Goal: Task Accomplishment & Management: Manage account settings

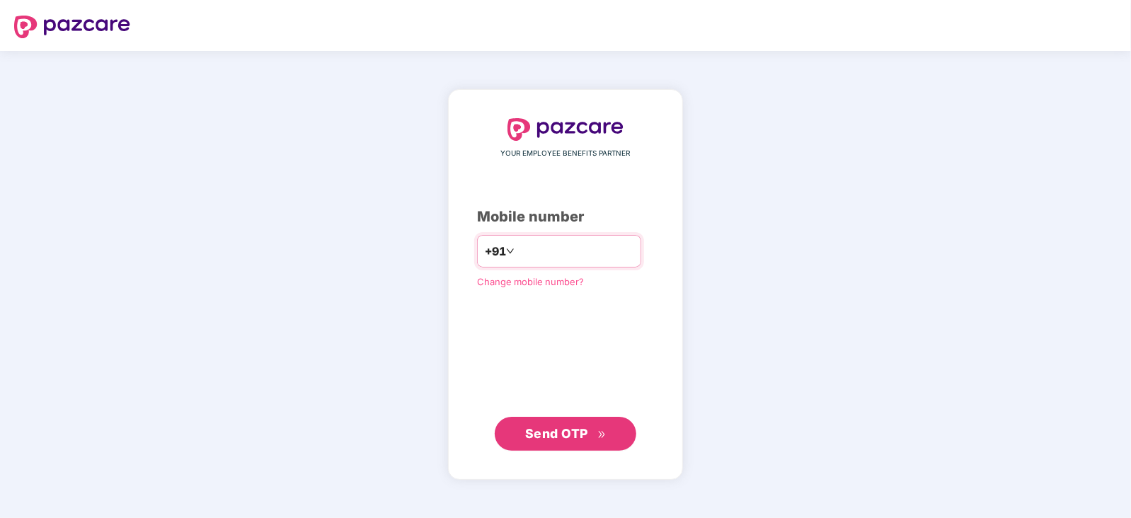
click at [581, 248] on input "number" at bounding box center [576, 251] width 116 height 23
type input "**********"
click at [585, 420] on button "Send OTP" at bounding box center [566, 434] width 142 height 34
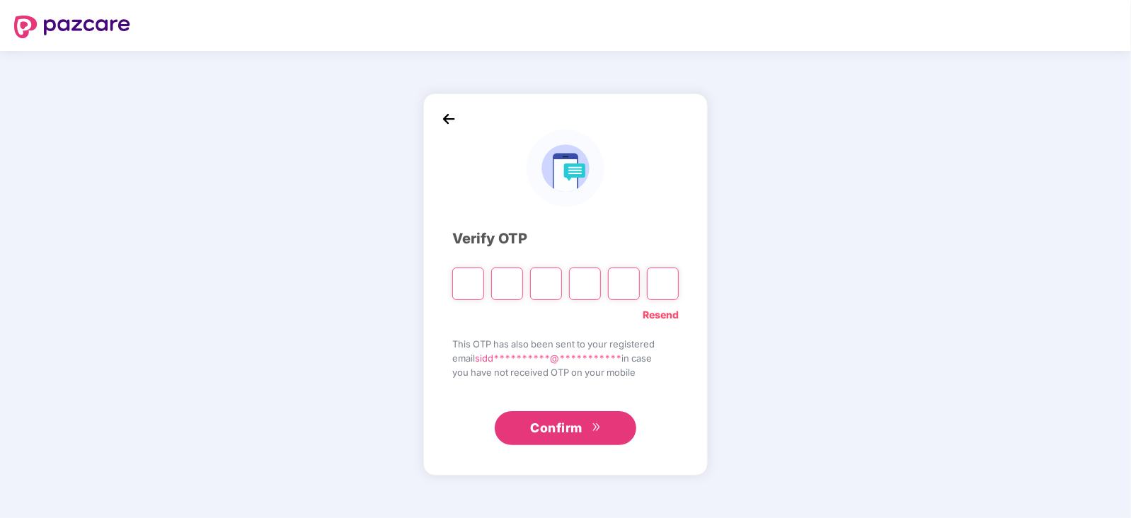
paste input "*"
type input "*"
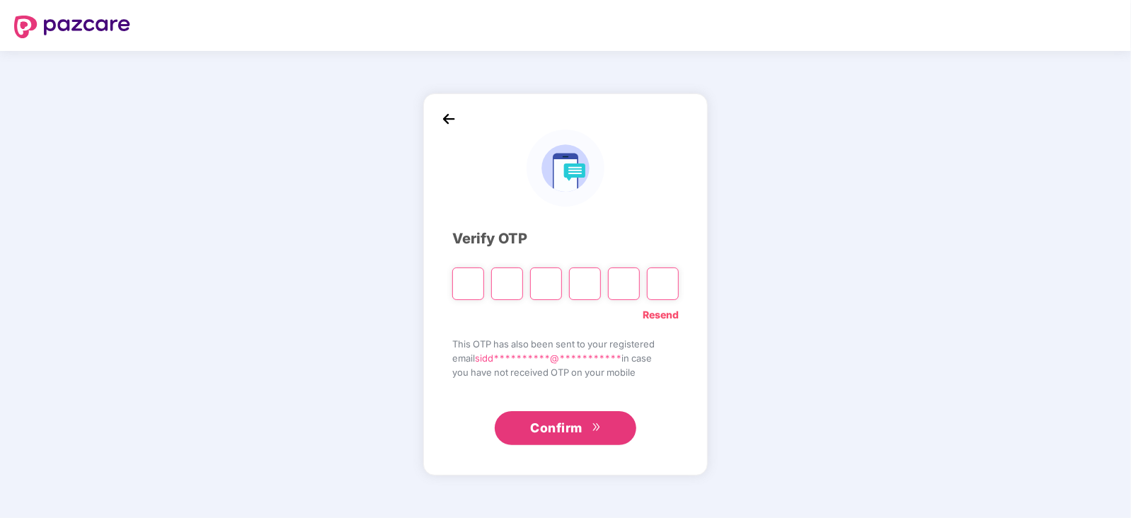
type input "*"
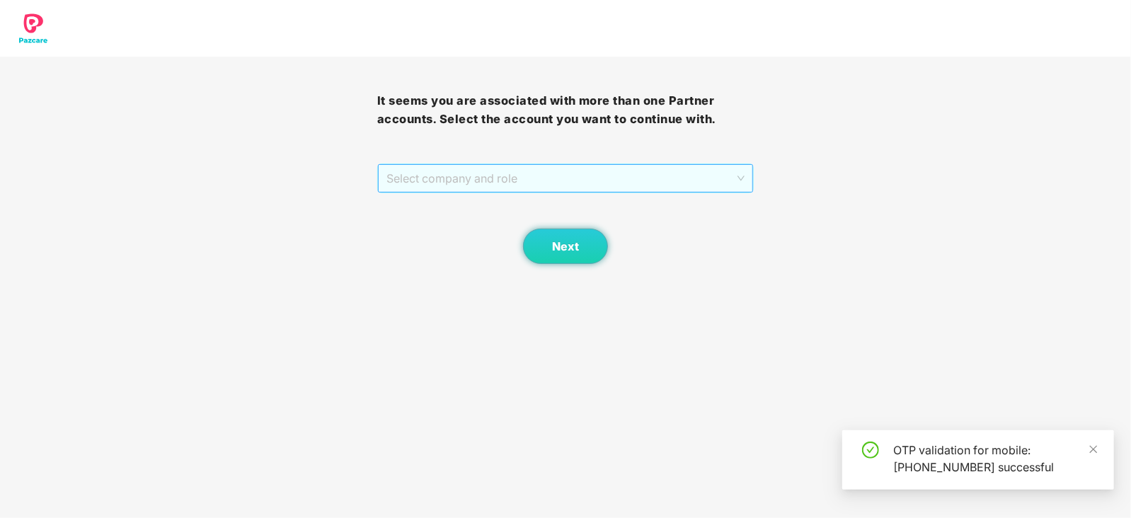
click at [411, 176] on span "Select company and role" at bounding box center [566, 178] width 359 height 27
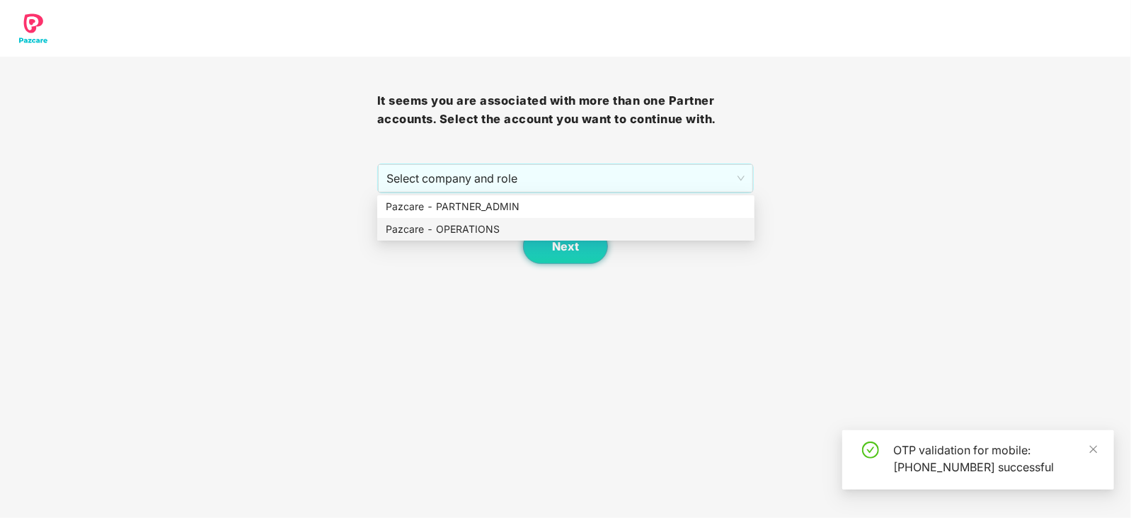
click at [444, 247] on div "Next" at bounding box center [565, 228] width 377 height 71
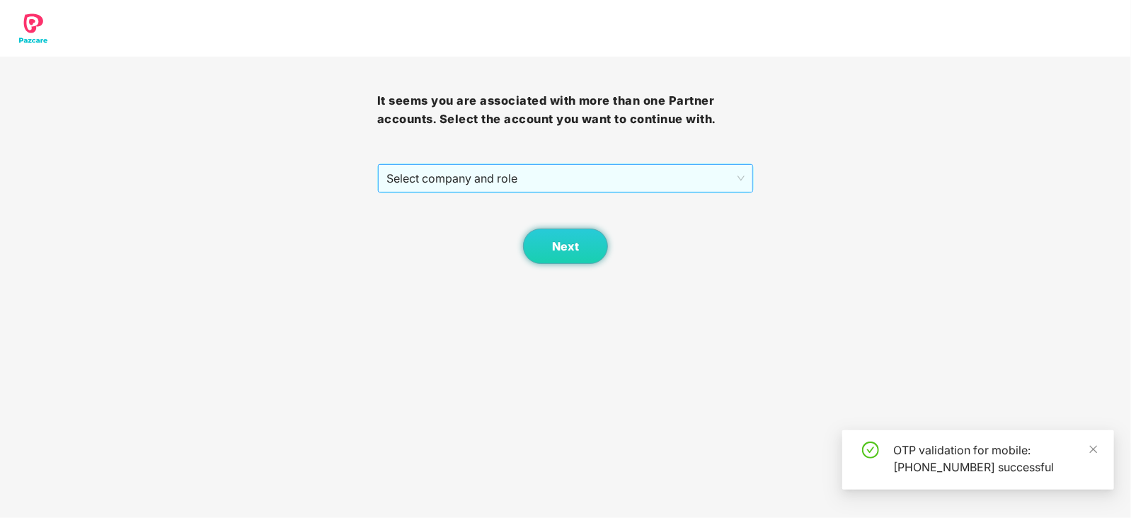
click at [446, 185] on span "Select company and role" at bounding box center [566, 178] width 359 height 27
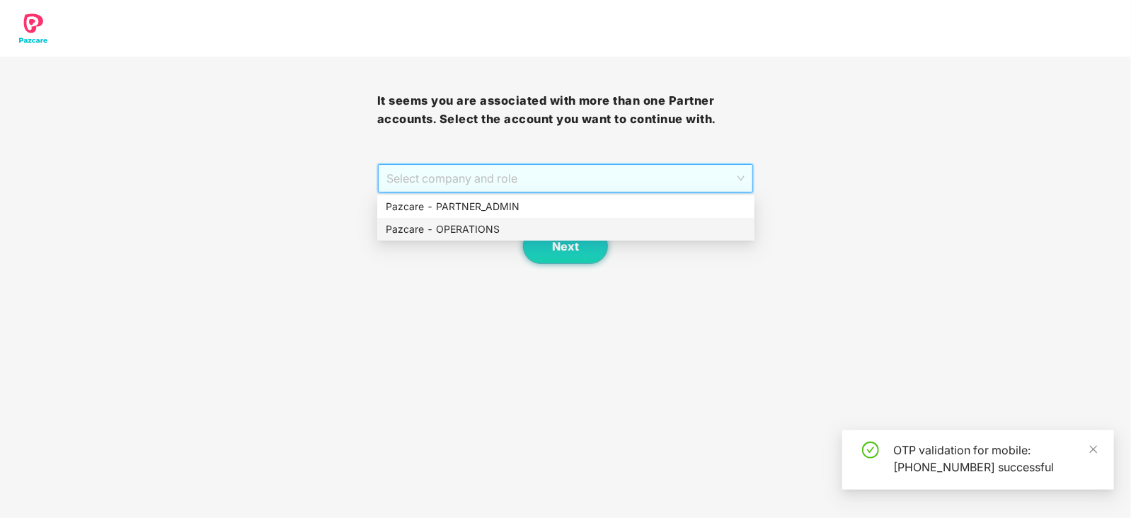
click at [459, 222] on div "Pazcare - OPERATIONS" at bounding box center [566, 230] width 360 height 16
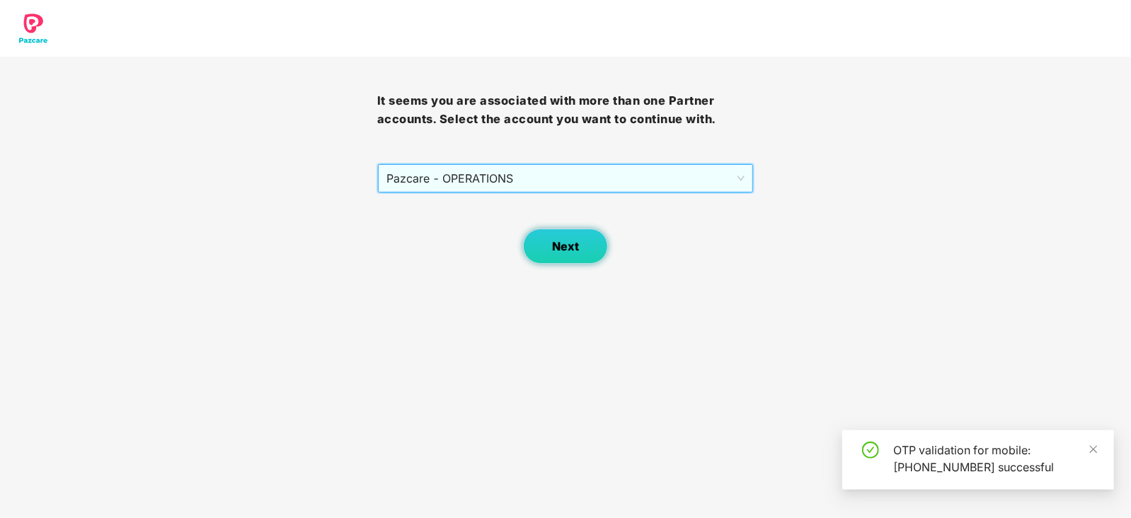
click at [575, 236] on button "Next" at bounding box center [565, 246] width 85 height 35
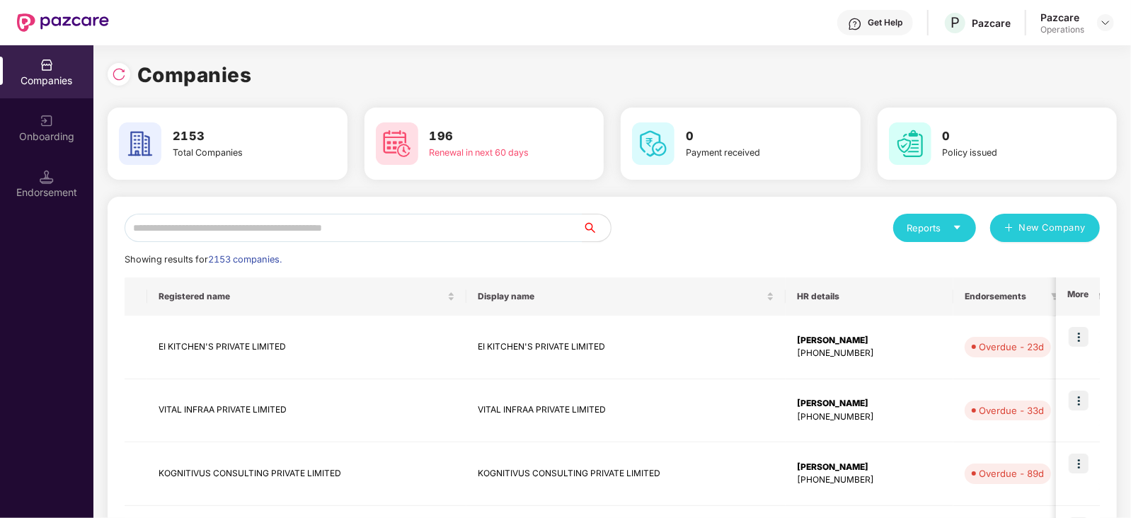
click at [65, 186] on div "Endorsement" at bounding box center [46, 192] width 93 height 14
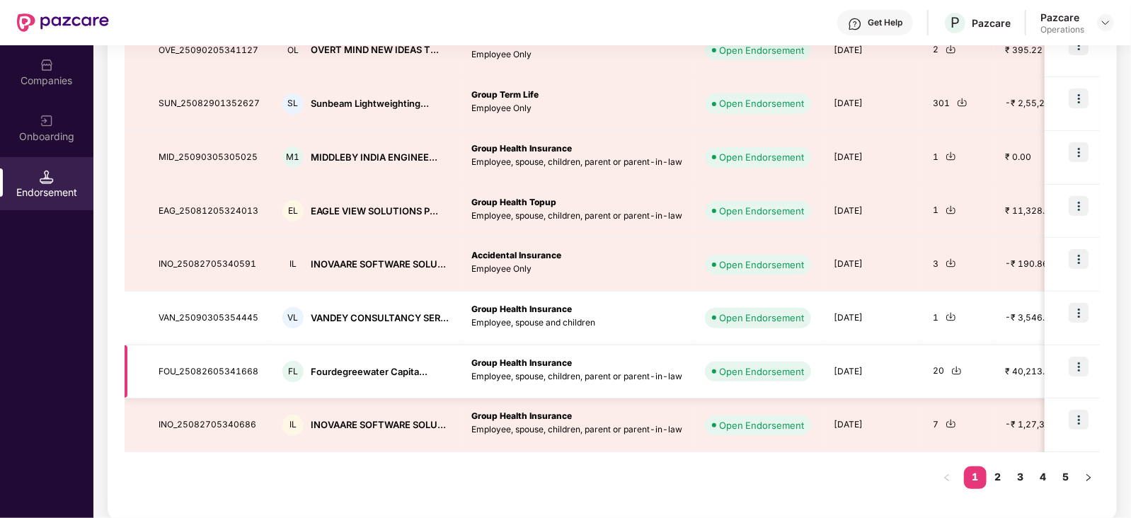
scroll to position [379, 0]
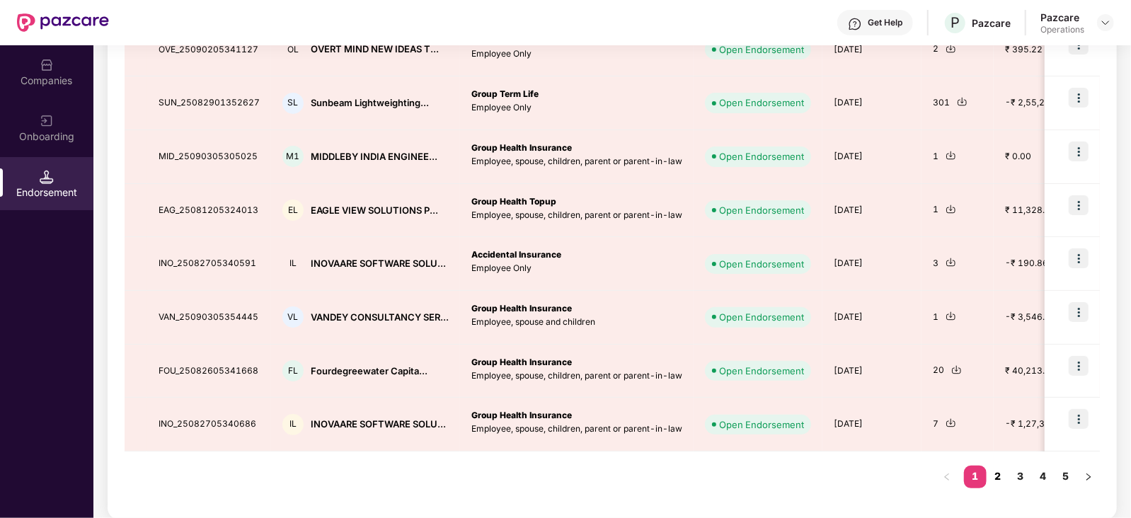
click at [995, 477] on link "2" at bounding box center [998, 476] width 23 height 21
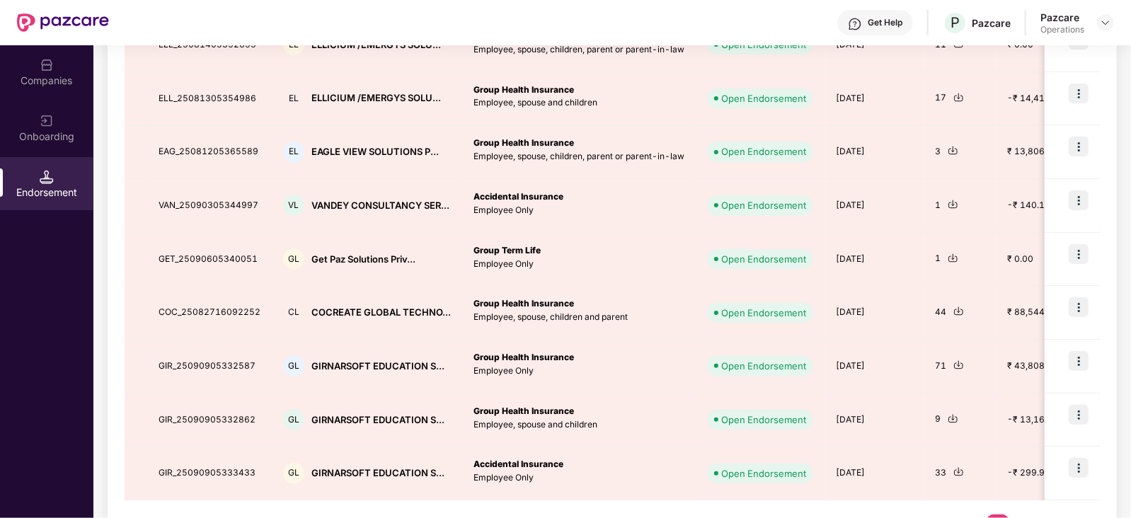
scroll to position [353, 0]
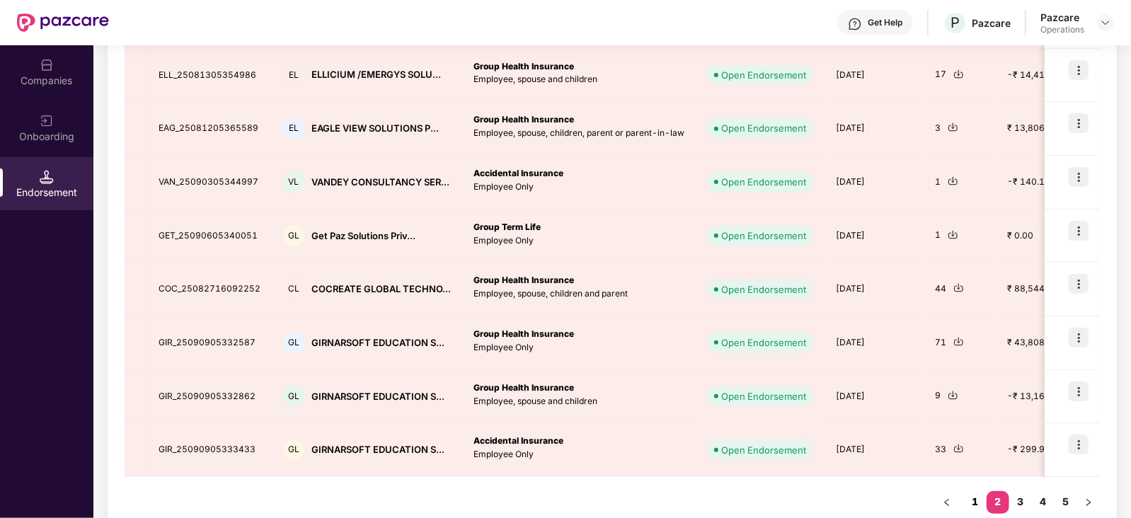
click at [972, 501] on link "1" at bounding box center [975, 501] width 23 height 21
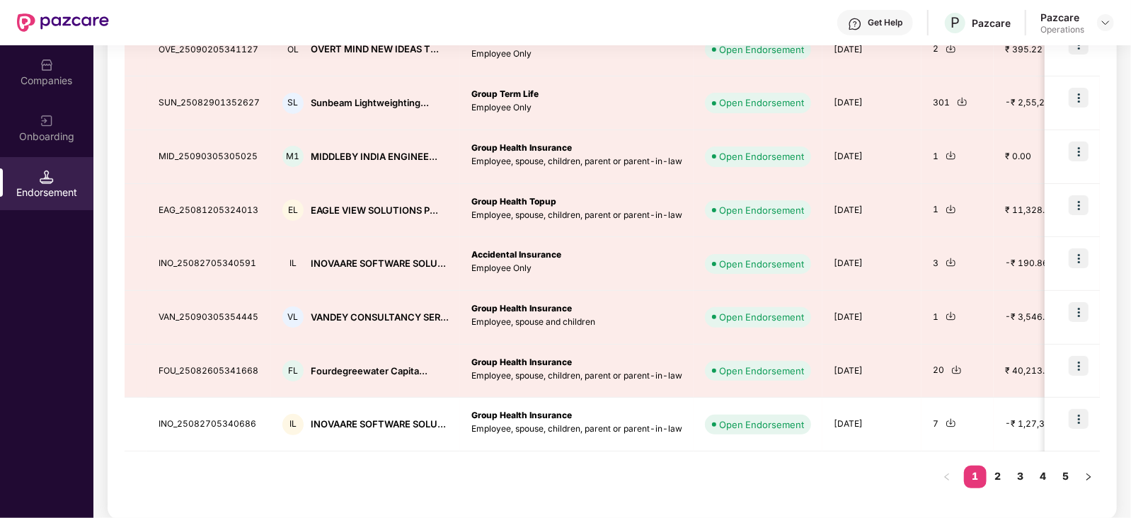
scroll to position [379, 0]
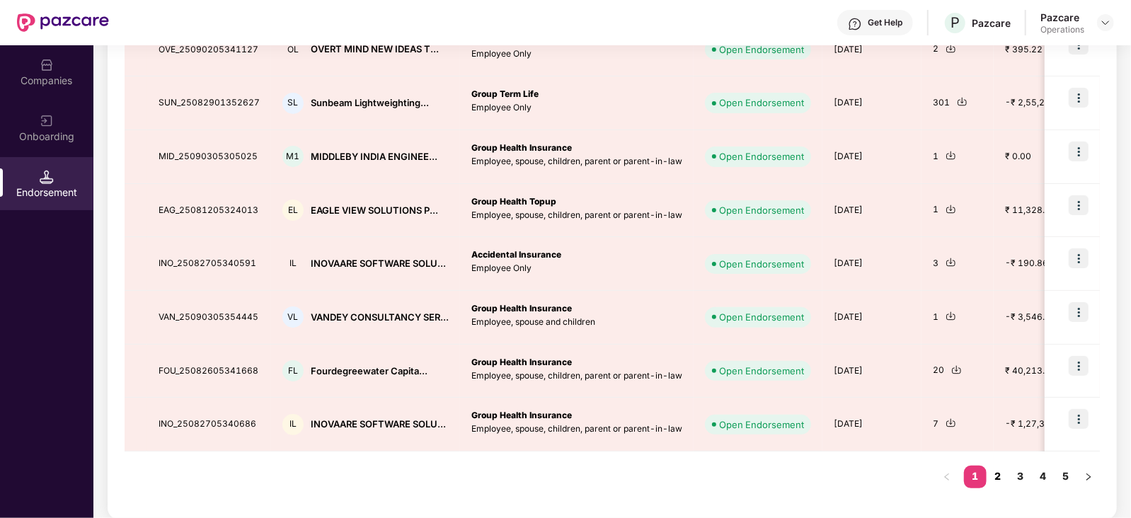
click at [1001, 480] on link "2" at bounding box center [998, 476] width 23 height 21
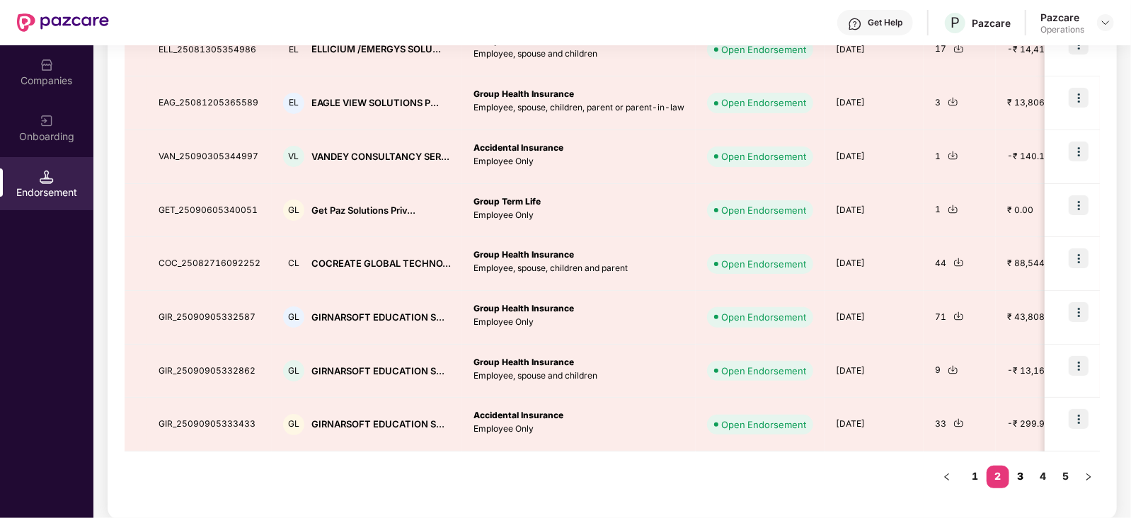
click at [1024, 472] on link "3" at bounding box center [1021, 476] width 23 height 21
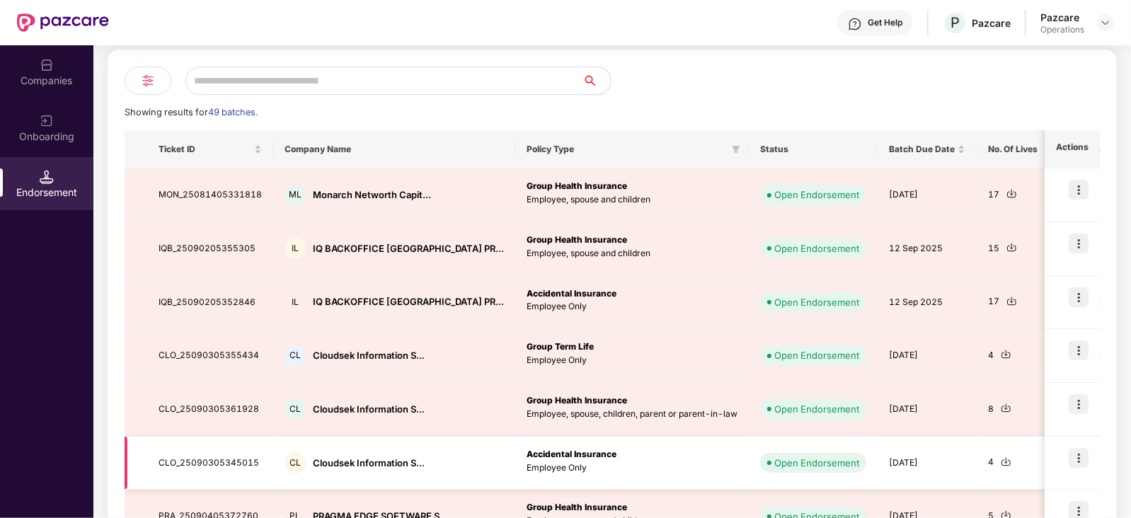
scroll to position [25, 0]
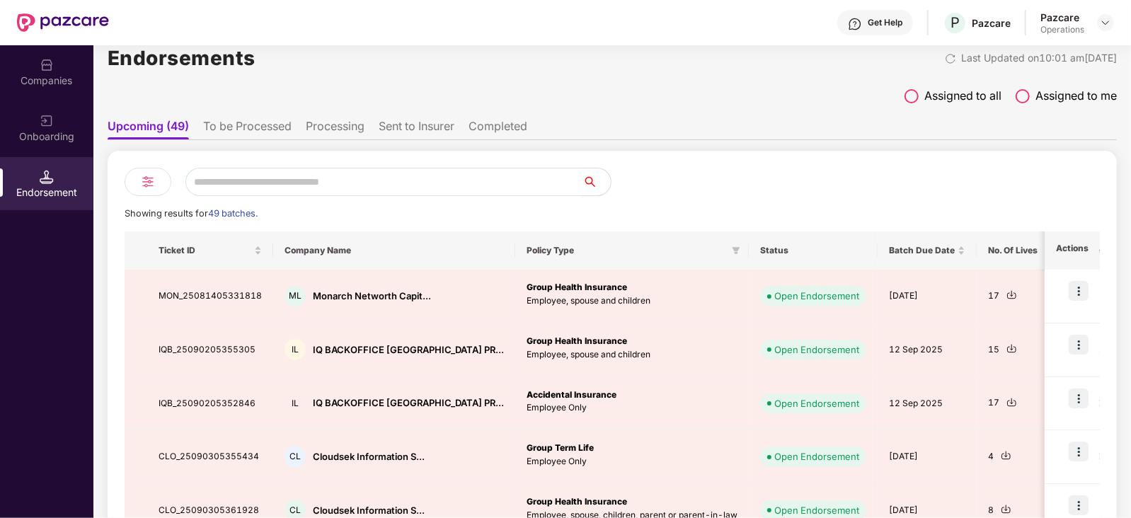
click at [227, 127] on li "To be Processed" at bounding box center [247, 129] width 88 height 21
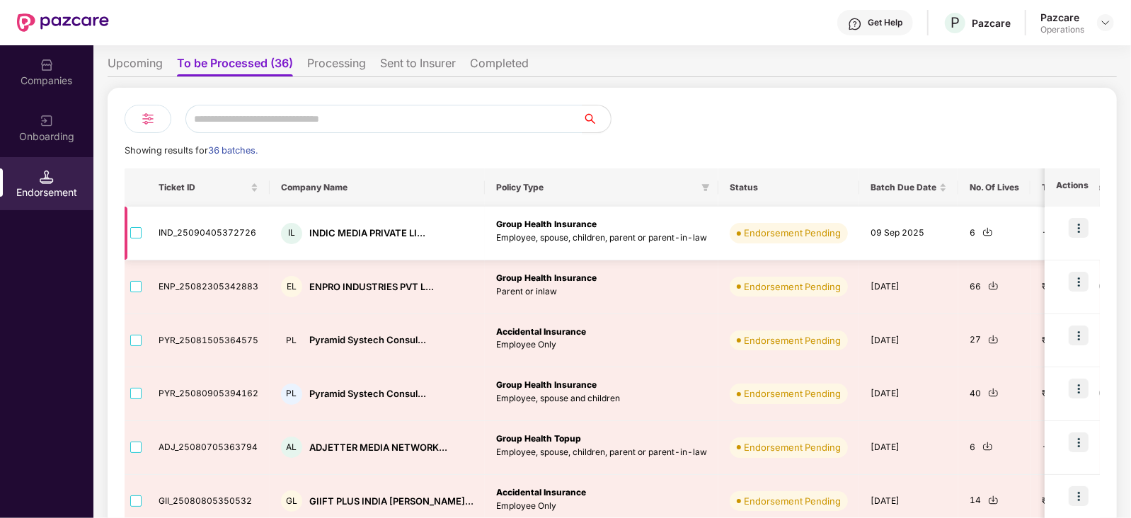
scroll to position [0, 0]
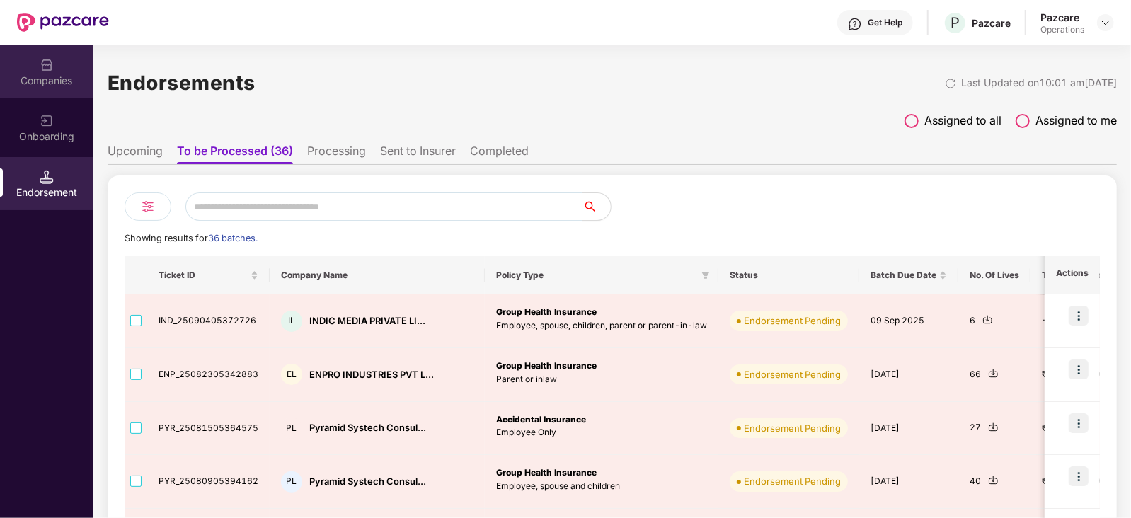
click at [64, 68] on div "Companies" at bounding box center [46, 71] width 93 height 53
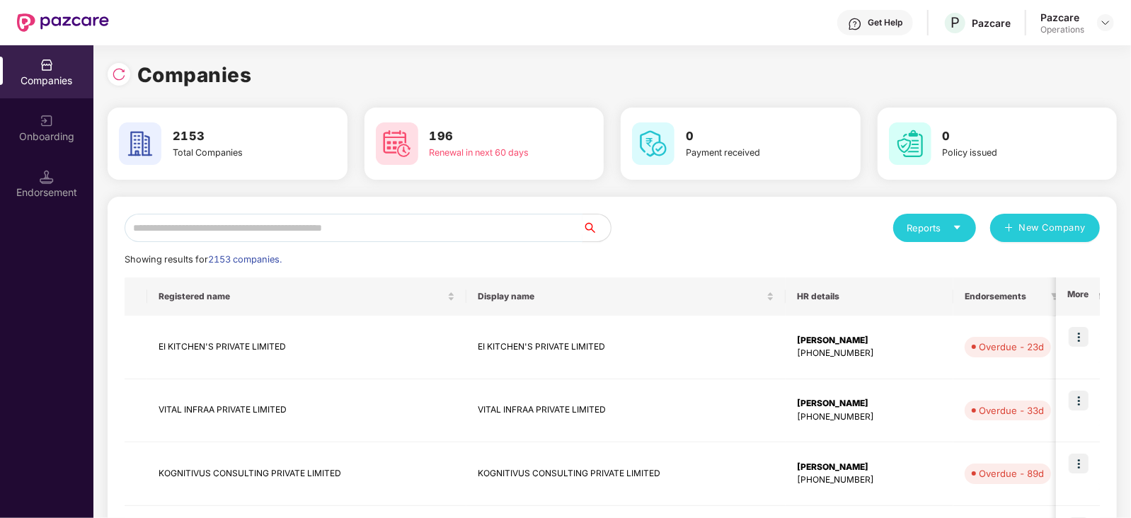
click at [307, 229] on input "text" at bounding box center [354, 228] width 458 height 28
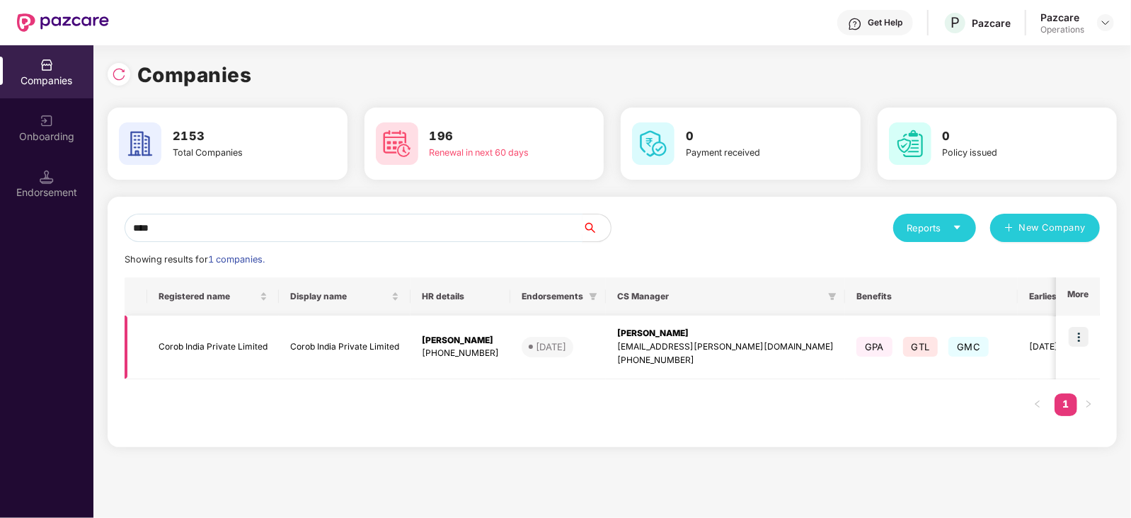
type input "****"
click at [202, 350] on td "Corob India Private Limited" at bounding box center [213, 348] width 132 height 64
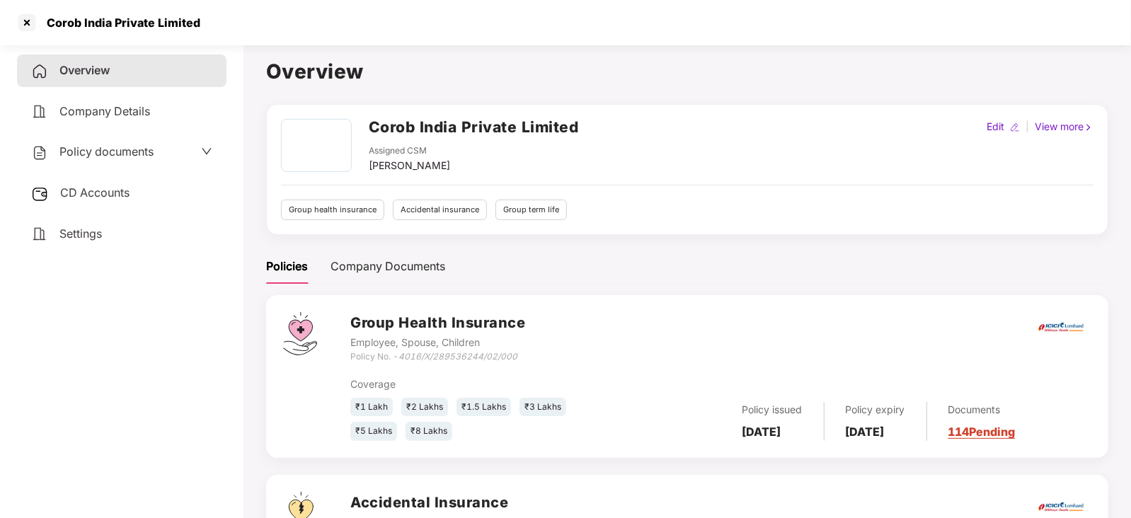
click at [75, 199] on span "CD Accounts" at bounding box center [94, 192] width 69 height 14
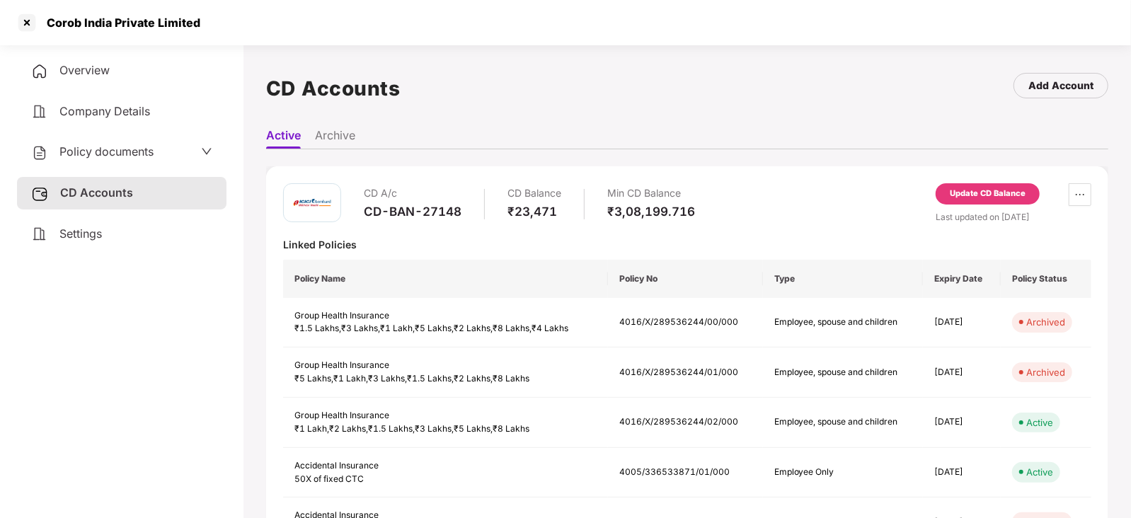
click at [964, 201] on div "Update CD Balance" at bounding box center [988, 193] width 104 height 21
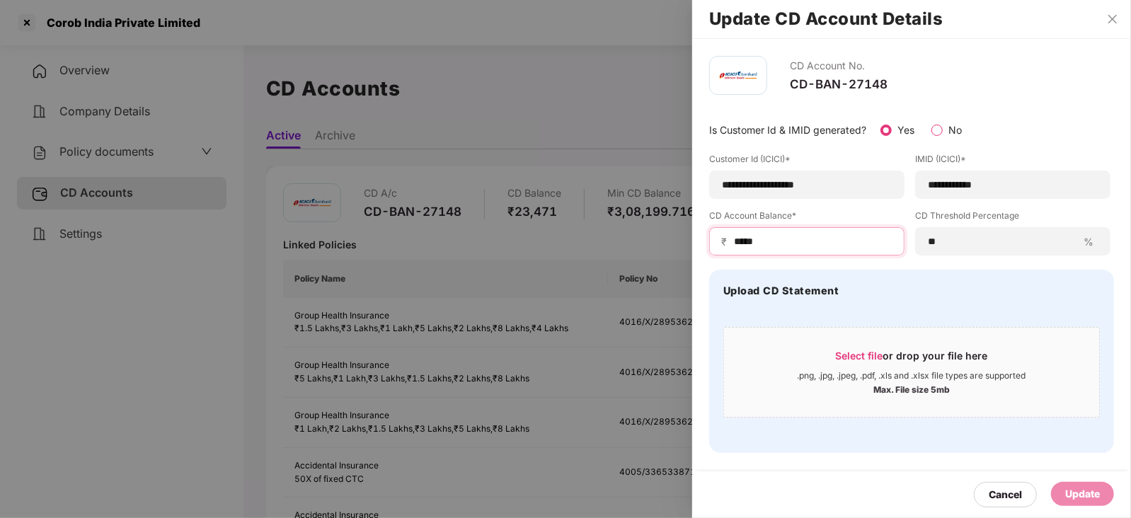
drag, startPoint x: 765, startPoint y: 244, endPoint x: 712, endPoint y: 241, distance: 53.2
click at [712, 241] on div "₹ *****" at bounding box center [806, 241] width 195 height 28
paste input
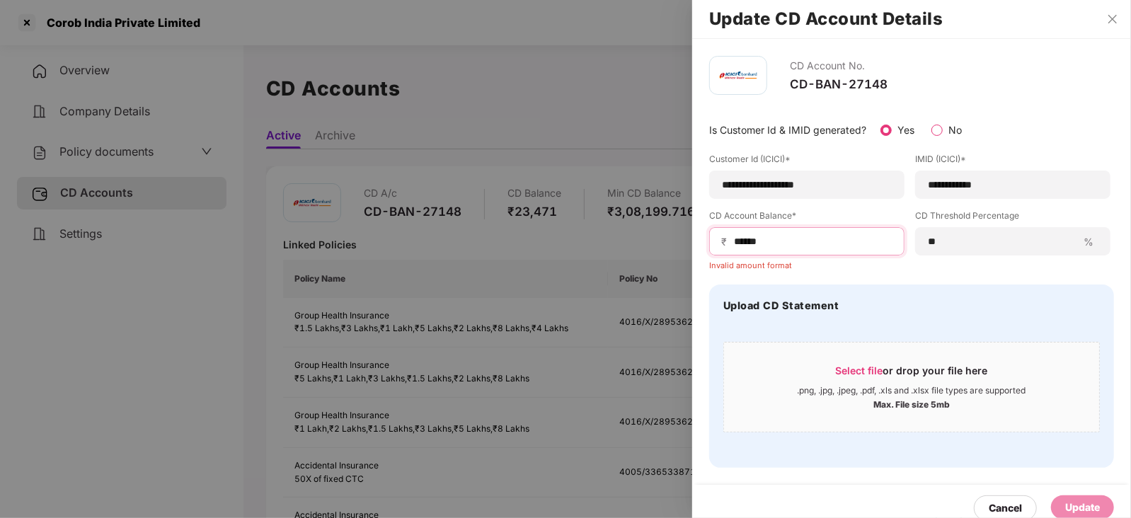
click at [735, 242] on input "*****" at bounding box center [813, 241] width 160 height 15
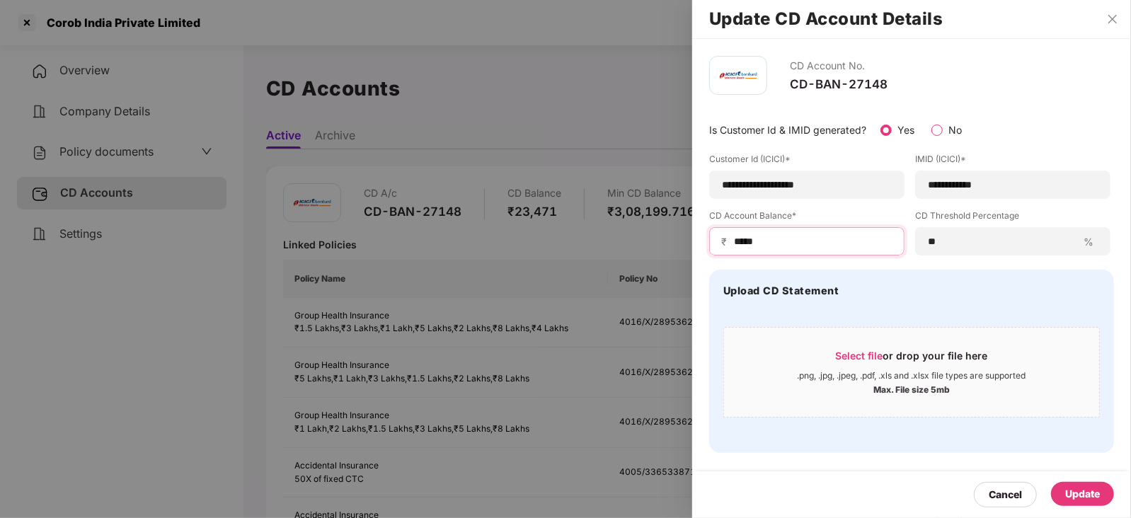
type input "*****"
click at [1081, 503] on div "Update" at bounding box center [1082, 494] width 63 height 24
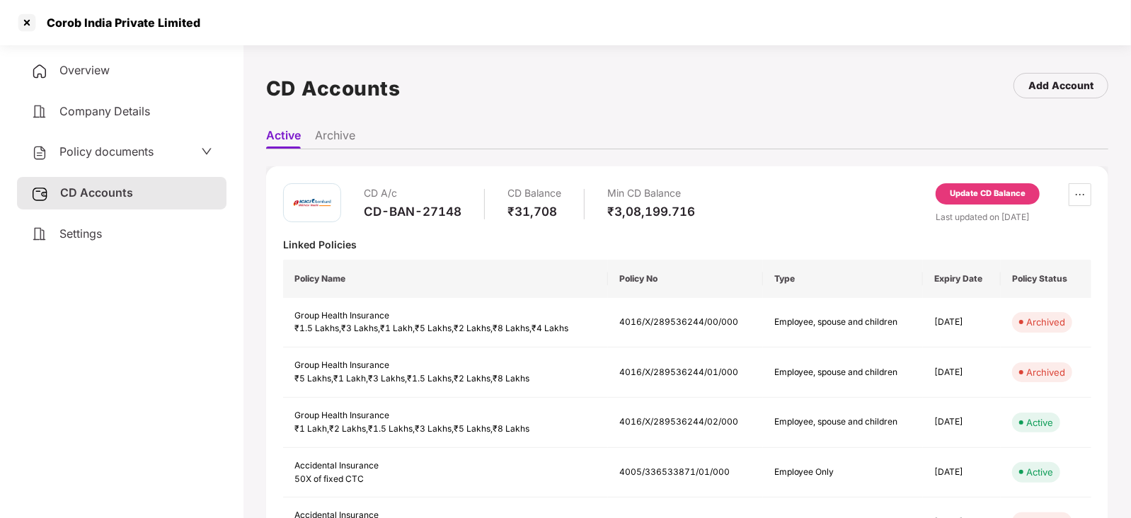
click at [100, 154] on span "Policy documents" at bounding box center [106, 151] width 94 height 14
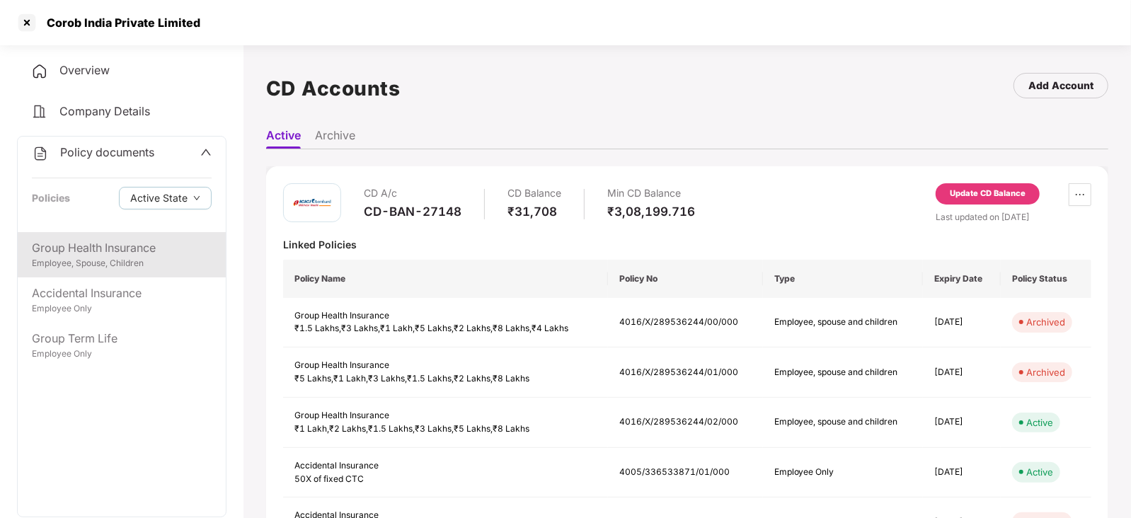
click at [123, 270] on div "Group Health Insurance Employee, Spouse, Children" at bounding box center [122, 254] width 208 height 45
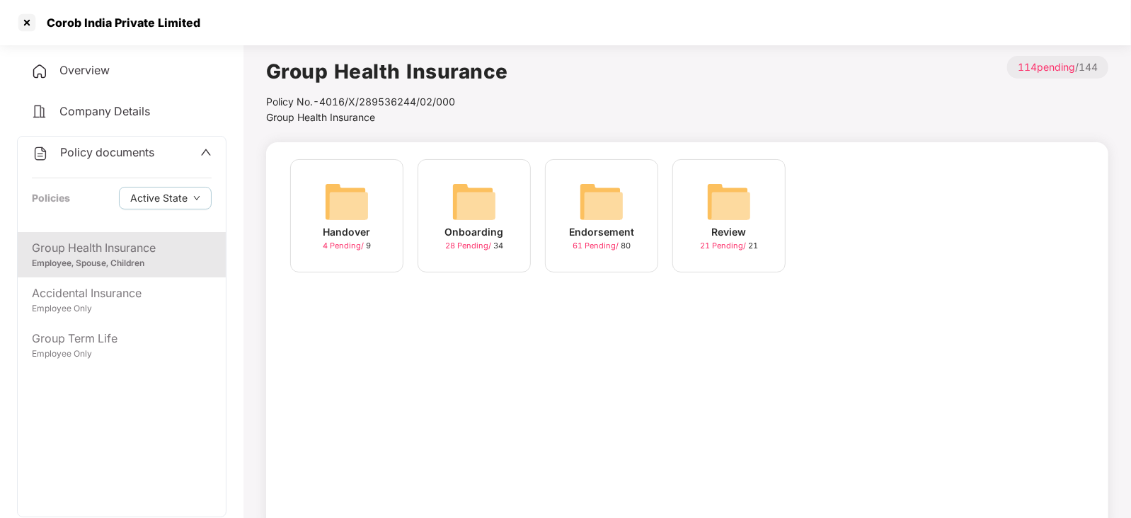
click at [608, 208] on img at bounding box center [601, 201] width 45 height 45
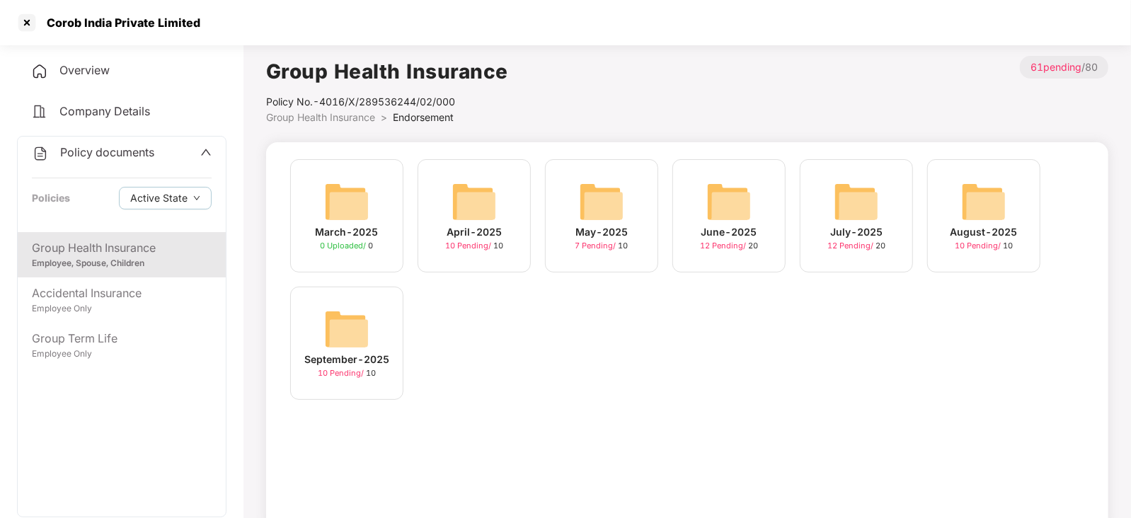
click at [994, 208] on img at bounding box center [983, 201] width 45 height 45
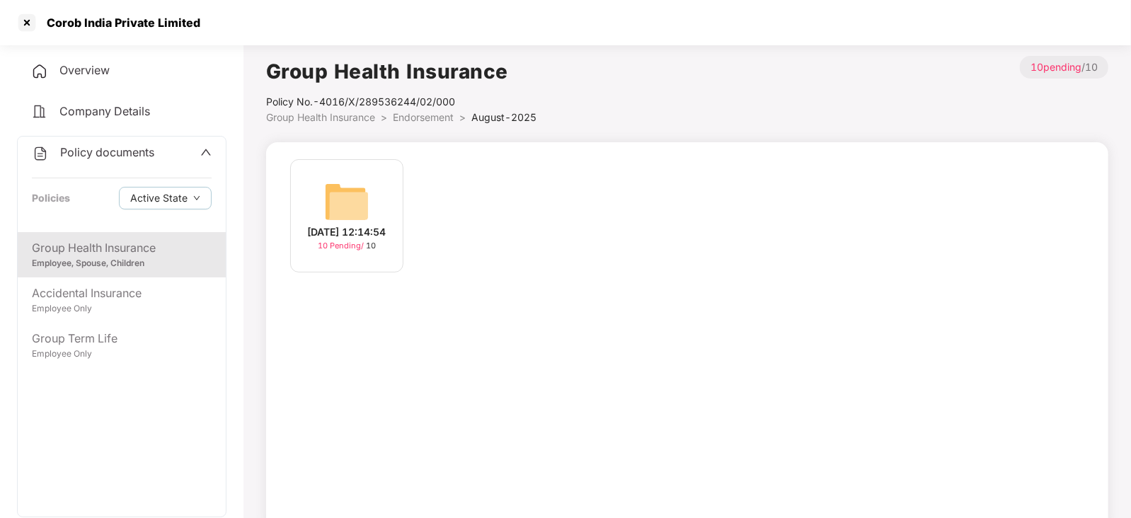
click at [335, 210] on img at bounding box center [346, 201] width 45 height 45
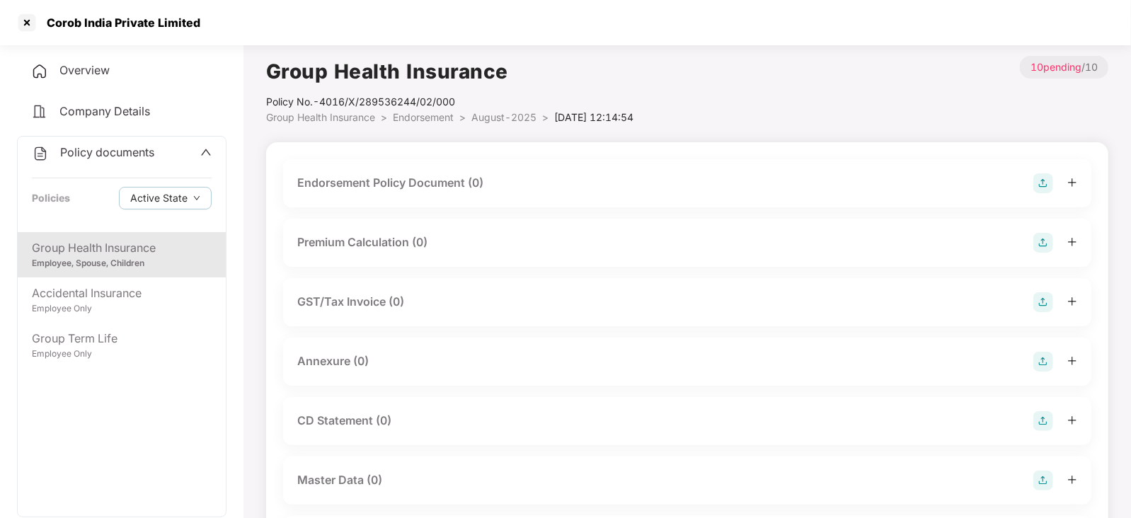
click at [1042, 180] on img at bounding box center [1044, 183] width 20 height 20
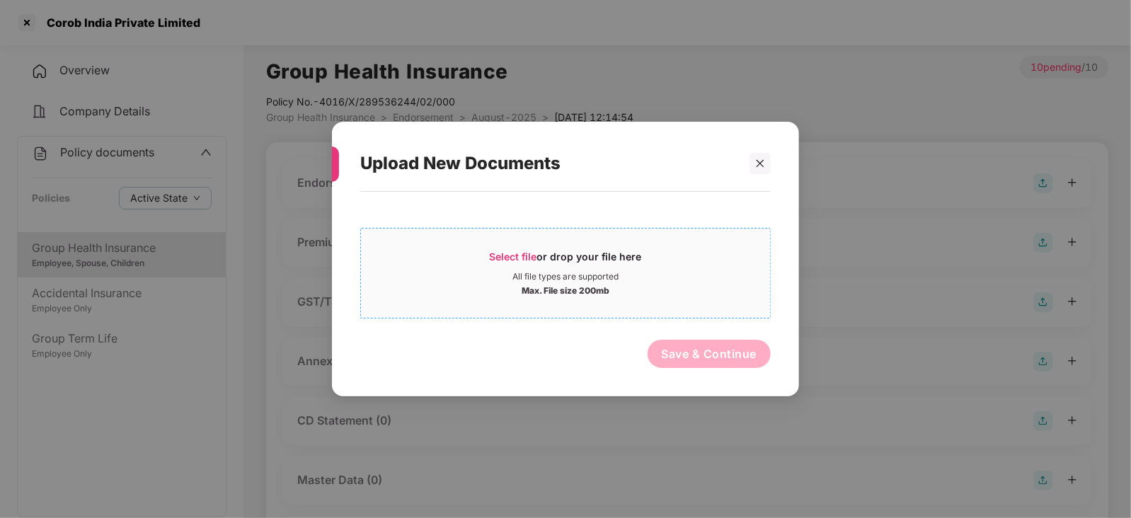
click at [520, 259] on span "Select file" at bounding box center [513, 257] width 47 height 12
click at [520, 256] on span "Select file" at bounding box center [513, 257] width 47 height 12
click at [756, 166] on icon "close" at bounding box center [760, 164] width 10 height 10
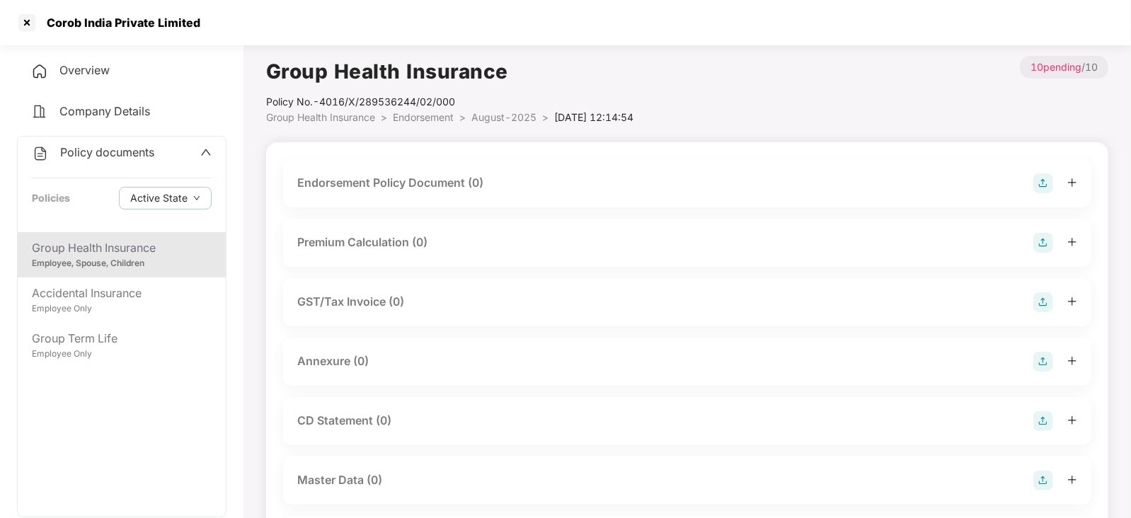
click at [392, 191] on div "Endorsement Policy Document (0)" at bounding box center [390, 183] width 186 height 18
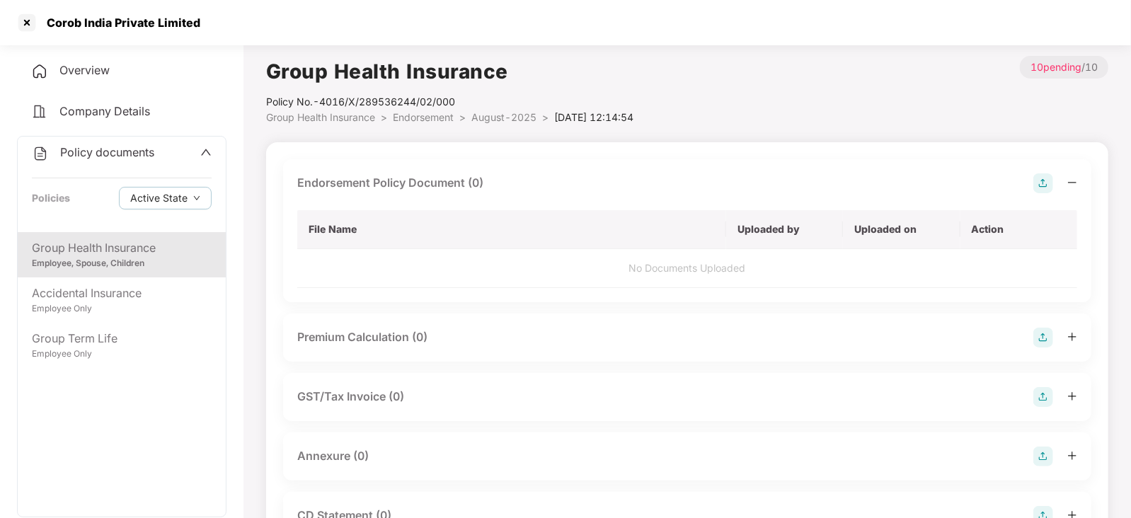
click at [1053, 175] on img at bounding box center [1044, 183] width 20 height 20
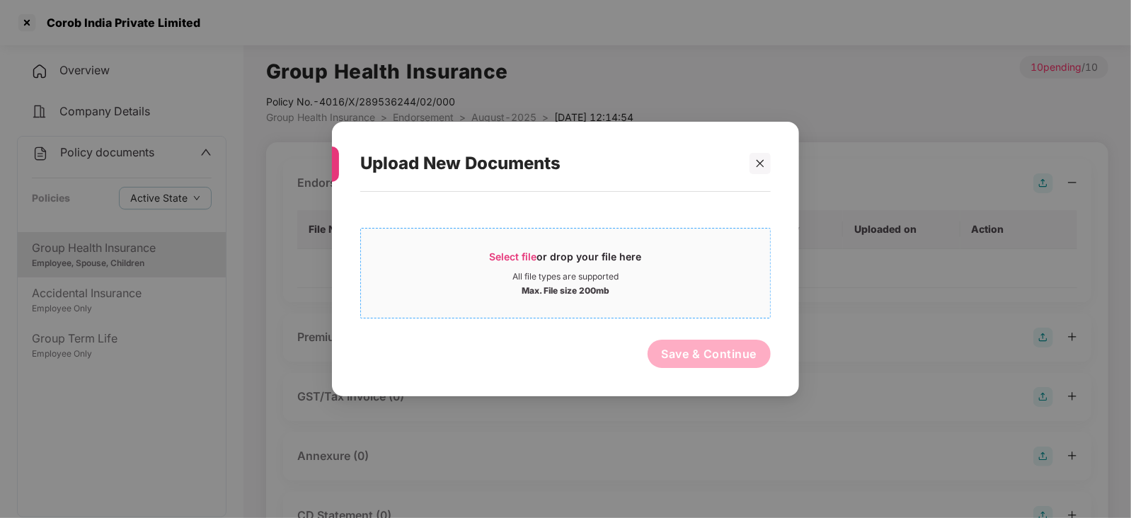
click at [515, 263] on div "Select file or drop your file here" at bounding box center [566, 260] width 152 height 21
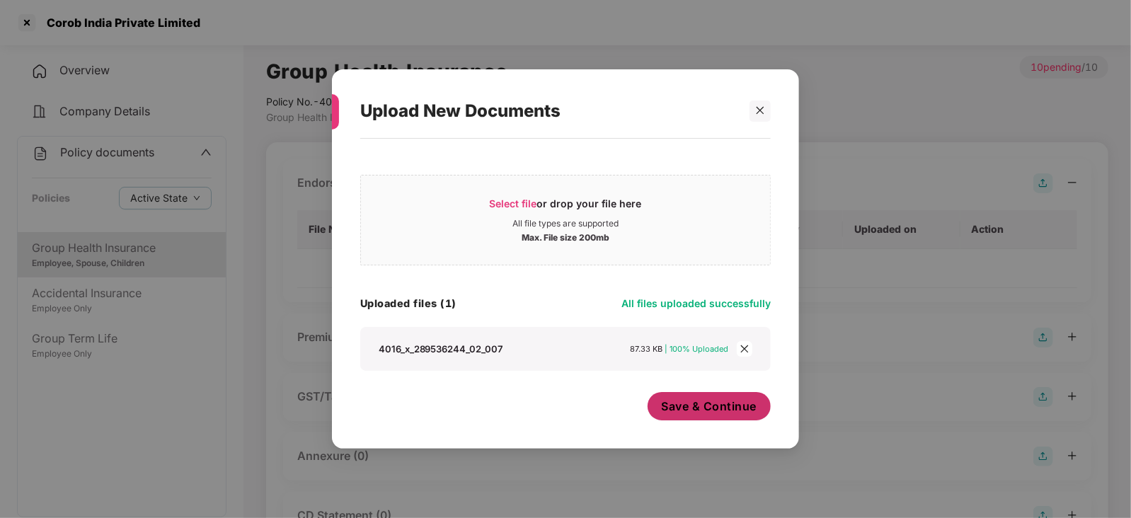
click at [753, 412] on span "Save & Continue" at bounding box center [710, 407] width 96 height 16
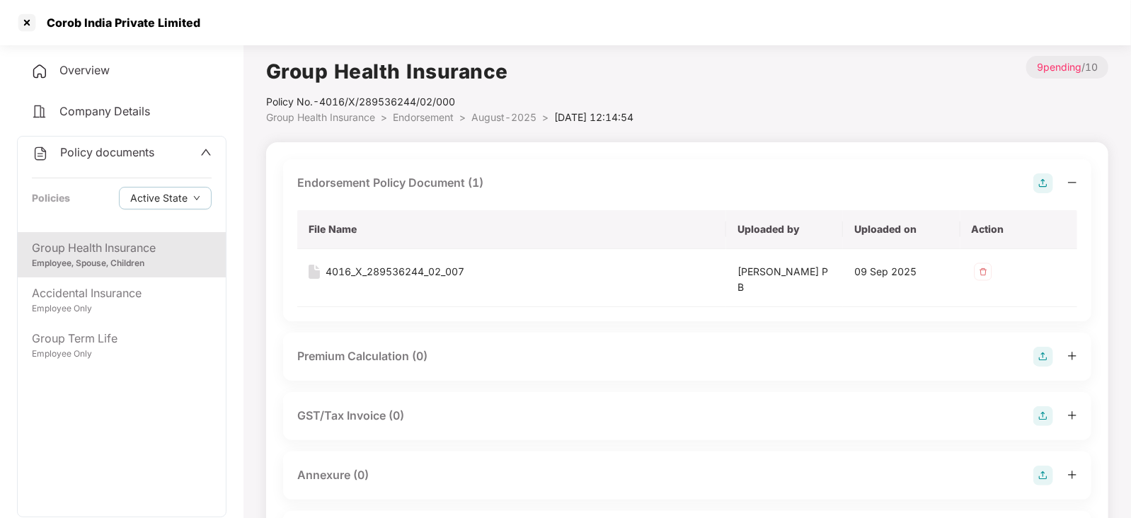
click at [1044, 355] on img at bounding box center [1044, 357] width 20 height 20
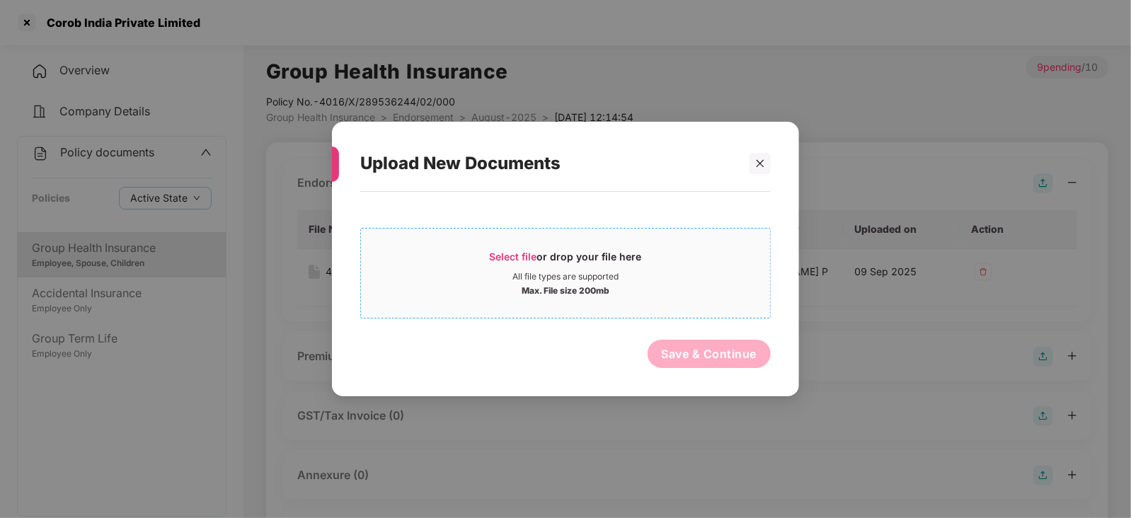
click at [506, 260] on span "Select file" at bounding box center [513, 257] width 47 height 12
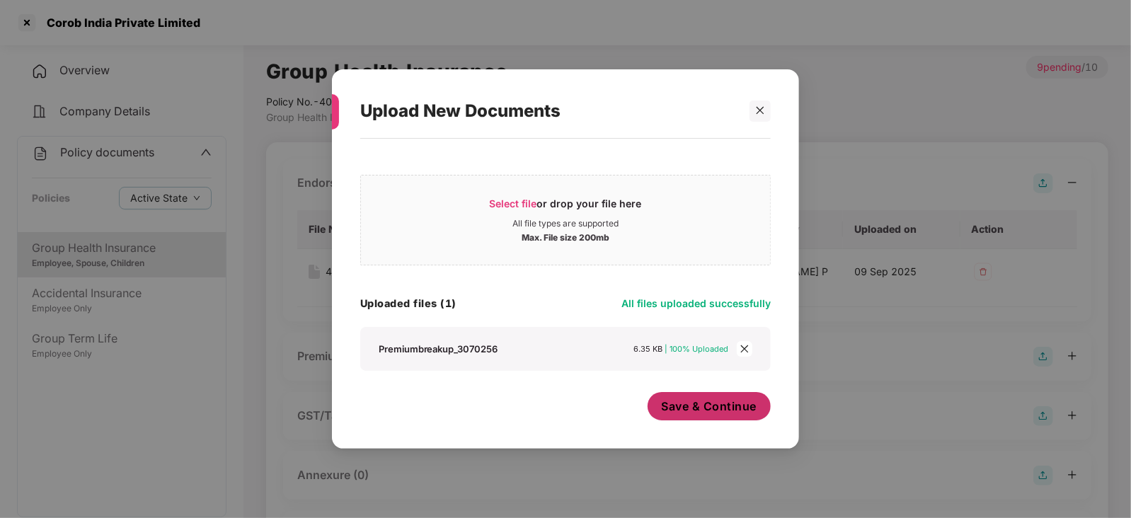
click at [690, 409] on span "Save & Continue" at bounding box center [710, 407] width 96 height 16
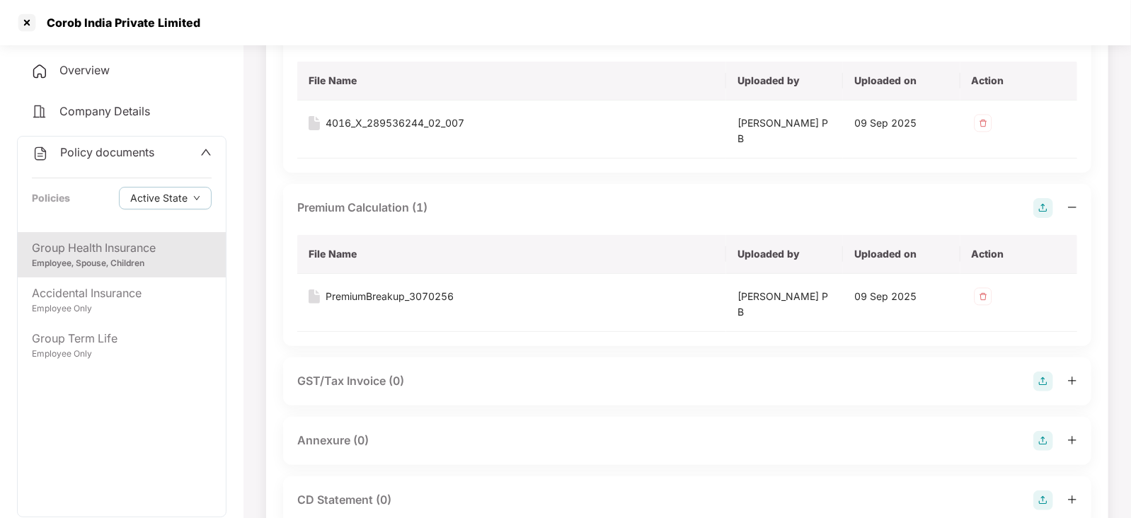
scroll to position [176, 0]
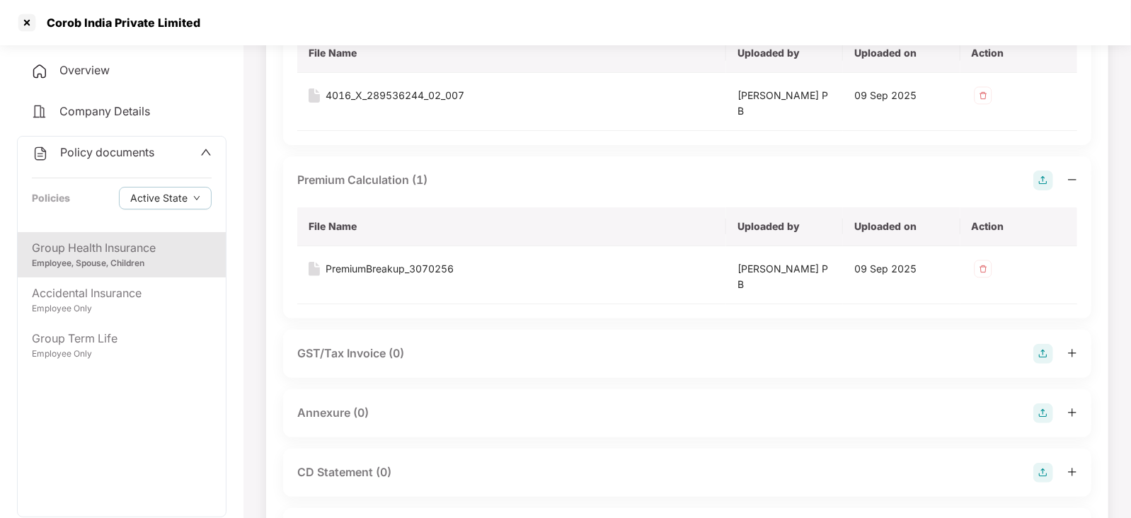
click at [1047, 414] on img at bounding box center [1044, 414] width 20 height 20
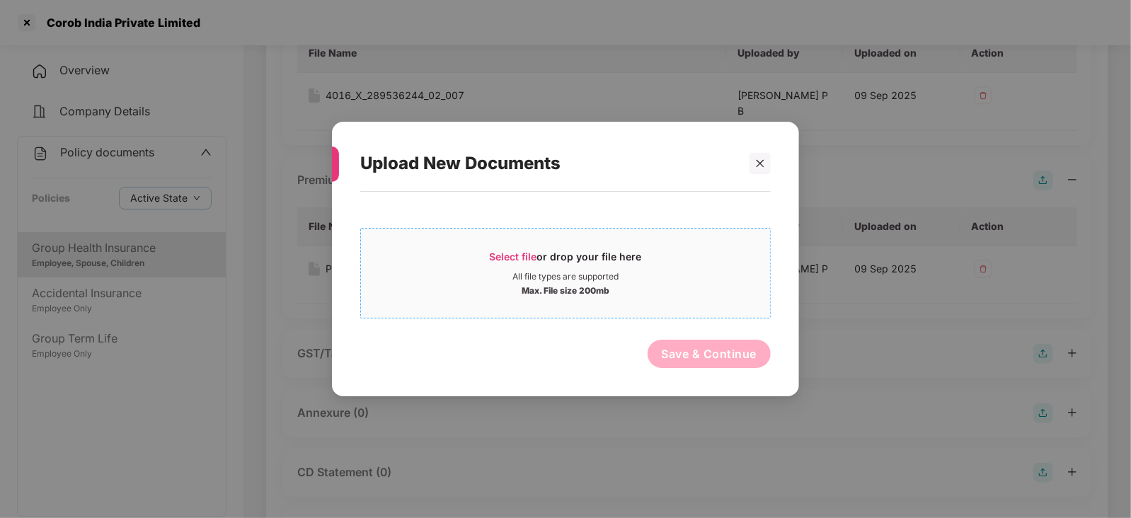
click at [526, 253] on span "Select file" at bounding box center [513, 257] width 47 height 12
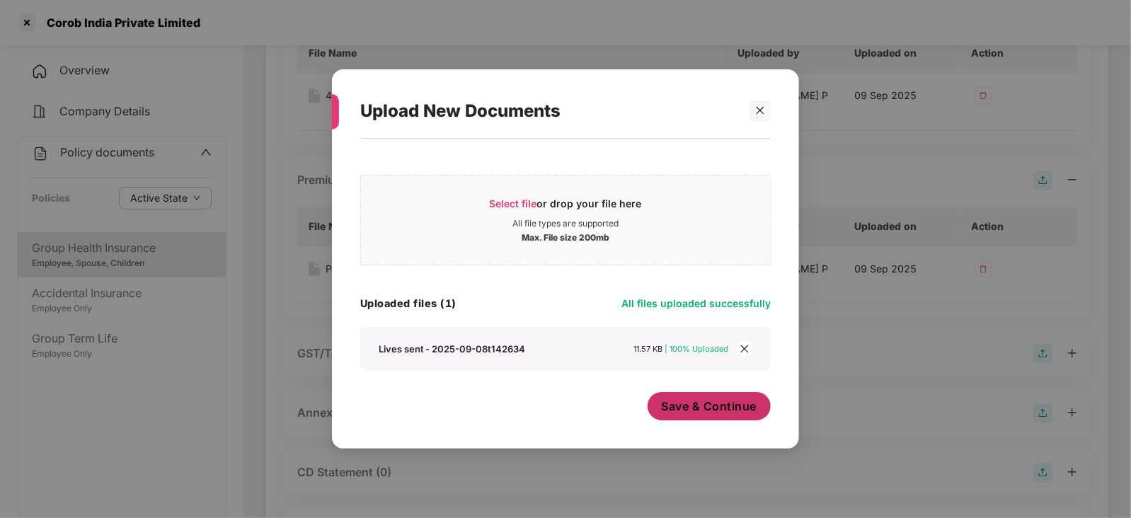
click at [673, 404] on span "Save & Continue" at bounding box center [710, 407] width 96 height 16
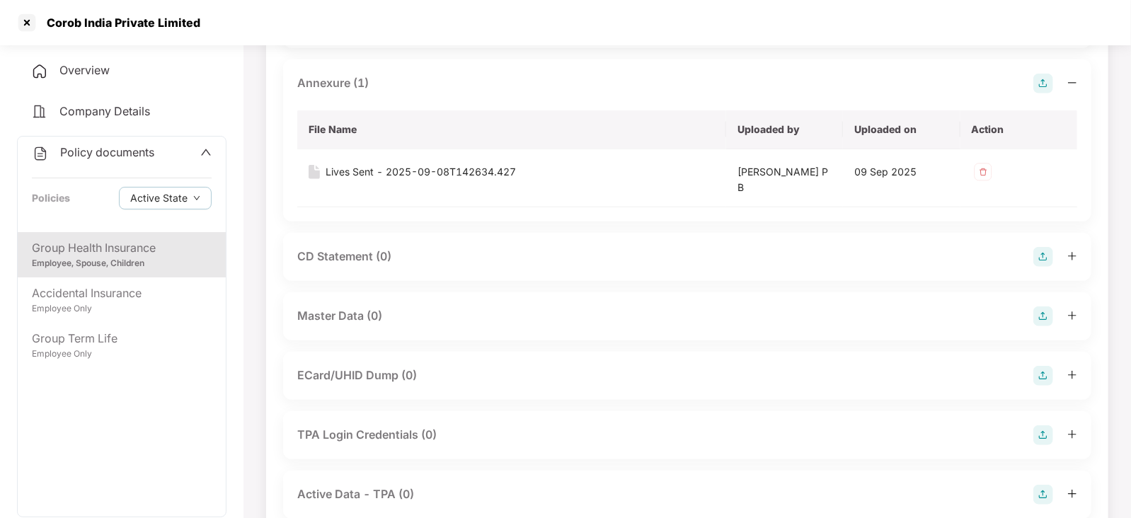
scroll to position [531, 0]
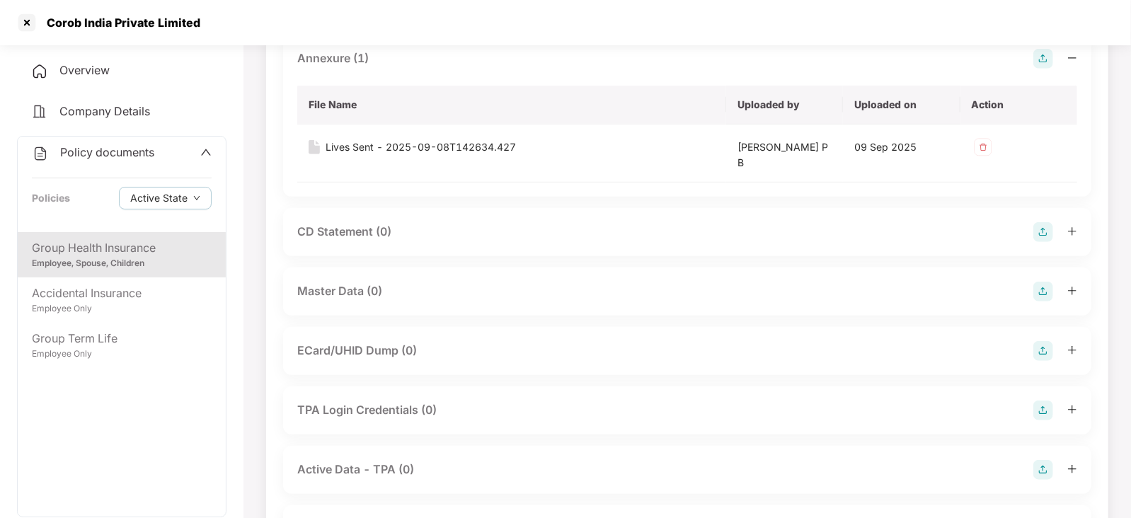
click at [1045, 292] on img at bounding box center [1044, 292] width 20 height 20
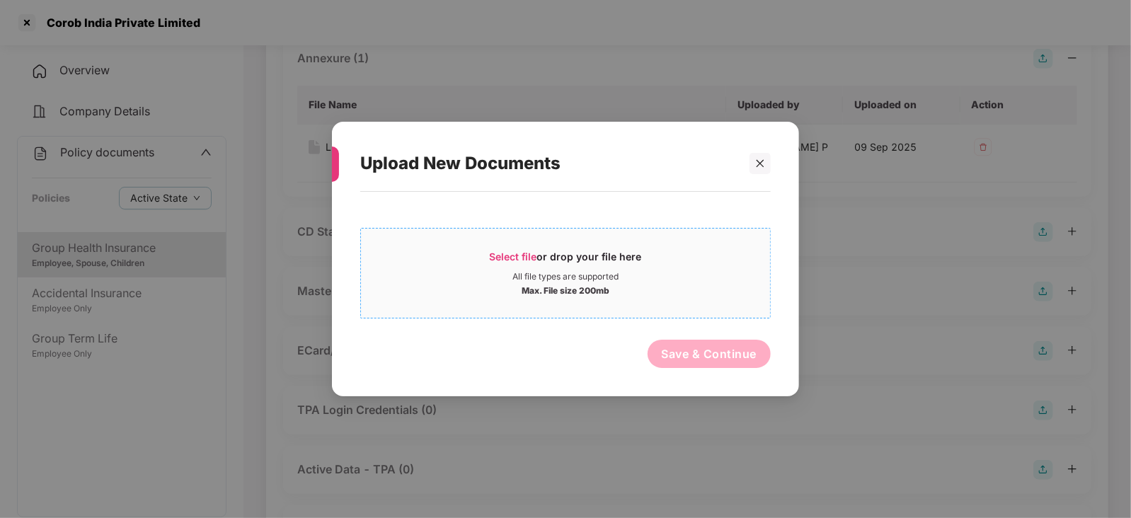
click at [524, 251] on span "Select file" at bounding box center [513, 257] width 47 height 12
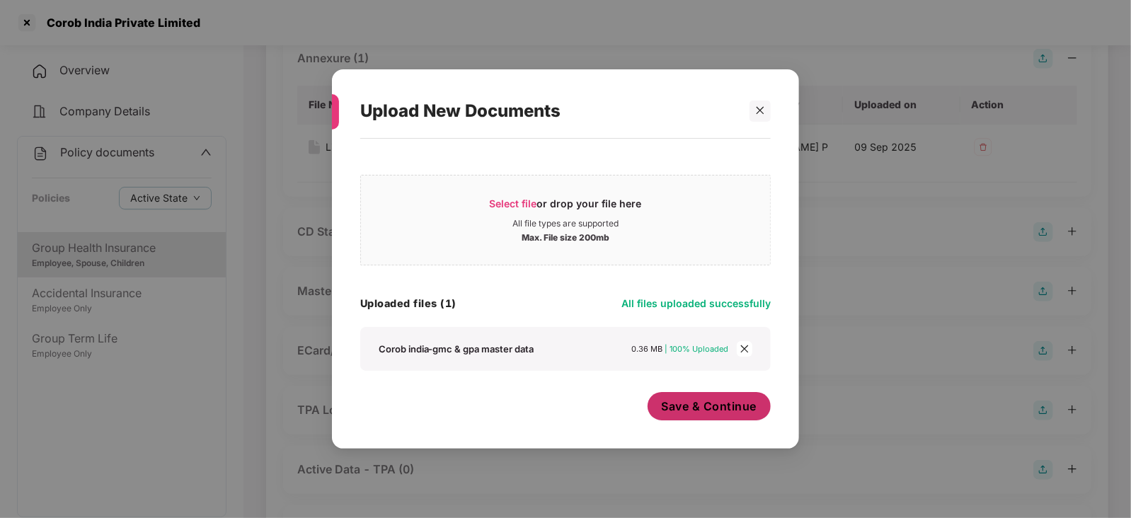
click at [729, 402] on span "Save & Continue" at bounding box center [710, 407] width 96 height 16
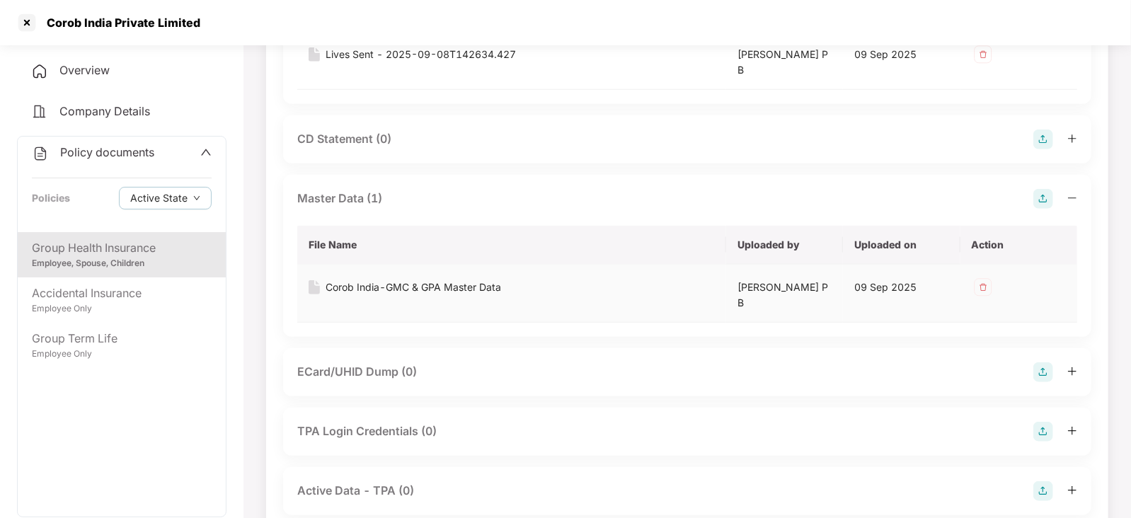
scroll to position [707, 0]
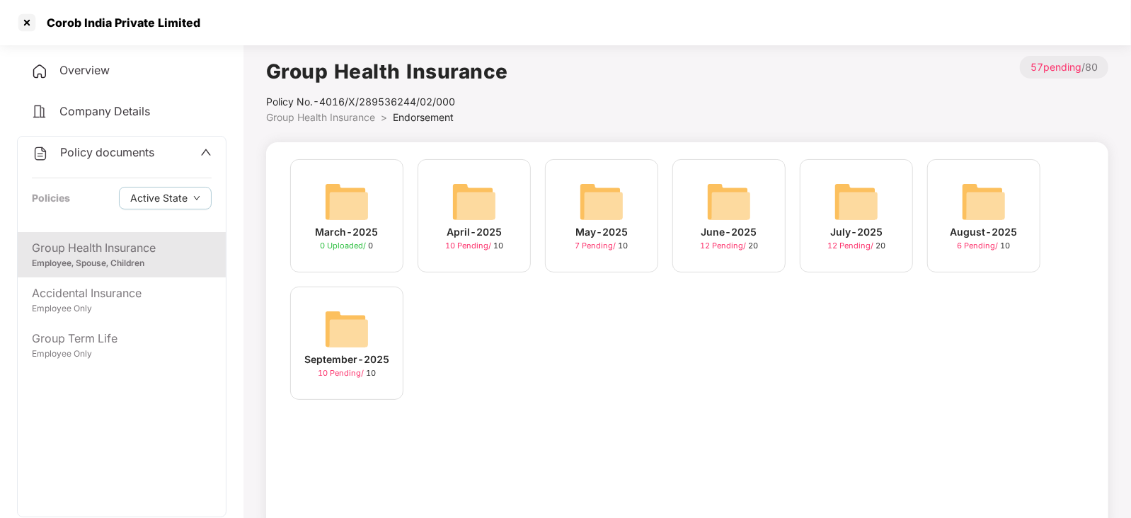
click at [362, 320] on img at bounding box center [346, 329] width 45 height 45
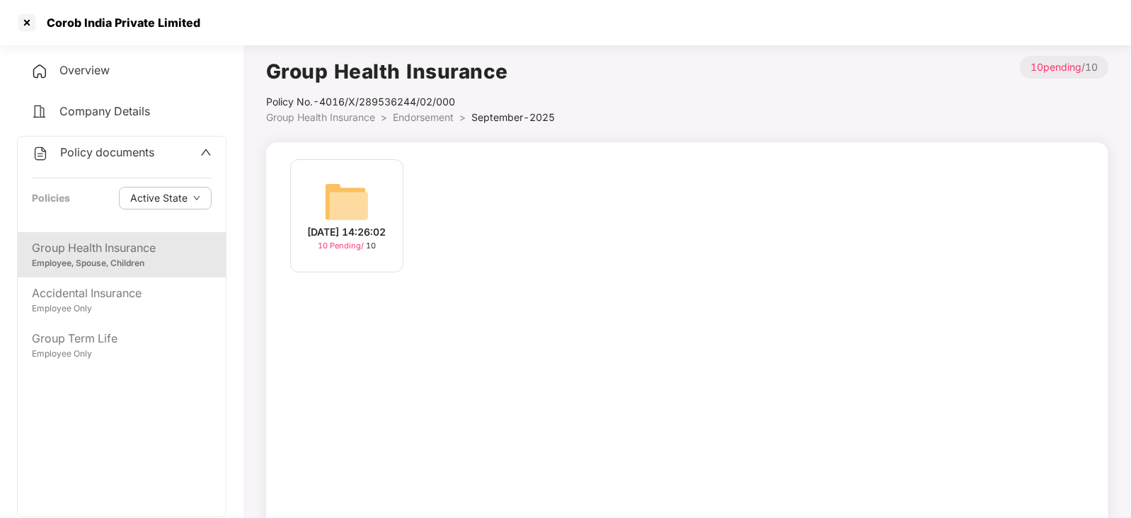
click at [341, 195] on img at bounding box center [346, 201] width 45 height 45
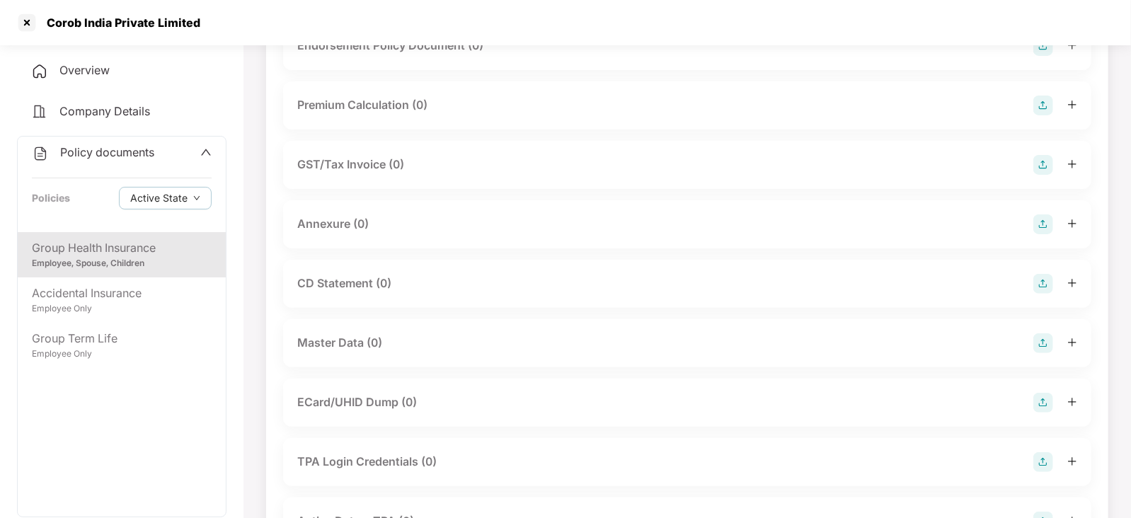
scroll to position [176, 0]
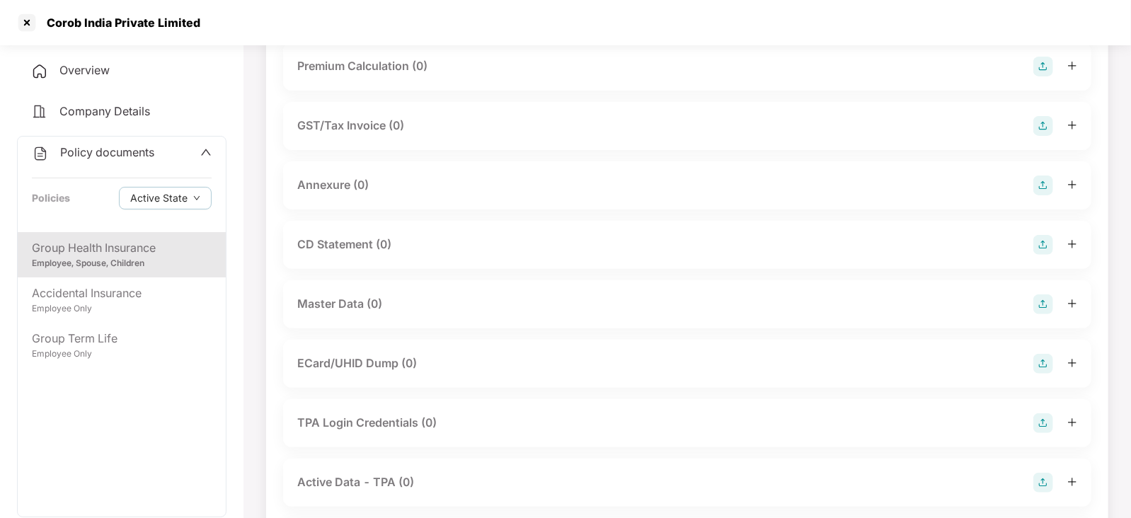
click at [1048, 302] on img at bounding box center [1044, 305] width 20 height 20
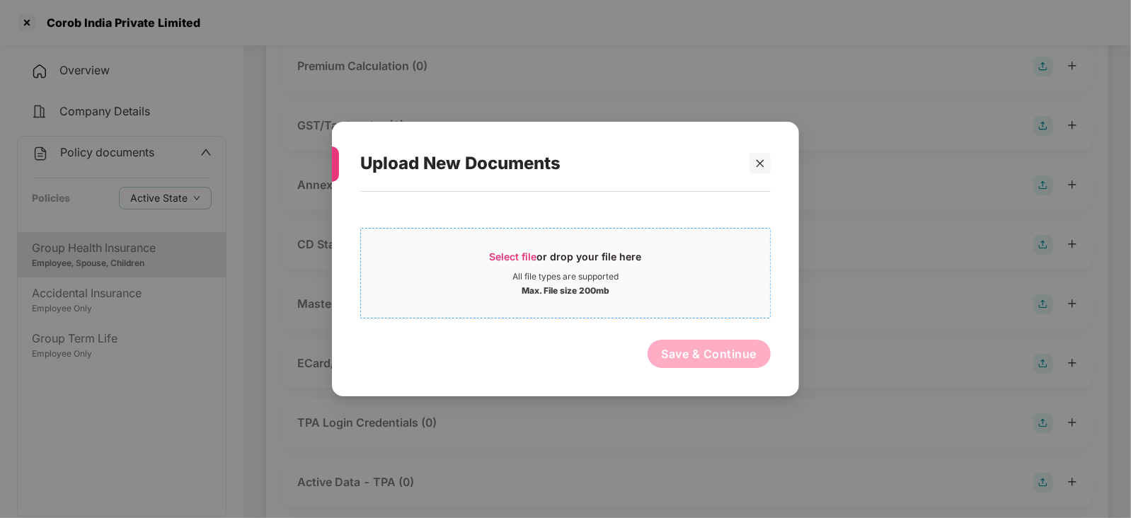
click at [501, 251] on span "Select file" at bounding box center [513, 257] width 47 height 12
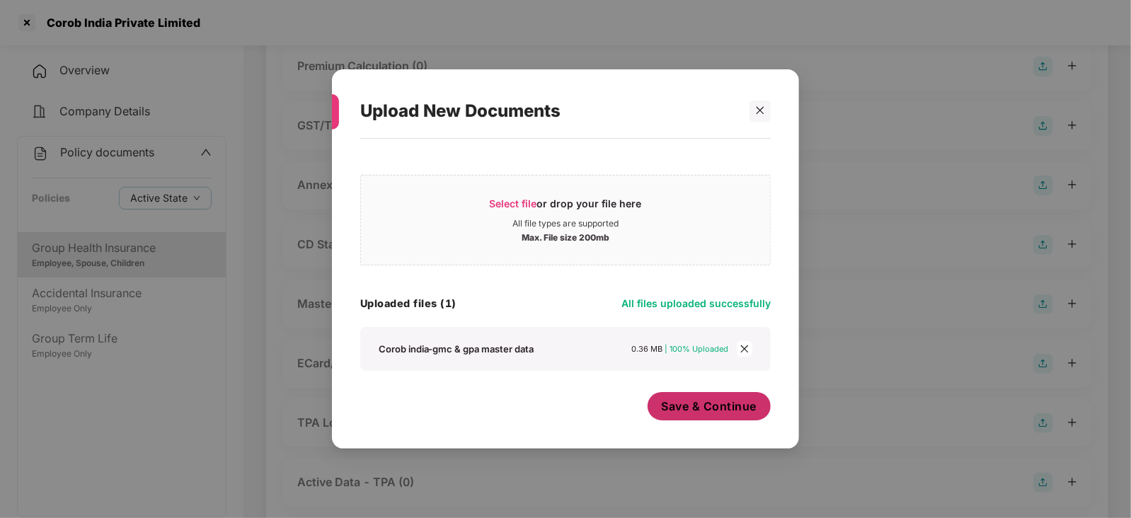
click at [697, 406] on span "Save & Continue" at bounding box center [710, 407] width 96 height 16
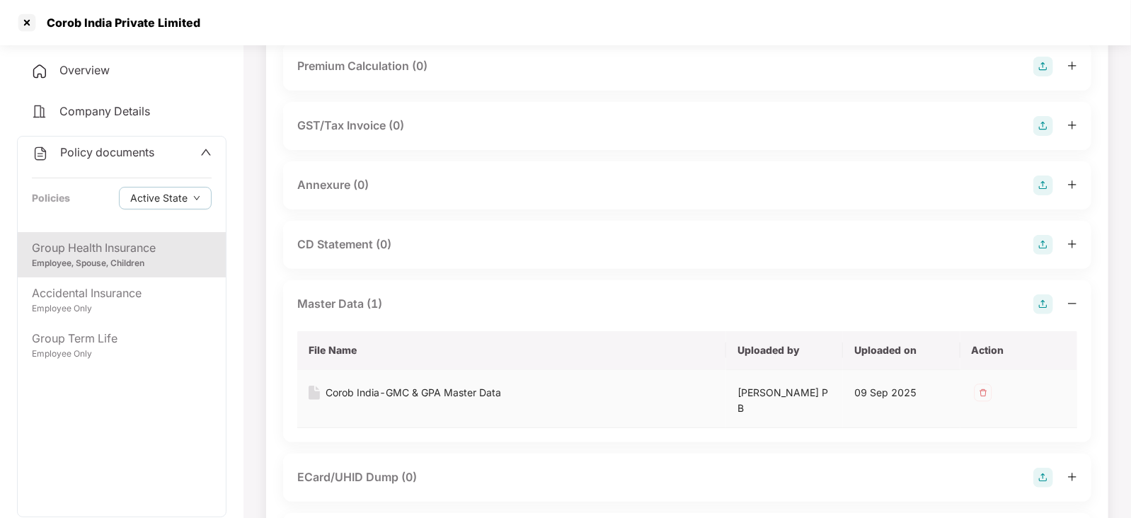
scroll to position [0, 0]
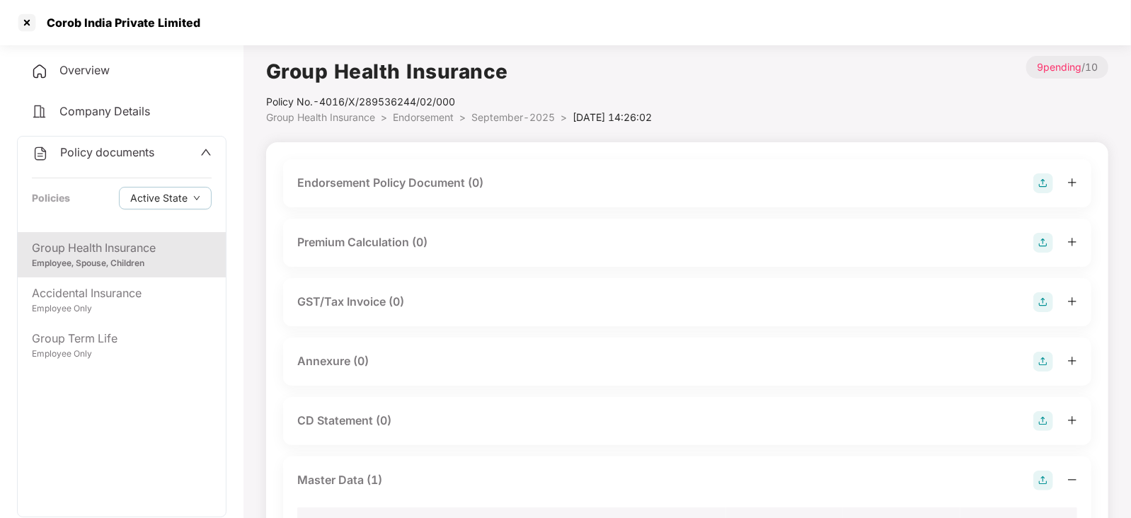
click at [1049, 186] on img at bounding box center [1044, 183] width 20 height 20
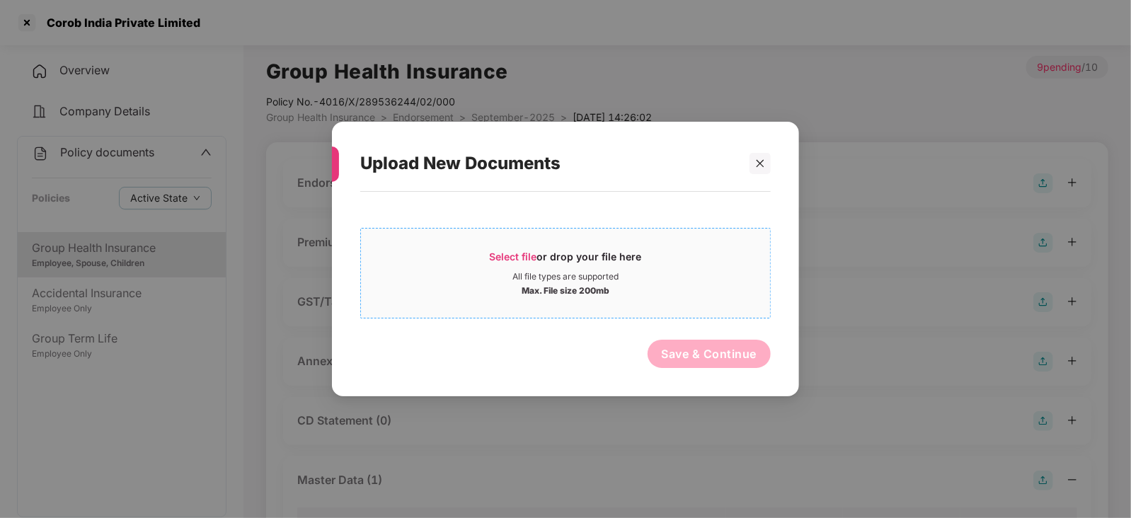
click at [512, 260] on span "Select file" at bounding box center [513, 257] width 47 height 12
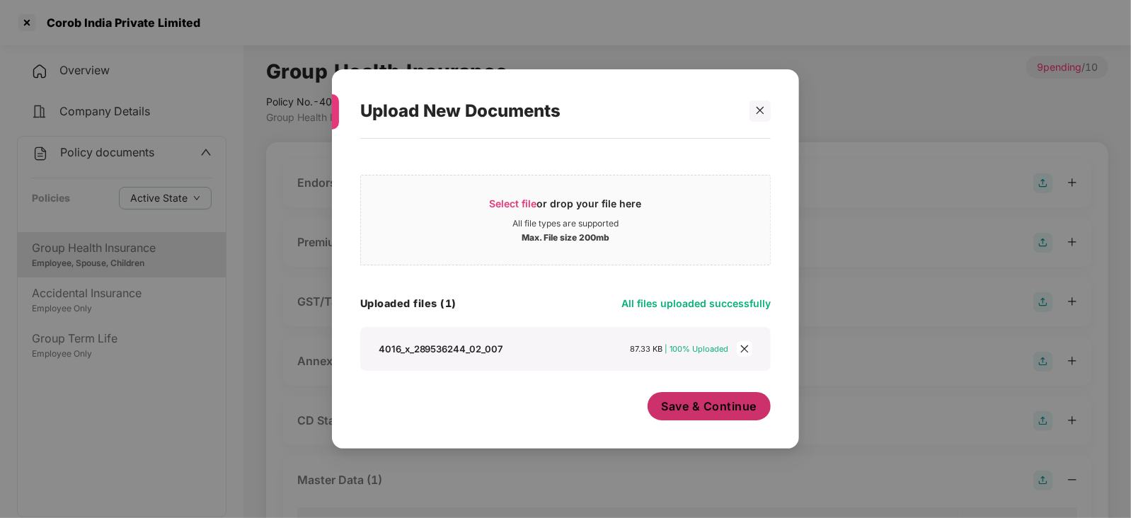
click at [704, 413] on span "Save & Continue" at bounding box center [710, 407] width 96 height 16
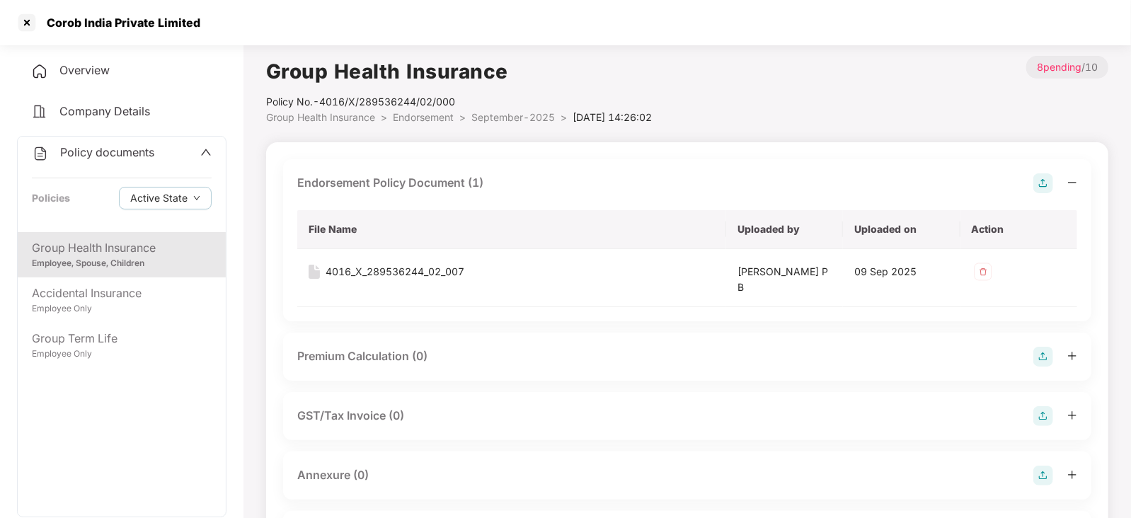
click at [1039, 362] on img at bounding box center [1044, 357] width 20 height 20
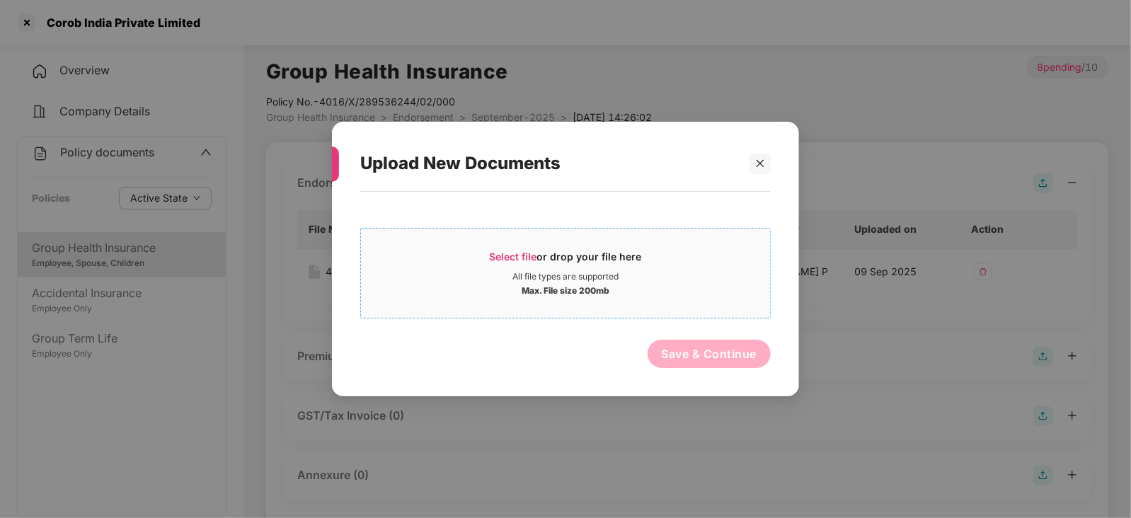
click at [503, 263] on div "Select file or drop your file here" at bounding box center [566, 260] width 152 height 21
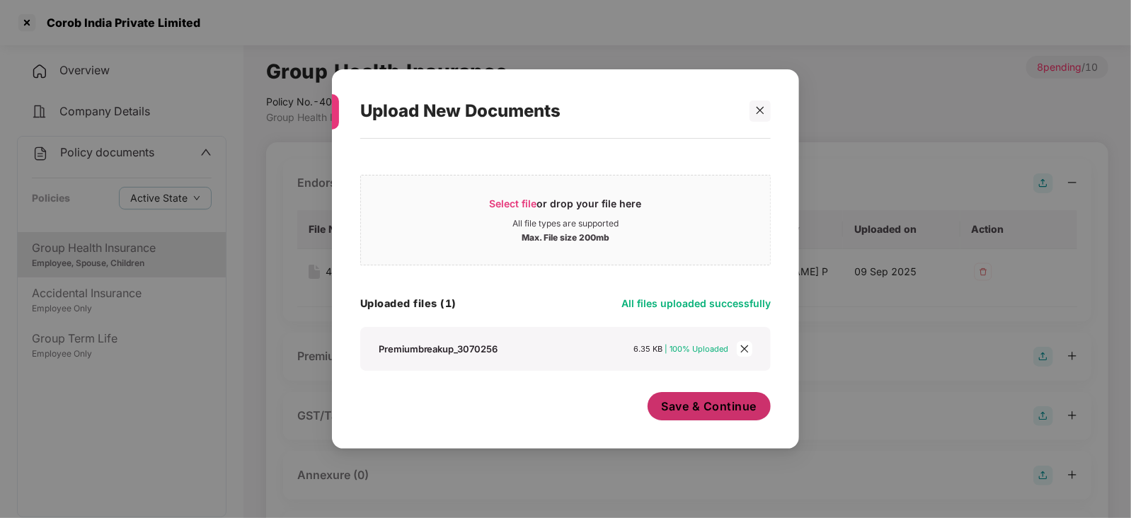
click at [665, 409] on span "Save & Continue" at bounding box center [710, 407] width 96 height 16
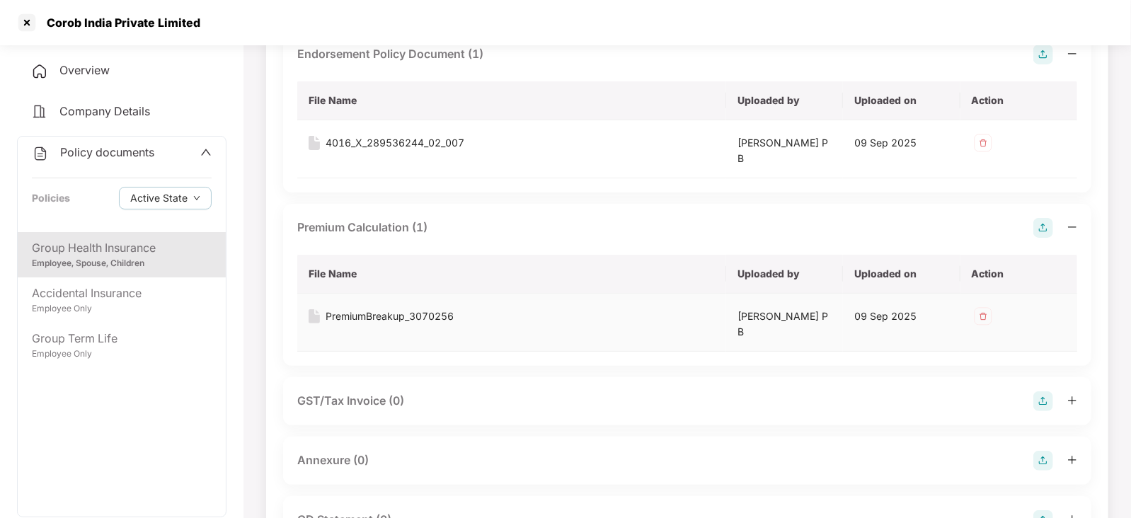
scroll to position [353, 0]
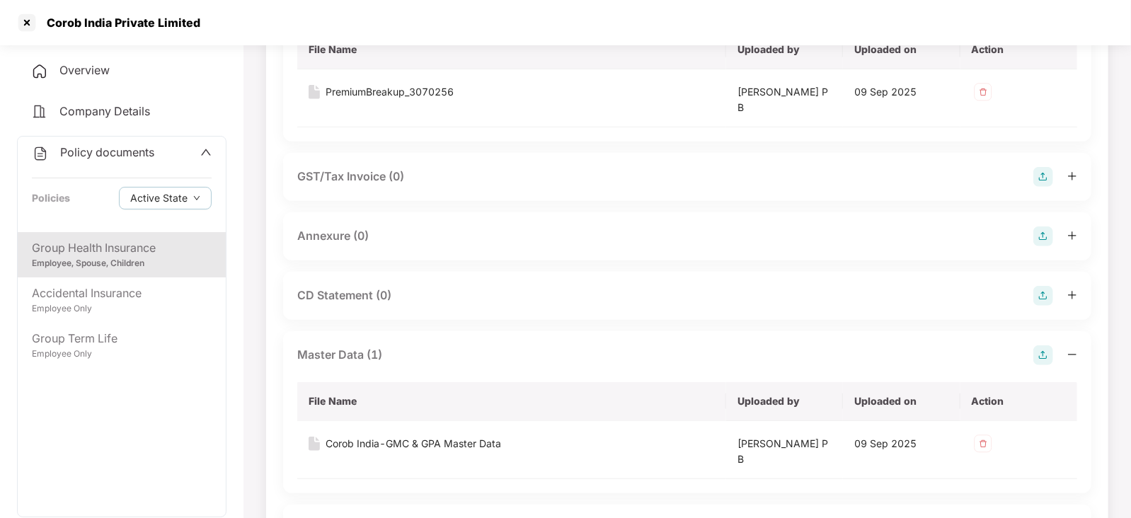
click at [1049, 236] on img at bounding box center [1044, 237] width 20 height 20
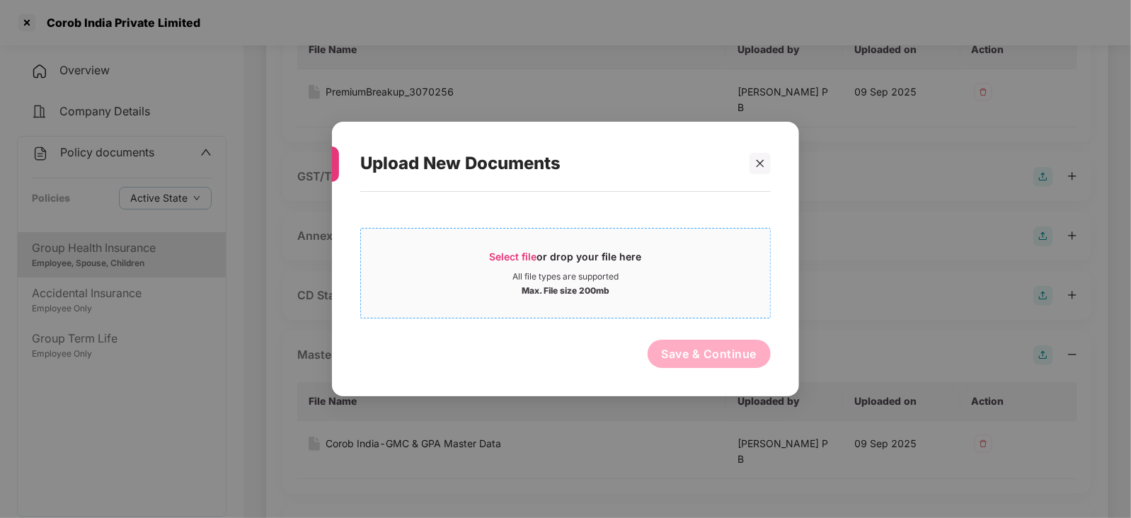
click at [522, 251] on span "Select file" at bounding box center [513, 257] width 47 height 12
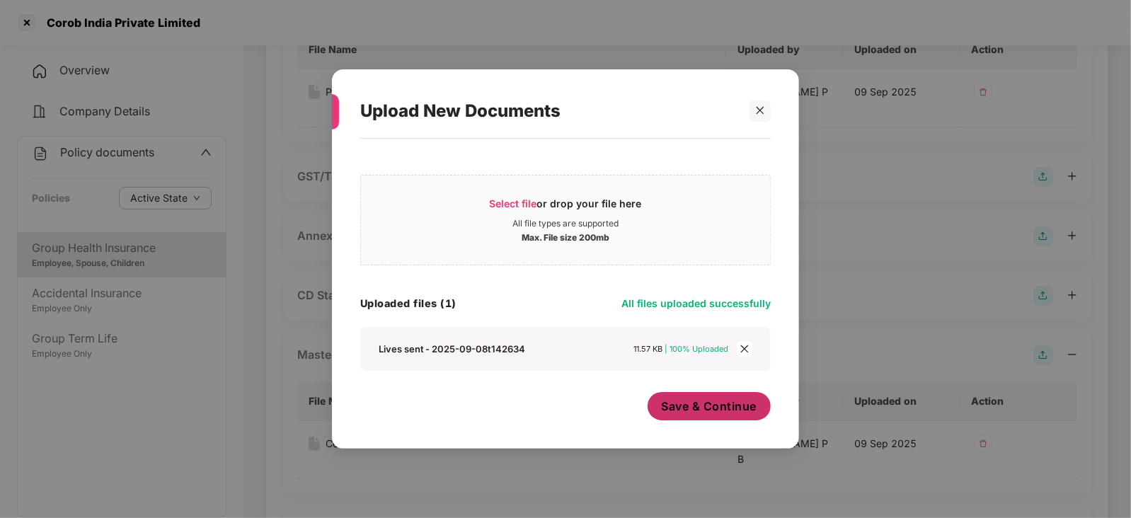
click at [705, 421] on div "Save & Continue" at bounding box center [710, 409] width 124 height 35
click at [701, 410] on span "Save & Continue" at bounding box center [710, 407] width 96 height 16
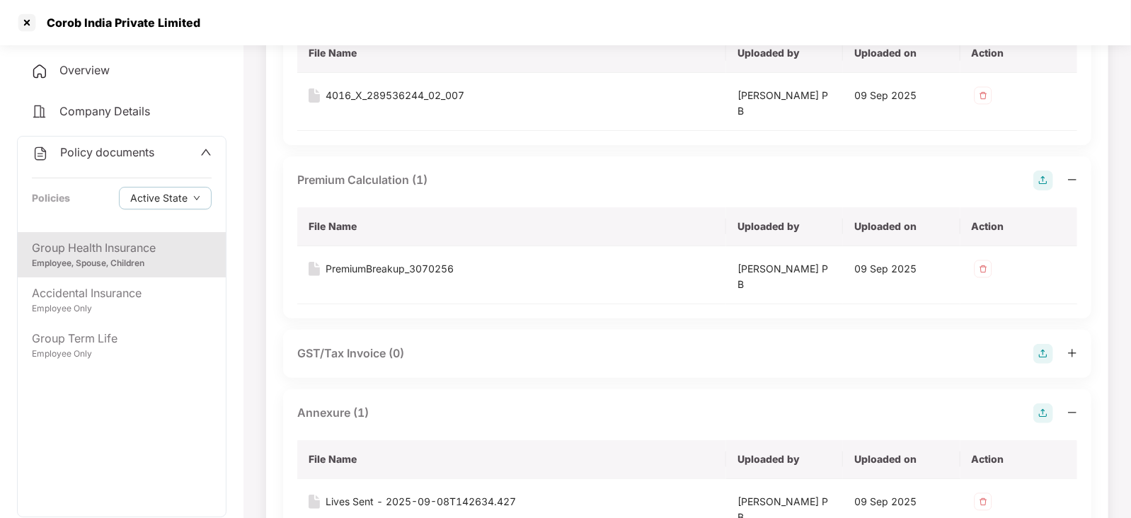
scroll to position [0, 0]
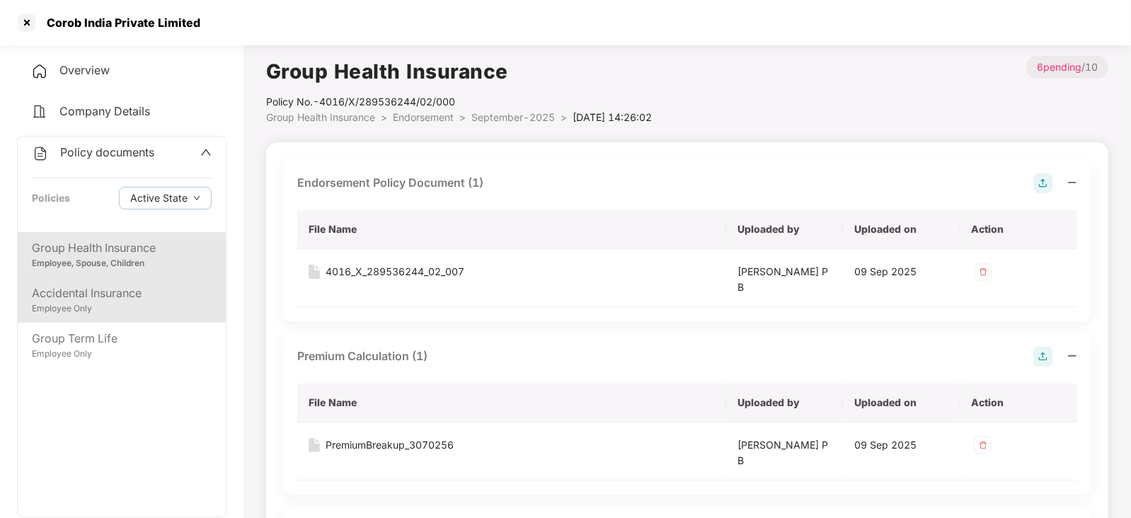
click at [103, 306] on div "Employee Only" at bounding box center [122, 308] width 180 height 13
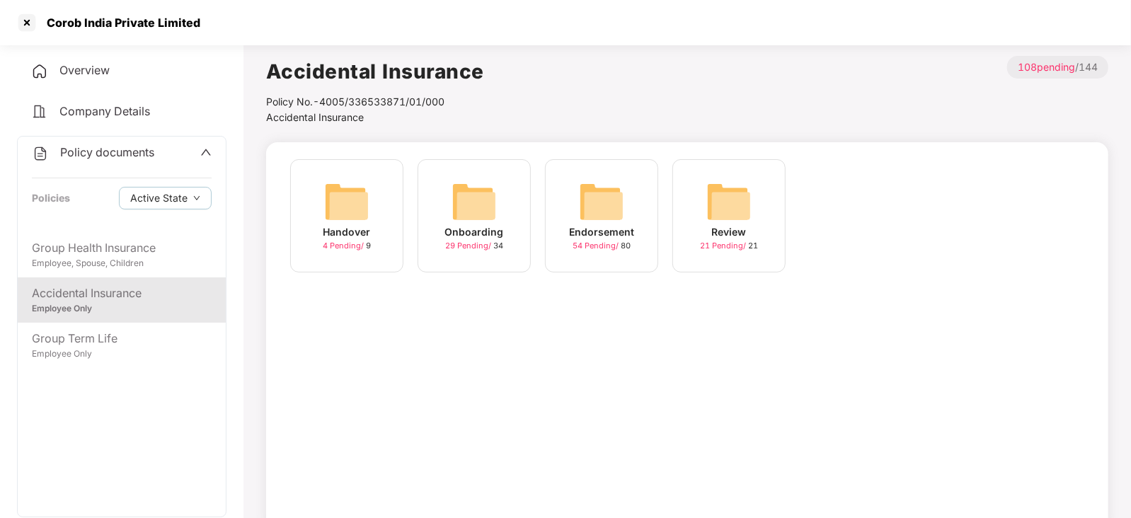
click at [602, 200] on img at bounding box center [601, 201] width 45 height 45
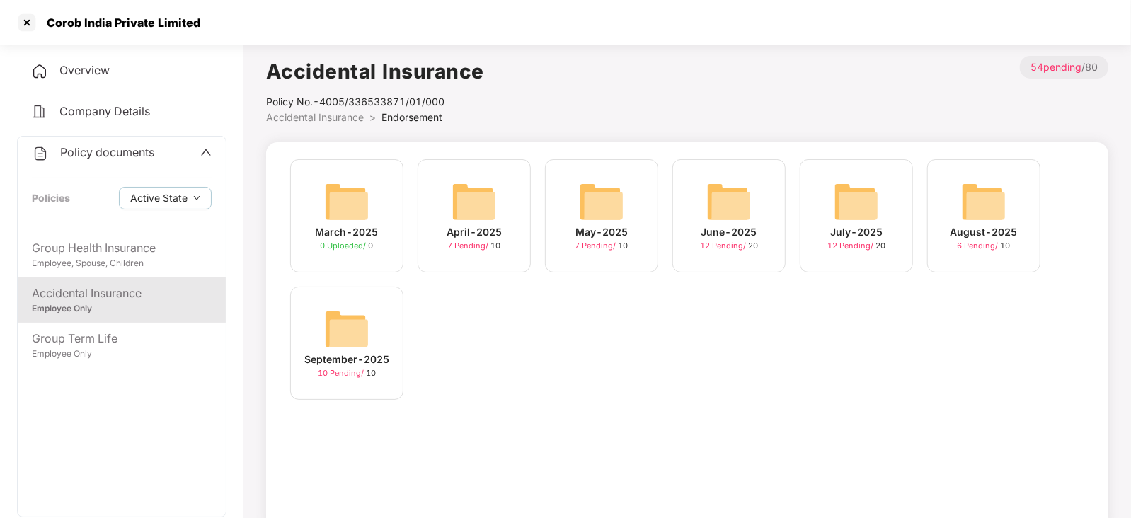
click at [995, 207] on img at bounding box center [983, 201] width 45 height 45
click at [358, 334] on img at bounding box center [346, 329] width 45 height 45
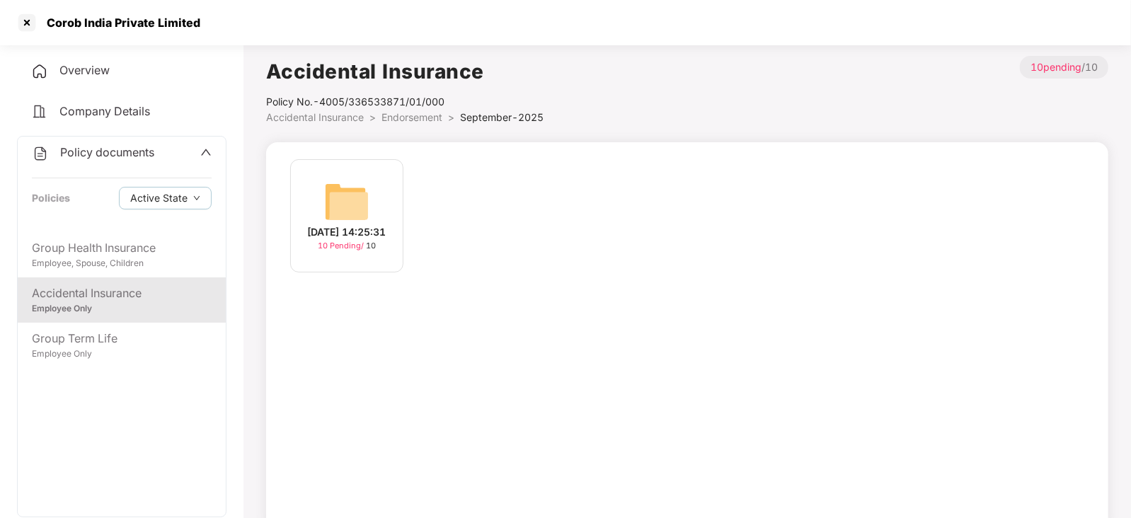
click at [354, 196] on img at bounding box center [346, 201] width 45 height 45
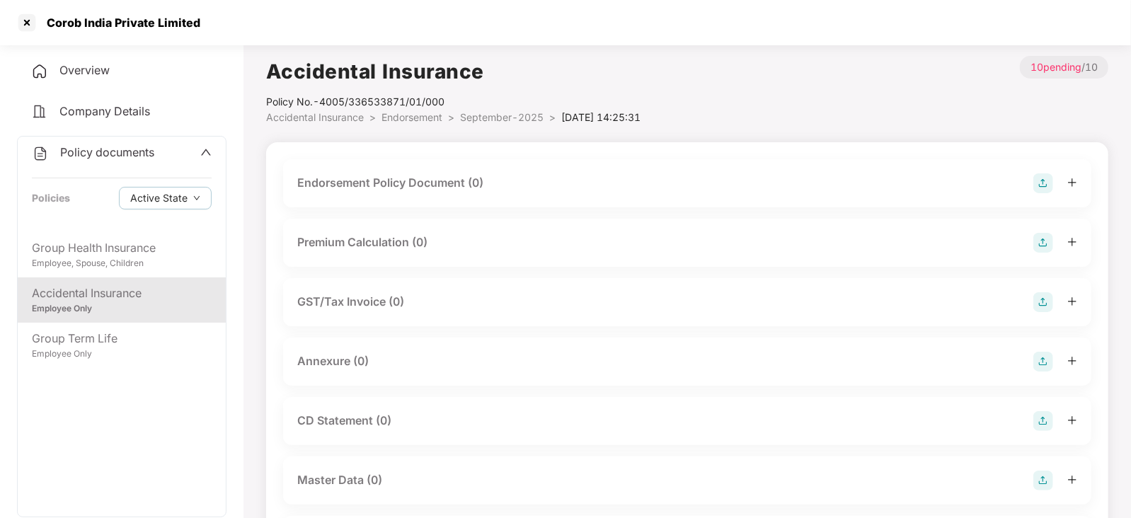
click at [1044, 181] on img at bounding box center [1044, 183] width 20 height 20
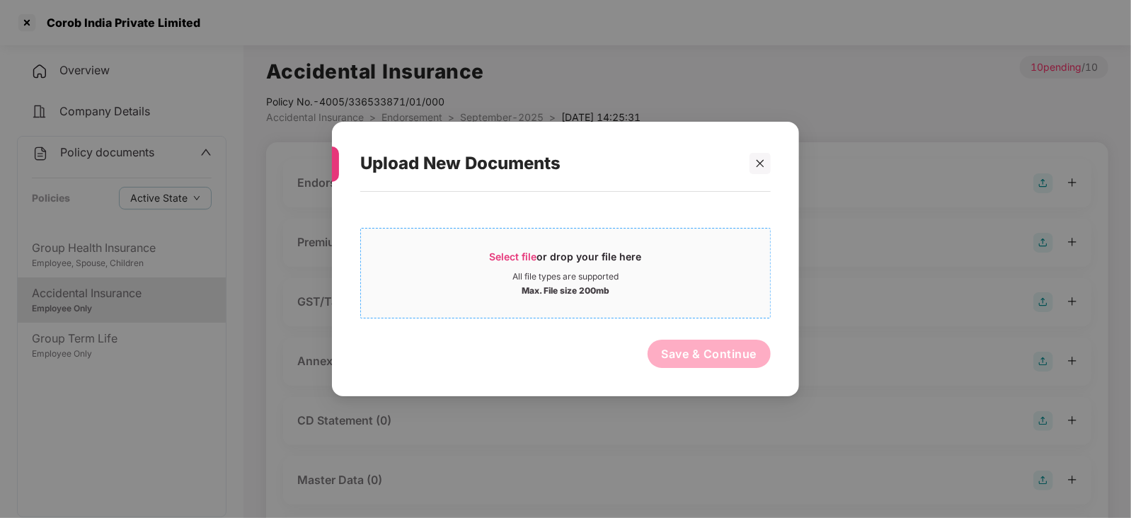
click at [495, 258] on span "Select file" at bounding box center [513, 257] width 47 height 12
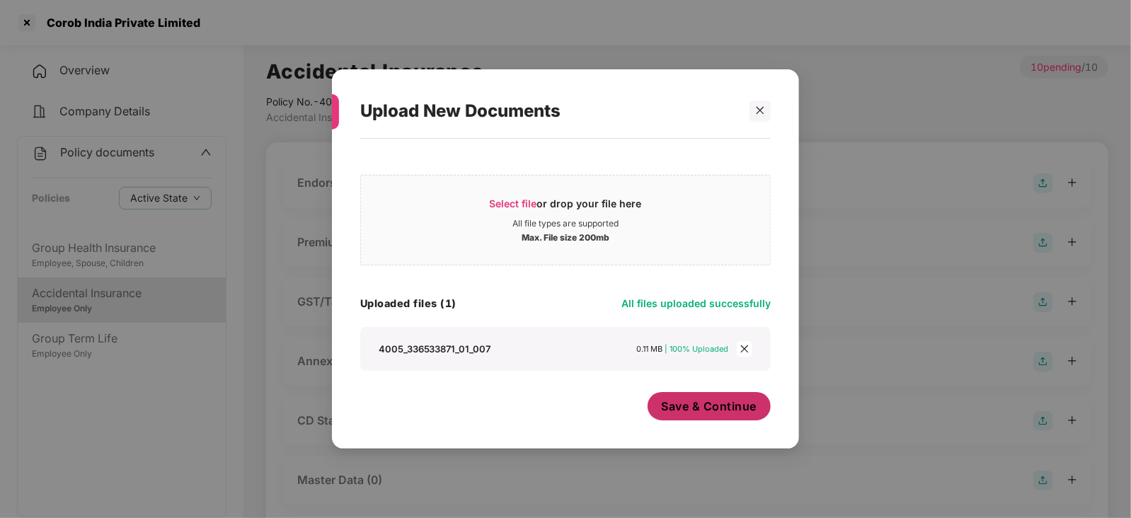
click at [697, 404] on span "Save & Continue" at bounding box center [710, 407] width 96 height 16
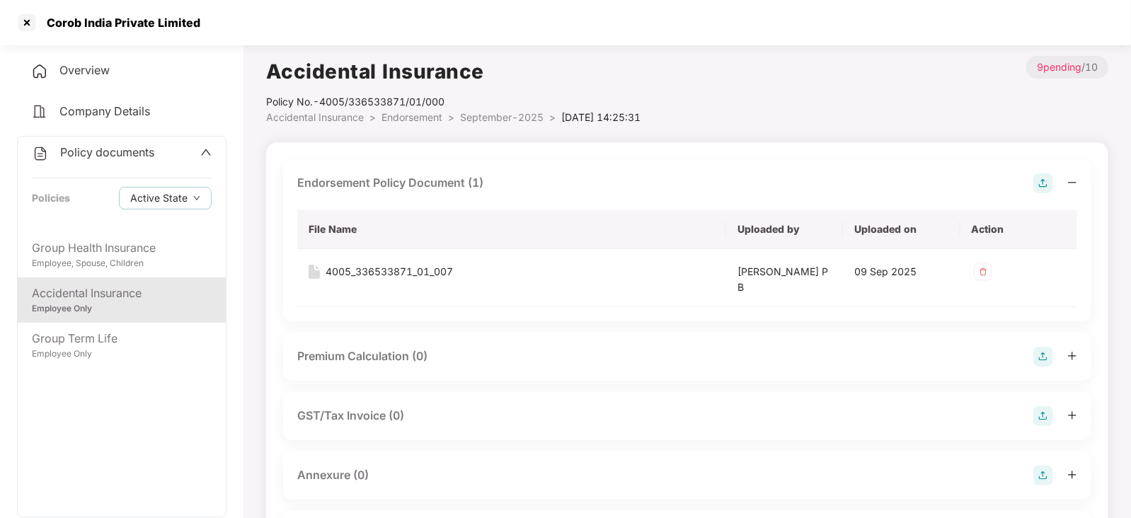
click at [1037, 363] on img at bounding box center [1044, 357] width 20 height 20
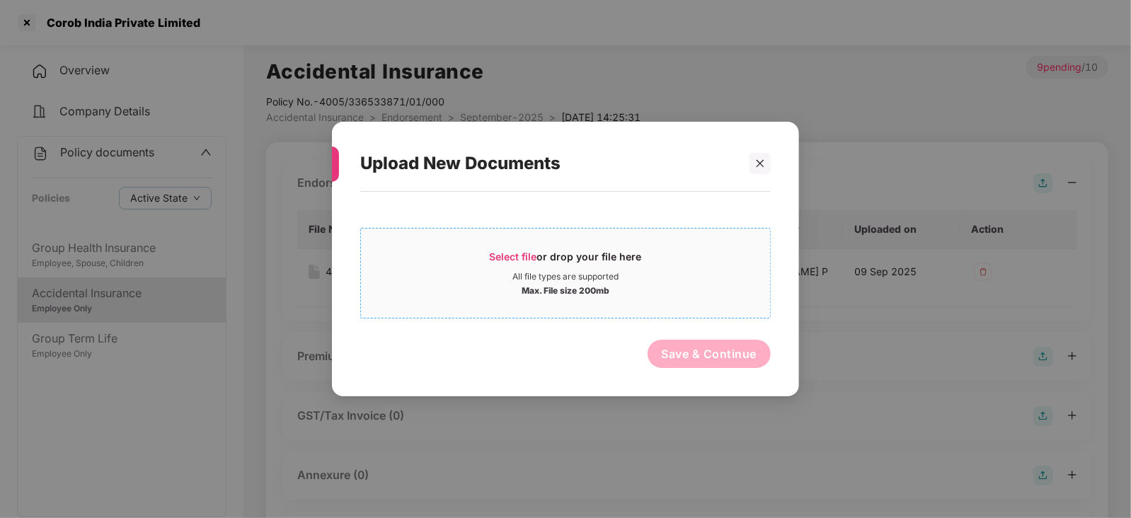
click at [499, 262] on div "Select file or drop your file here" at bounding box center [566, 260] width 152 height 21
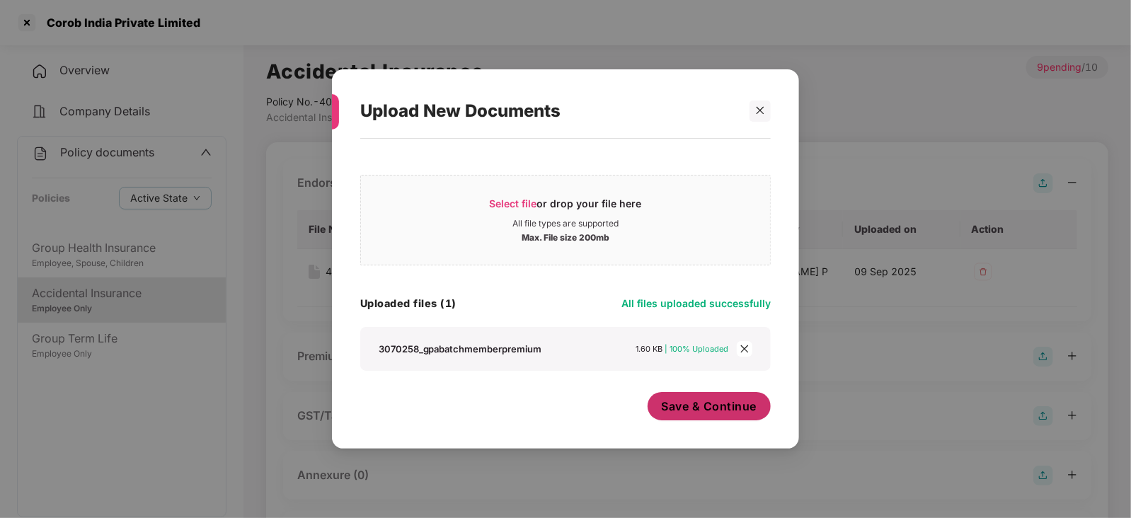
click at [680, 401] on span "Save & Continue" at bounding box center [710, 407] width 96 height 16
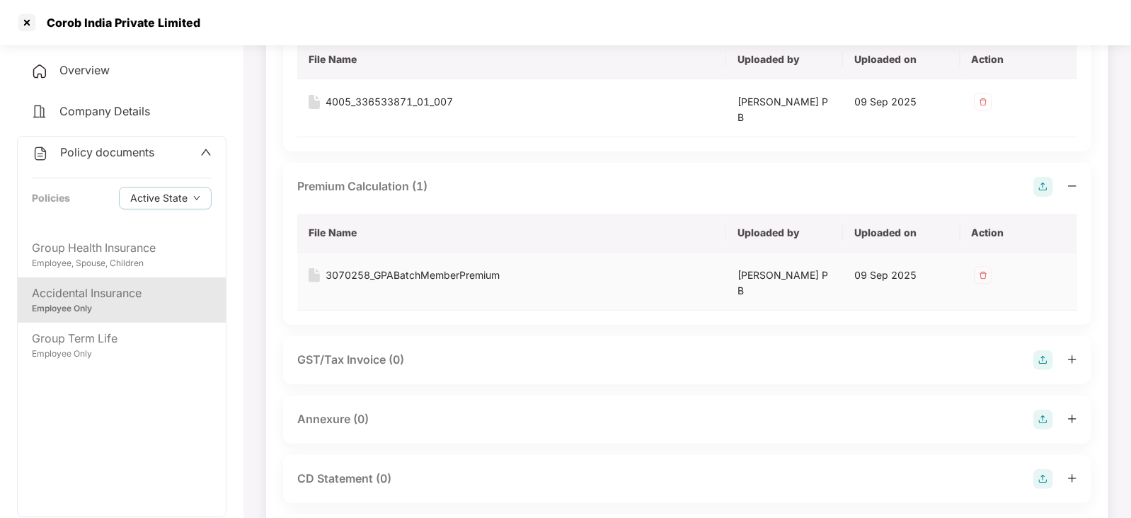
scroll to position [176, 0]
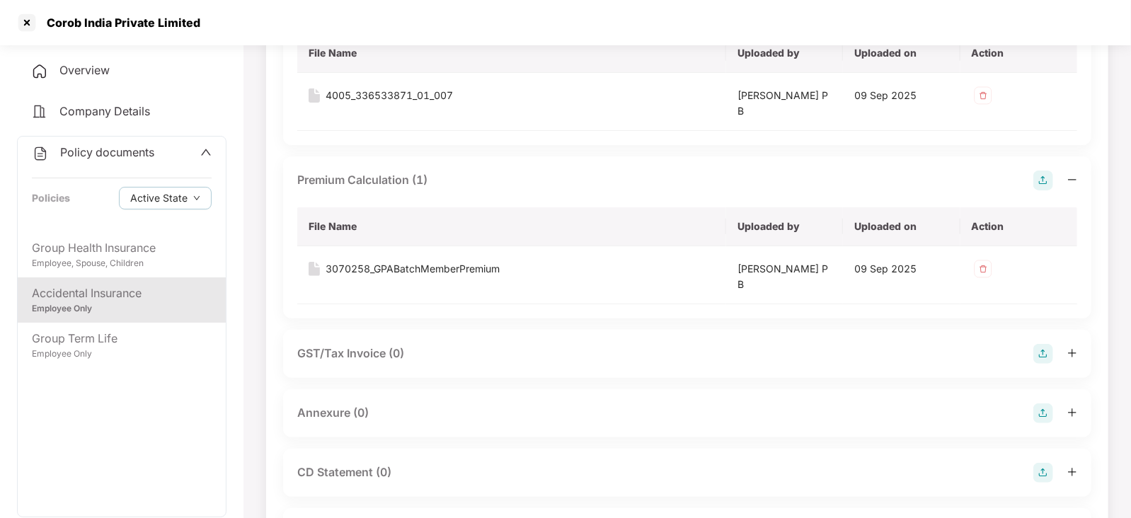
click at [1046, 416] on img at bounding box center [1044, 414] width 20 height 20
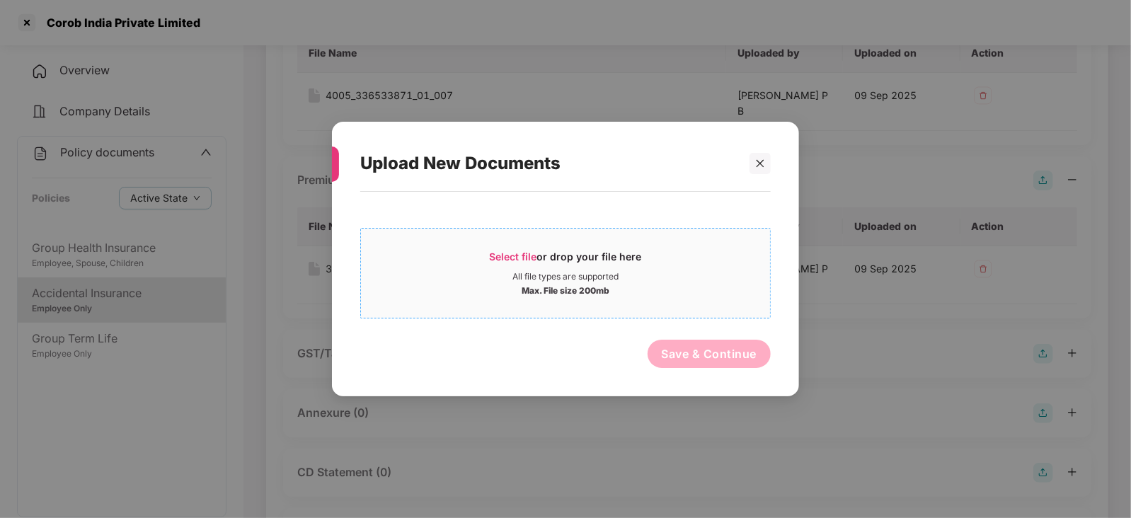
click at [509, 256] on span "Select file" at bounding box center [513, 257] width 47 height 12
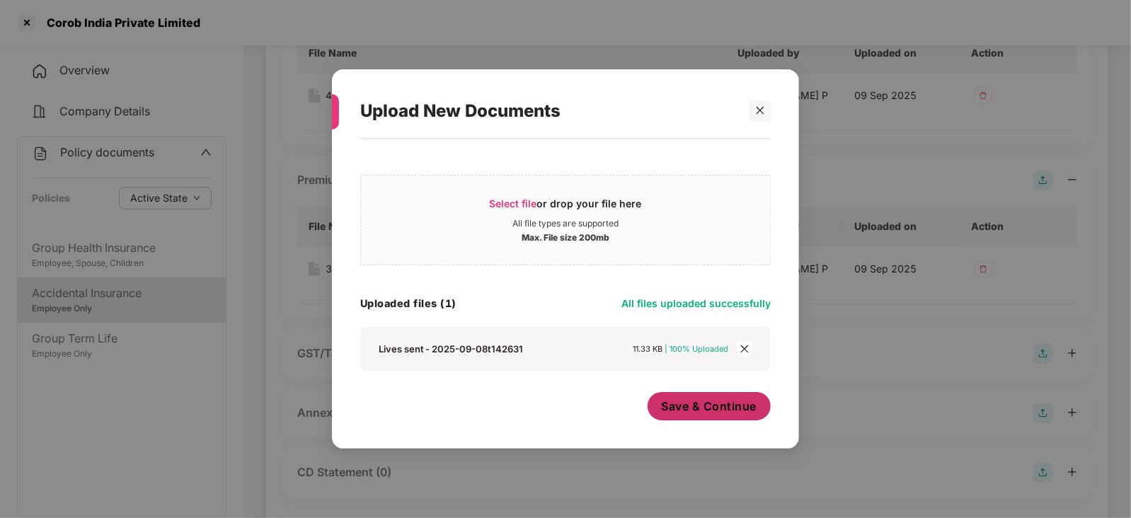
click at [682, 412] on span "Save & Continue" at bounding box center [710, 407] width 96 height 16
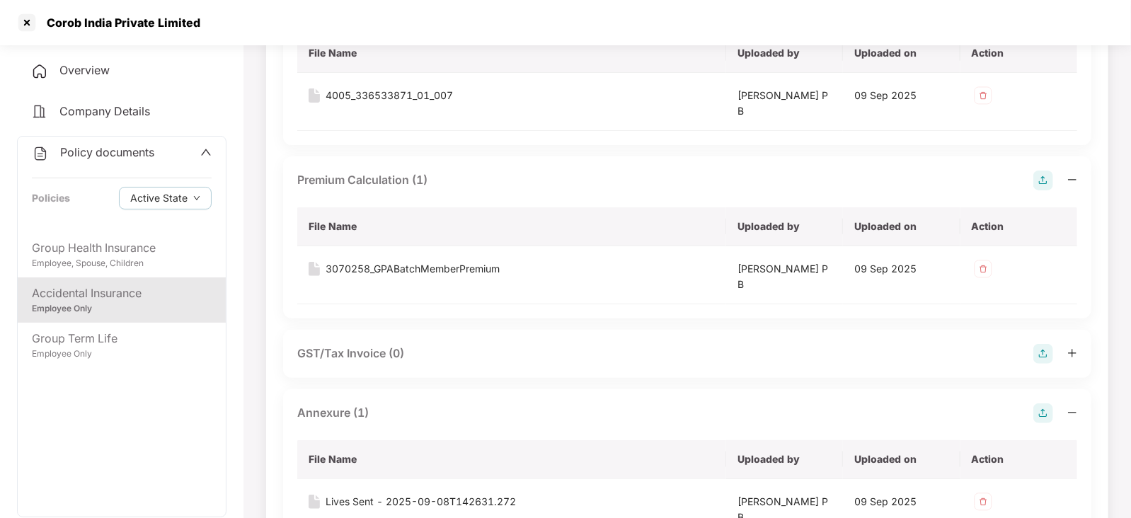
scroll to position [531, 0]
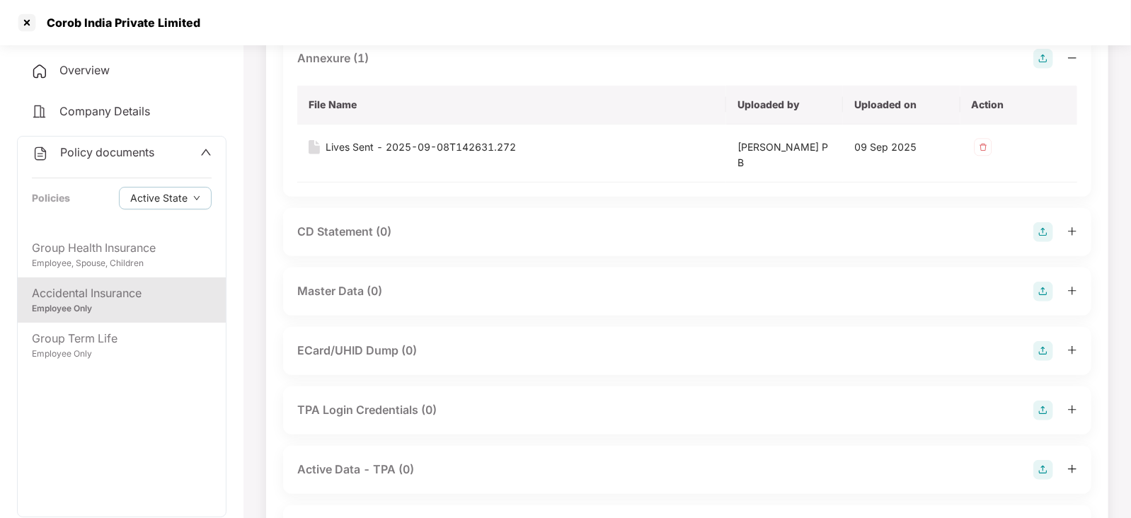
click at [1048, 288] on img at bounding box center [1044, 292] width 20 height 20
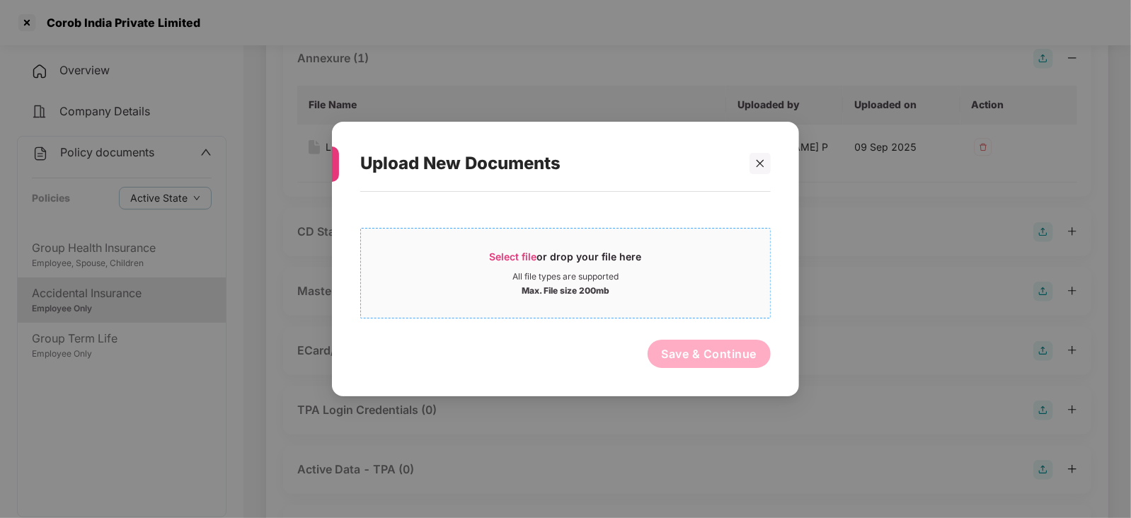
click at [521, 248] on span "Select file or drop your file here All file types are supported Max. File size …" at bounding box center [565, 273] width 409 height 68
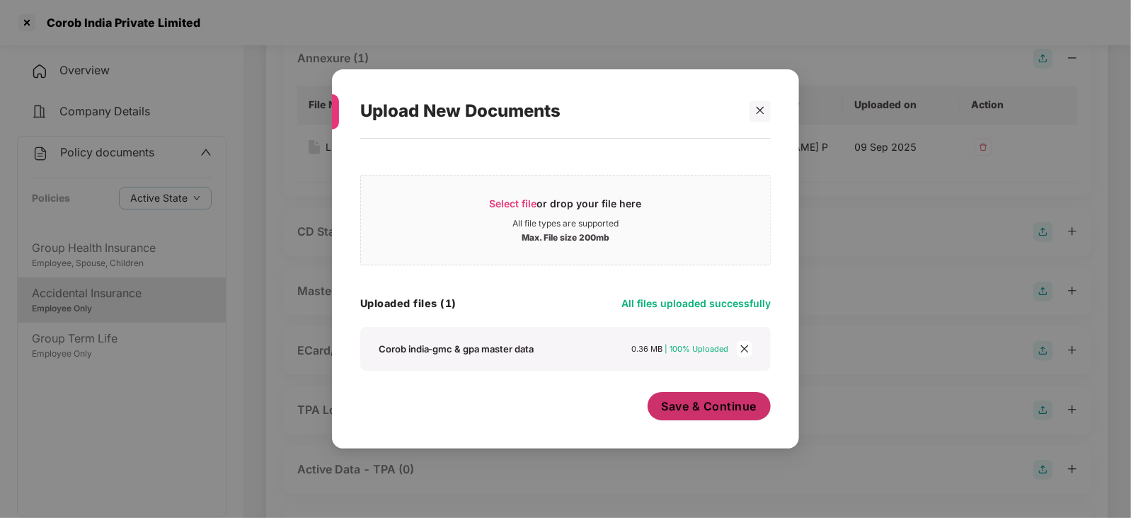
click at [687, 408] on span "Save & Continue" at bounding box center [710, 407] width 96 height 16
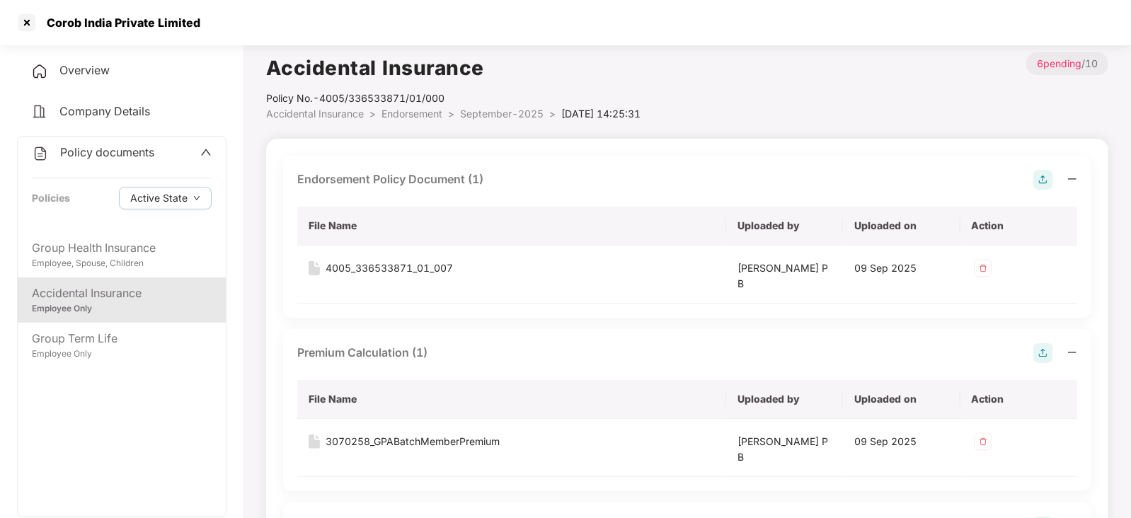
scroll to position [0, 0]
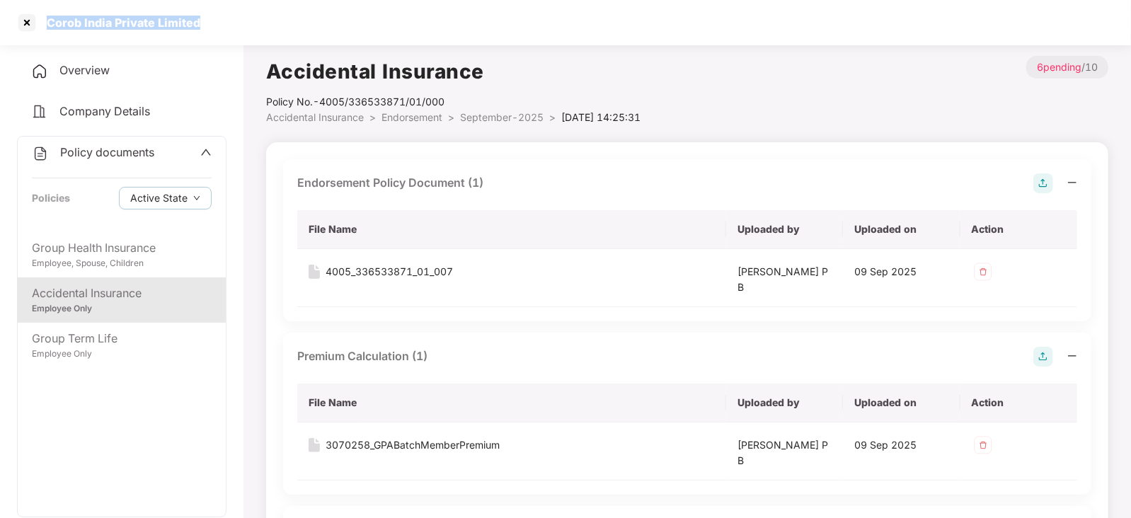
drag, startPoint x: 46, startPoint y: 20, endPoint x: 200, endPoint y: 30, distance: 153.9
click at [200, 30] on div "Corob India Private Limited" at bounding box center [565, 22] width 1131 height 45
copy div "Corob India Private Limited"
click at [28, 18] on div at bounding box center [27, 22] width 23 height 23
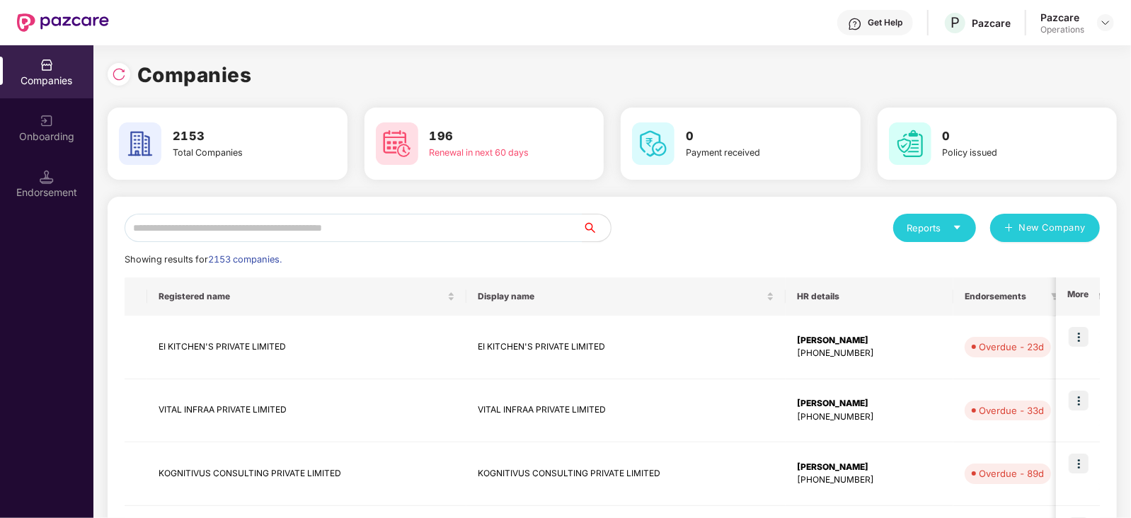
click at [320, 221] on input "text" at bounding box center [354, 228] width 458 height 28
paste input "**********"
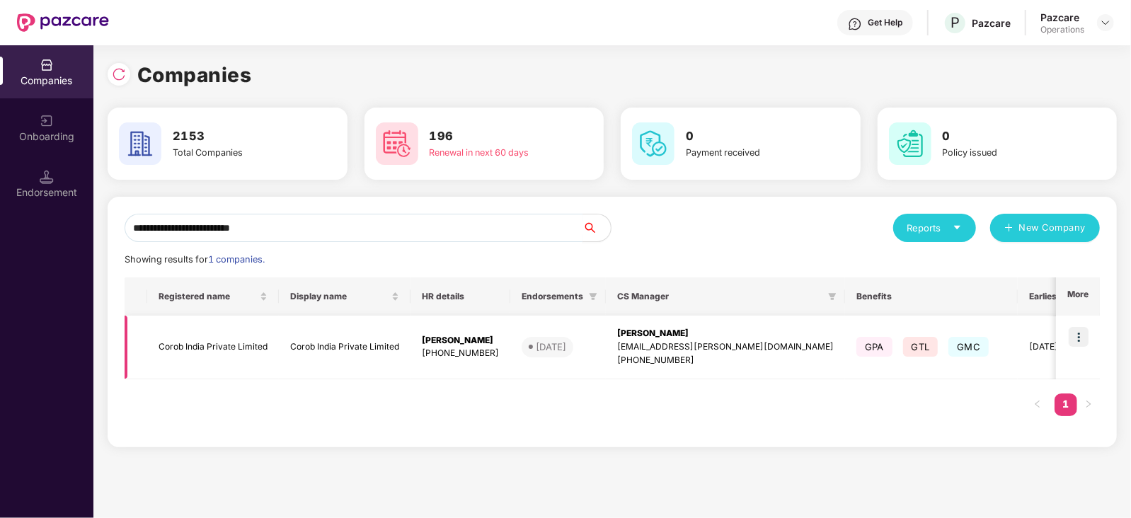
type input "**********"
click at [1082, 335] on img at bounding box center [1079, 337] width 20 height 20
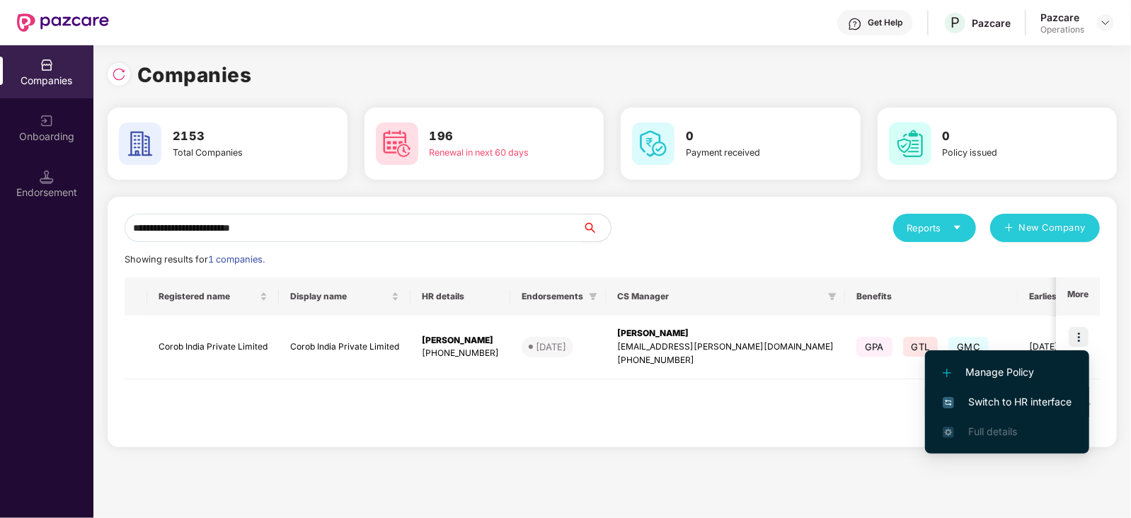
click at [1061, 394] on span "Switch to HR interface" at bounding box center [1007, 402] width 129 height 16
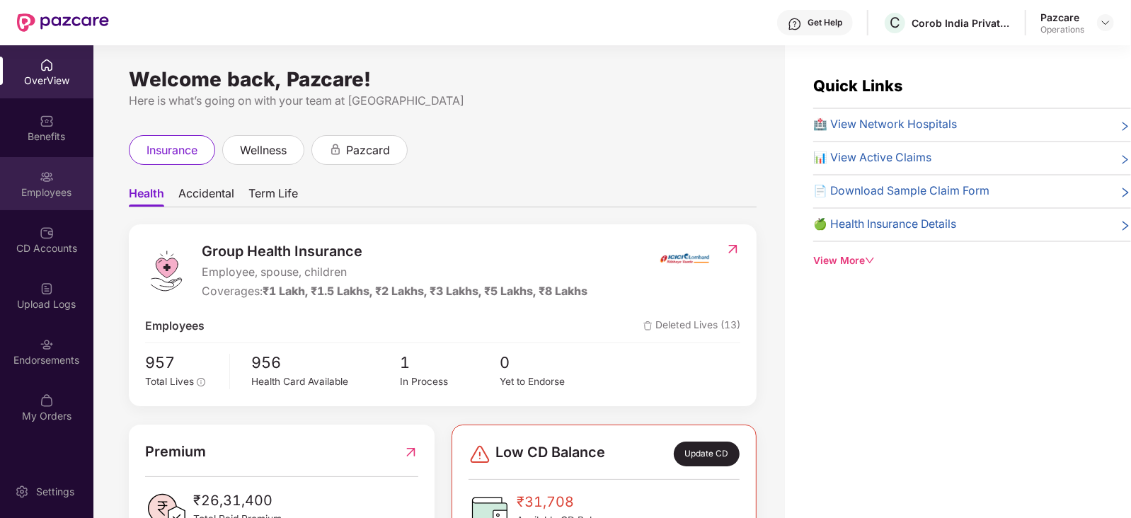
click at [59, 207] on div "Employees" at bounding box center [46, 183] width 93 height 53
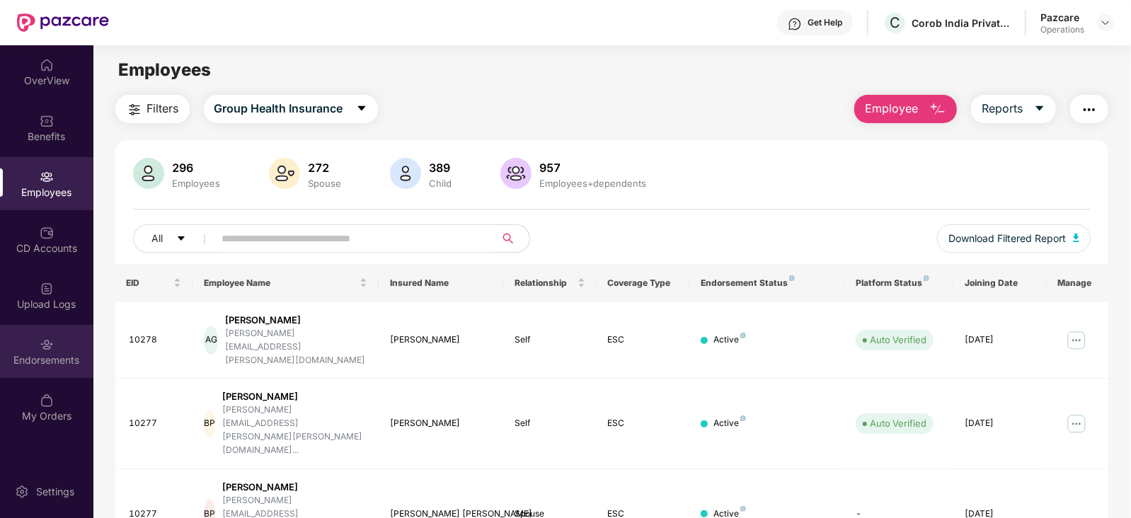
click at [33, 350] on div "Endorsements" at bounding box center [46, 351] width 93 height 53
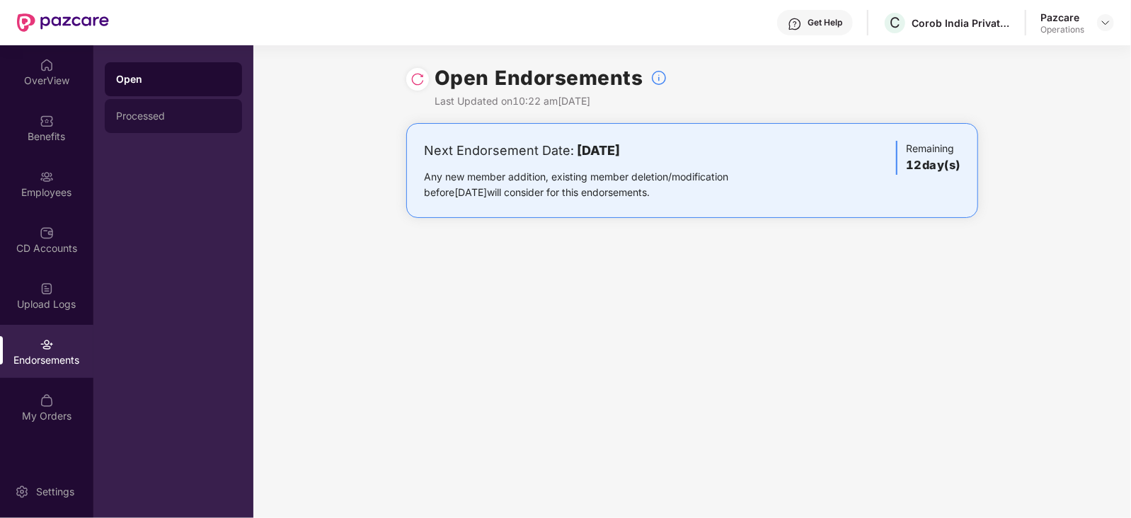
click at [165, 111] on div "Processed" at bounding box center [173, 115] width 115 height 11
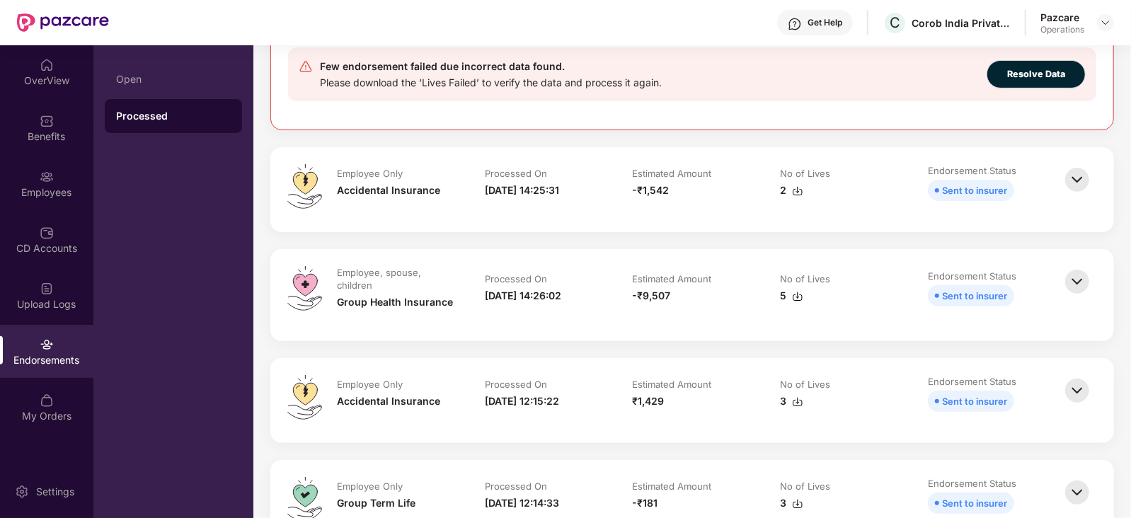
scroll to position [265, 0]
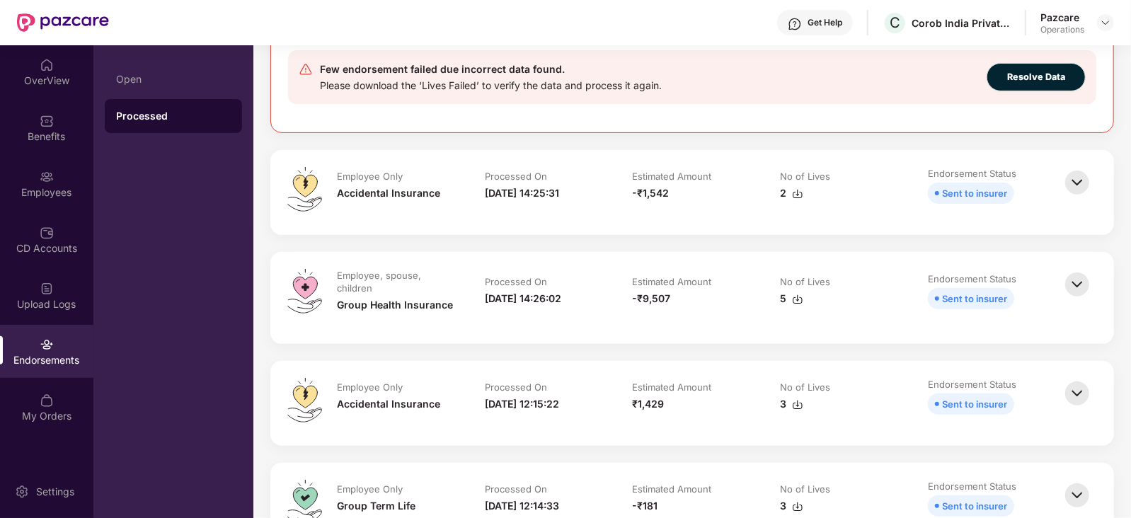
click at [1089, 278] on img at bounding box center [1077, 284] width 31 height 31
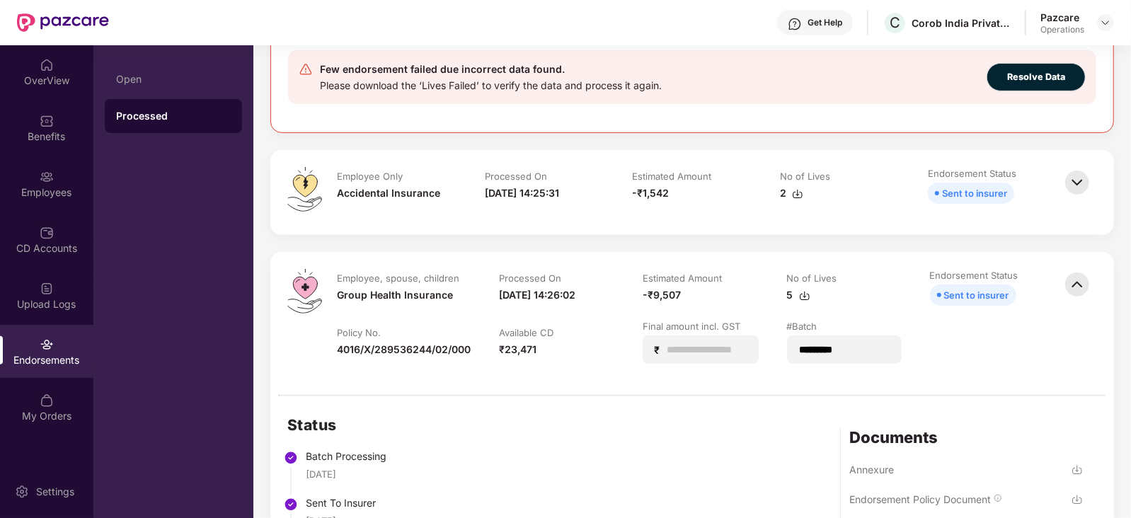
click at [1066, 185] on img at bounding box center [1077, 182] width 31 height 31
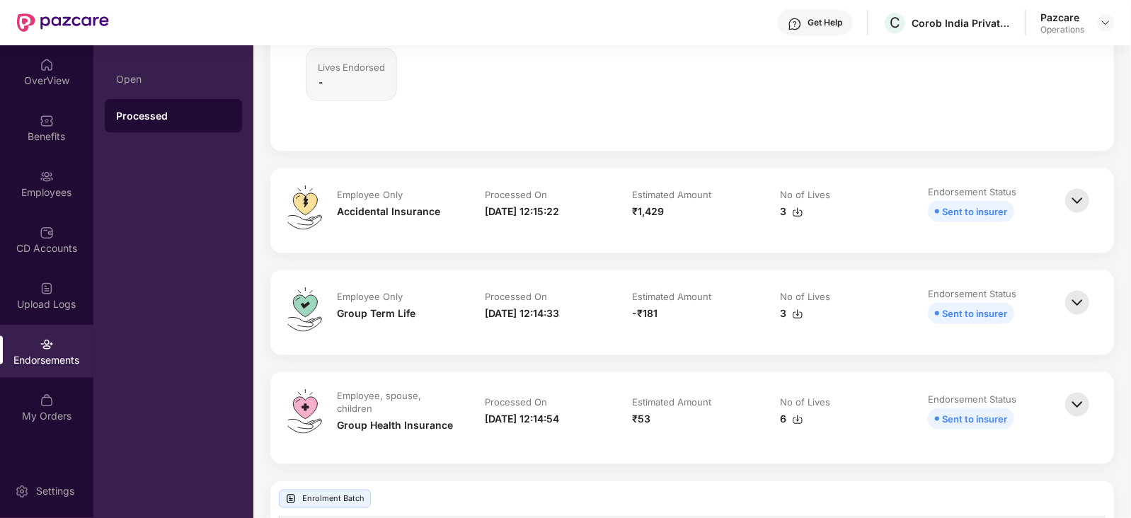
scroll to position [1415, 0]
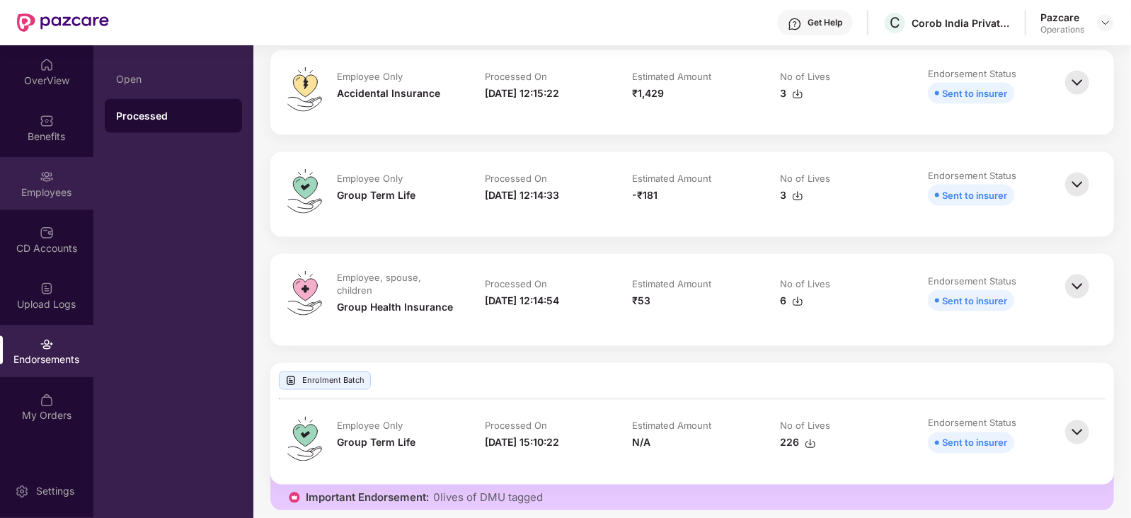
click at [38, 192] on div "Employees" at bounding box center [46, 192] width 93 height 14
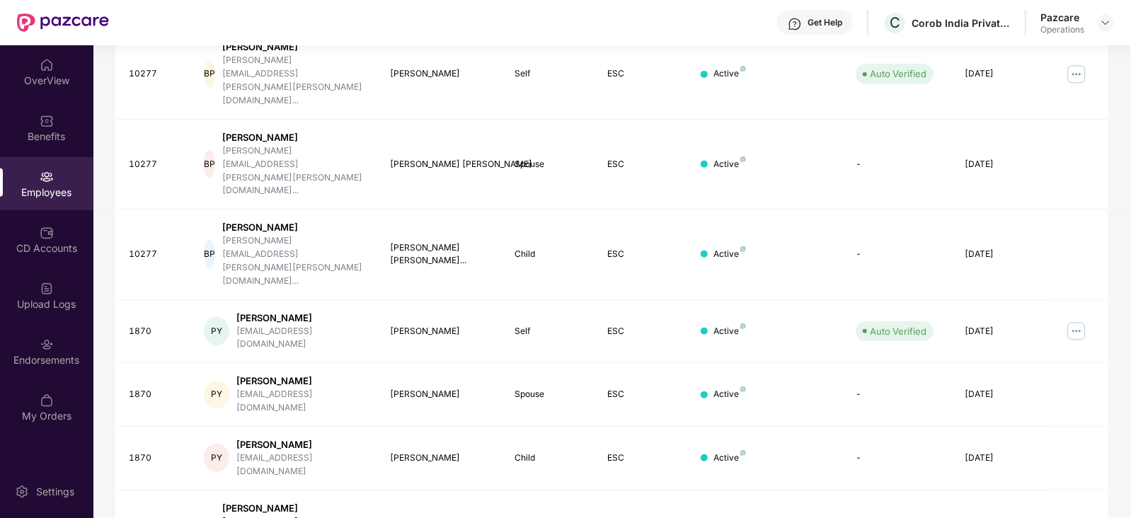
scroll to position [0, 0]
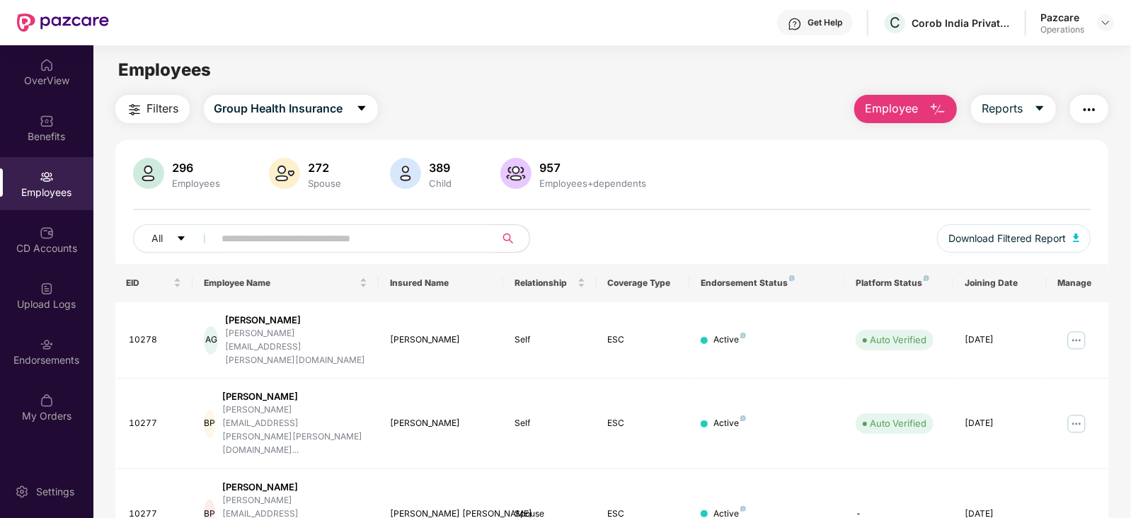
click at [135, 102] on img "button" at bounding box center [134, 109] width 17 height 17
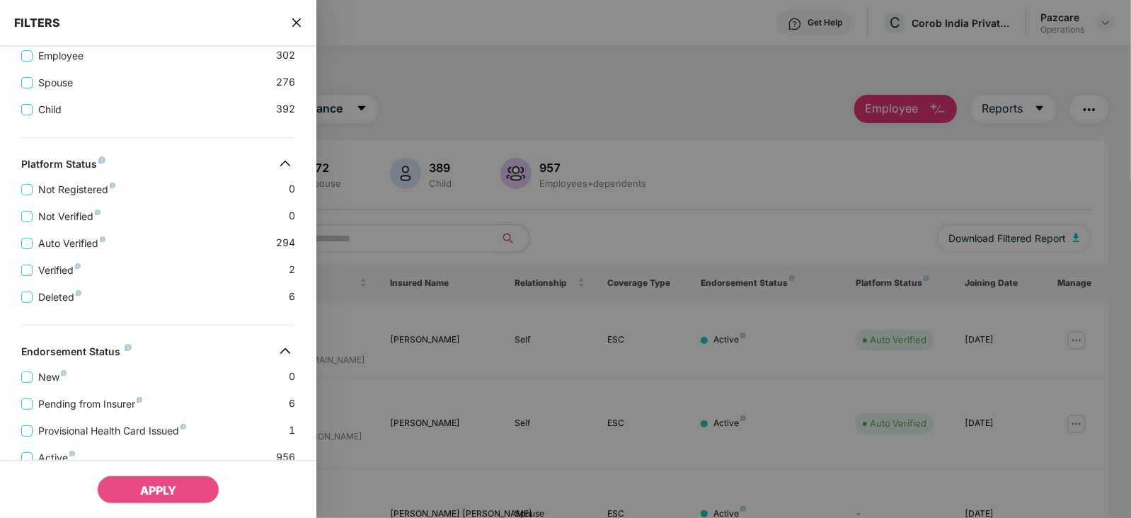
scroll to position [333, 0]
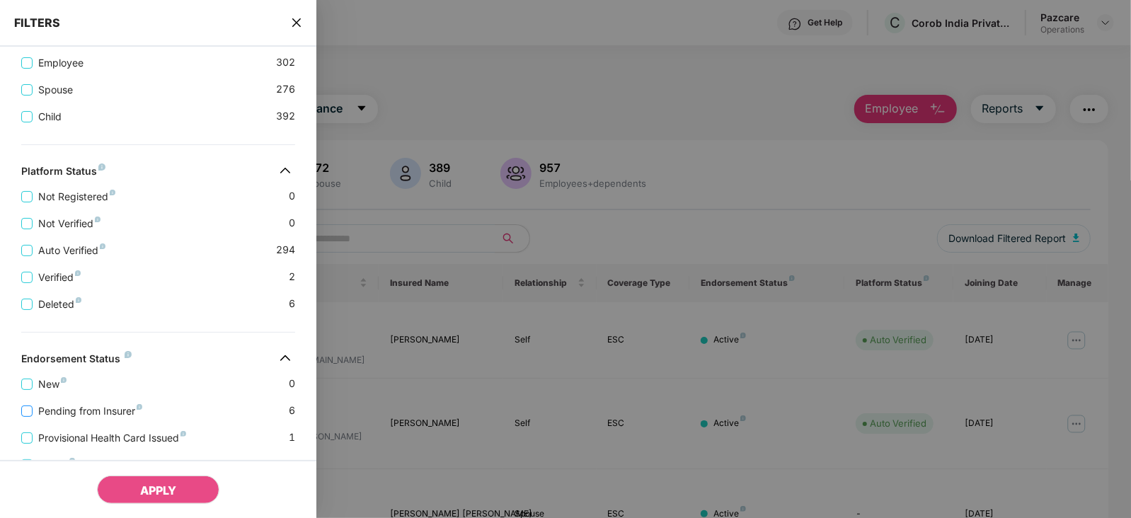
click at [93, 408] on span "Pending from Insurer" at bounding box center [90, 412] width 115 height 16
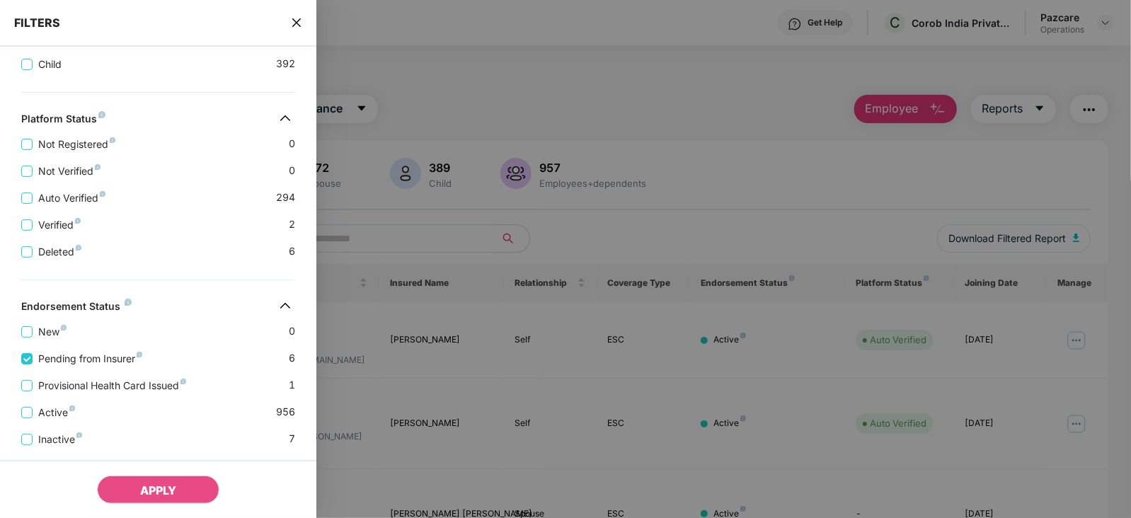
scroll to position [421, 0]
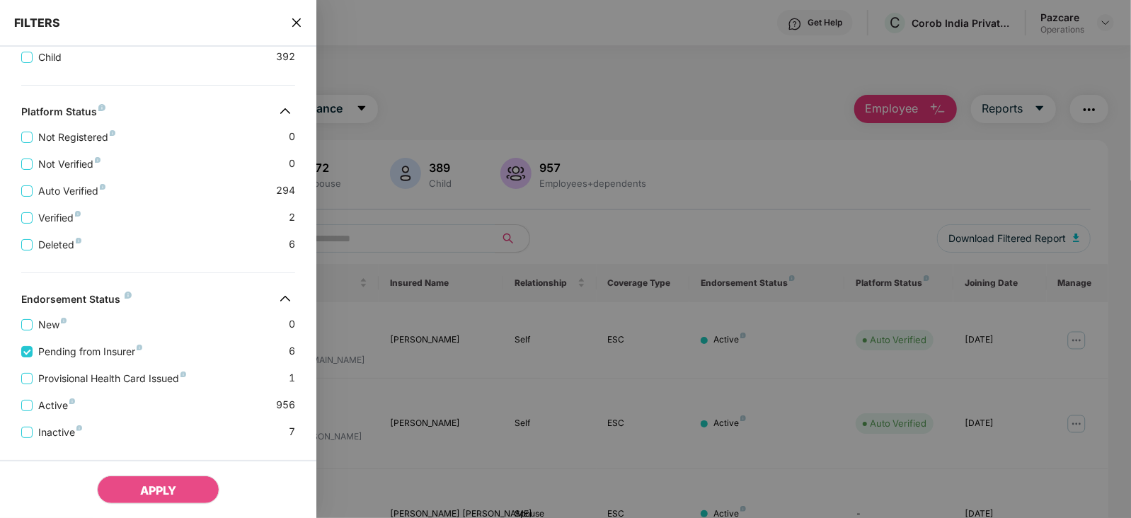
click at [304, 33] on div "FILTERS" at bounding box center [158, 23] width 316 height 47
click at [300, 30] on div "FILTERS" at bounding box center [158, 23] width 316 height 47
click at [294, 23] on icon "close" at bounding box center [296, 22] width 11 height 11
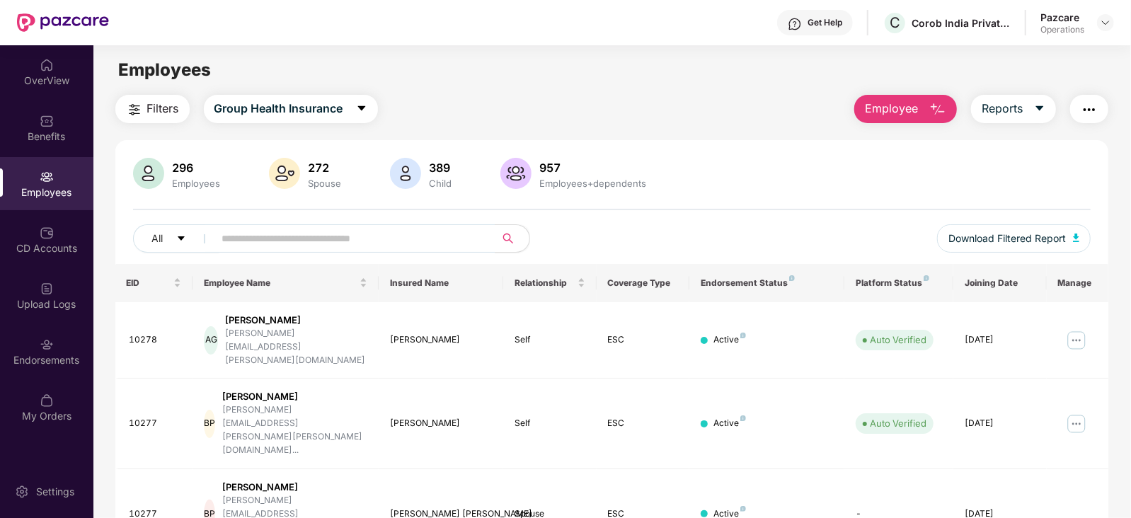
click at [1092, 114] on img "button" at bounding box center [1089, 109] width 17 height 17
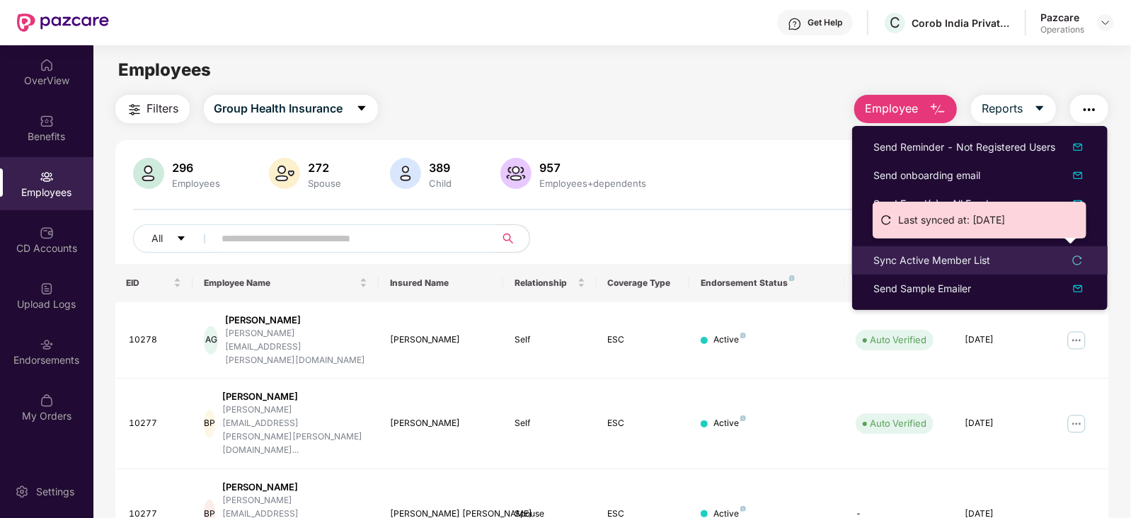
click at [938, 263] on div "Sync Active Member List" at bounding box center [932, 261] width 117 height 16
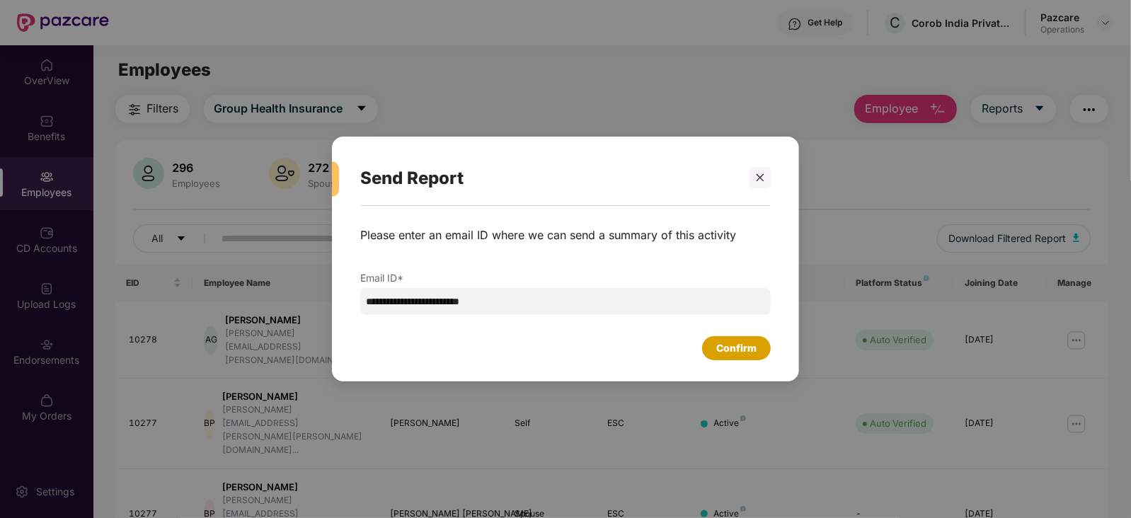
click at [756, 343] on div "Confirm" at bounding box center [736, 349] width 40 height 16
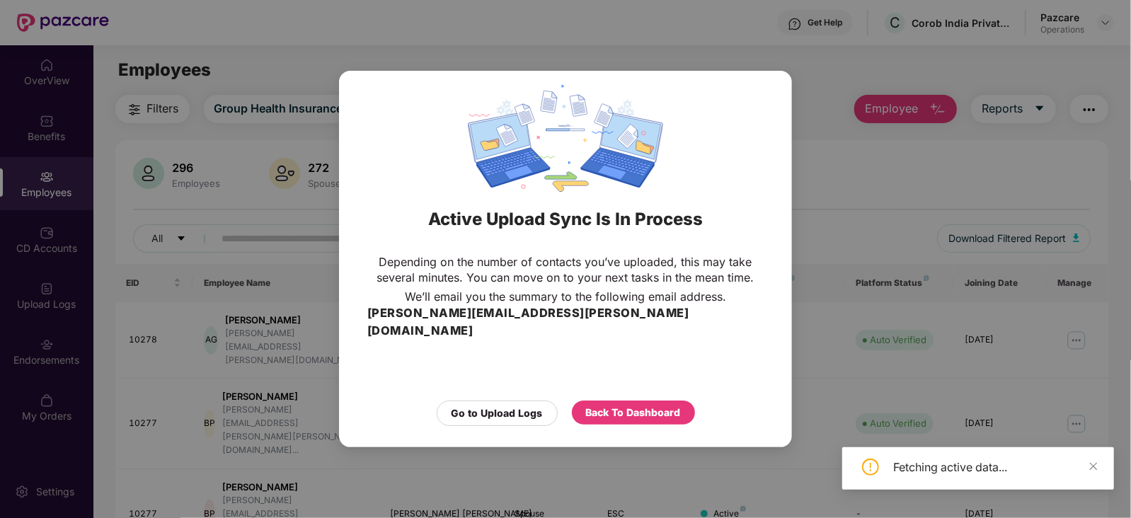
drag, startPoint x: 632, startPoint y: 383, endPoint x: 630, endPoint y: 393, distance: 10.1
click at [632, 387] on div "Go to Upload Logs Back To Dashboard" at bounding box center [565, 404] width 396 height 43
click at [630, 401] on div "Back To Dashboard" at bounding box center [633, 413] width 123 height 24
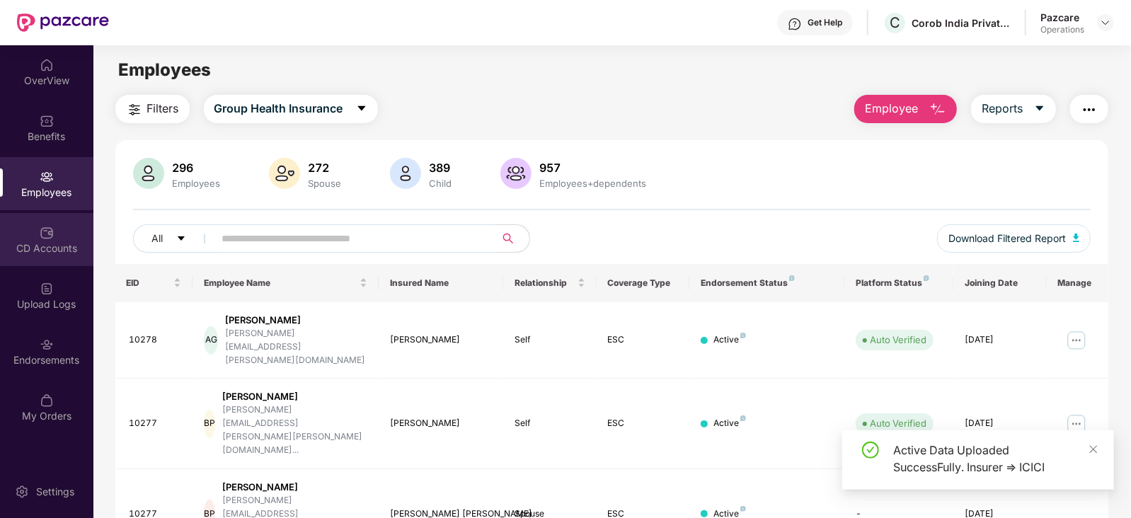
click at [45, 260] on div "CD Accounts" at bounding box center [46, 239] width 93 height 53
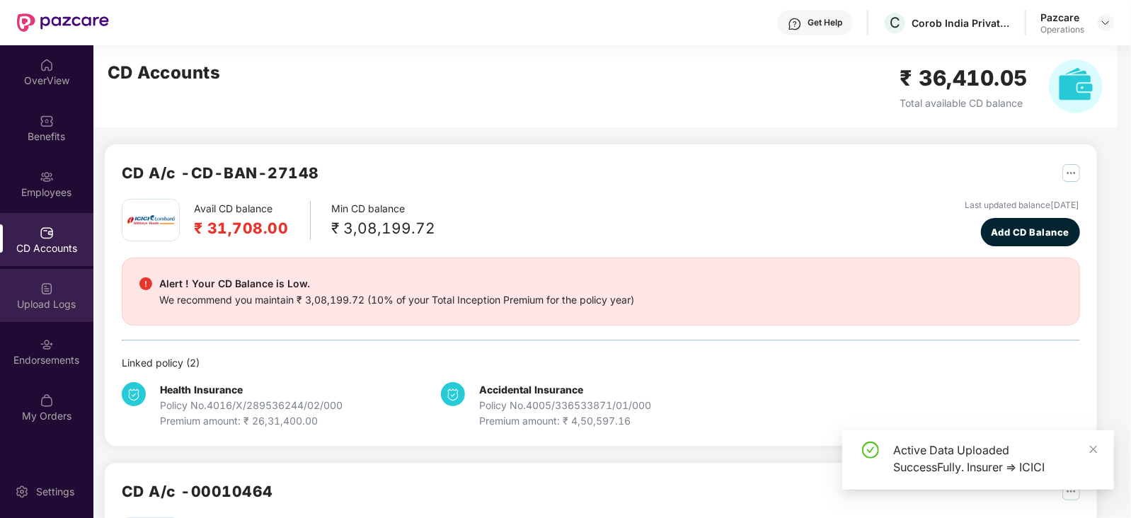
click at [46, 285] on img at bounding box center [47, 289] width 14 height 14
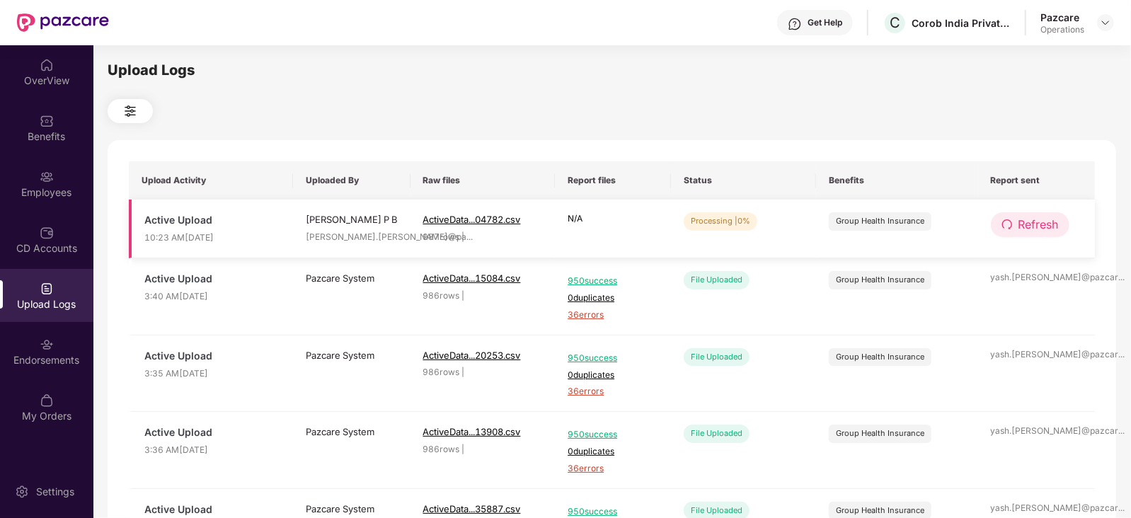
click at [1002, 222] on icon "redo" at bounding box center [1007, 224] width 10 height 10
click at [1016, 218] on button "Refresh" at bounding box center [1030, 224] width 79 height 25
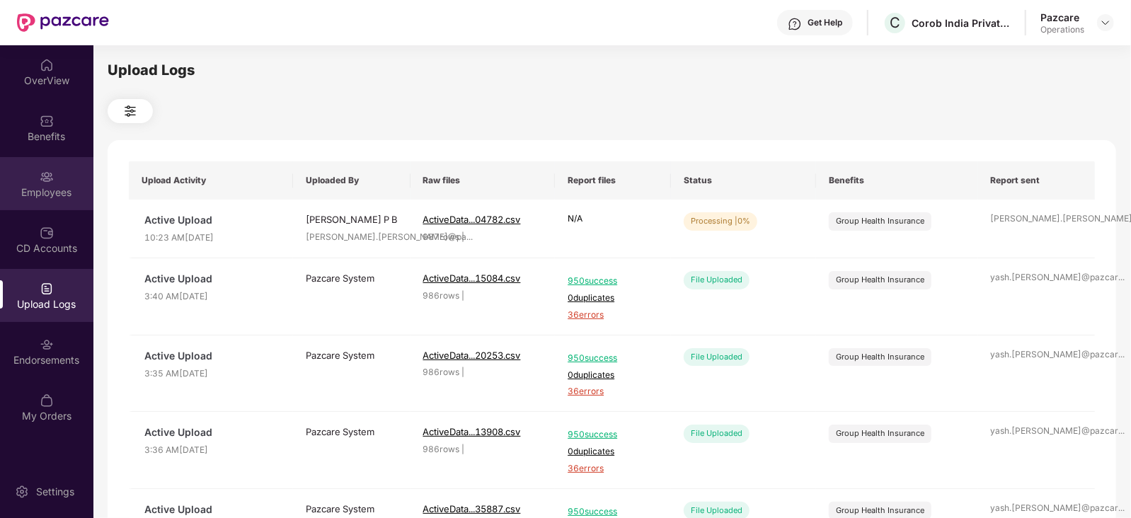
click at [53, 202] on div "Employees" at bounding box center [46, 183] width 93 height 53
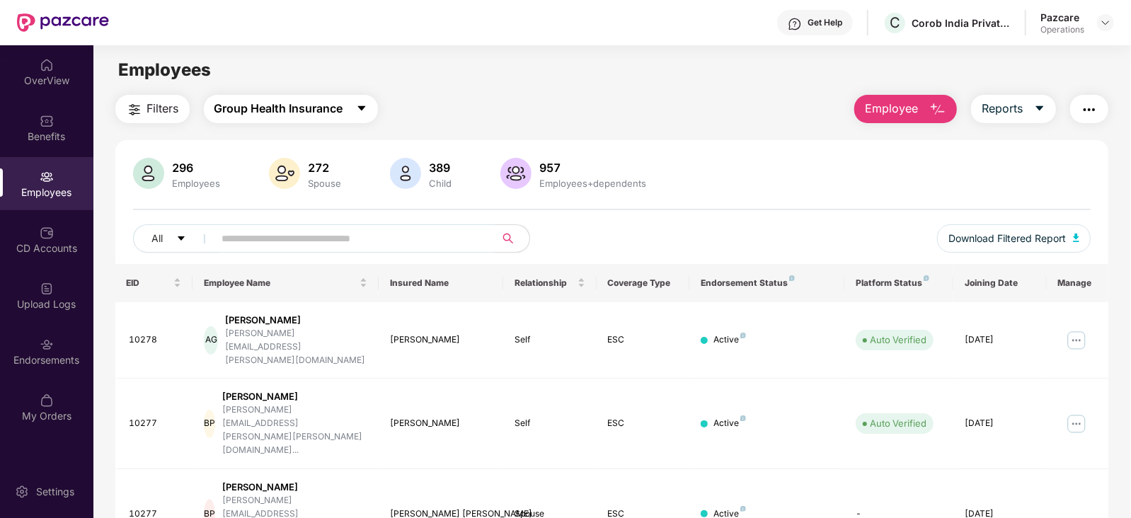
click at [316, 108] on span "Group Health Insurance" at bounding box center [279, 109] width 129 height 18
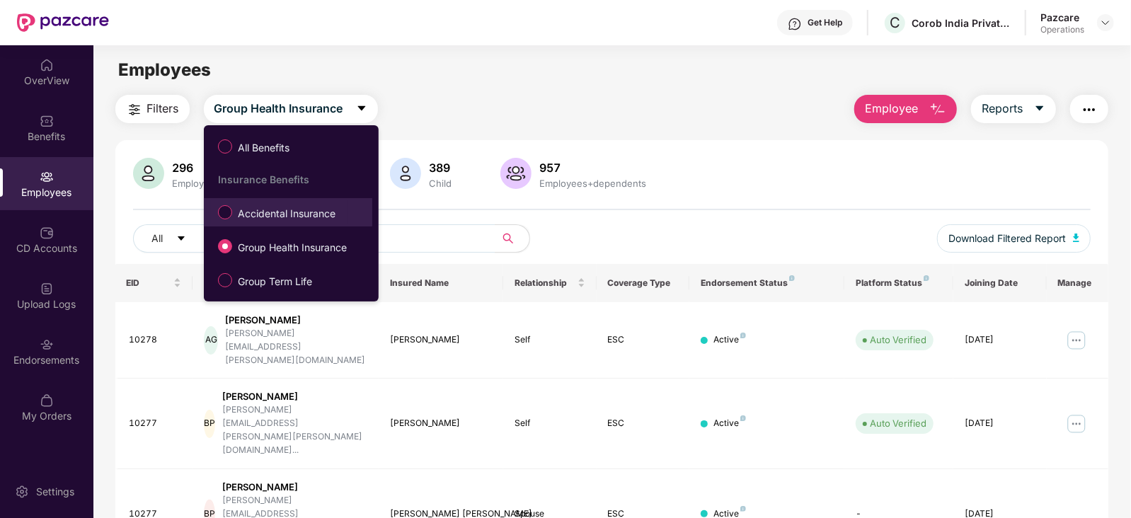
click at [287, 212] on span "Accidental Insurance" at bounding box center [286, 214] width 109 height 16
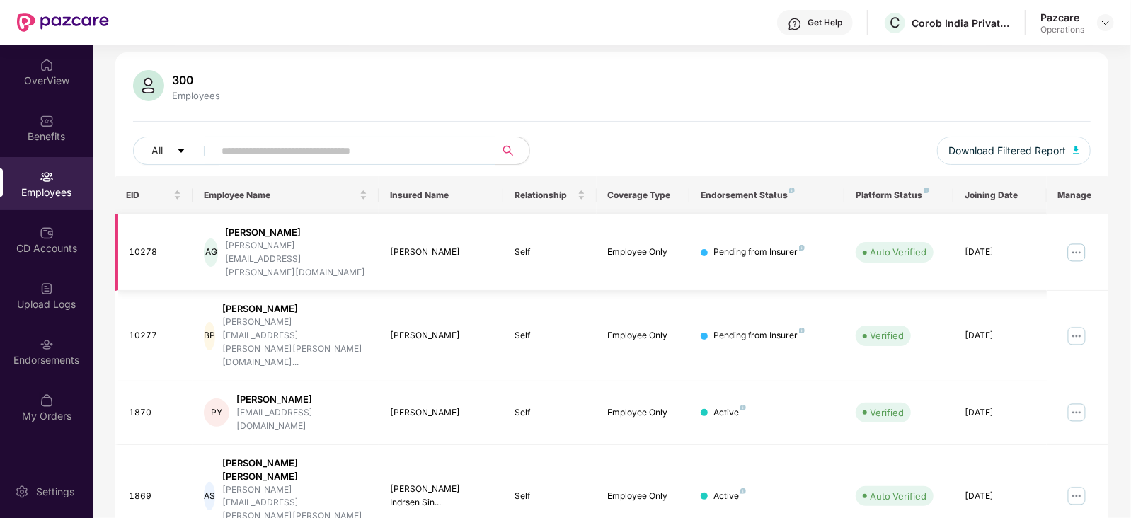
scroll to position [0, 0]
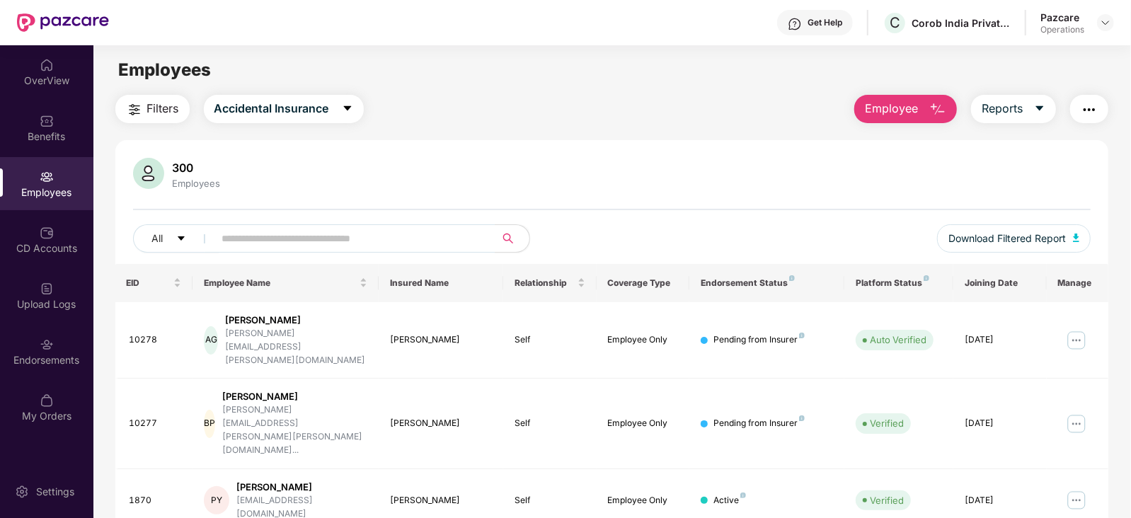
click at [130, 110] on img "button" at bounding box center [134, 109] width 17 height 17
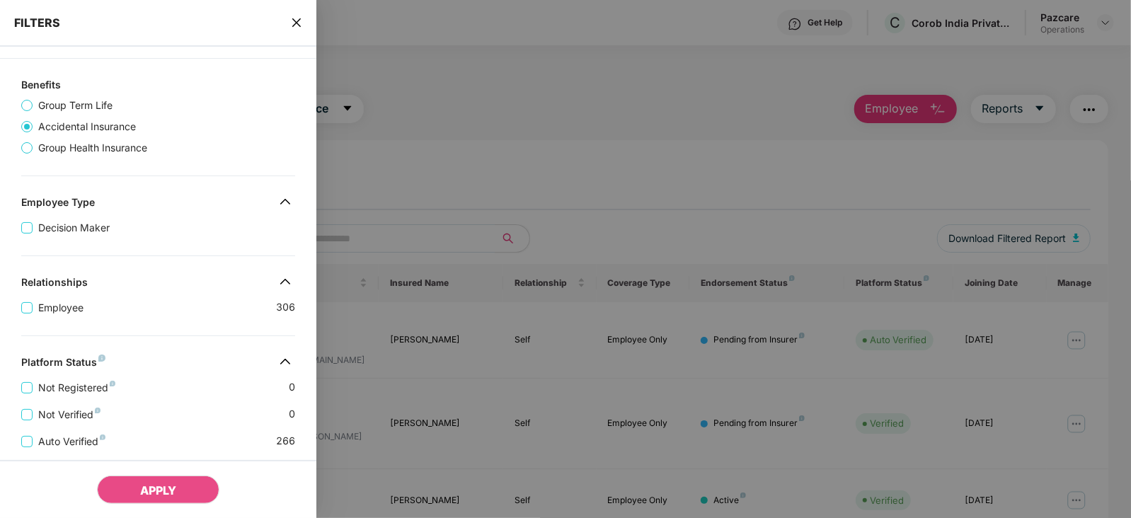
scroll to position [368, 0]
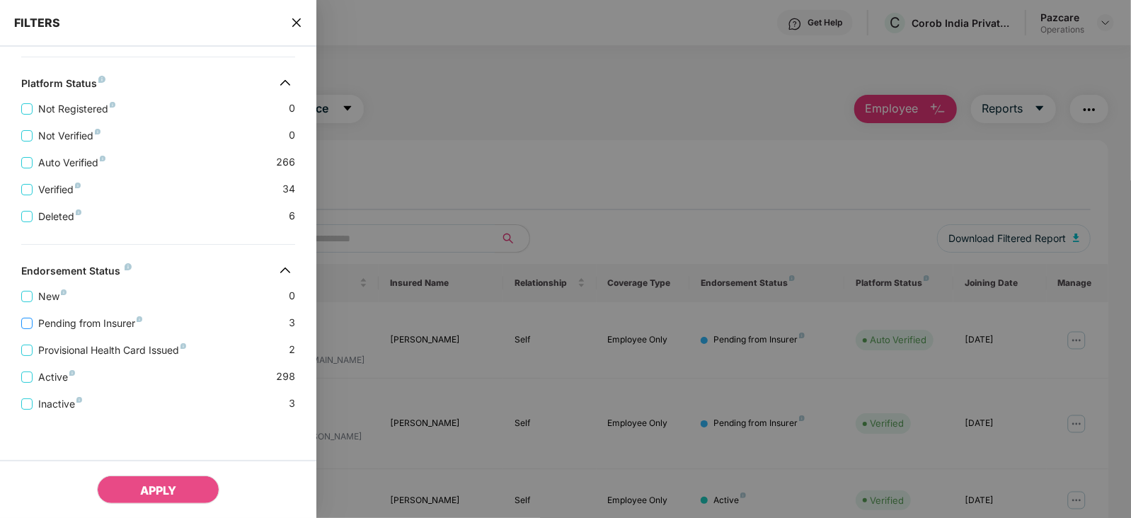
click at [113, 320] on span "Pending from Insurer" at bounding box center [90, 324] width 115 height 16
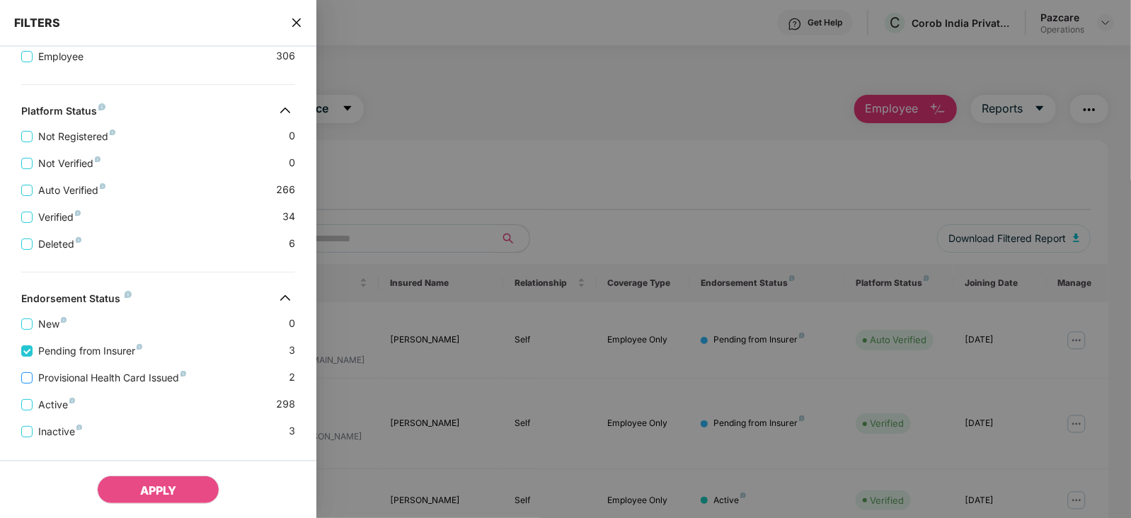
click at [115, 372] on span "Provisional Health Card Issued" at bounding box center [112, 378] width 159 height 16
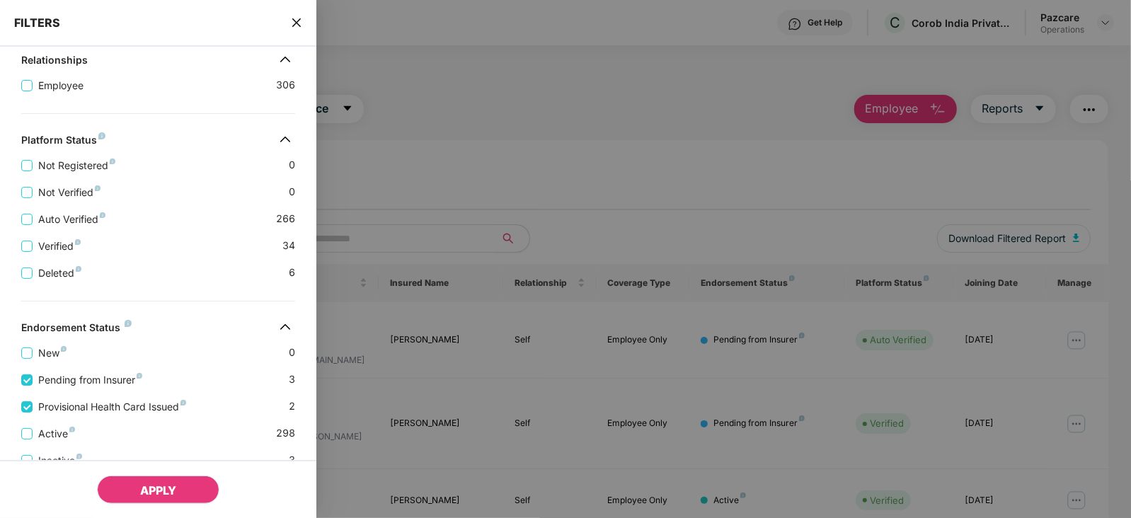
click at [171, 486] on span "APPLY" at bounding box center [158, 491] width 36 height 14
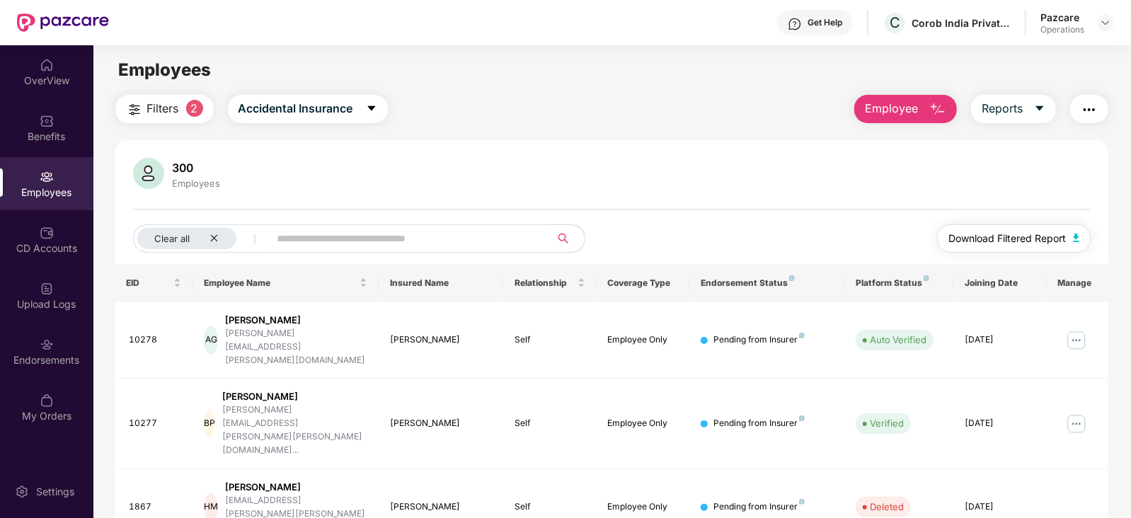
click at [1073, 238] on img "button" at bounding box center [1076, 238] width 7 height 8
click at [1082, 118] on img "button" at bounding box center [1089, 109] width 17 height 17
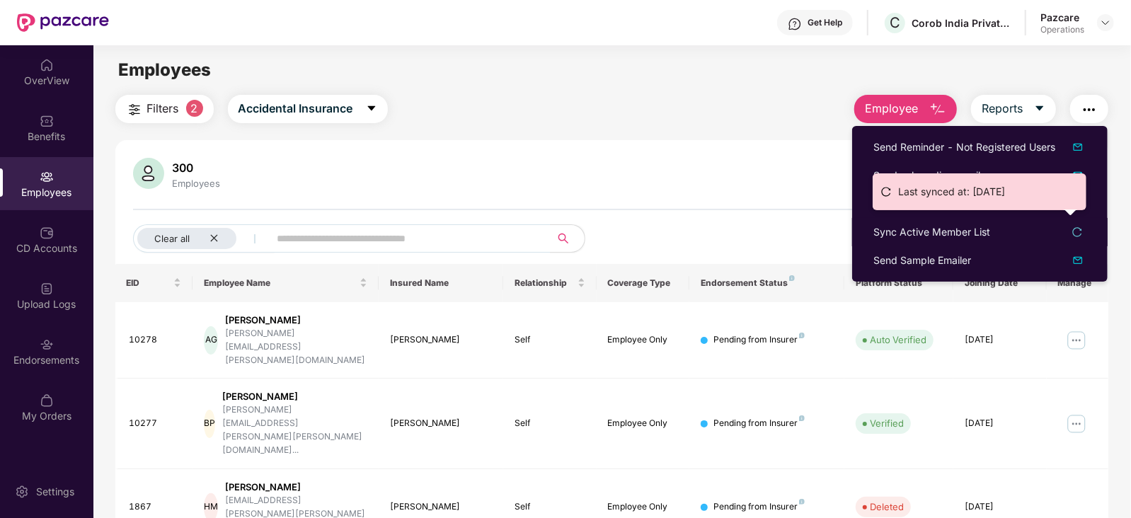
click at [889, 209] on ul "Last synced at: [DATE]" at bounding box center [980, 191] width 214 height 37
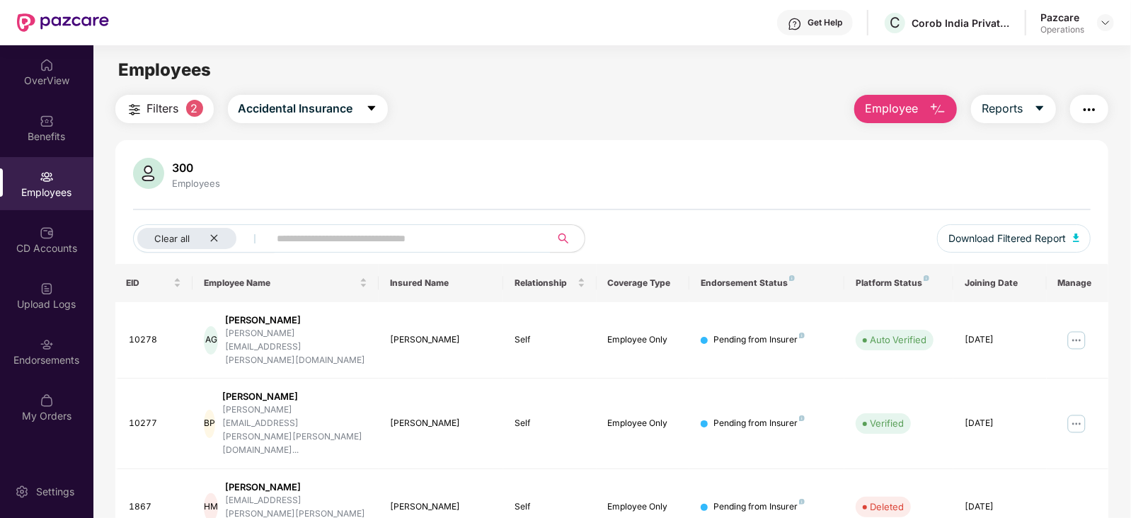
click at [1086, 115] on img "button" at bounding box center [1089, 109] width 17 height 17
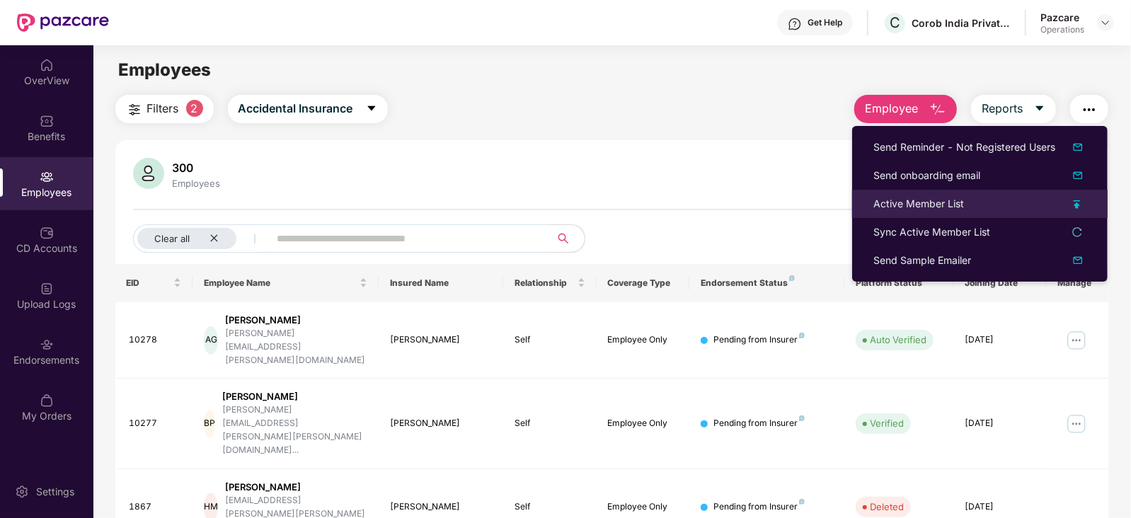
click at [898, 205] on div "Active Member List" at bounding box center [919, 204] width 91 height 16
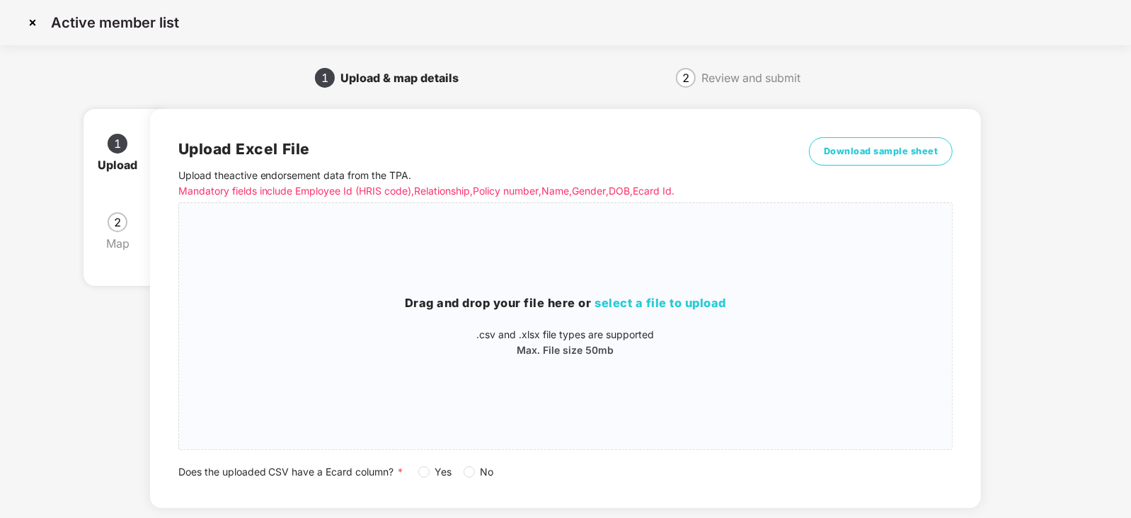
click at [472, 482] on div "Upload Excel File Upload the active endorsement data from the TPA . Mandatory f…" at bounding box center [566, 308] width 832 height 399
click at [472, 480] on div "Upload Excel File Upload the active endorsement data from the TPA . Mandatory f…" at bounding box center [566, 308] width 832 height 399
click at [472, 479] on label "No" at bounding box center [482, 472] width 36 height 16
click at [641, 309] on span "select a file to upload" at bounding box center [661, 303] width 132 height 14
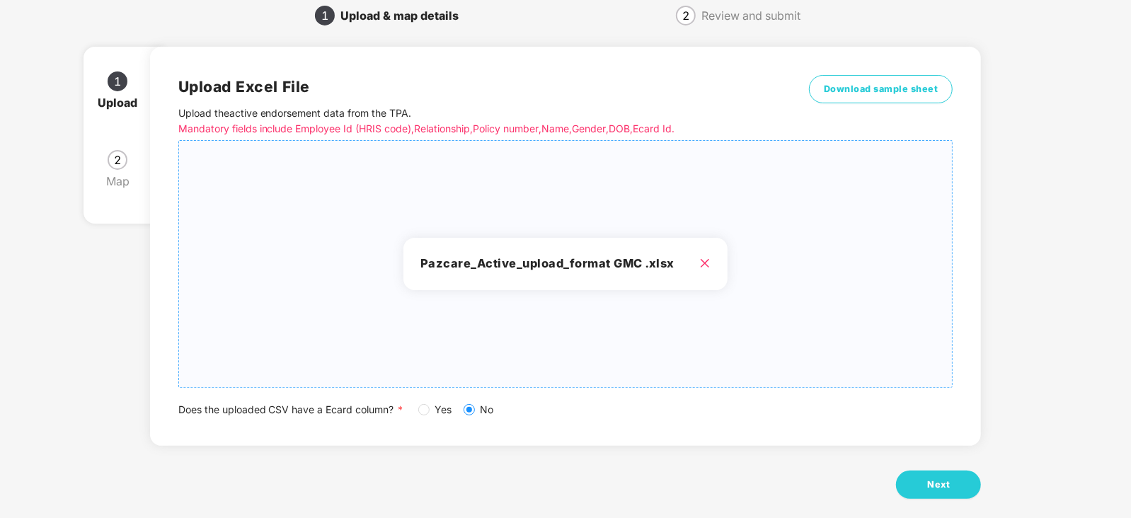
scroll to position [79, 0]
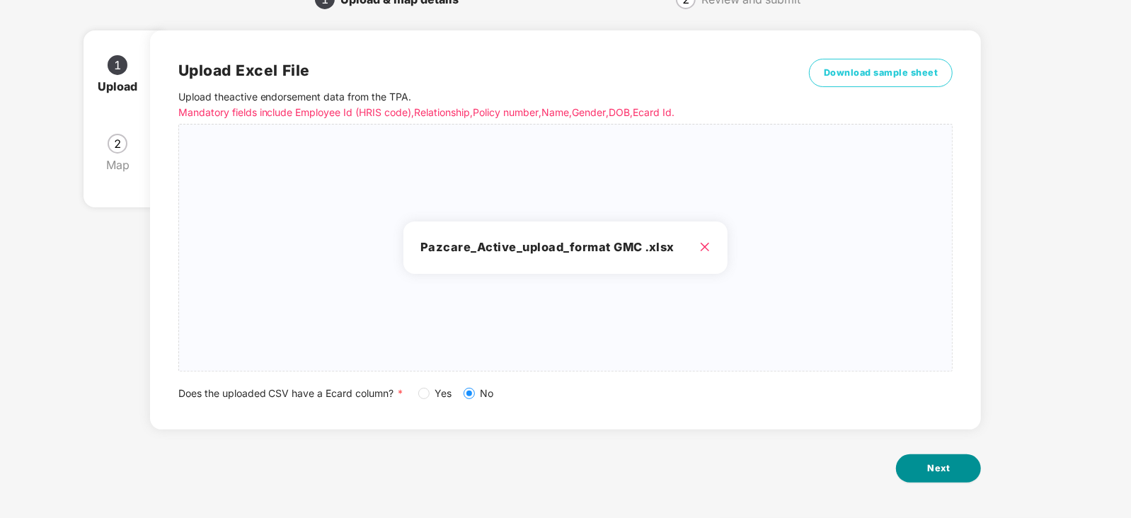
click at [949, 472] on span "Next" at bounding box center [938, 469] width 23 height 14
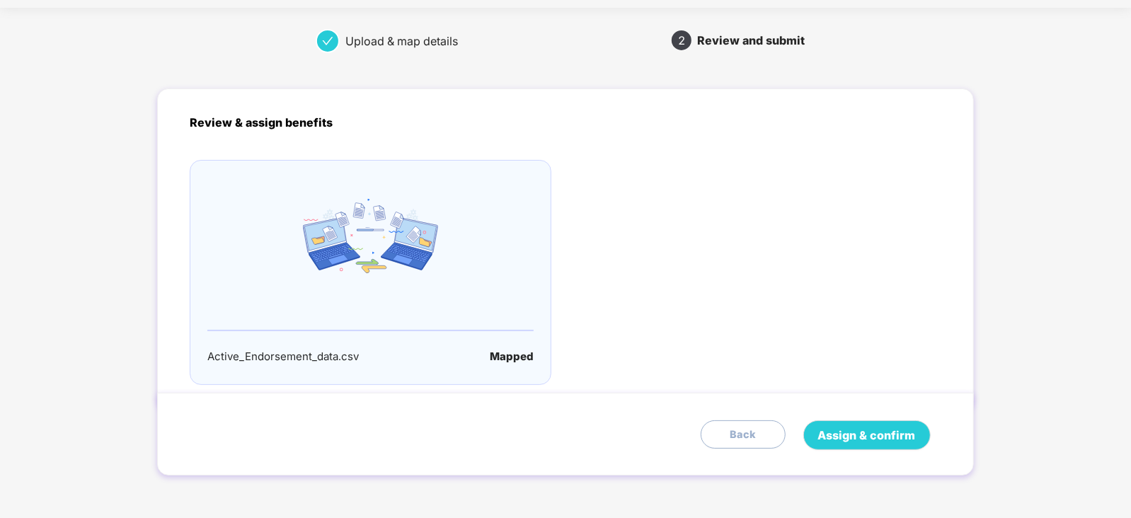
scroll to position [0, 0]
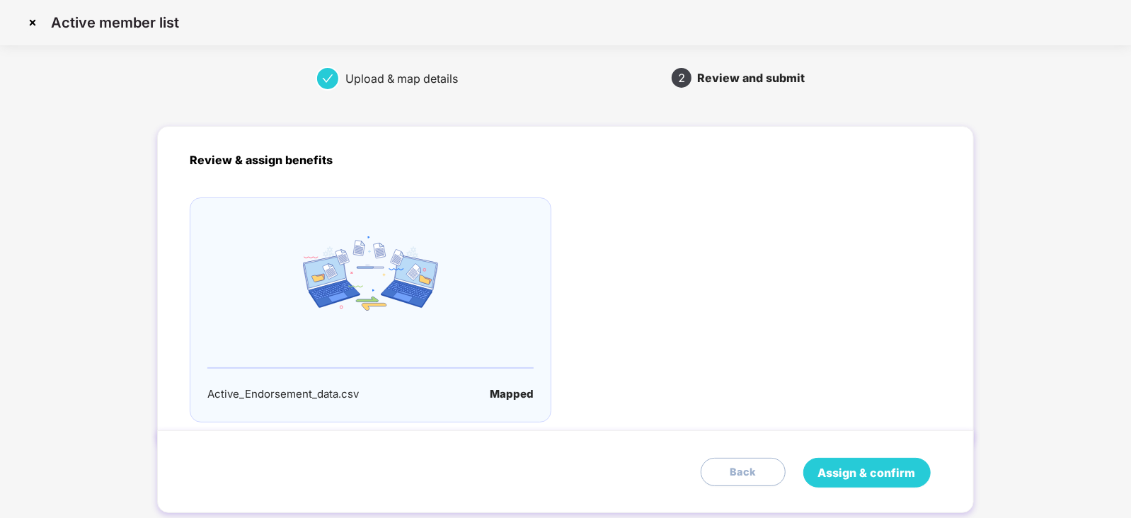
click at [890, 474] on span "Assign & confirm" at bounding box center [867, 473] width 98 height 18
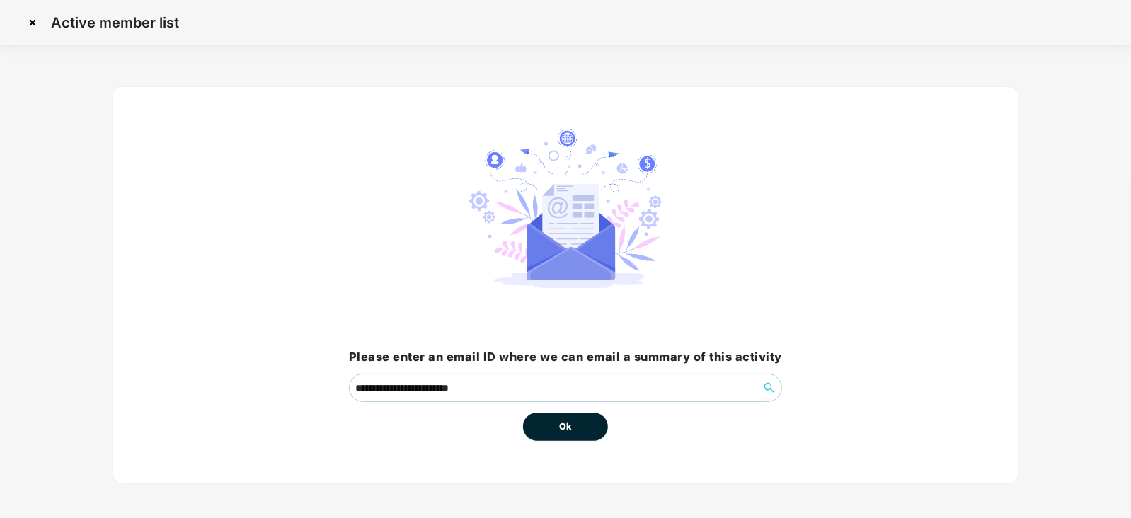
click at [552, 428] on button "Ok" at bounding box center [565, 427] width 85 height 28
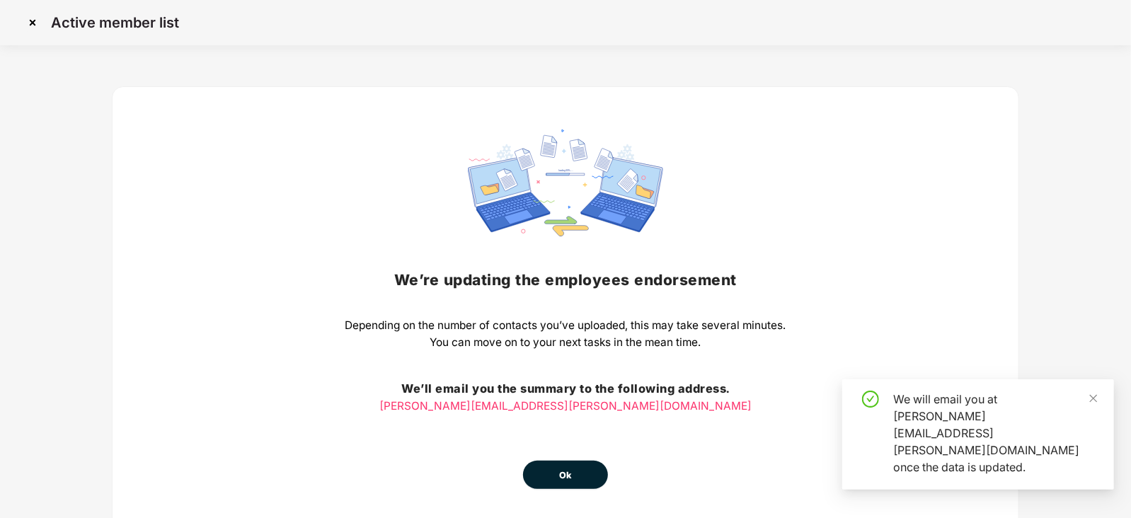
click at [573, 476] on button "Ok" at bounding box center [565, 475] width 85 height 28
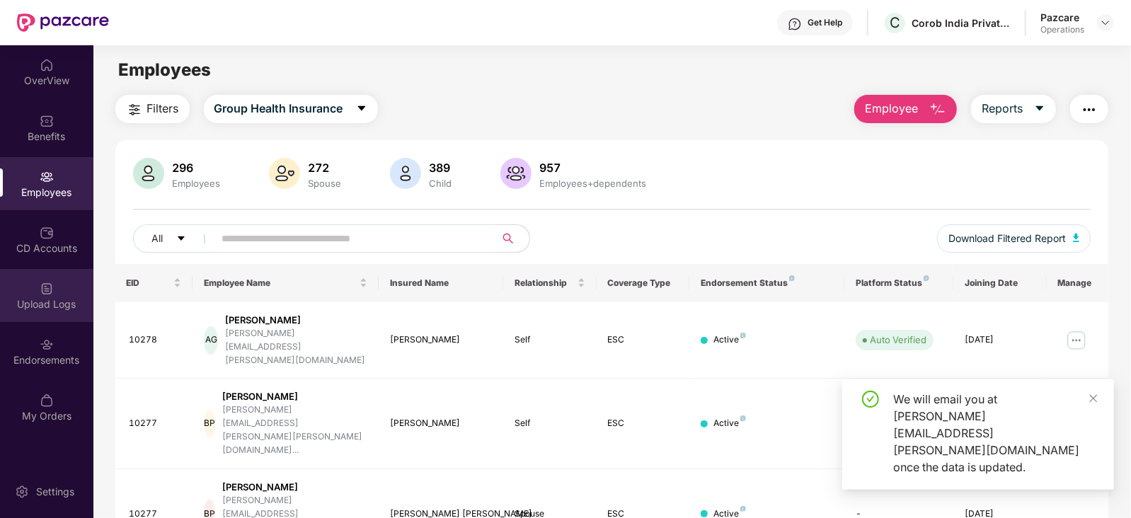
click at [42, 309] on div "Upload Logs" at bounding box center [46, 304] width 93 height 14
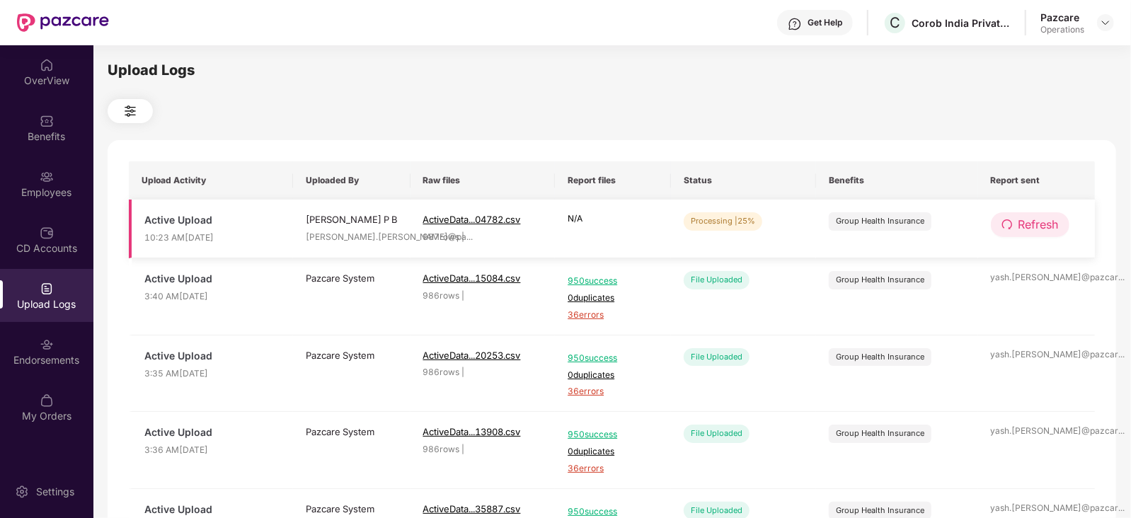
click at [1046, 226] on span "Refresh" at bounding box center [1039, 225] width 40 height 18
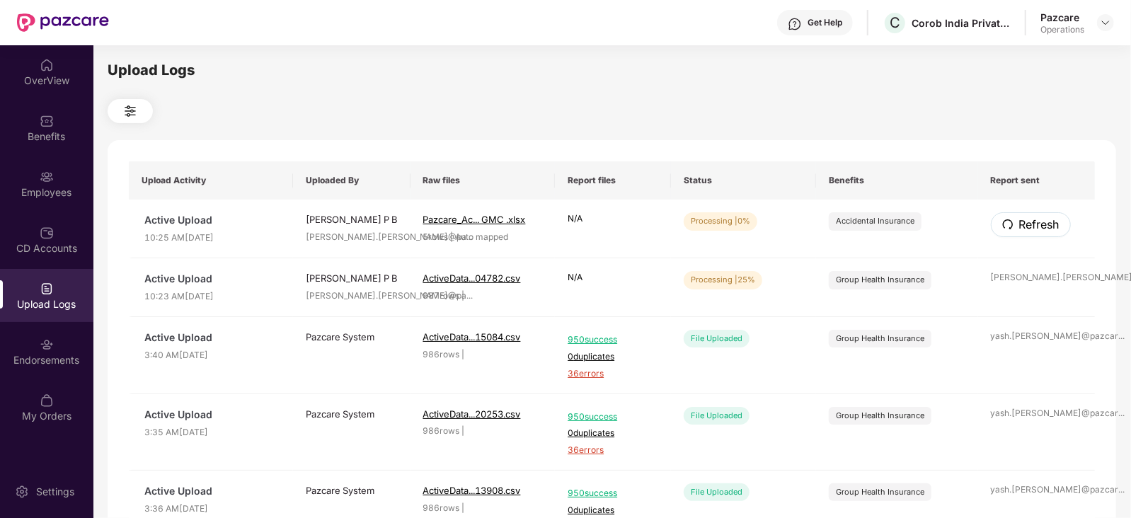
click at [1046, 227] on span "Refresh" at bounding box center [1039, 225] width 40 height 18
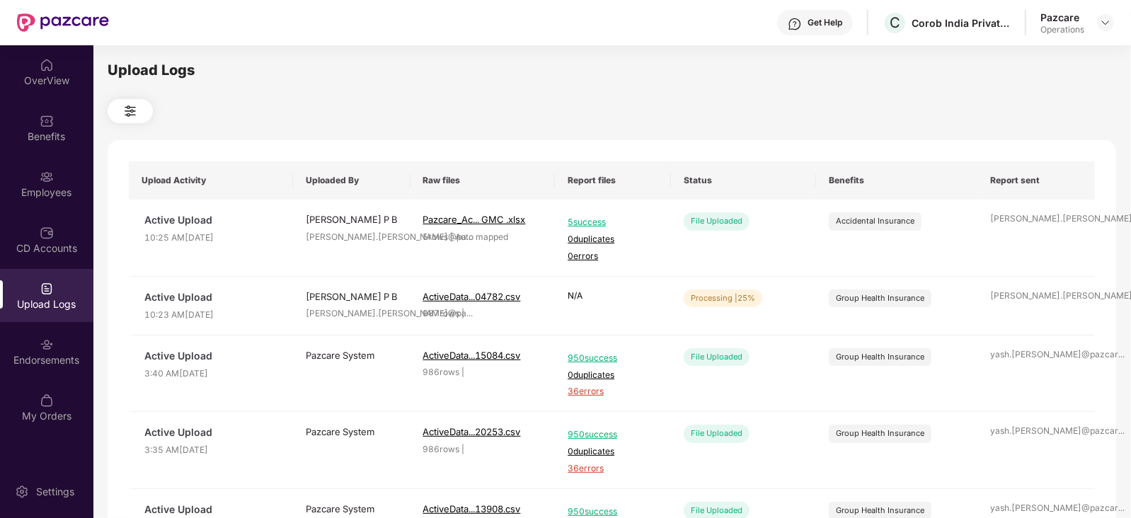
click at [1046, 227] on td "[PERSON_NAME].[PERSON_NAME]@pa ..." at bounding box center [1037, 238] width 118 height 77
click at [1036, 291] on button "Refresh" at bounding box center [1031, 302] width 80 height 25
click at [60, 365] on div "Endorsements" at bounding box center [46, 360] width 93 height 14
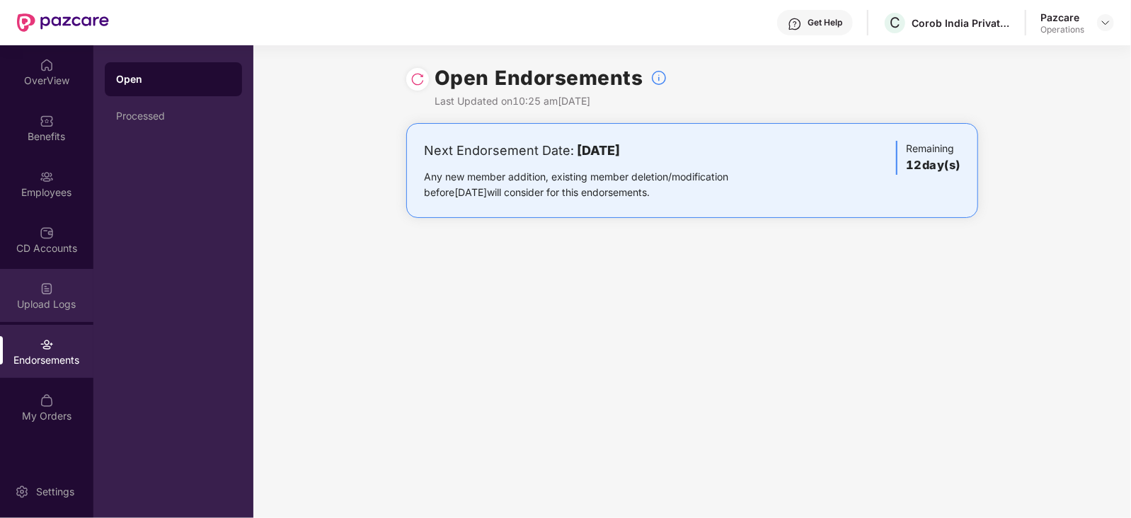
click at [55, 308] on div "Upload Logs" at bounding box center [46, 304] width 93 height 14
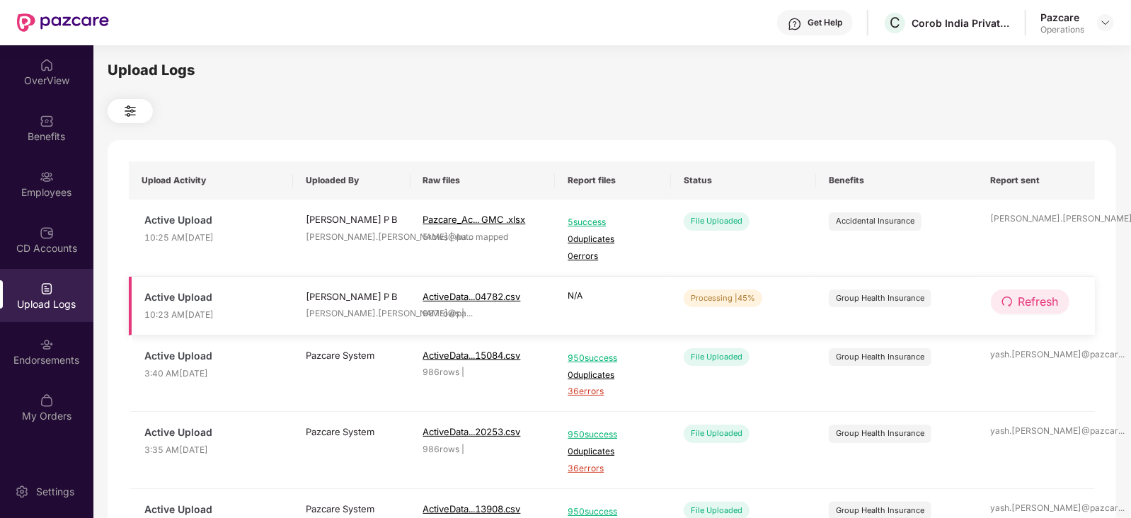
click at [1063, 298] on button "Refresh" at bounding box center [1030, 302] width 79 height 25
click at [1053, 296] on span "Refresh" at bounding box center [1039, 302] width 40 height 18
click at [1041, 308] on span "Refresh" at bounding box center [1039, 302] width 40 height 18
click at [1026, 309] on span "Refresh" at bounding box center [1039, 302] width 40 height 18
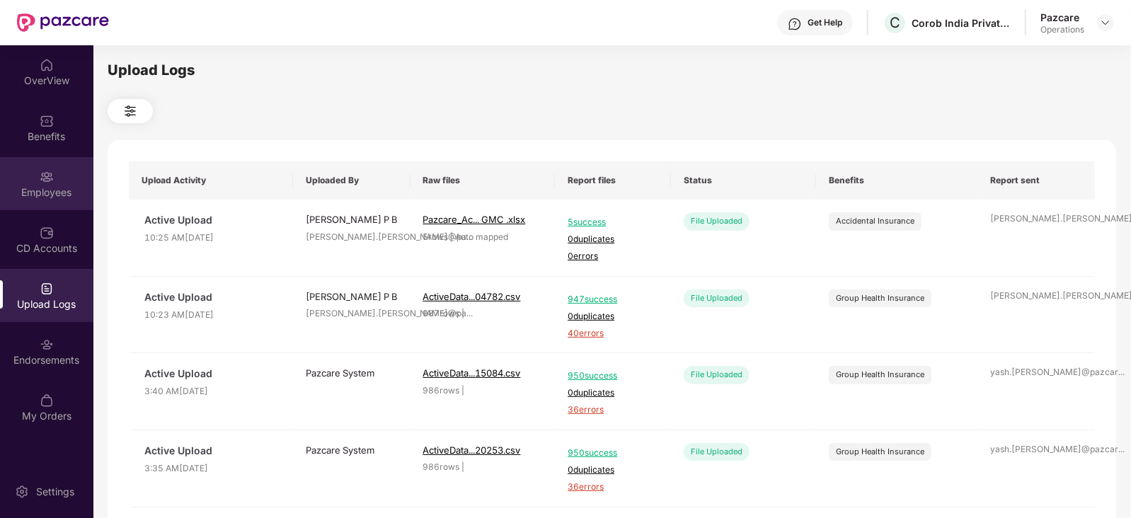
click at [54, 175] on div "Employees" at bounding box center [46, 183] width 93 height 53
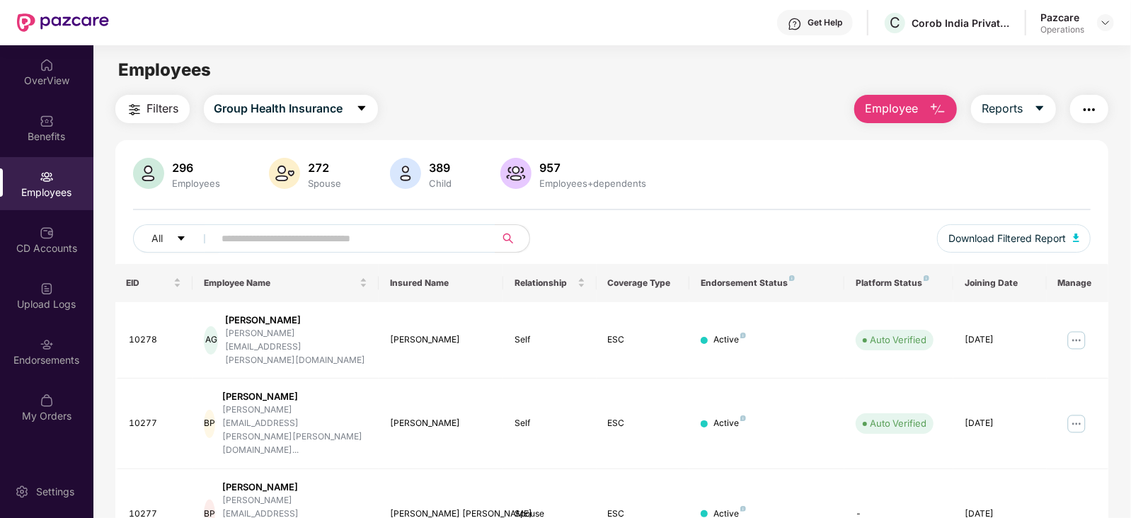
click at [161, 110] on span "Filters" at bounding box center [163, 109] width 32 height 18
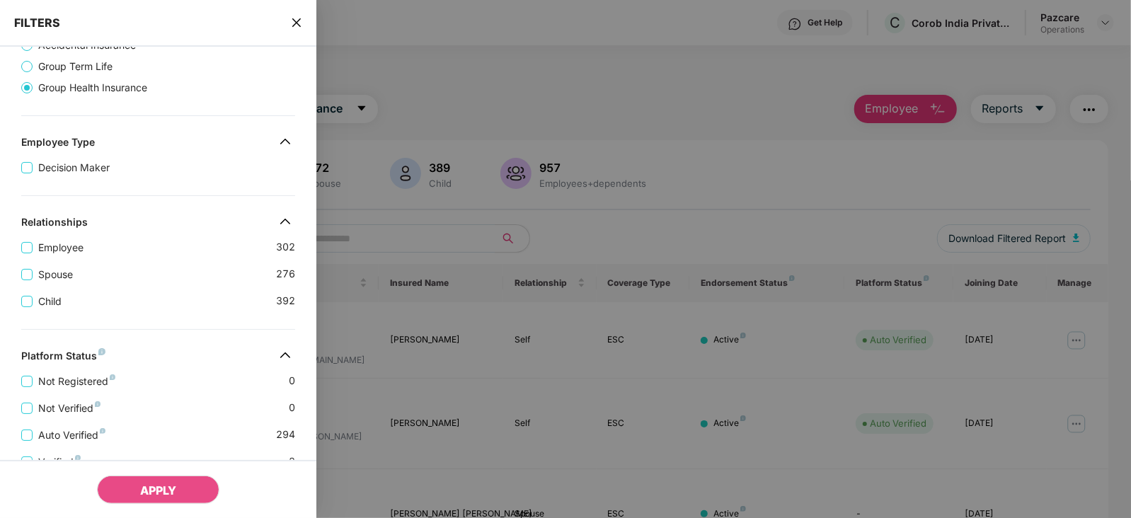
scroll to position [421, 0]
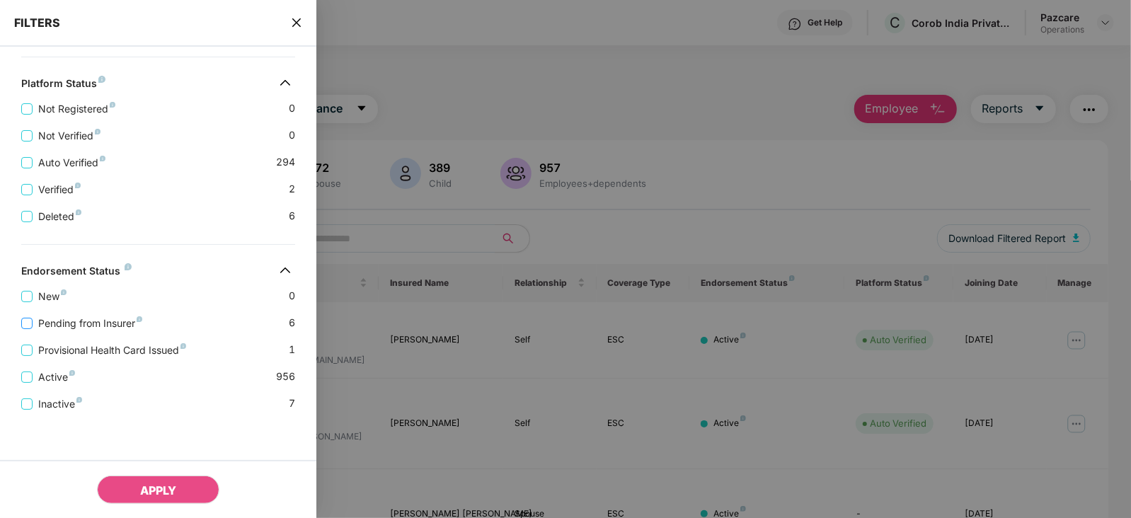
click at [108, 324] on span "Pending from Insurer" at bounding box center [90, 324] width 115 height 16
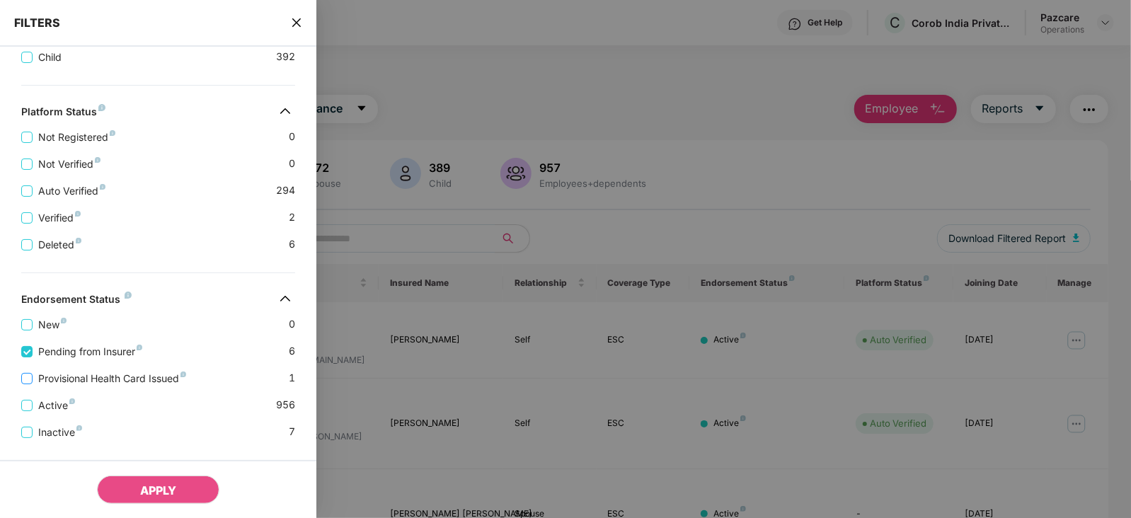
click at [116, 383] on span "Provisional Health Card Issued" at bounding box center [112, 379] width 159 height 16
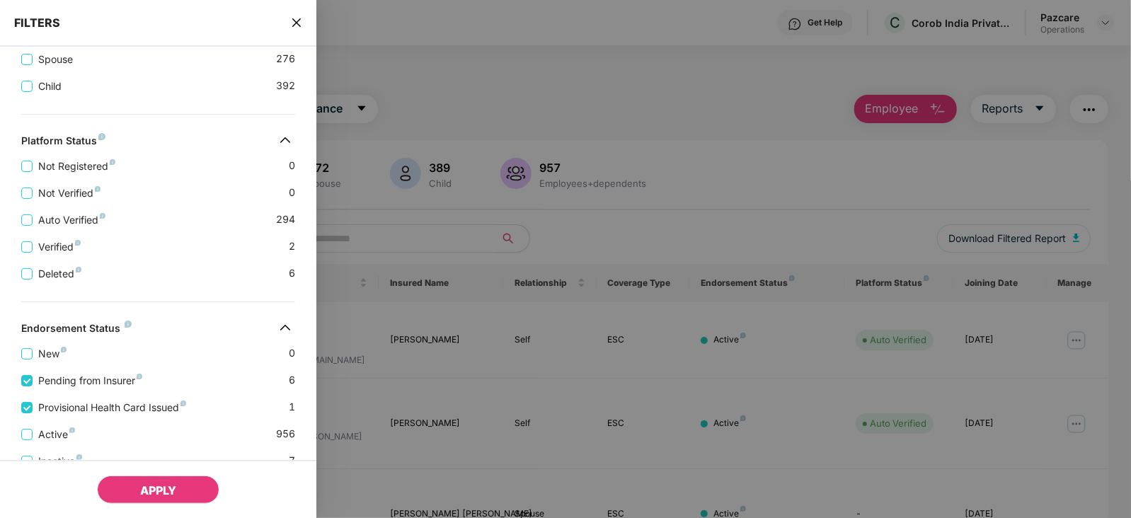
click at [147, 488] on span "APPLY" at bounding box center [158, 491] width 36 height 14
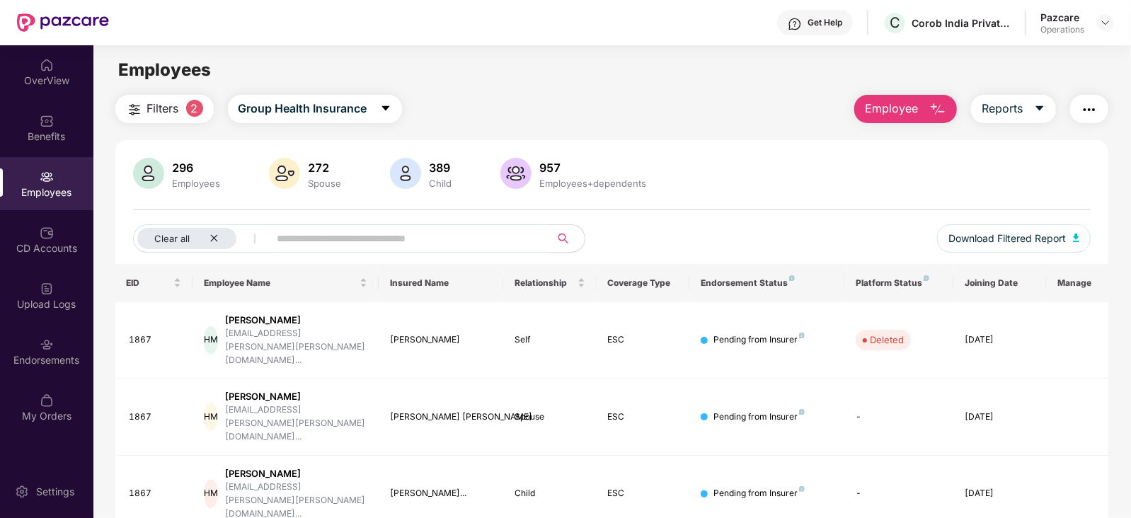
scroll to position [144, 0]
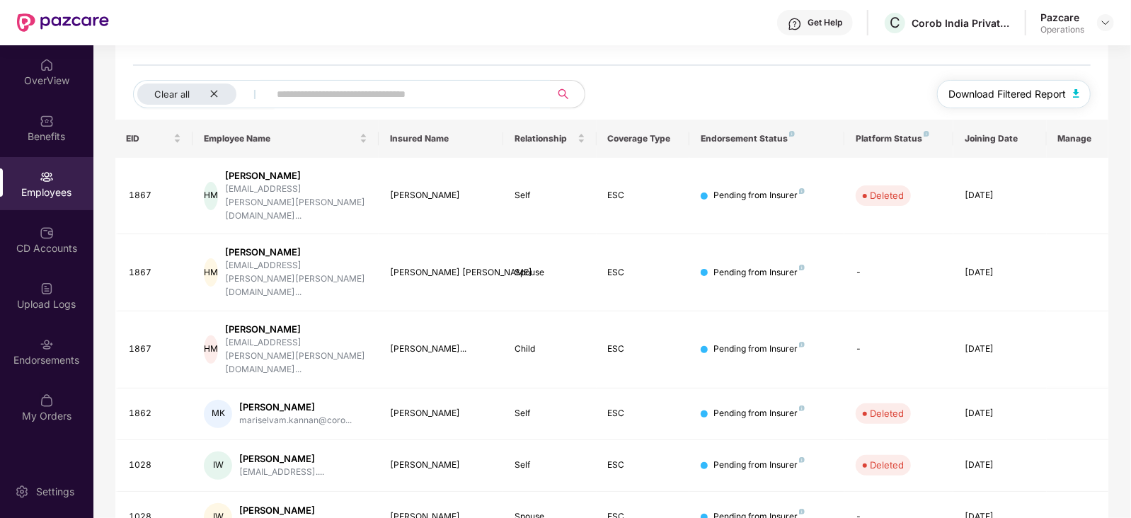
click at [1076, 99] on button "Download Filtered Report" at bounding box center [1014, 94] width 154 height 28
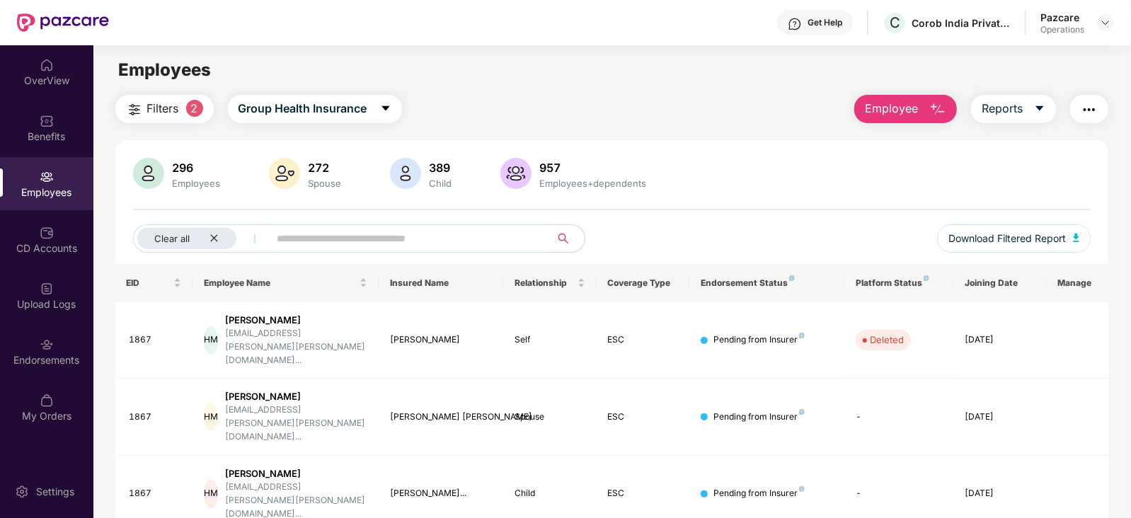
click at [1095, 105] on img "button" at bounding box center [1089, 109] width 17 height 17
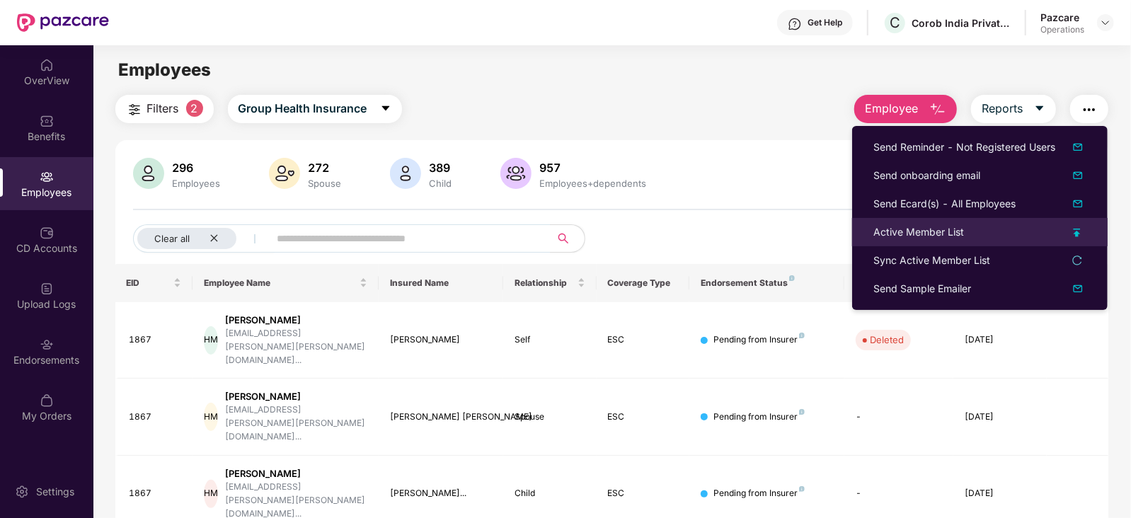
click at [920, 239] on div "Active Member List" at bounding box center [919, 232] width 91 height 16
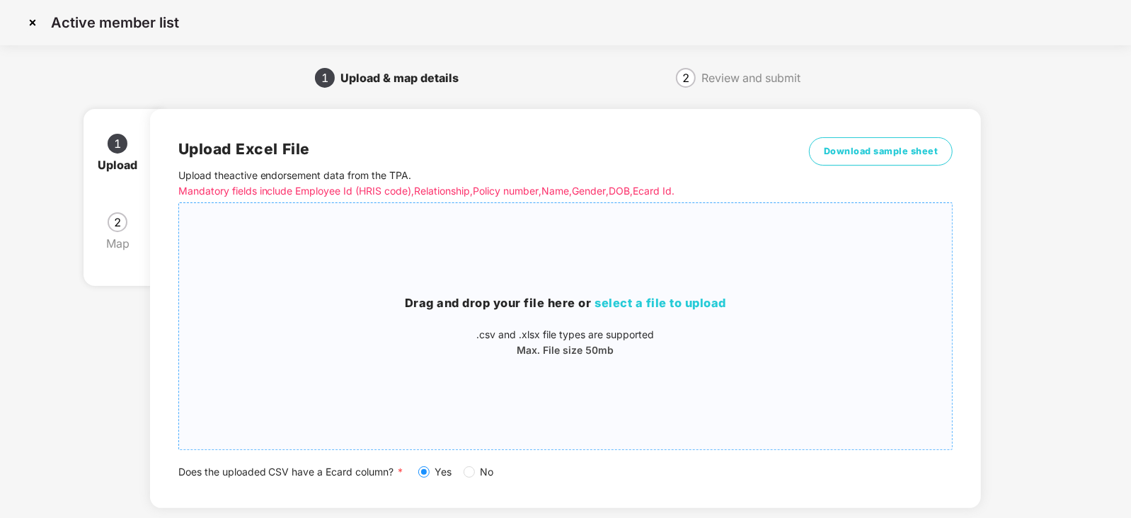
click at [637, 302] on span "select a file to upload" at bounding box center [661, 303] width 132 height 14
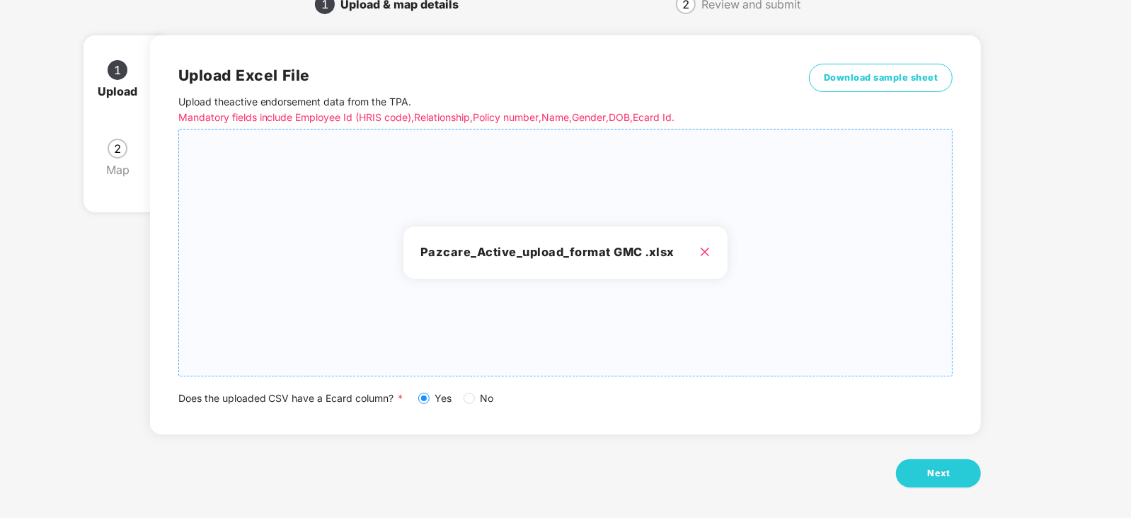
scroll to position [79, 0]
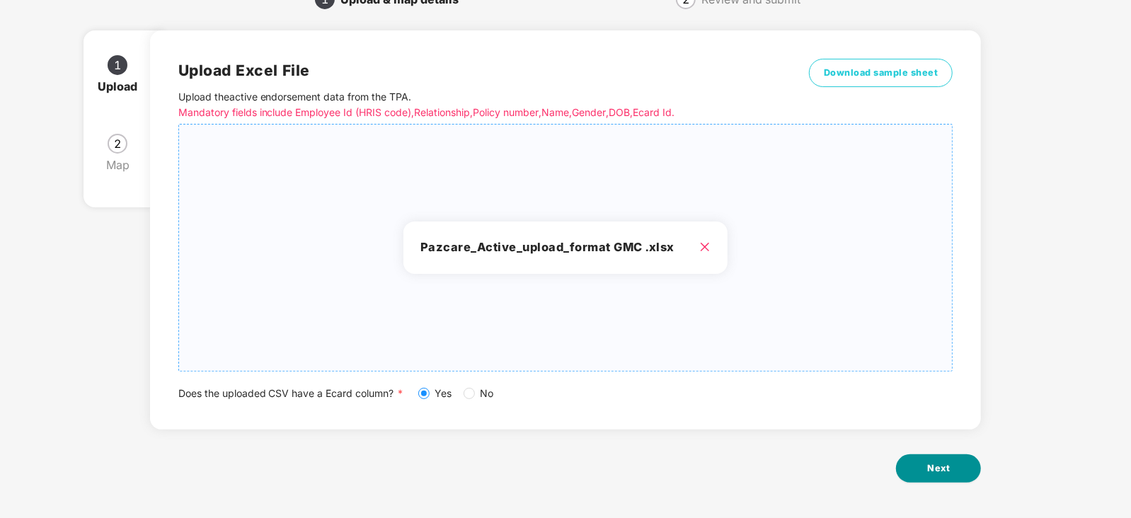
click at [940, 457] on button "Next" at bounding box center [938, 469] width 85 height 28
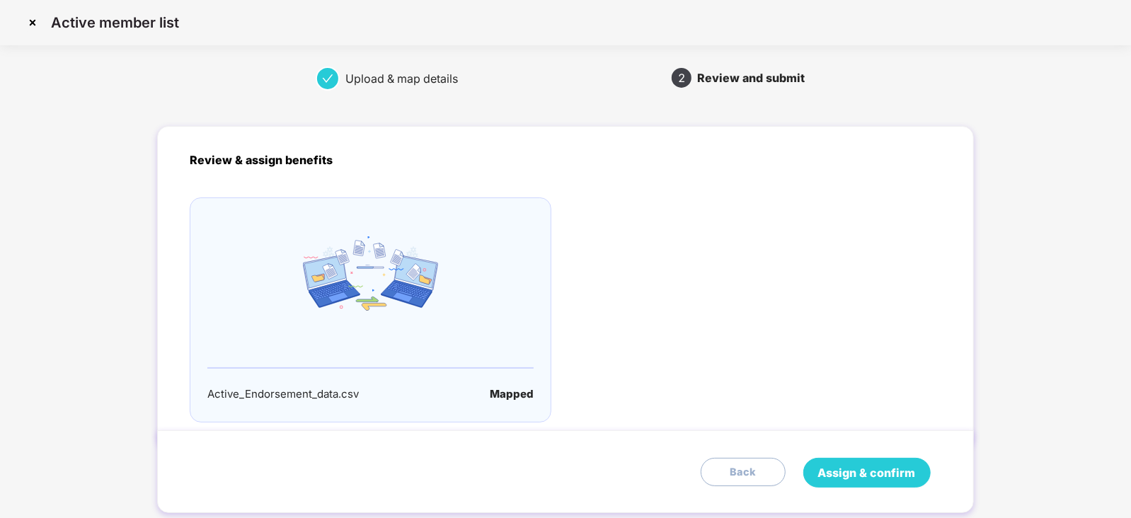
click at [884, 469] on span "Assign & confirm" at bounding box center [867, 473] width 98 height 18
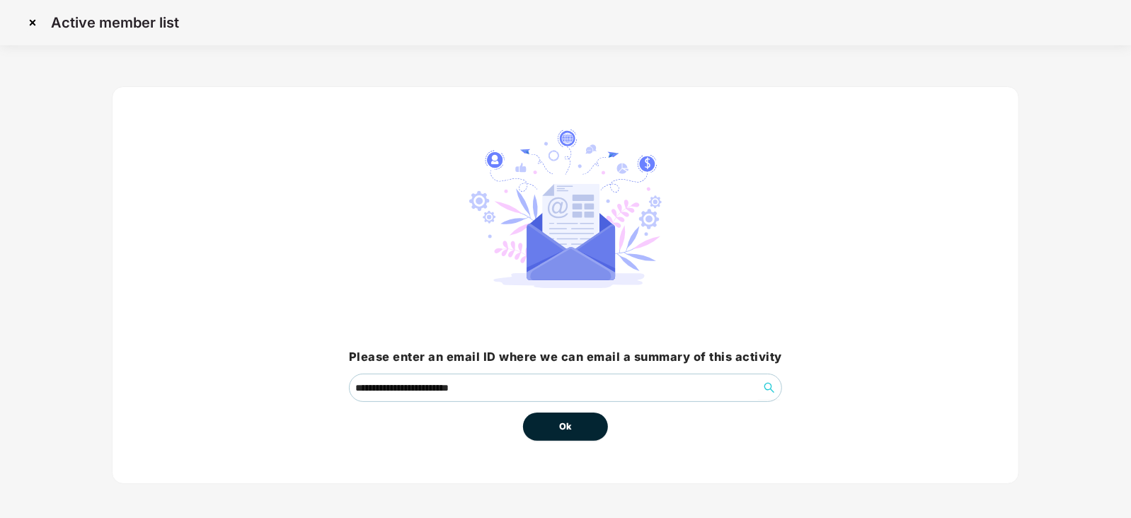
click at [546, 439] on button "Ok" at bounding box center [565, 427] width 85 height 28
click at [563, 430] on span "Ok" at bounding box center [565, 427] width 13 height 14
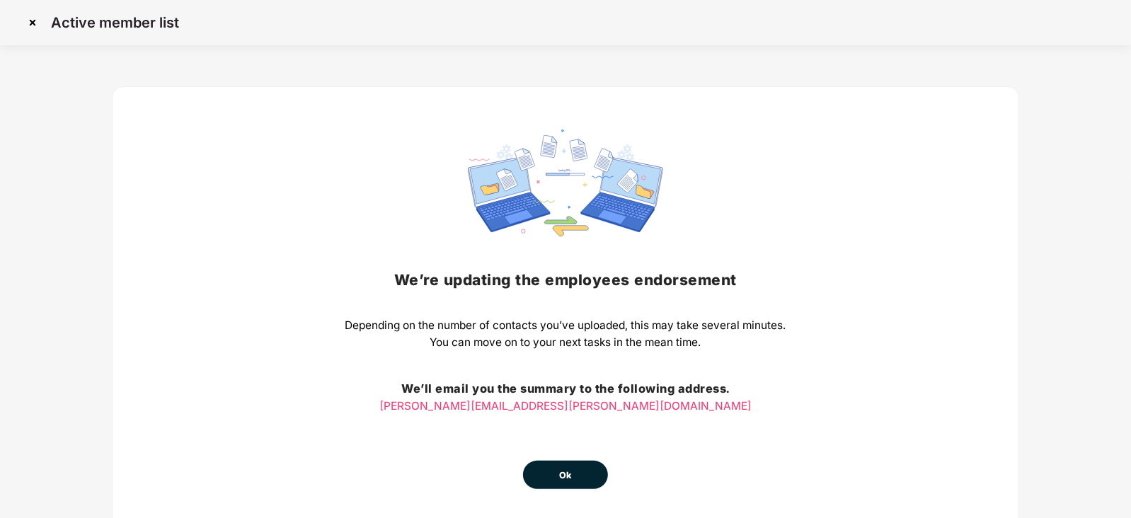
click at [559, 463] on button "Ok" at bounding box center [565, 475] width 85 height 28
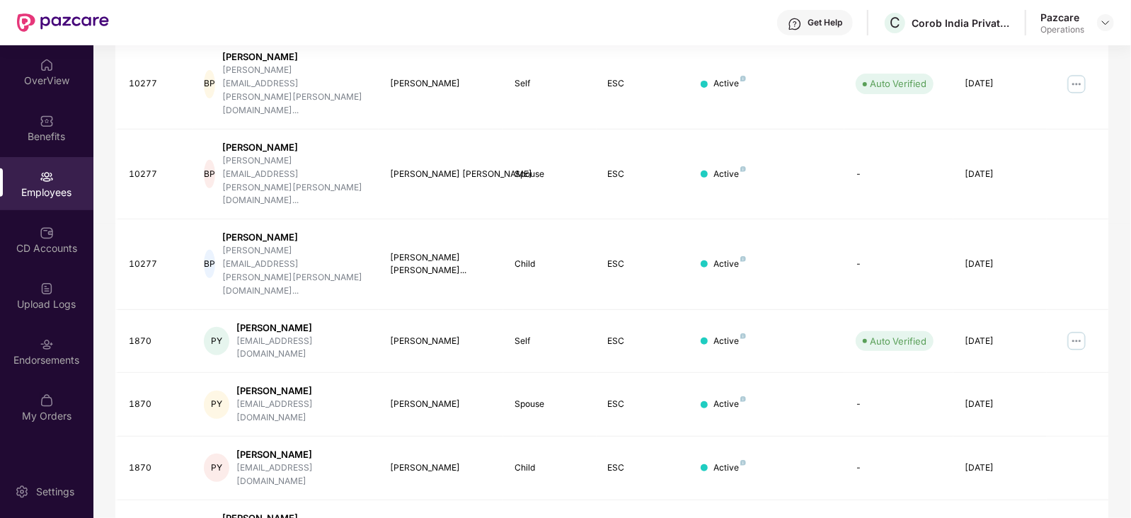
scroll to position [350, 0]
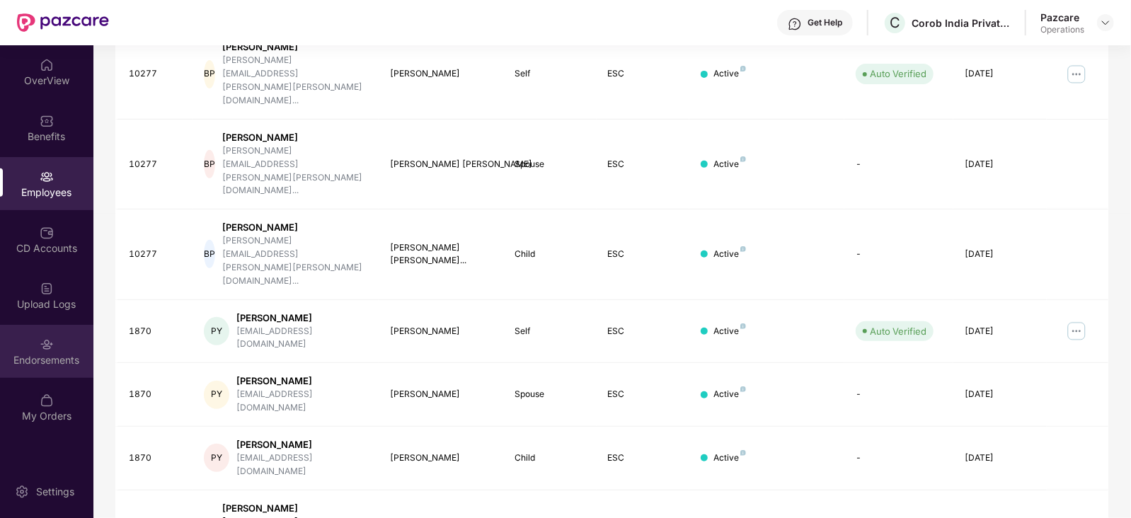
click at [57, 366] on div "Endorsements" at bounding box center [46, 360] width 93 height 14
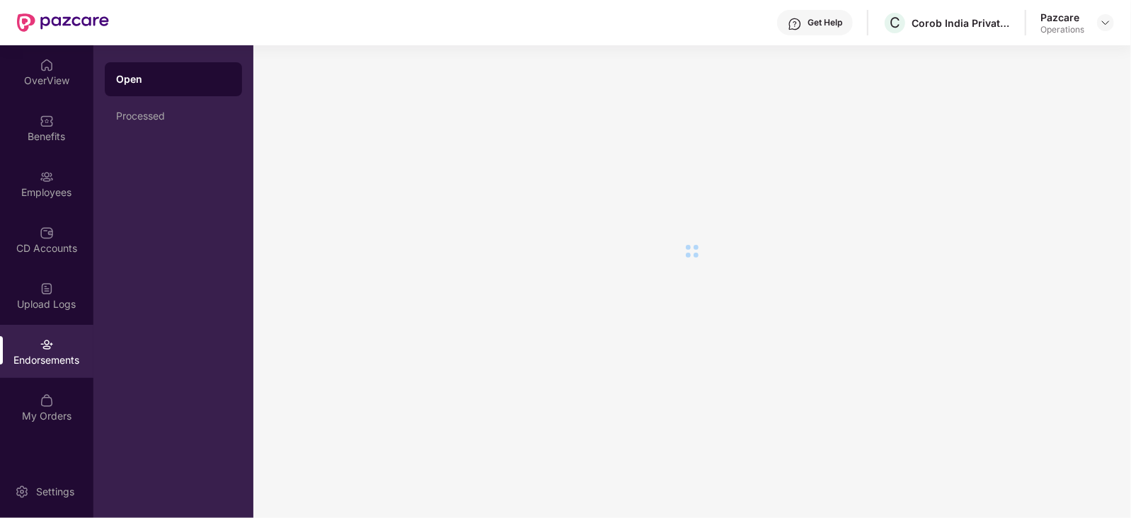
scroll to position [0, 0]
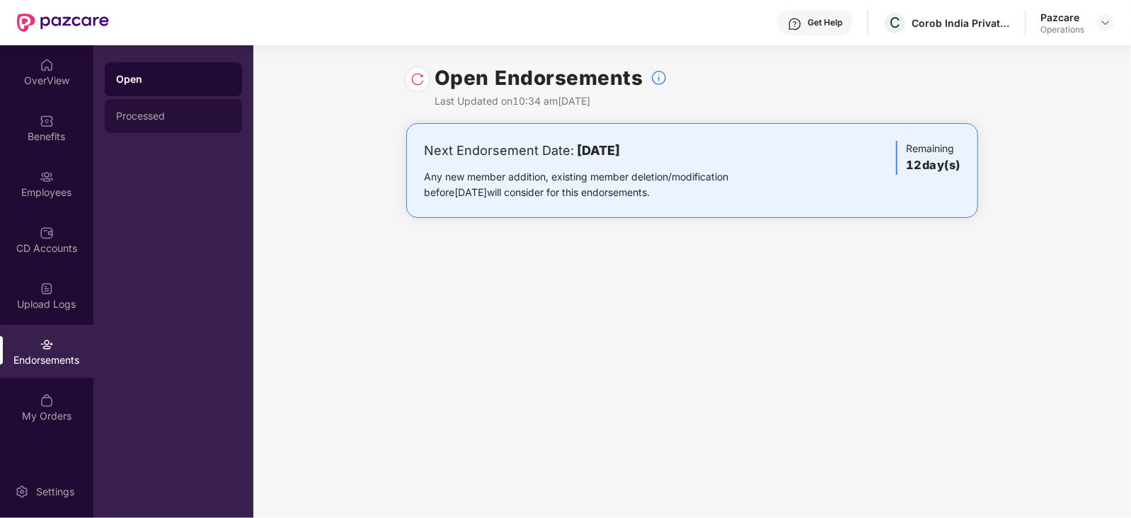
click at [123, 113] on div "Processed" at bounding box center [173, 115] width 115 height 11
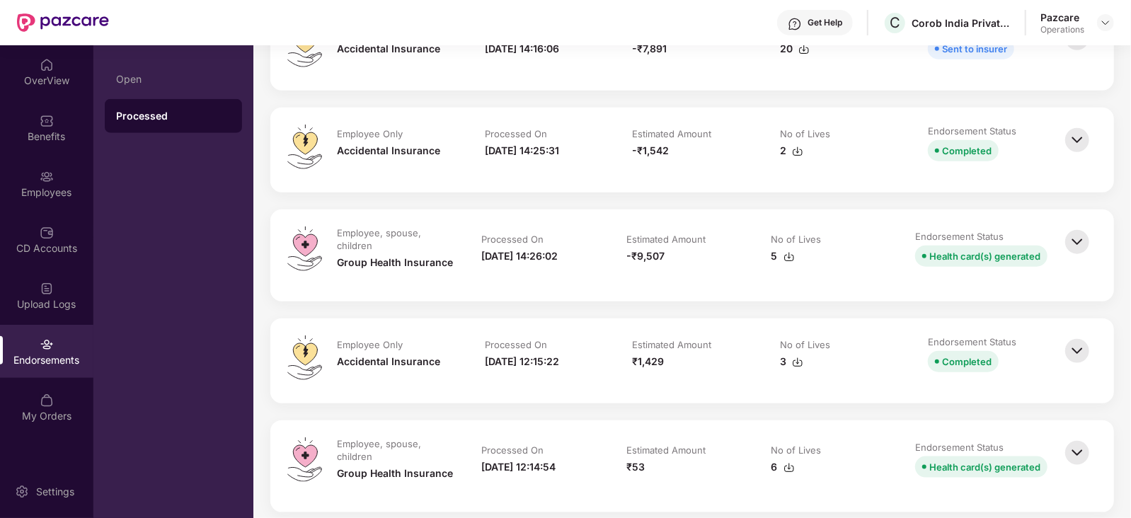
scroll to position [885, 0]
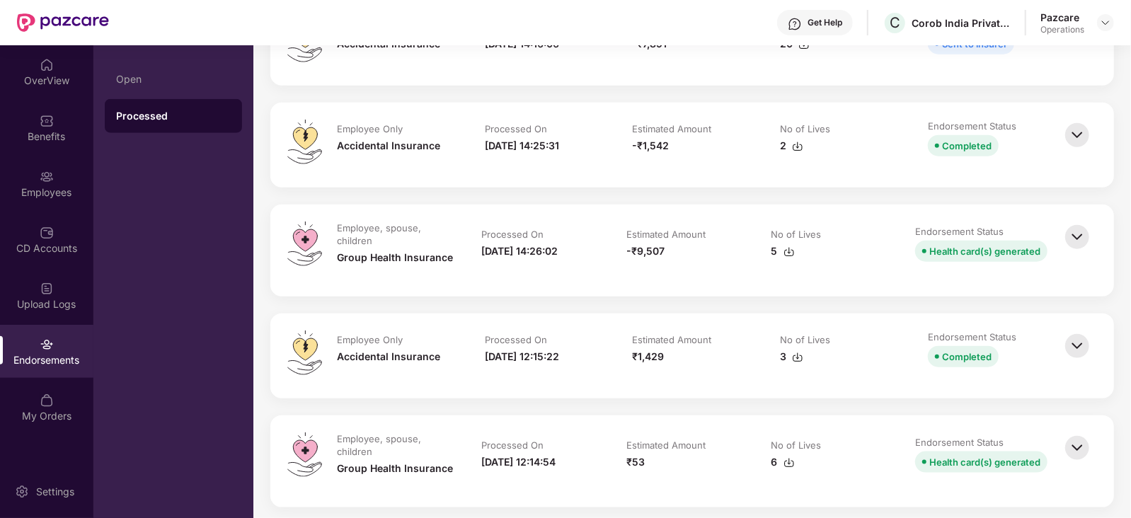
click at [1085, 228] on img at bounding box center [1077, 237] width 31 height 31
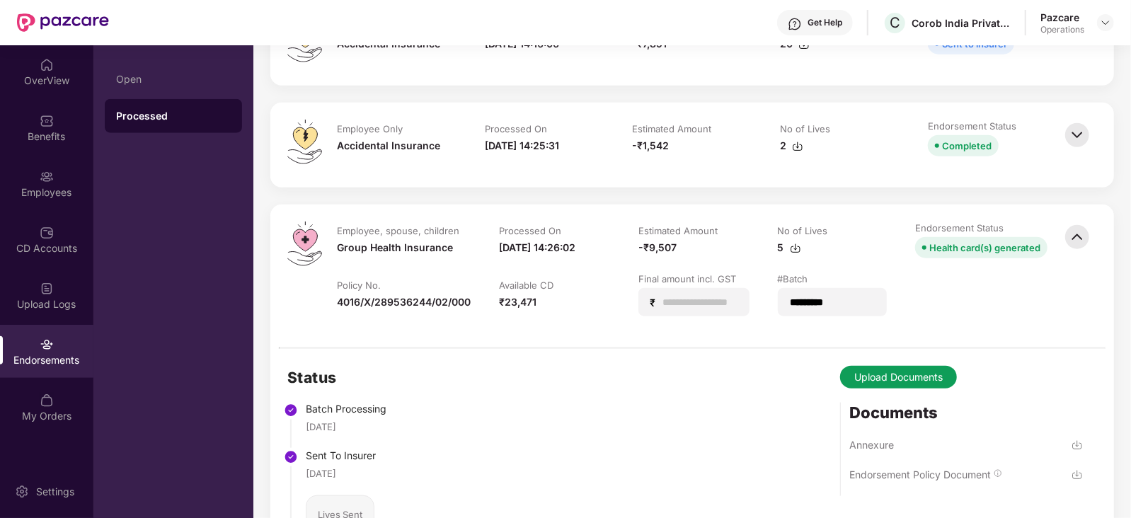
click at [1068, 141] on img at bounding box center [1077, 135] width 31 height 31
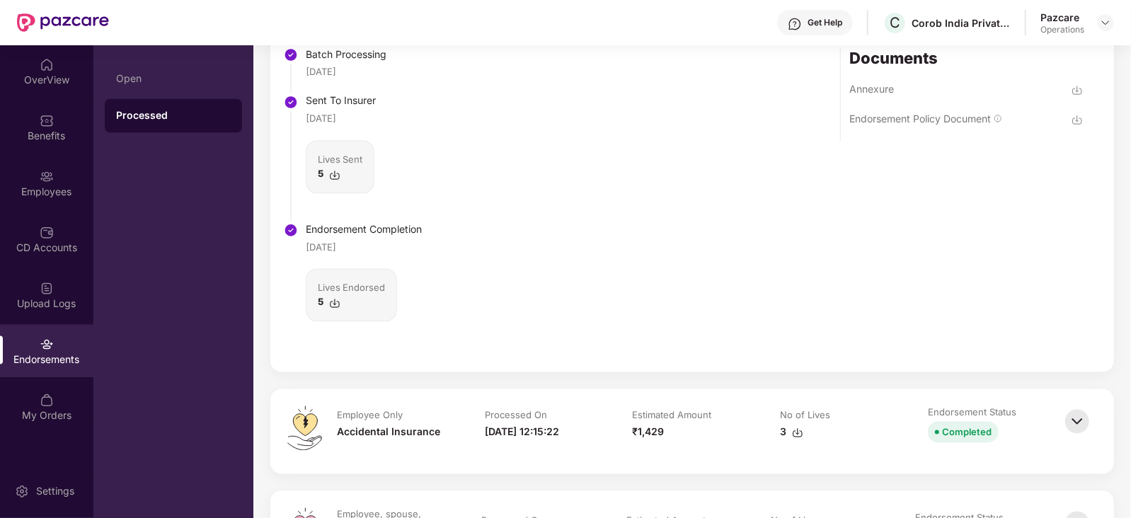
scroll to position [1770, 0]
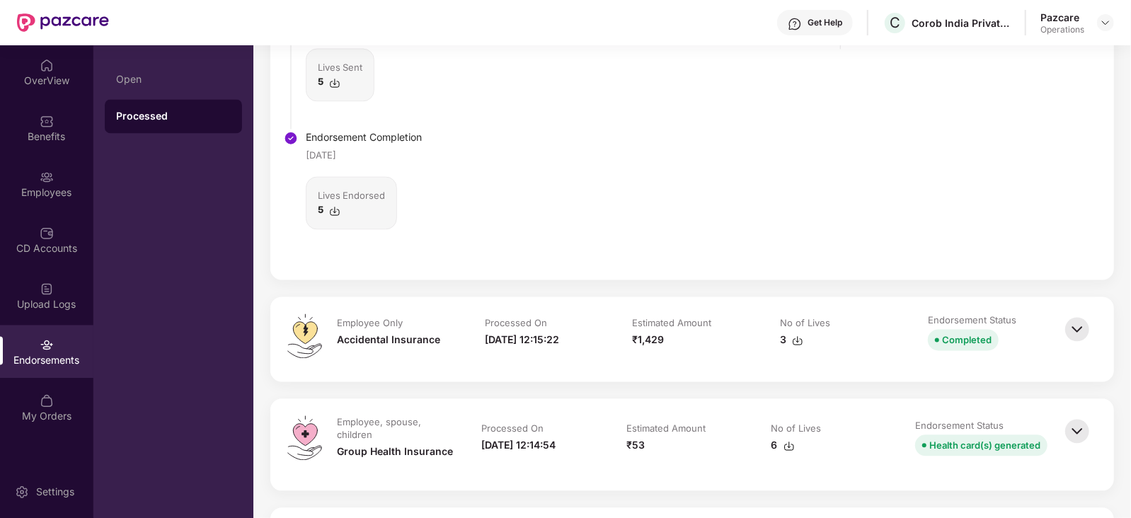
click at [1075, 328] on img at bounding box center [1077, 329] width 31 height 31
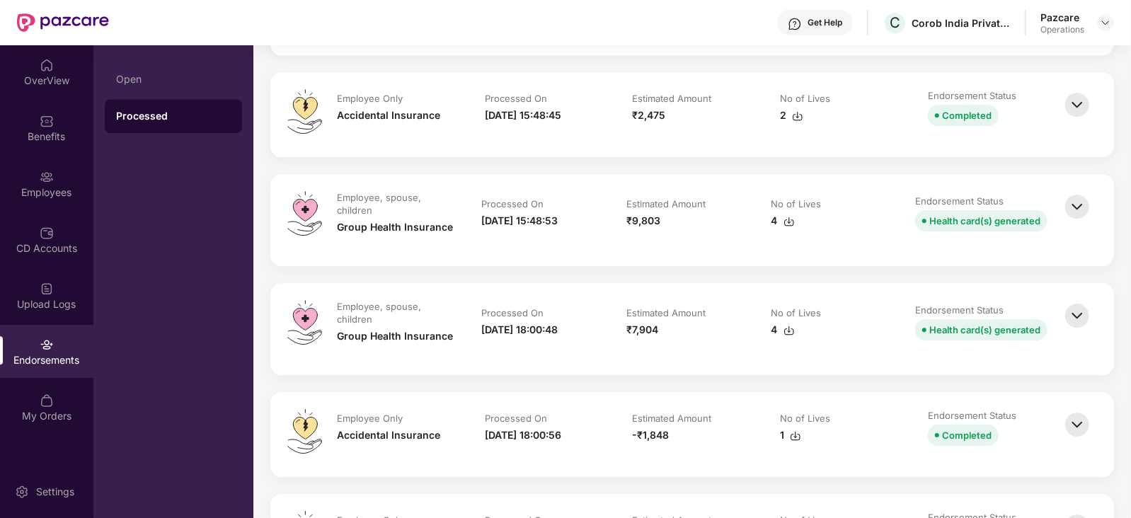
scroll to position [2566, 0]
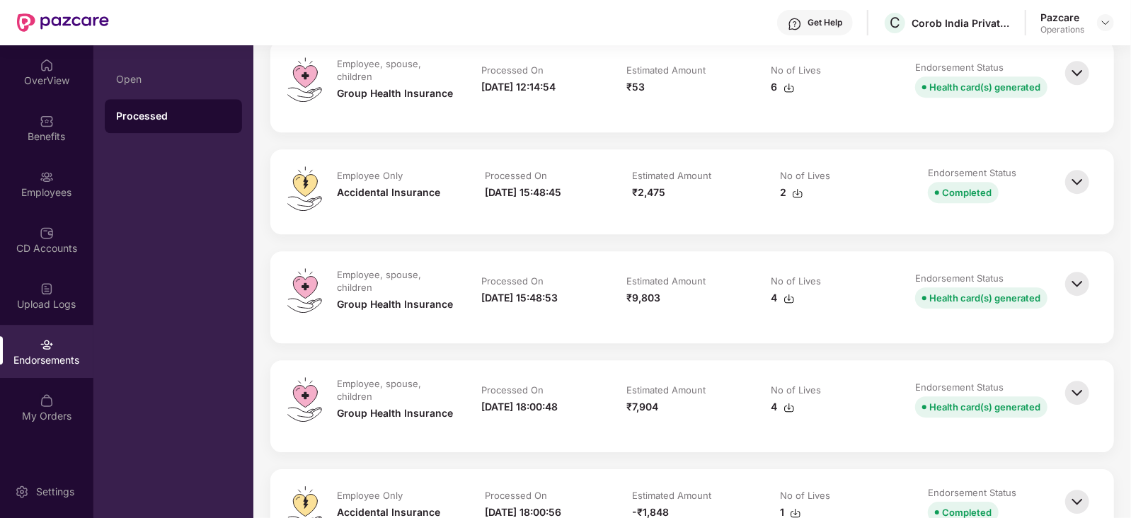
click at [1068, 177] on img at bounding box center [1077, 181] width 31 height 31
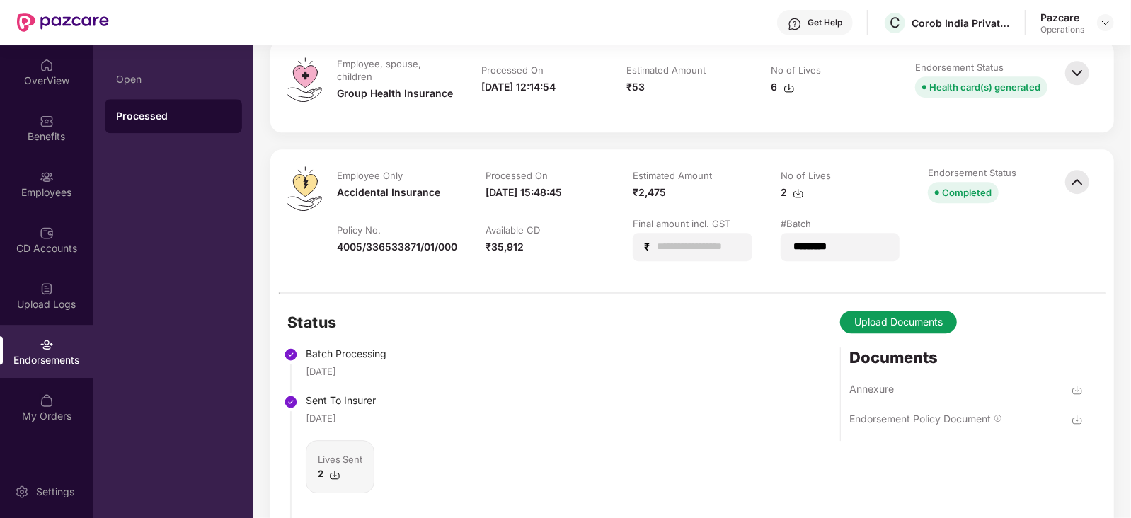
scroll to position [2389, 0]
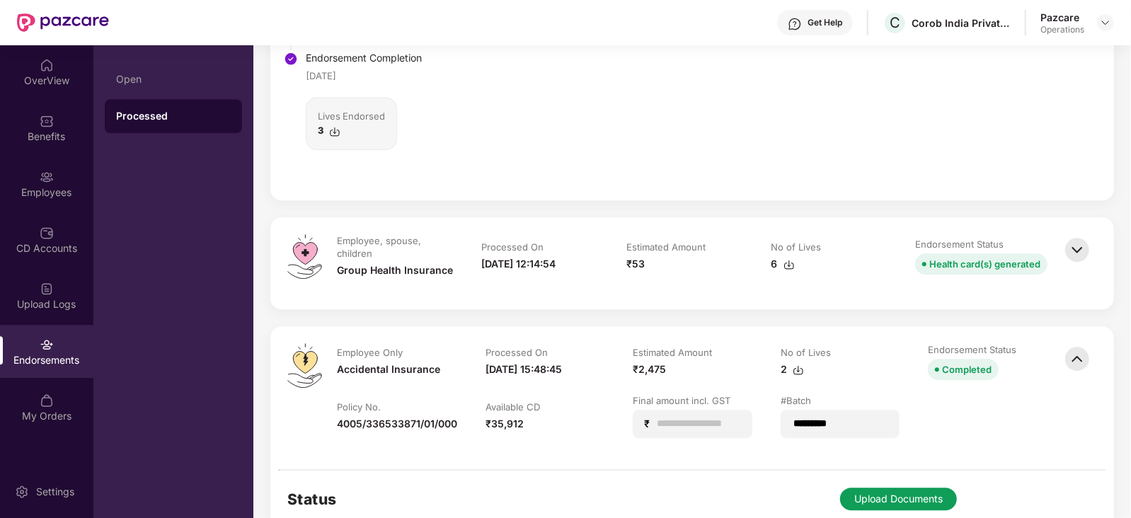
click at [1085, 246] on img at bounding box center [1077, 249] width 31 height 31
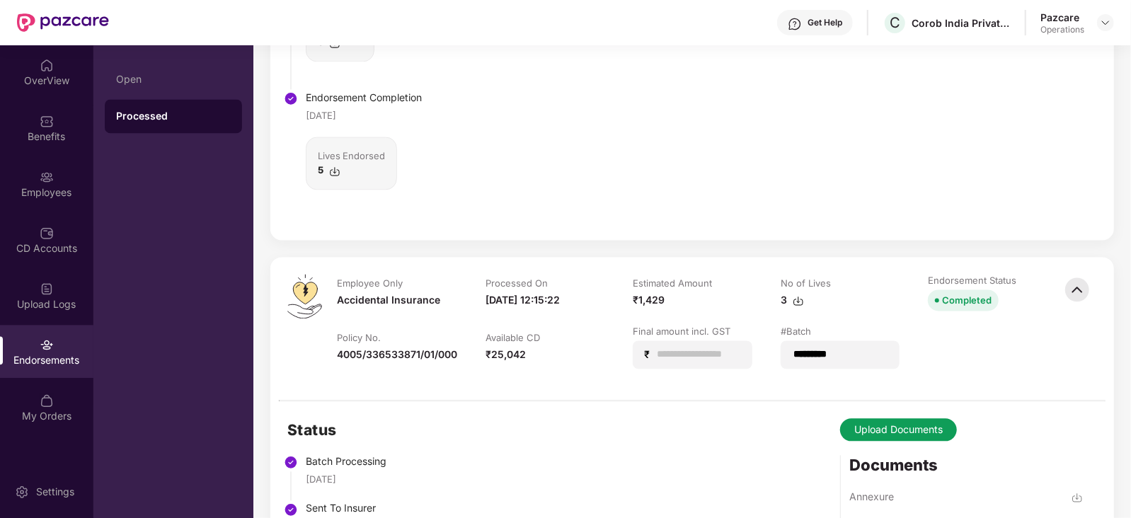
scroll to position [1770, 0]
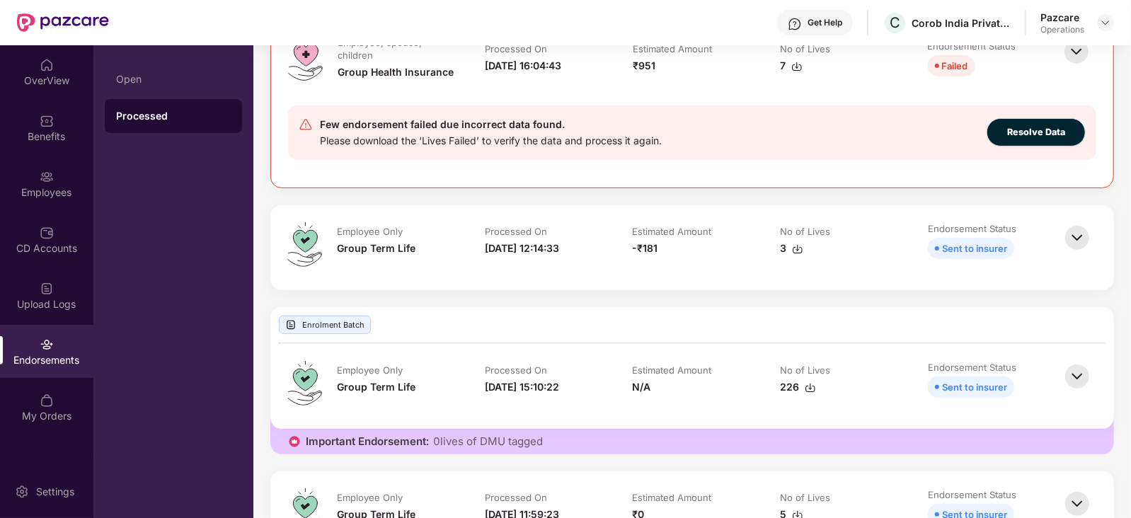
scroll to position [88, 0]
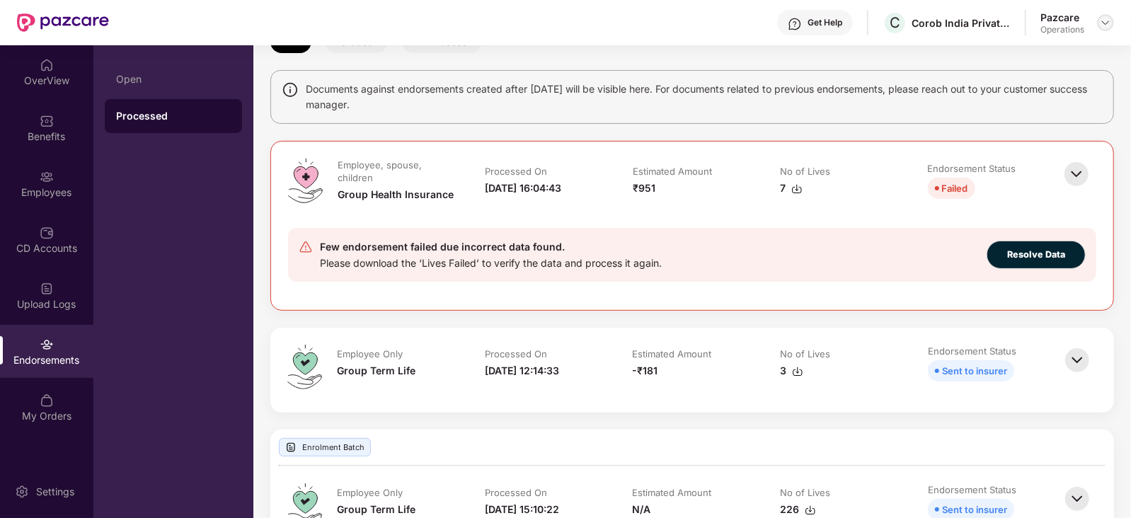
click at [1105, 16] on div at bounding box center [1105, 22] width 17 height 17
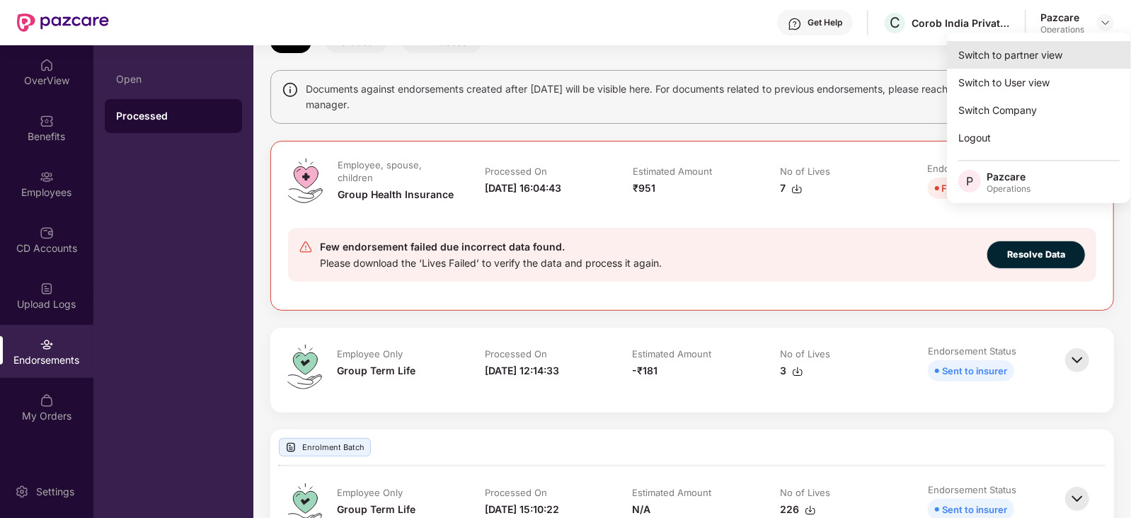
click at [1041, 62] on div "Switch to partner view" at bounding box center [1039, 55] width 184 height 28
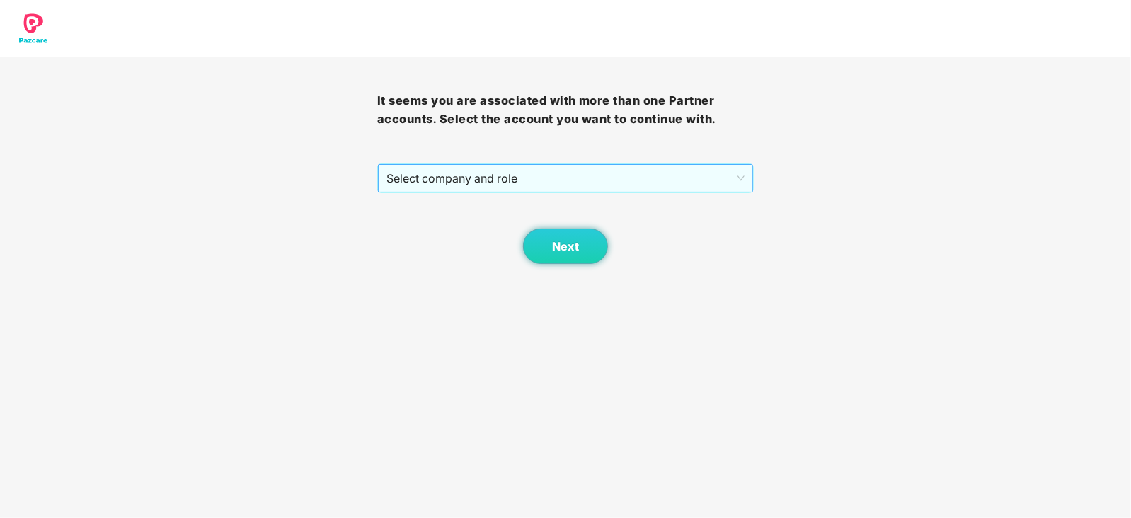
click at [391, 178] on span "Select company and role" at bounding box center [566, 178] width 359 height 27
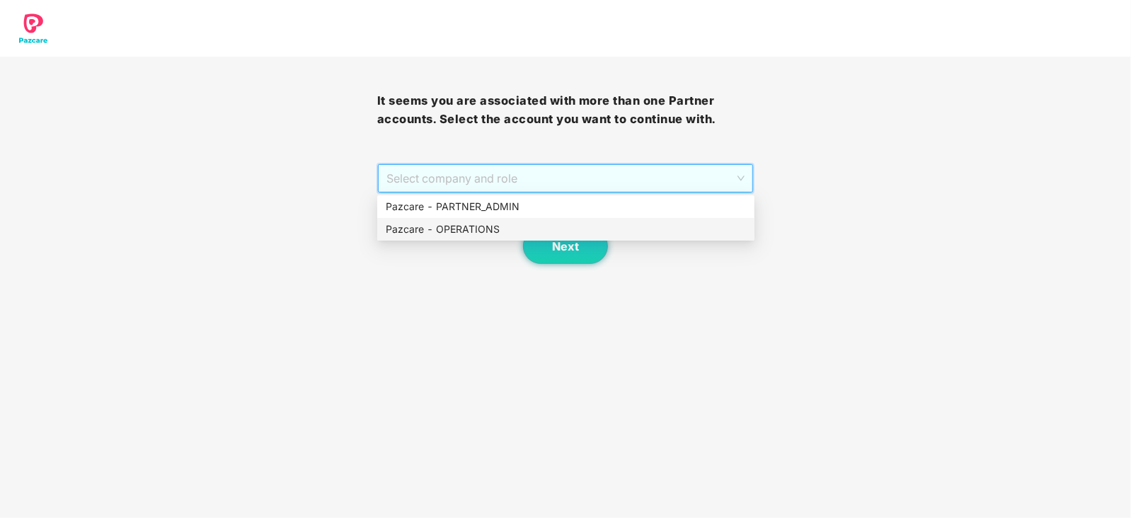
click at [415, 222] on div "Pazcare - OPERATIONS" at bounding box center [566, 230] width 360 height 16
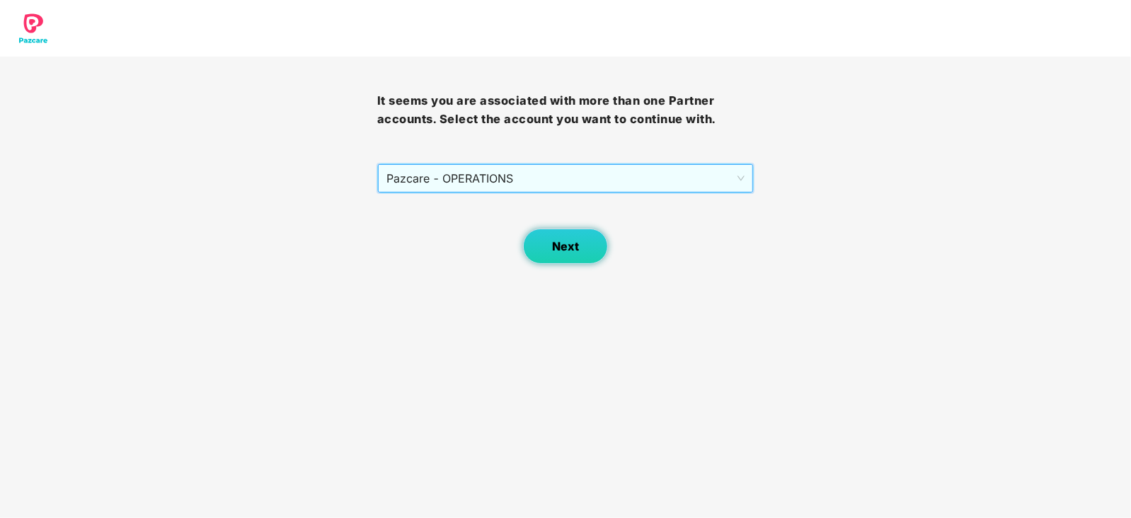
click at [545, 256] on button "Next" at bounding box center [565, 246] width 85 height 35
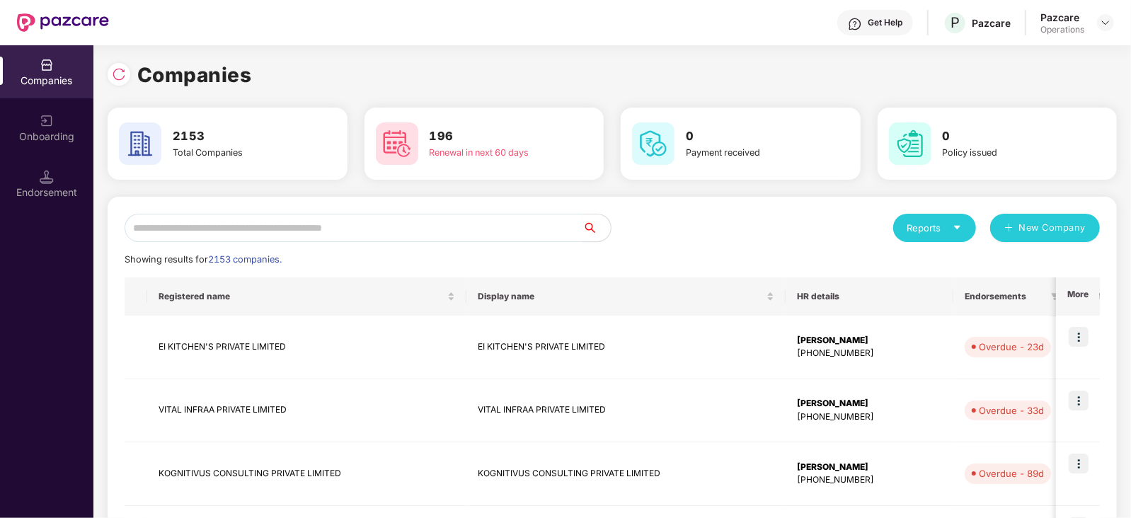
click at [431, 233] on input "text" at bounding box center [354, 228] width 458 height 28
paste input "*********"
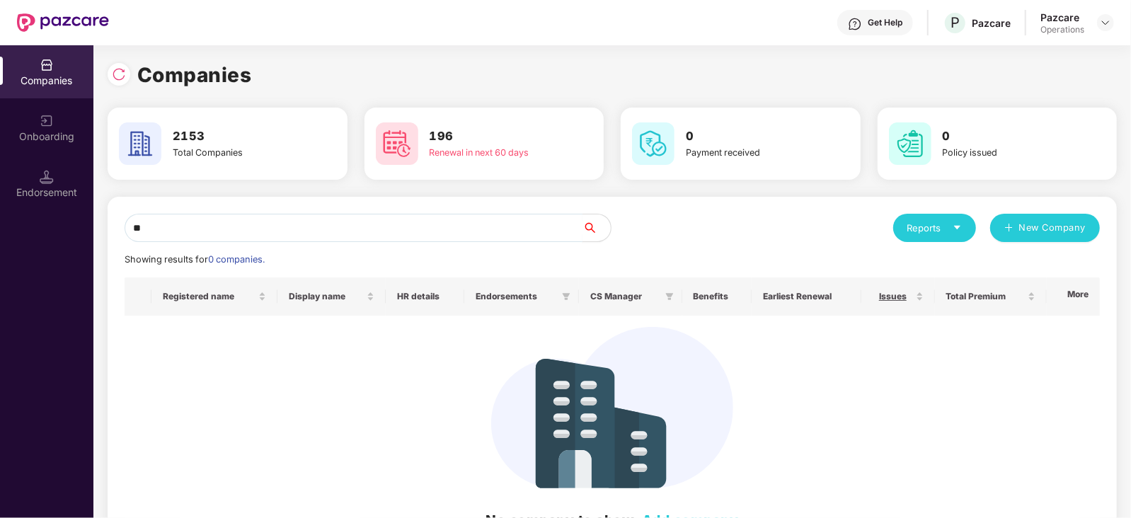
type input "*"
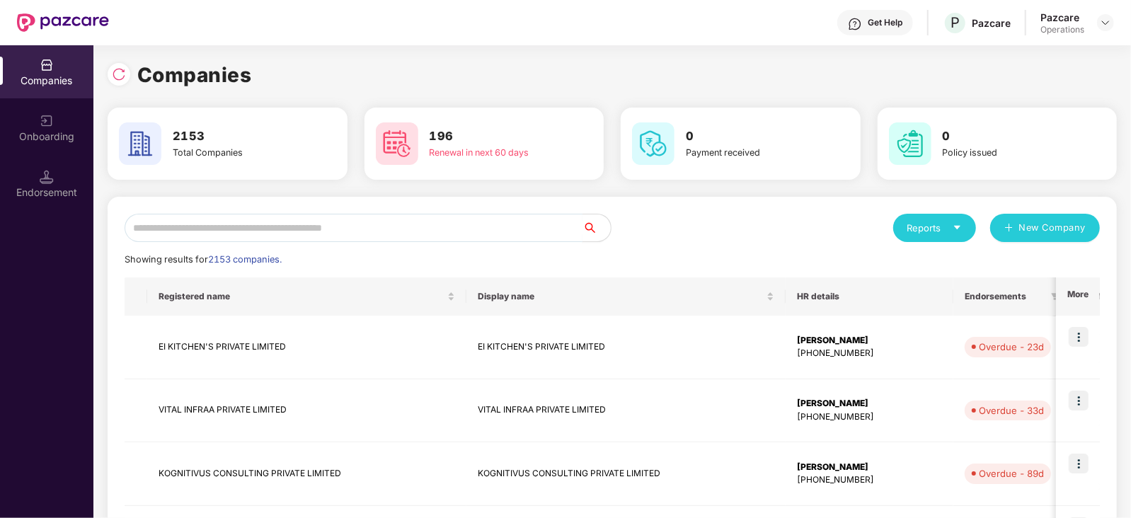
click at [239, 224] on input "text" at bounding box center [354, 228] width 458 height 28
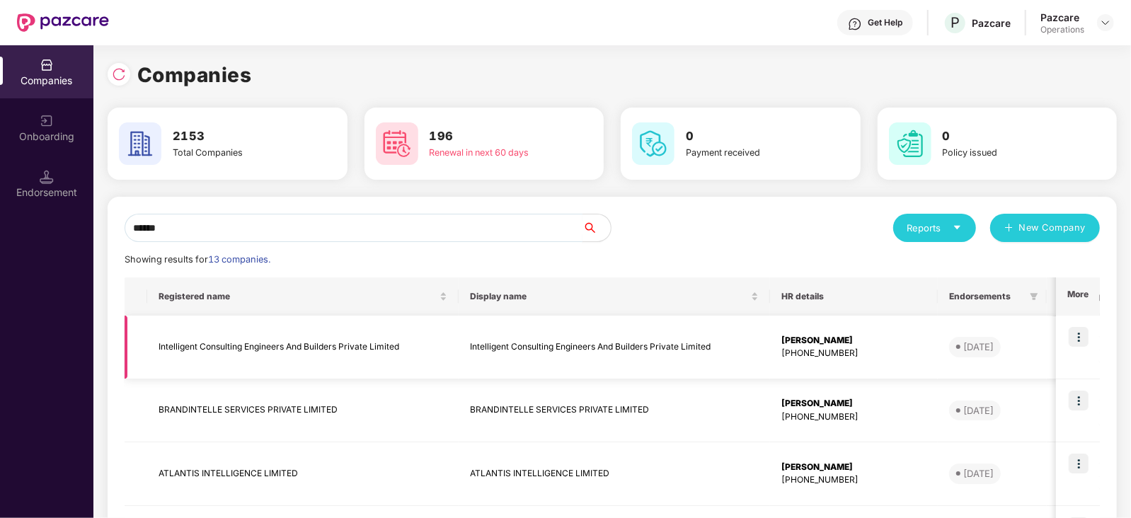
type input "******"
click at [205, 352] on td "Intelligent Consulting Engineers And Builders Private Limited" at bounding box center [303, 348] width 312 height 64
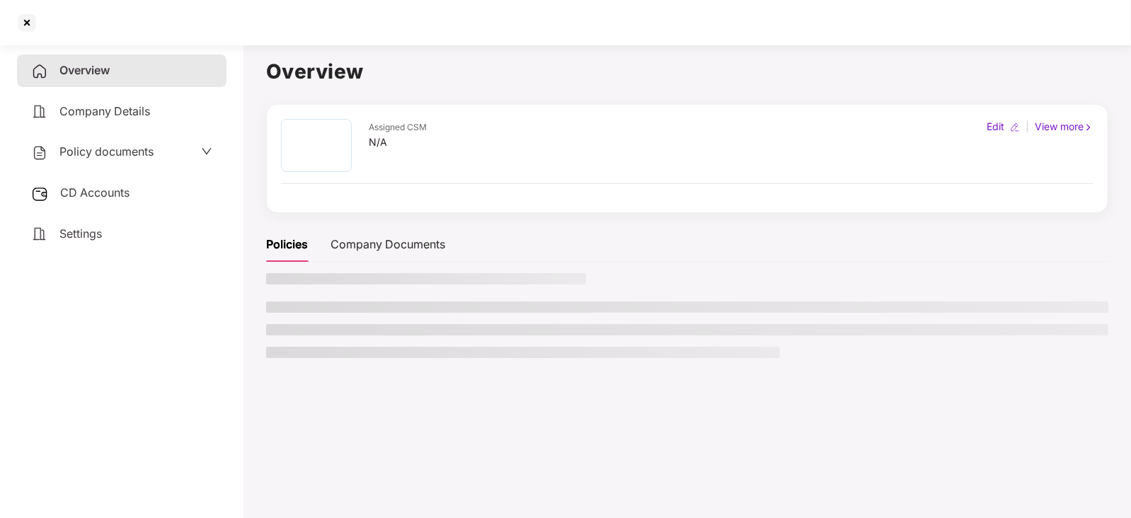
click at [88, 183] on div "CD Accounts" at bounding box center [122, 193] width 210 height 33
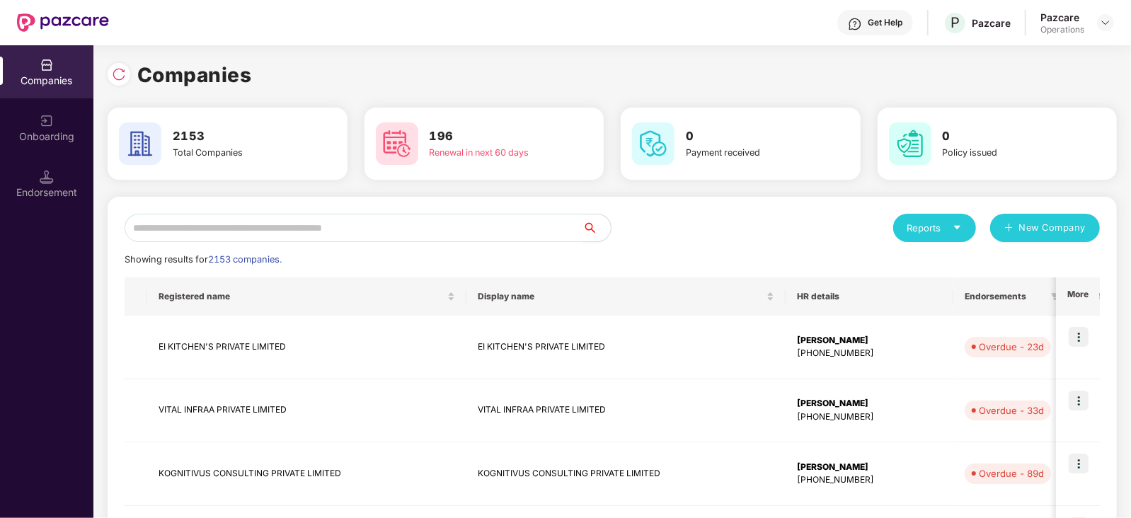
click at [205, 228] on input "text" at bounding box center [354, 228] width 458 height 28
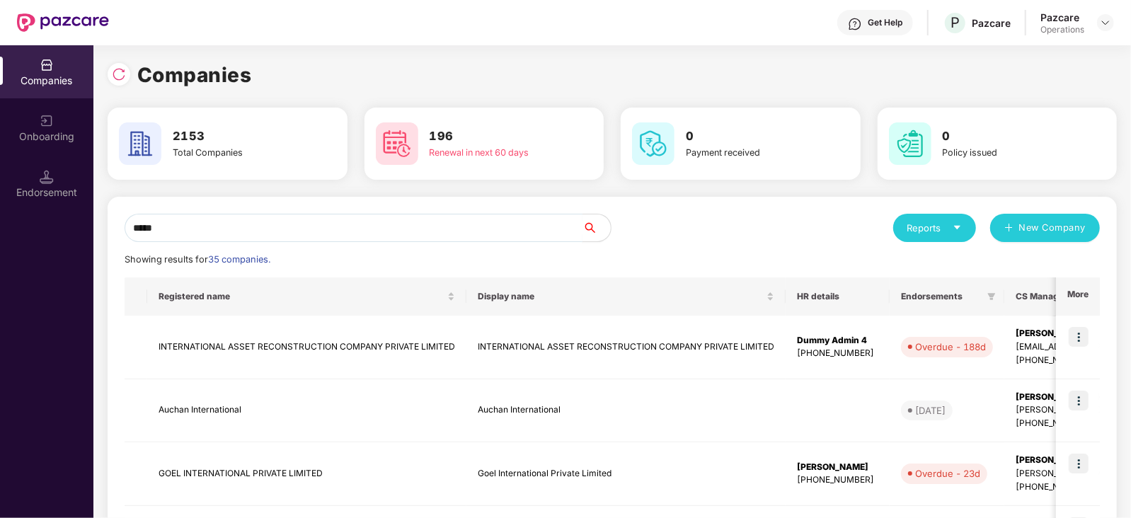
drag, startPoint x: 205, startPoint y: 224, endPoint x: 120, endPoint y: 217, distance: 84.6
paste input "**********"
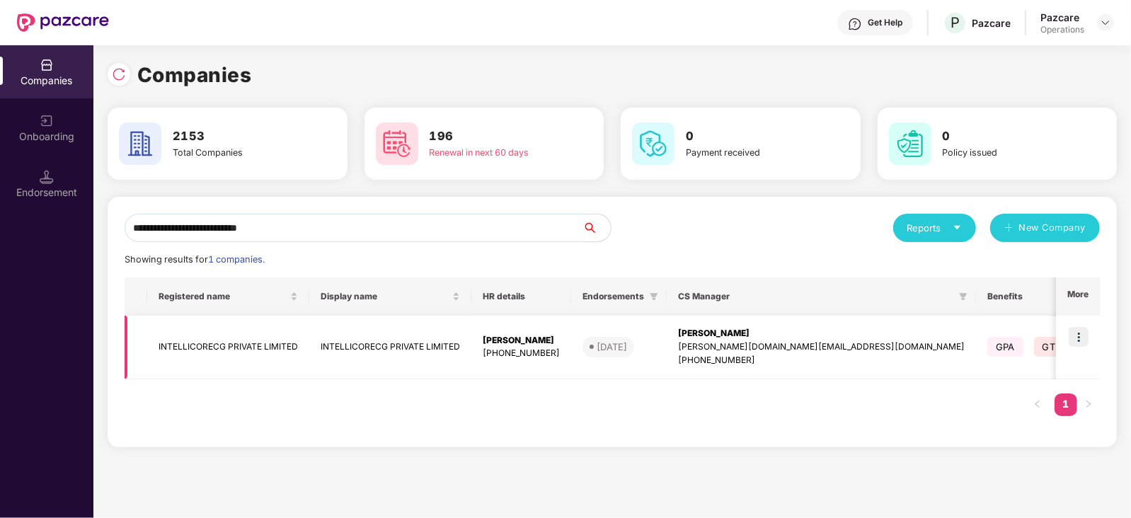
type input "**********"
click at [219, 348] on td "INTELLICORECG PRIVATE LIMITED" at bounding box center [228, 348] width 162 height 64
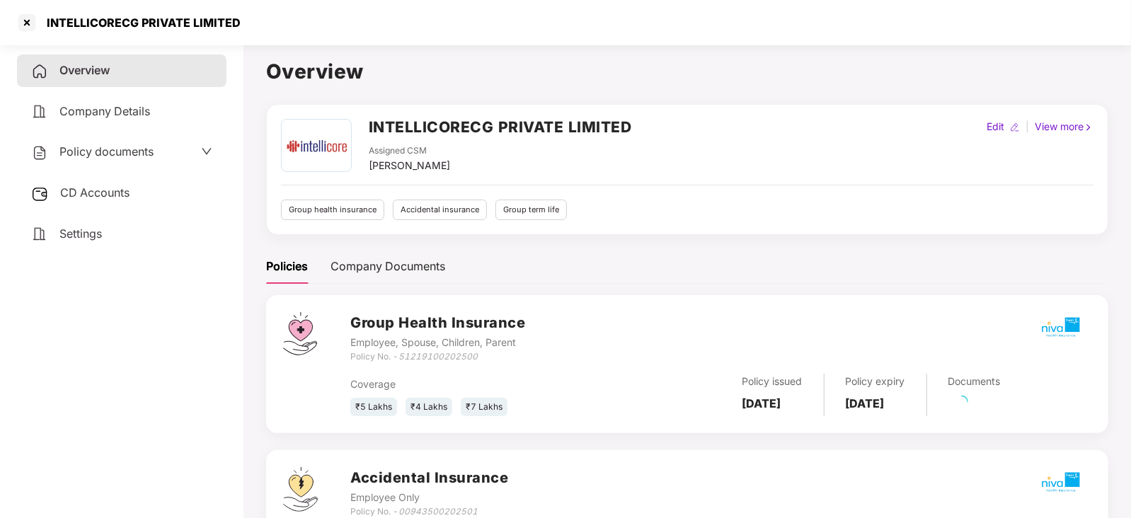
click at [115, 192] on span "CD Accounts" at bounding box center [94, 192] width 69 height 14
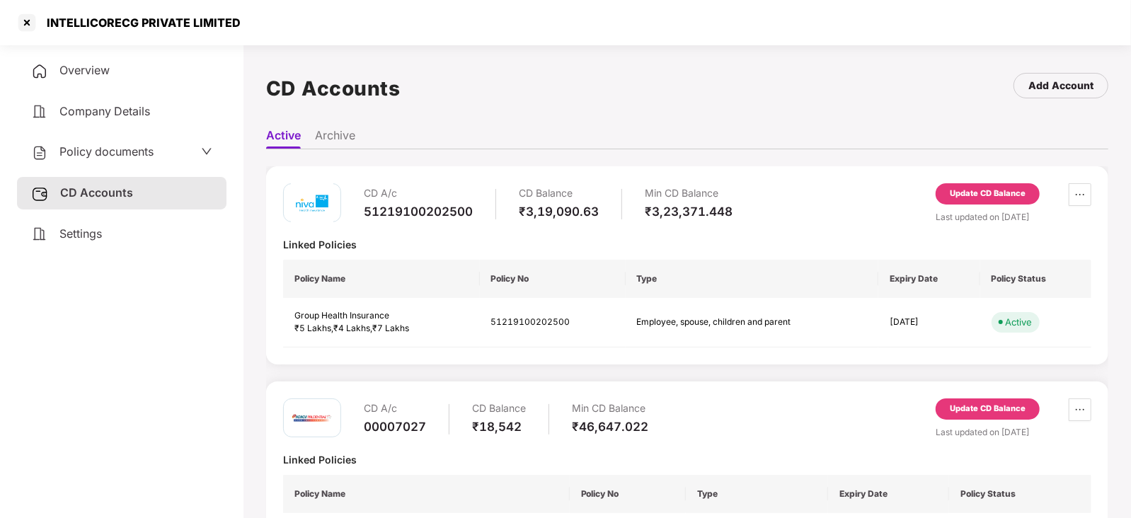
click at [972, 195] on div "Update CD Balance" at bounding box center [988, 194] width 76 height 13
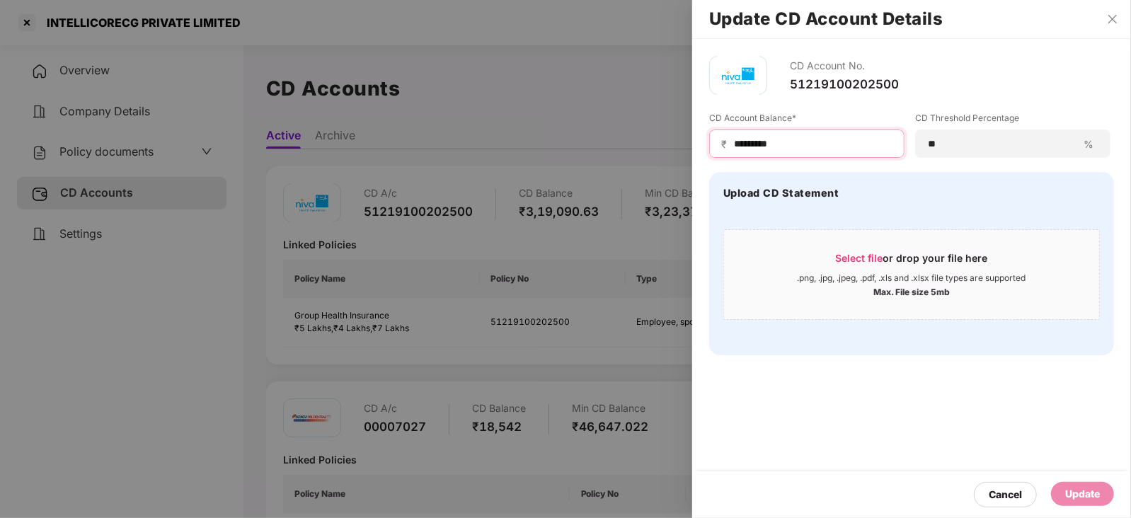
drag, startPoint x: 784, startPoint y: 147, endPoint x: 712, endPoint y: 139, distance: 73.4
click at [712, 139] on div "₹ *********" at bounding box center [806, 144] width 195 height 28
paste input
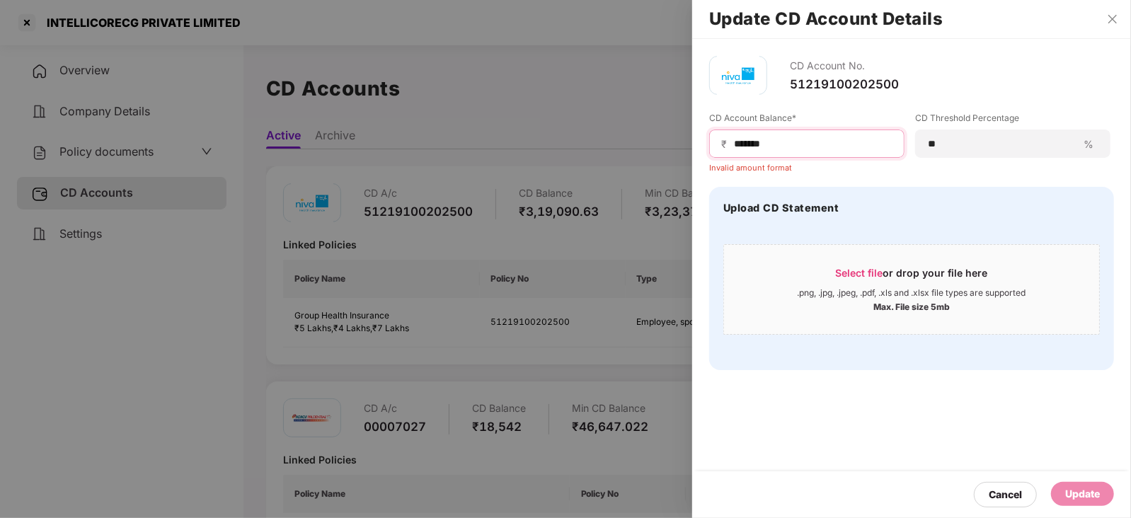
click at [736, 147] on input "******" at bounding box center [813, 144] width 160 height 15
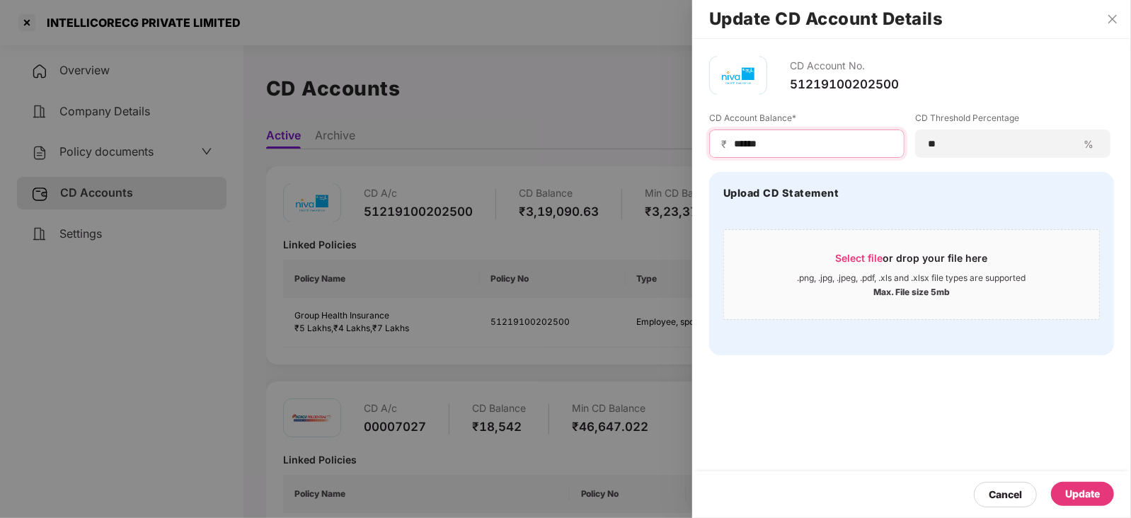
type input "******"
click at [1064, 496] on div "Update" at bounding box center [1082, 494] width 63 height 24
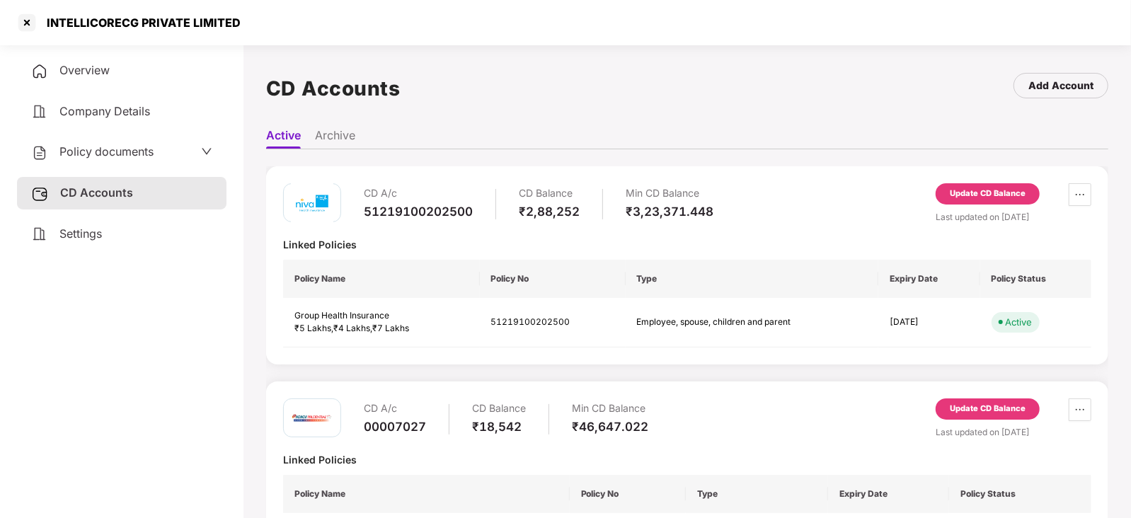
click at [120, 149] on span "Policy documents" at bounding box center [106, 151] width 94 height 14
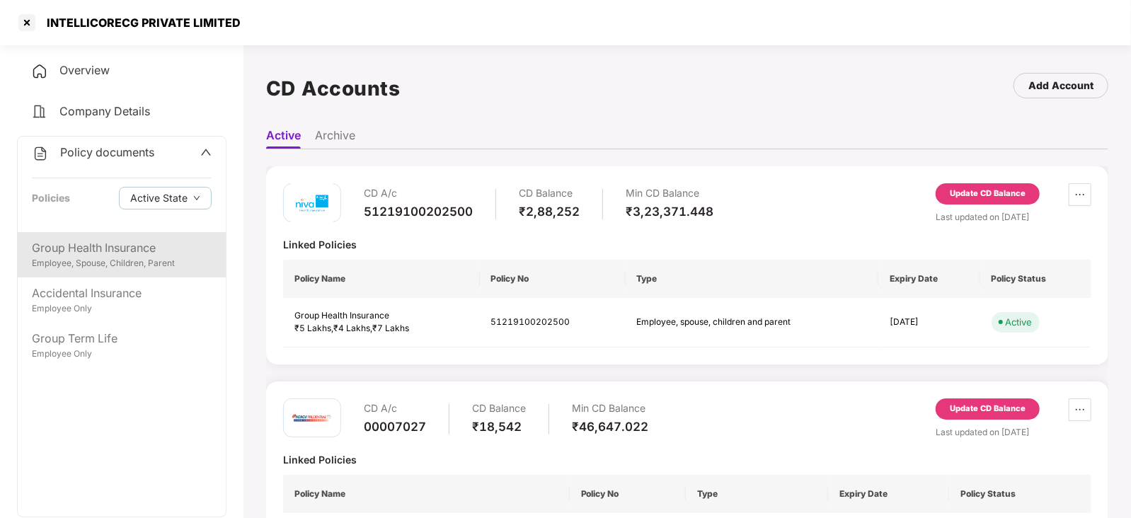
click at [113, 270] on div "Employee, Spouse, Children, Parent" at bounding box center [122, 263] width 180 height 13
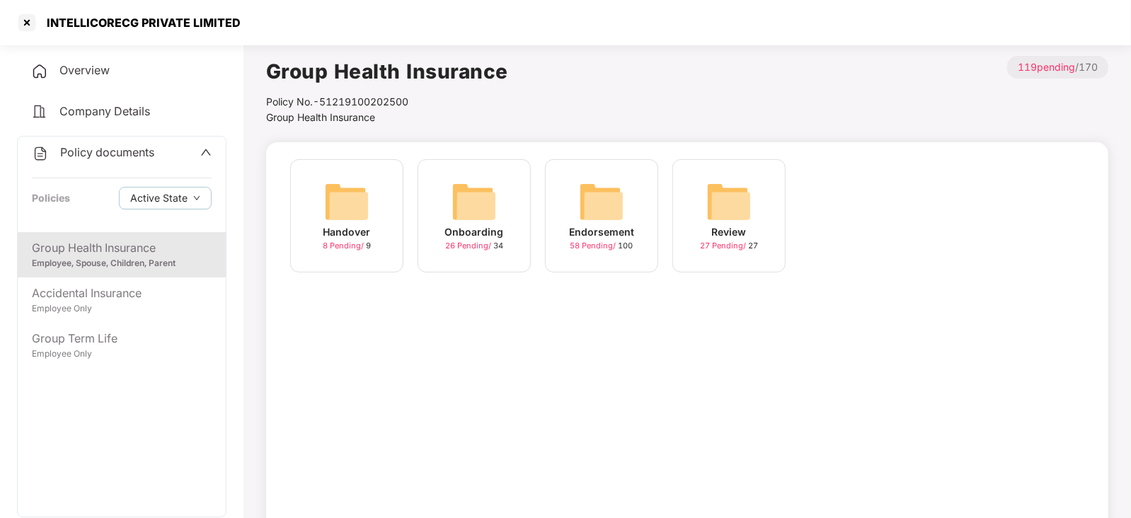
click at [610, 195] on img at bounding box center [601, 201] width 45 height 45
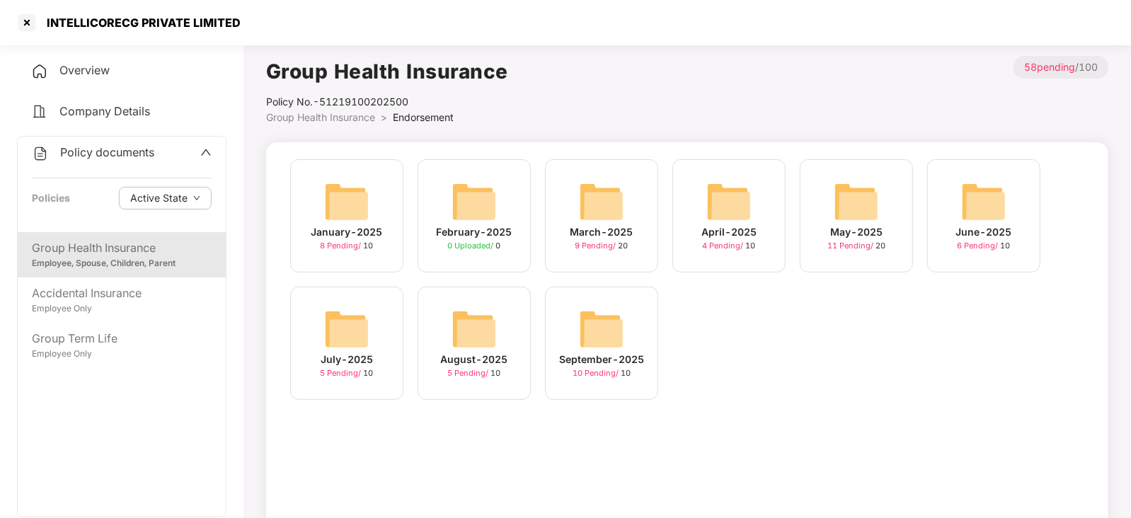
click at [612, 338] on img at bounding box center [601, 329] width 45 height 45
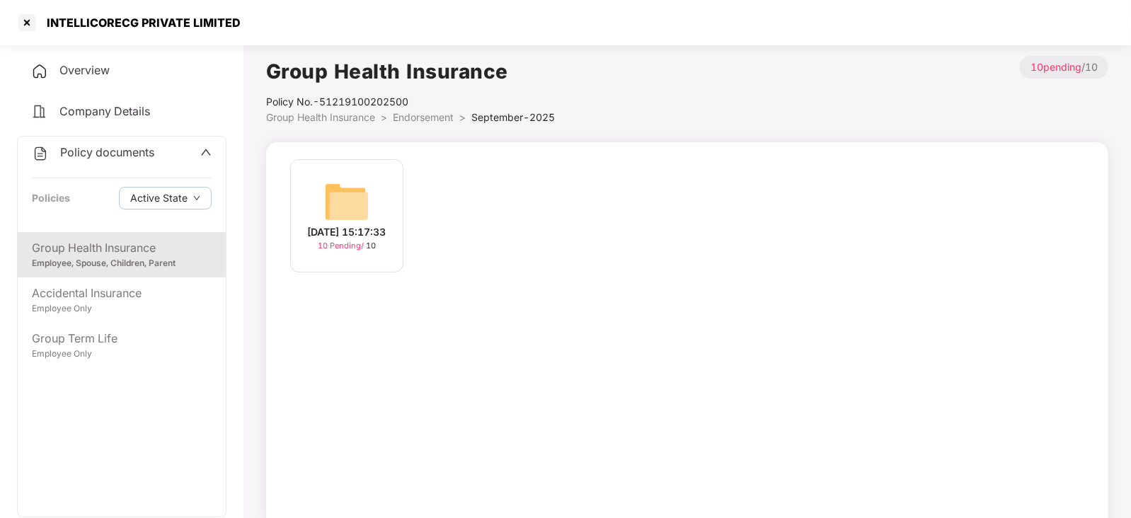
click at [350, 193] on img at bounding box center [346, 201] width 45 height 45
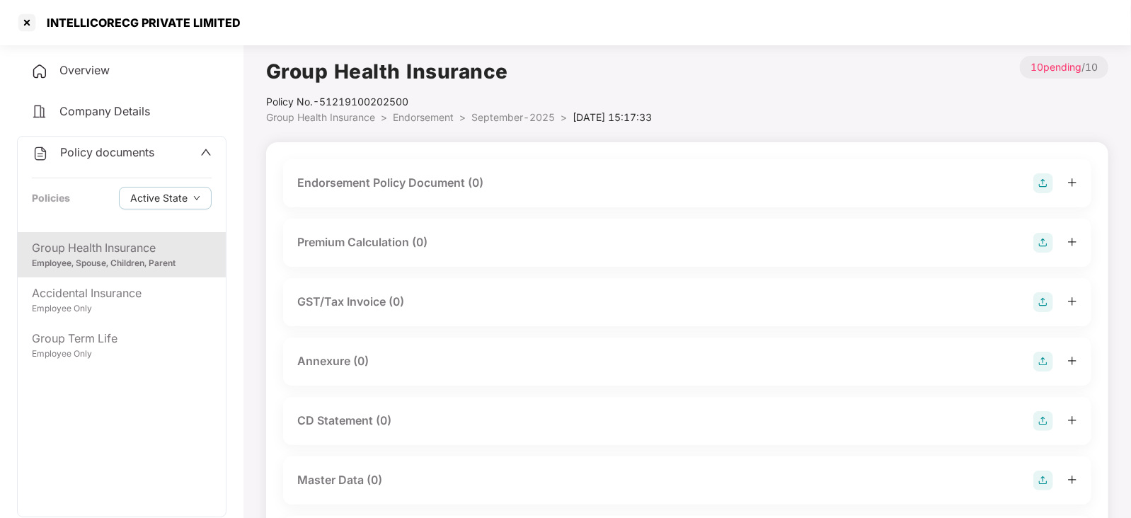
click at [1037, 180] on img at bounding box center [1044, 183] width 20 height 20
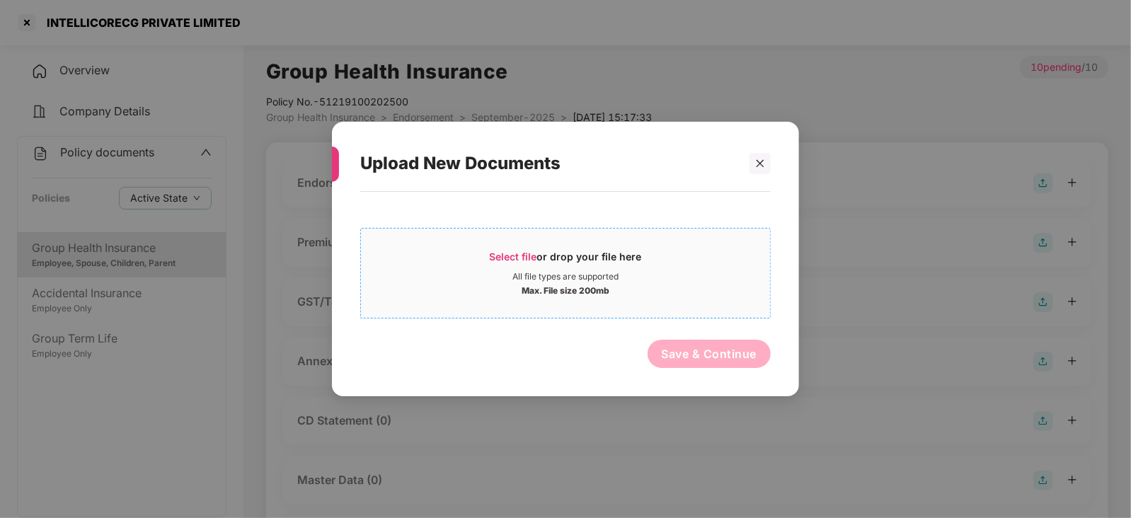
click at [517, 251] on span "Select file" at bounding box center [513, 257] width 47 height 12
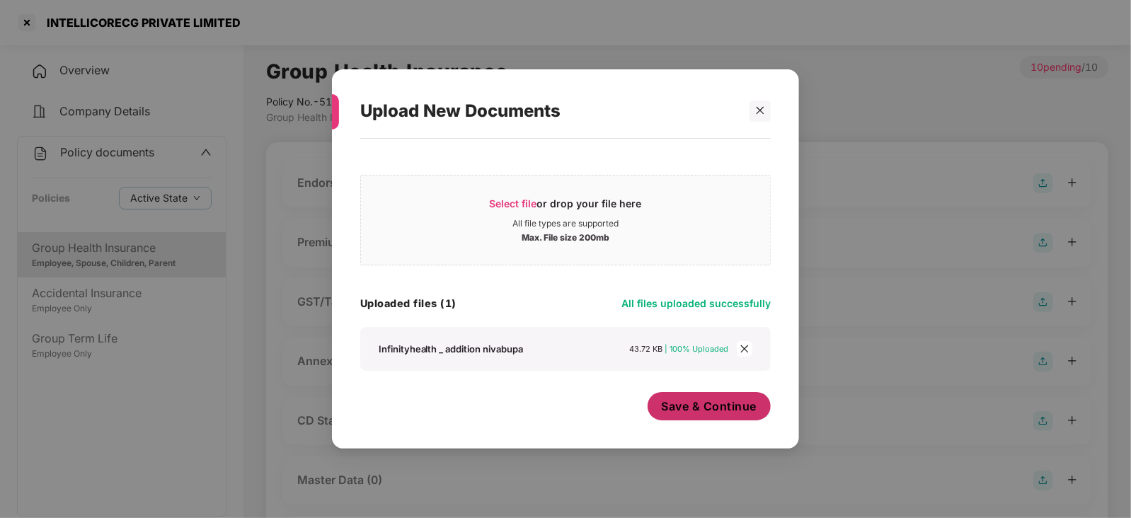
click at [689, 404] on span "Save & Continue" at bounding box center [710, 407] width 96 height 16
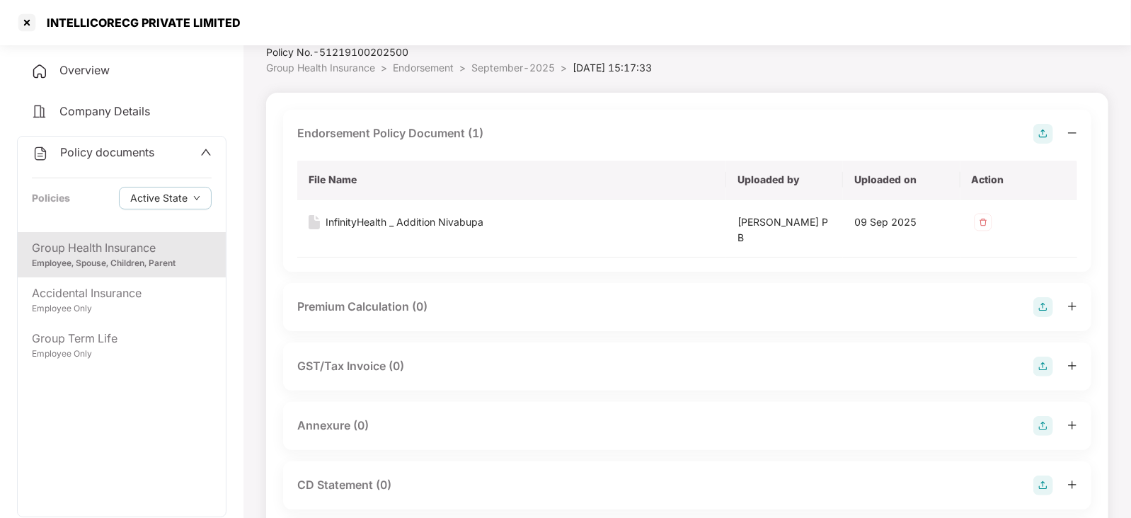
scroll to position [88, 0]
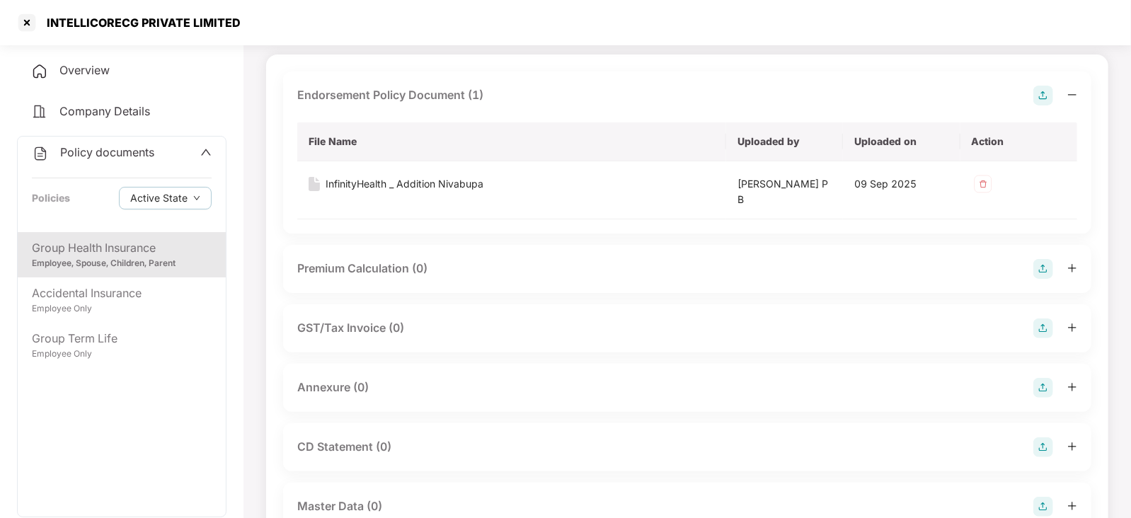
click at [1048, 268] on img at bounding box center [1044, 269] width 20 height 20
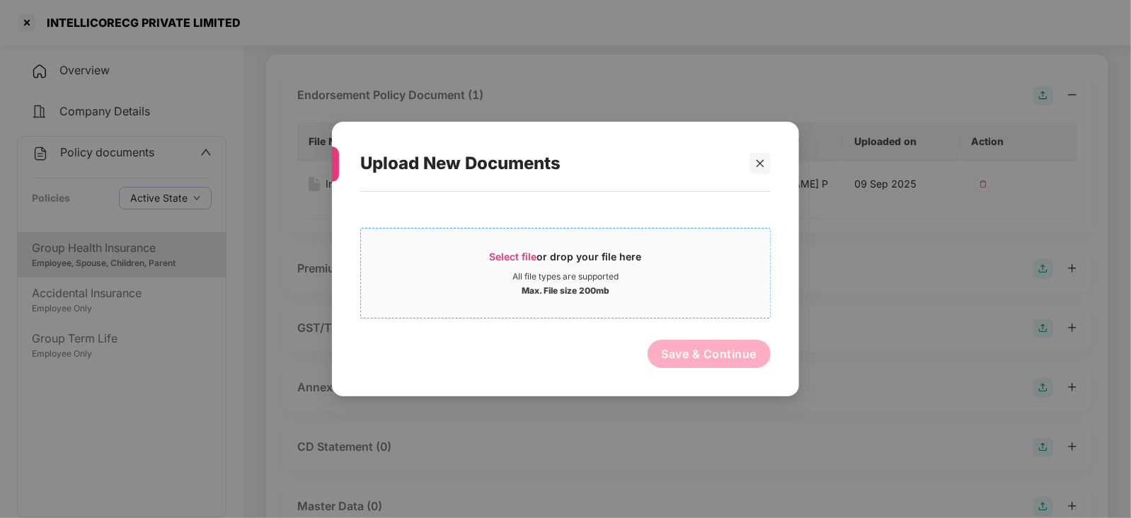
click at [502, 260] on span "Select file" at bounding box center [513, 257] width 47 height 12
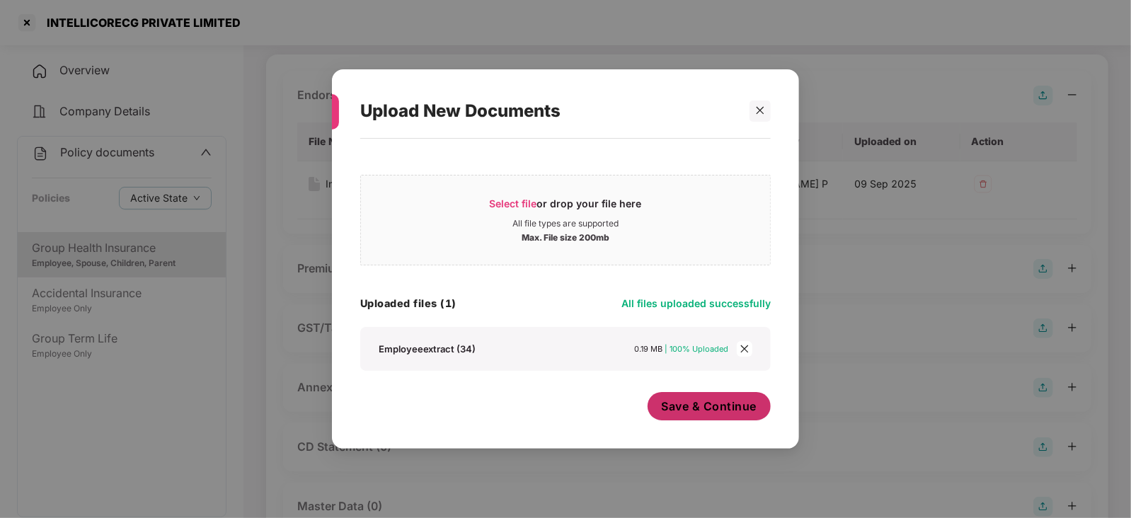
click at [673, 406] on span "Save & Continue" at bounding box center [710, 407] width 96 height 16
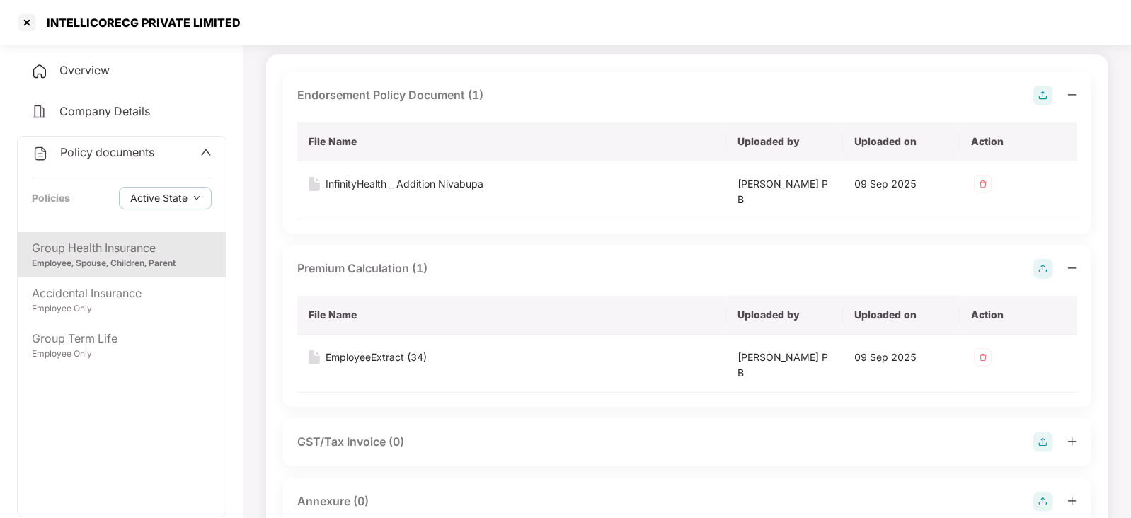
scroll to position [353, 0]
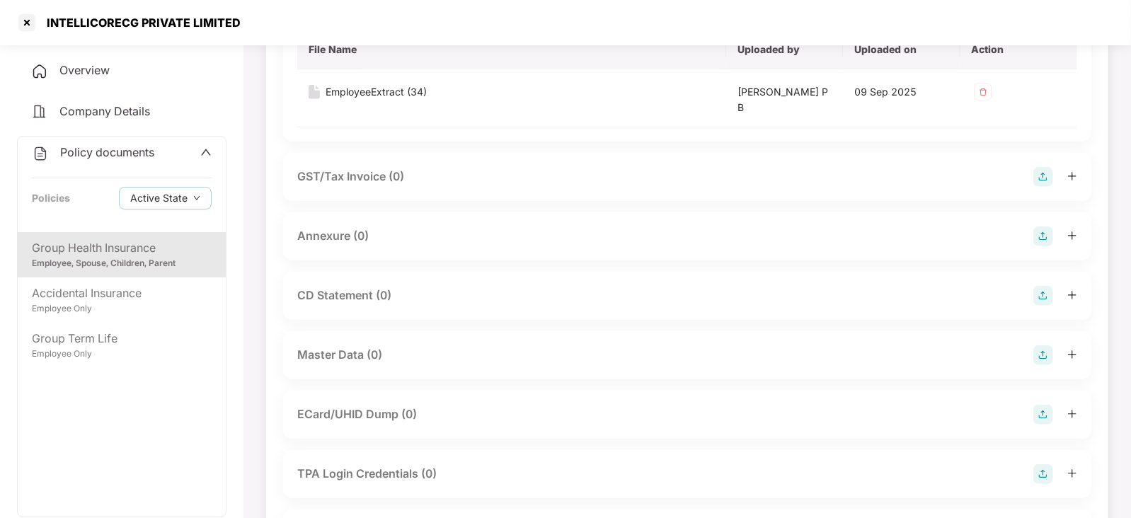
click at [1053, 235] on img at bounding box center [1044, 237] width 20 height 20
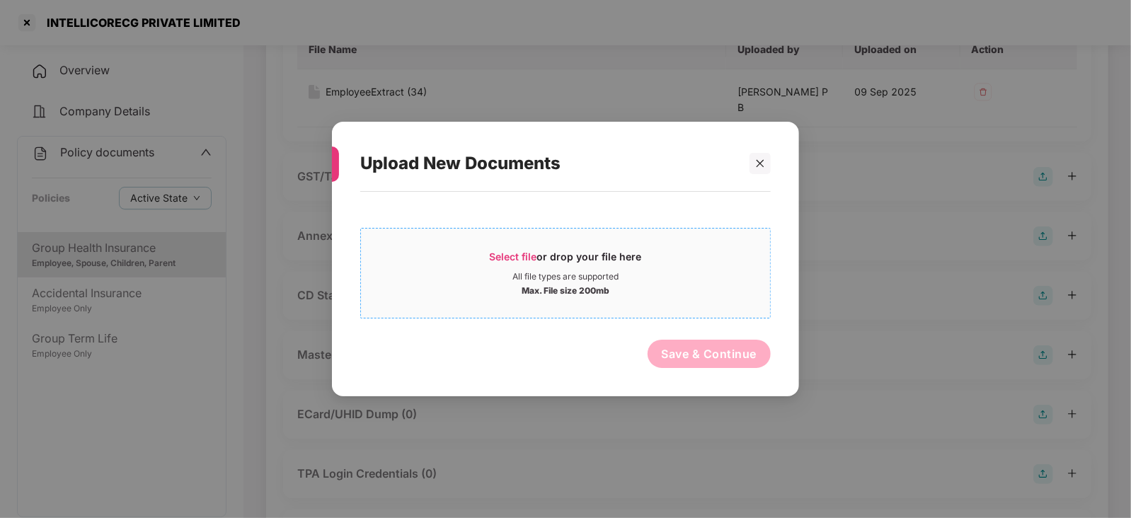
click at [521, 252] on span "Select file" at bounding box center [513, 257] width 47 height 12
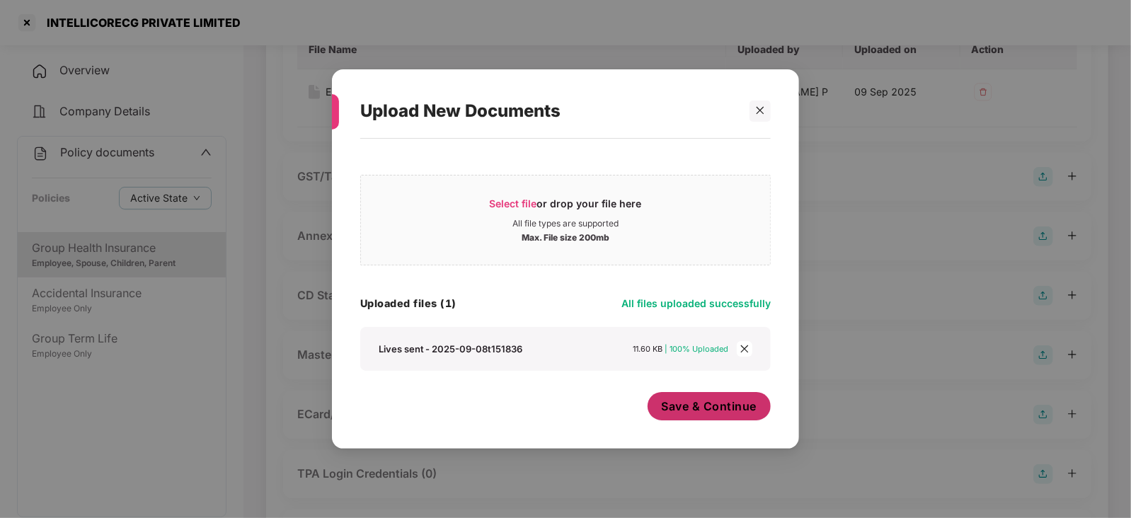
click at [704, 408] on span "Save & Continue" at bounding box center [710, 407] width 96 height 16
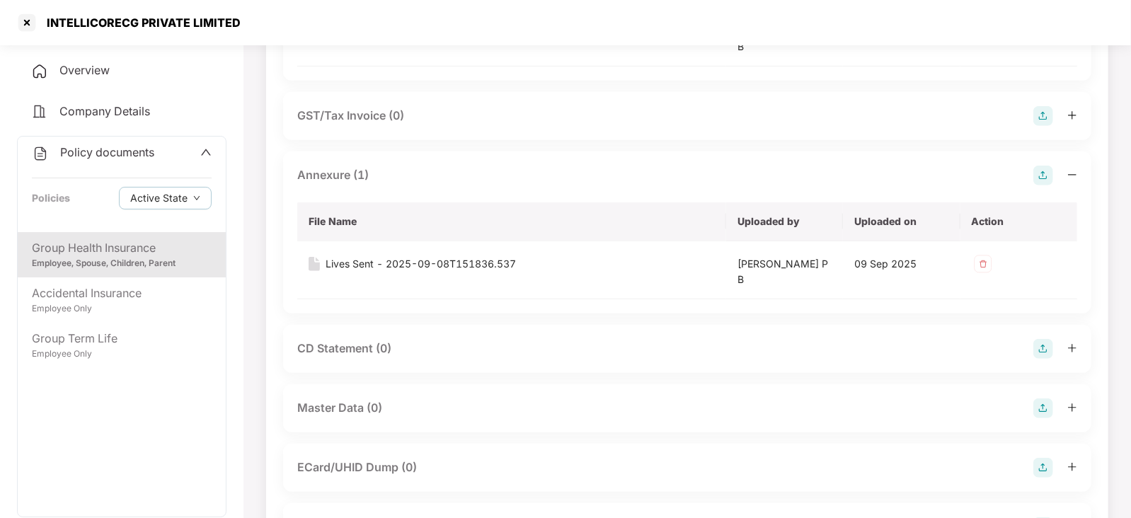
scroll to position [442, 0]
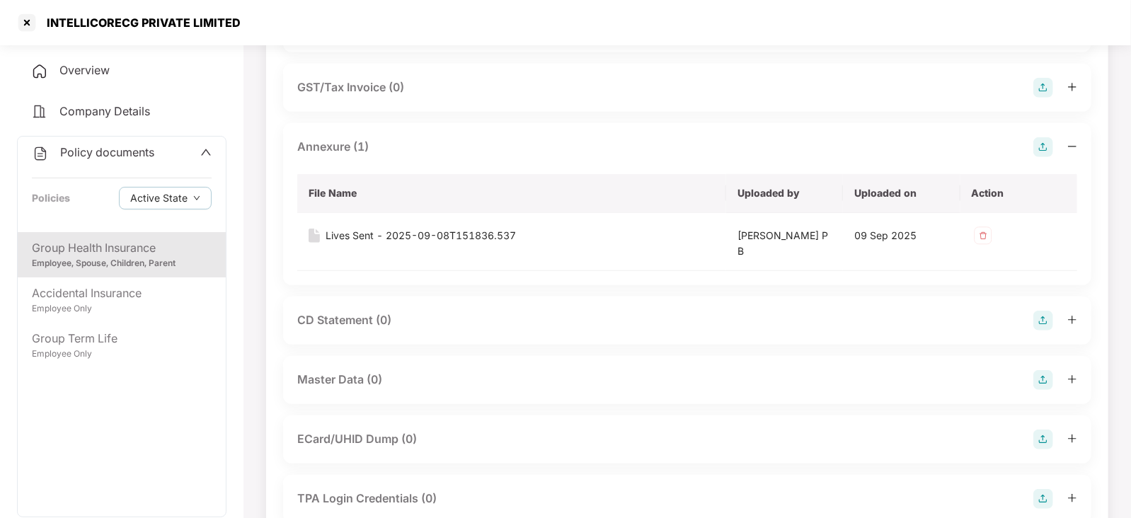
click at [1041, 328] on img at bounding box center [1044, 321] width 20 height 20
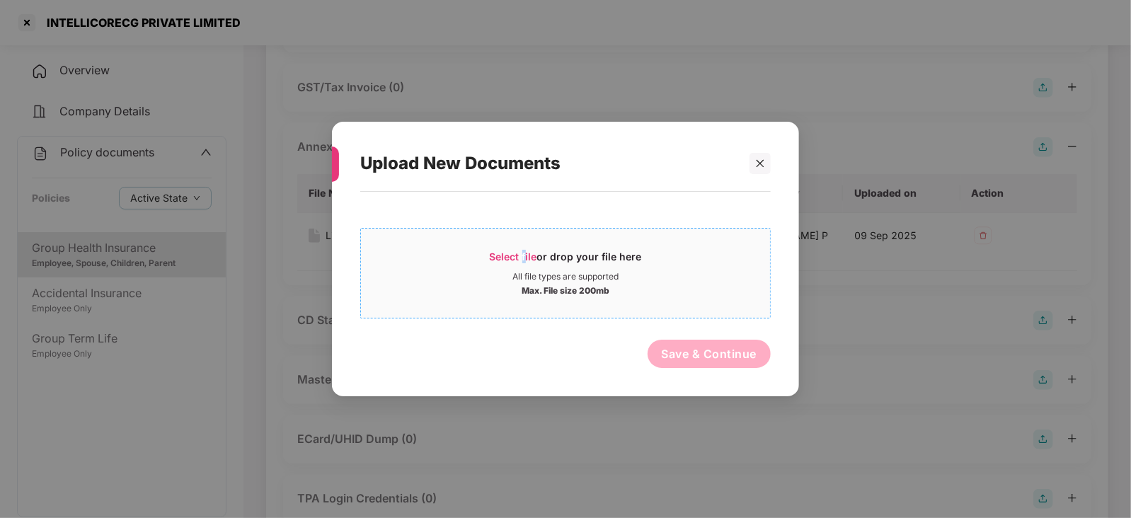
click at [524, 245] on span "Select file or drop your file here All file types are supported Max. File size …" at bounding box center [565, 273] width 409 height 68
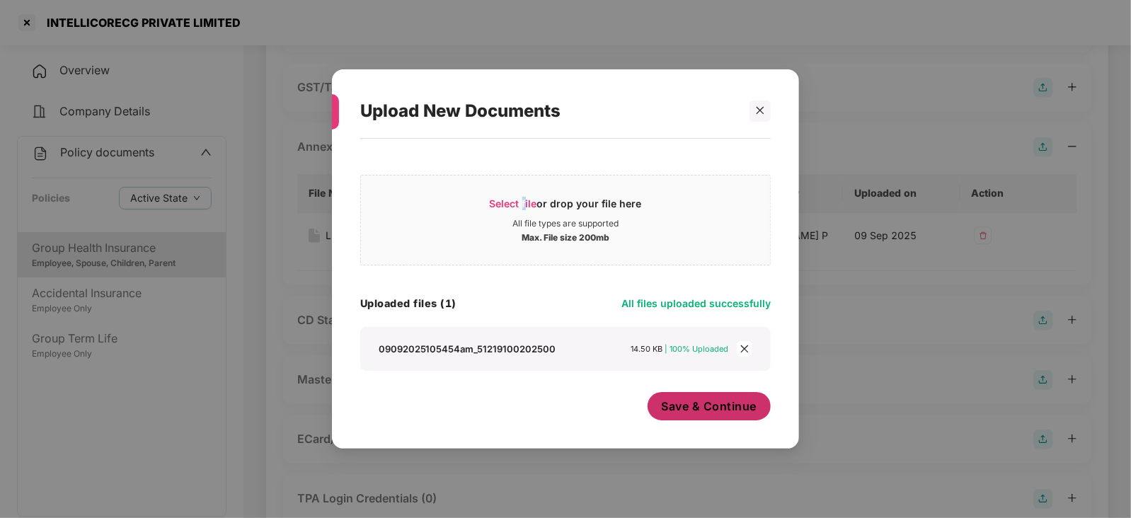
click at [680, 394] on button "Save & Continue" at bounding box center [710, 406] width 124 height 28
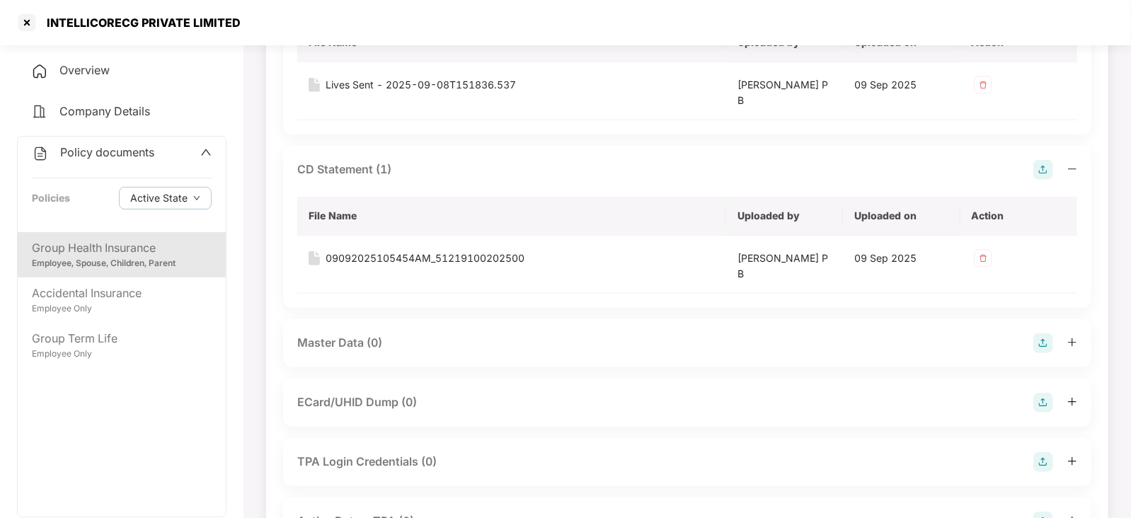
scroll to position [619, 0]
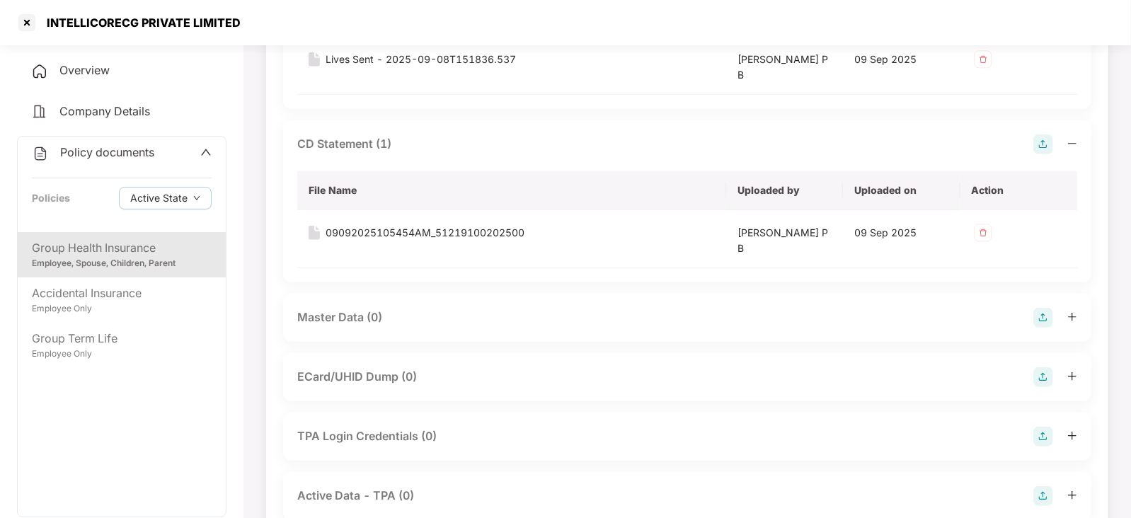
click at [1041, 312] on img at bounding box center [1044, 318] width 20 height 20
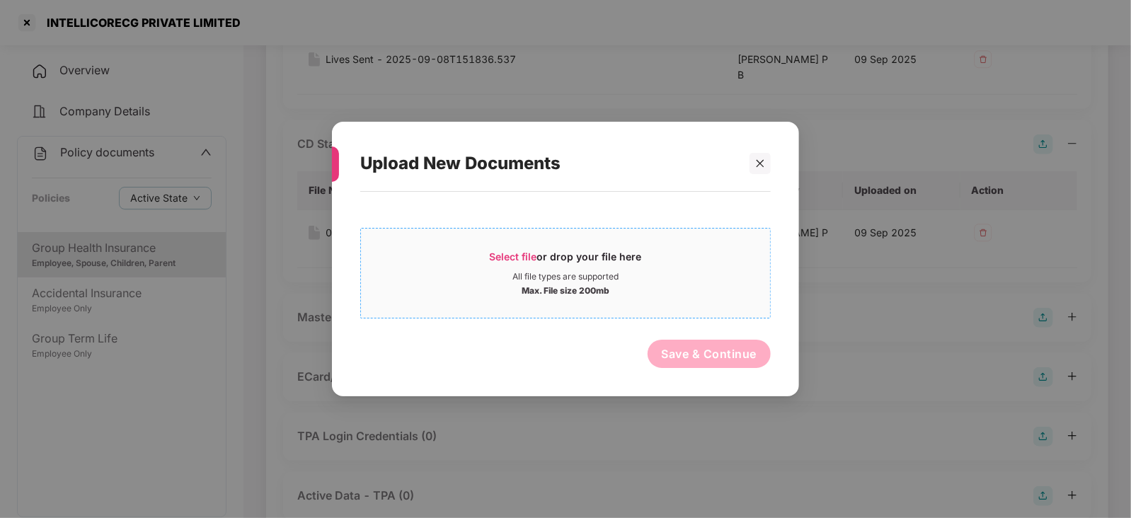
click at [531, 256] on span "Select file" at bounding box center [513, 257] width 47 height 12
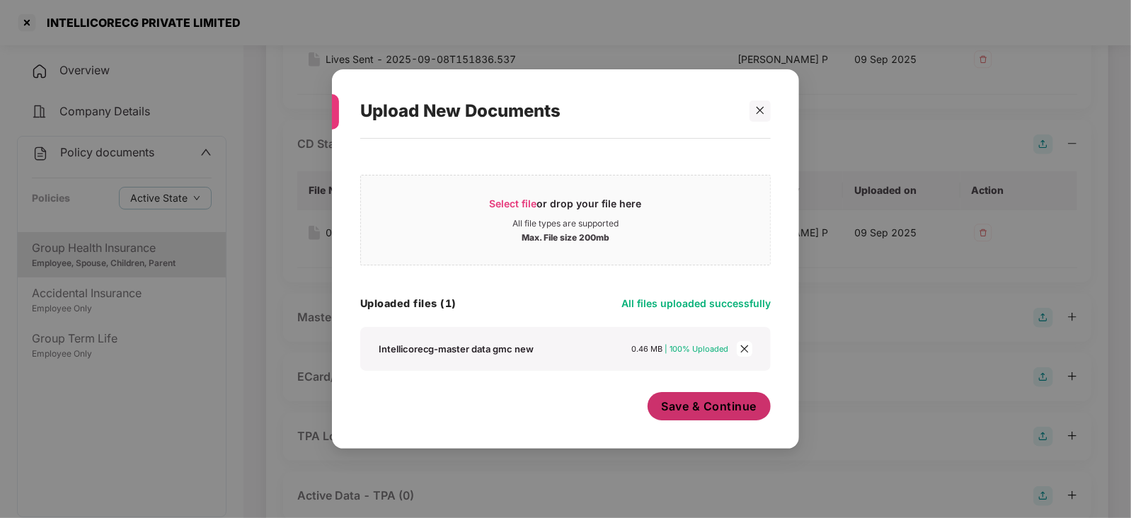
click at [682, 406] on span "Save & Continue" at bounding box center [710, 407] width 96 height 16
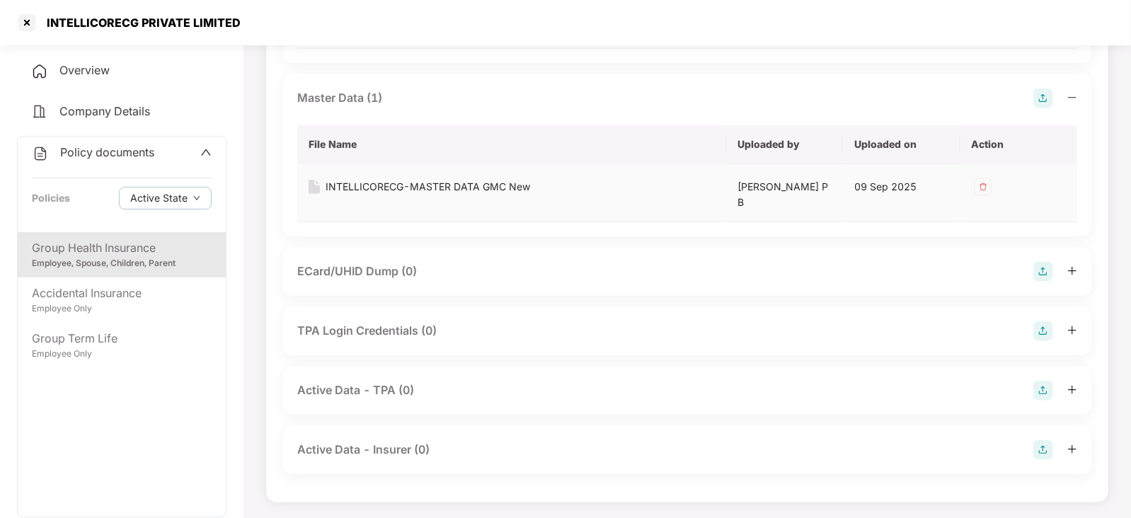
scroll to position [307, 0]
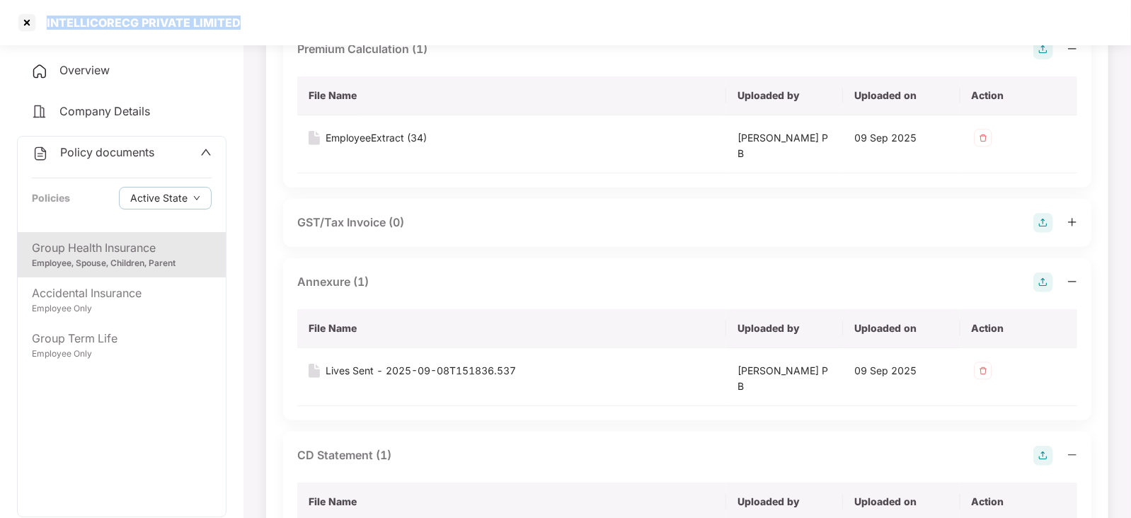
drag, startPoint x: 42, startPoint y: 18, endPoint x: 258, endPoint y: 21, distance: 216.7
click at [258, 21] on div "INTELLICORECG PRIVATE LIMITED" at bounding box center [565, 22] width 1131 height 45
copy div "INTELLICORECG PRIVATE LIMITED"
click at [28, 20] on div at bounding box center [27, 22] width 23 height 23
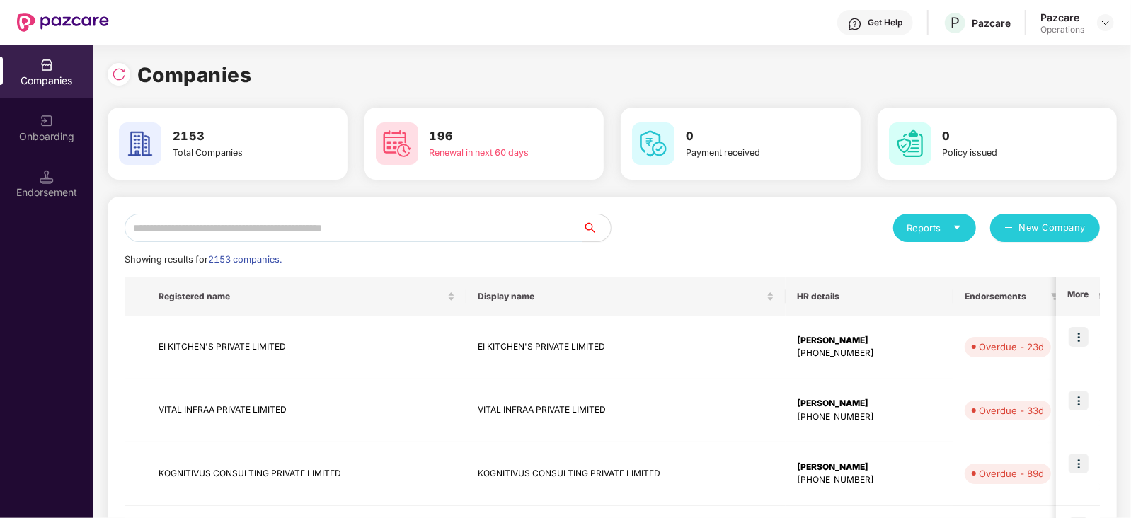
scroll to position [0, 0]
click at [325, 232] on input "text" at bounding box center [354, 228] width 458 height 28
paste input "**********"
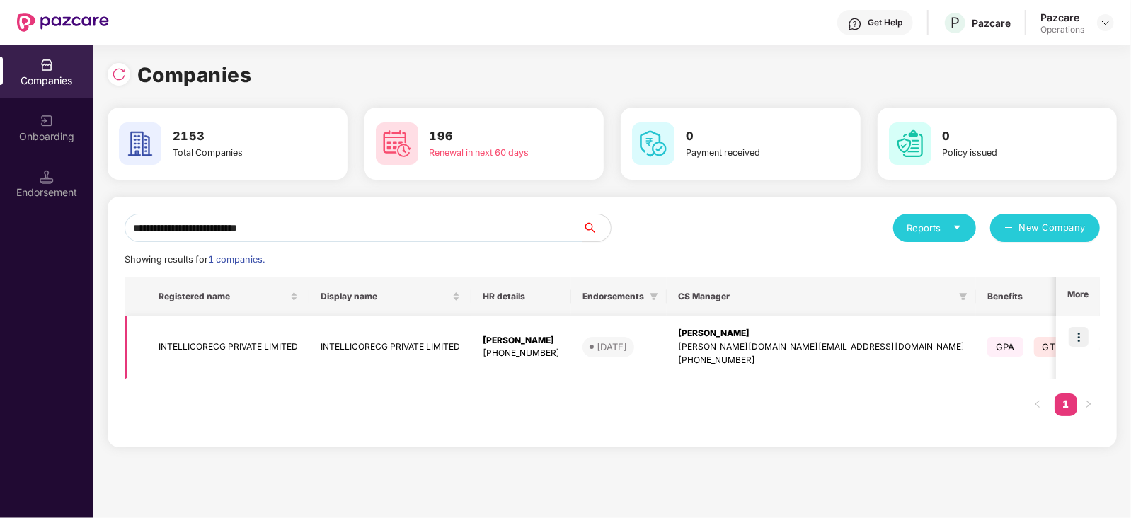
type input "**********"
click at [1080, 341] on img at bounding box center [1079, 337] width 20 height 20
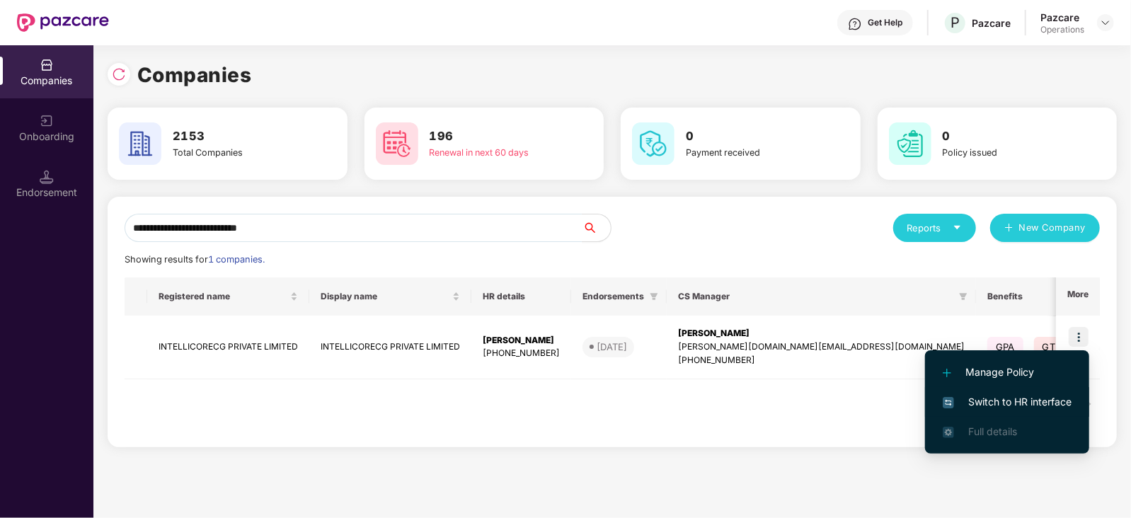
click at [1039, 398] on span "Switch to HR interface" at bounding box center [1007, 402] width 129 height 16
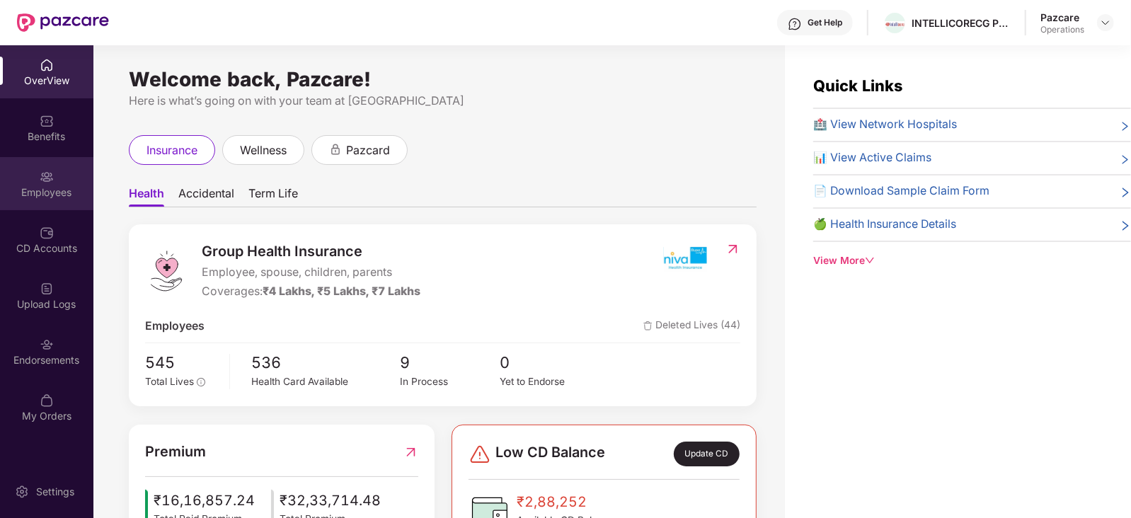
click at [42, 197] on div "Employees" at bounding box center [46, 192] width 93 height 14
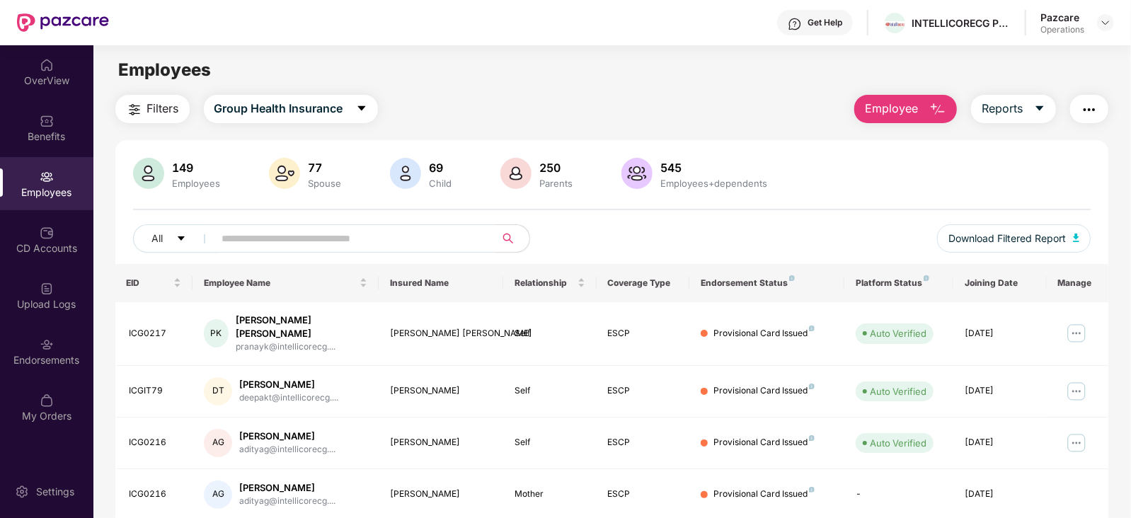
click at [153, 111] on span "Filters" at bounding box center [163, 109] width 32 height 18
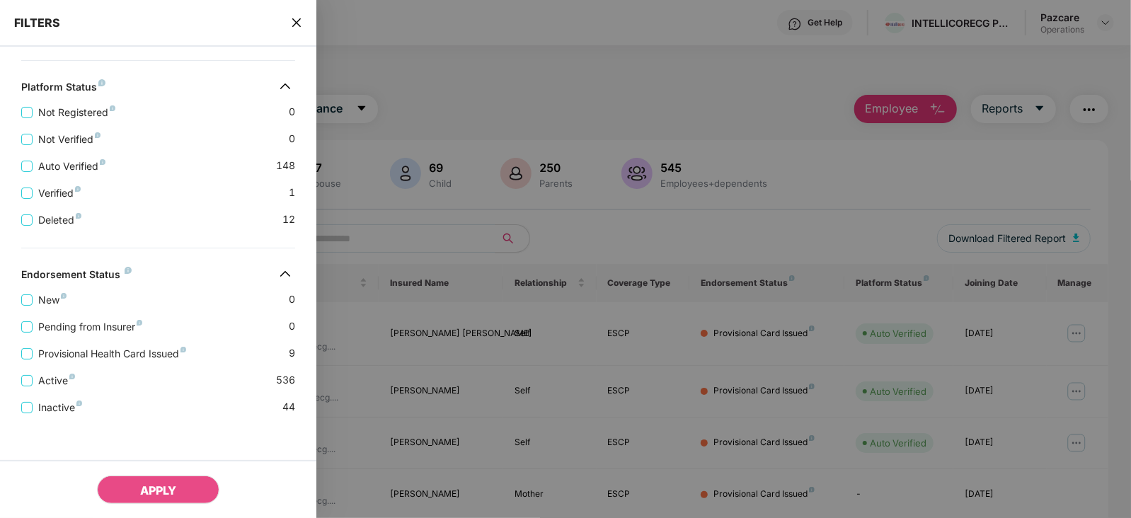
scroll to position [476, 0]
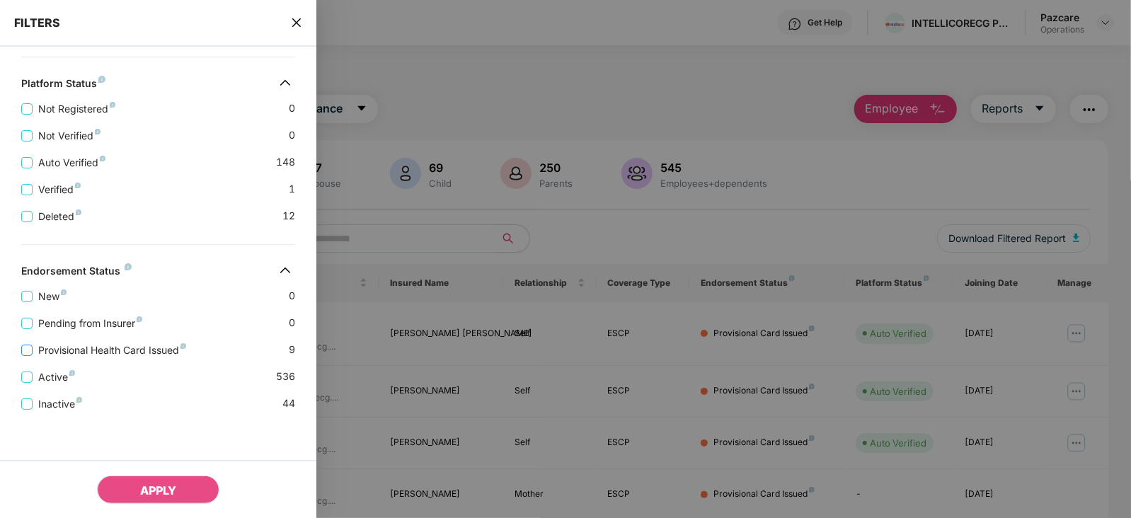
click at [173, 345] on span "Provisional Health Card Issued" at bounding box center [112, 351] width 159 height 16
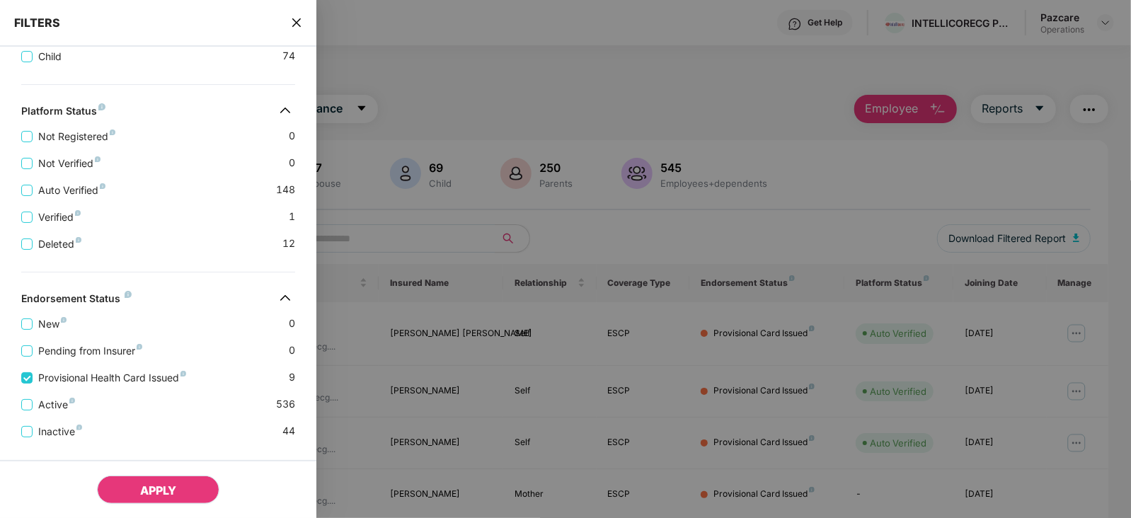
click at [178, 479] on button "APPLY" at bounding box center [158, 490] width 122 height 28
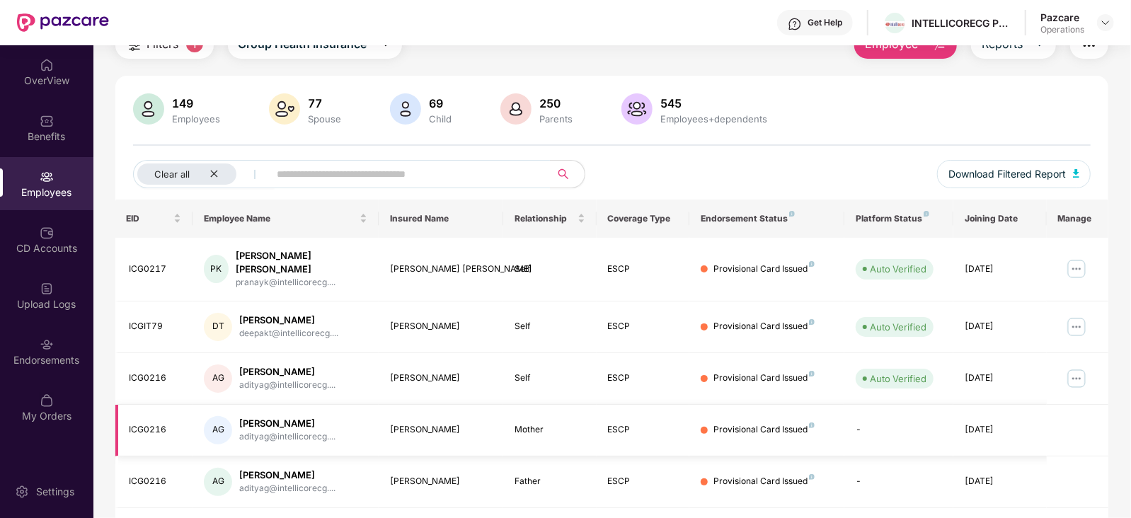
scroll to position [0, 0]
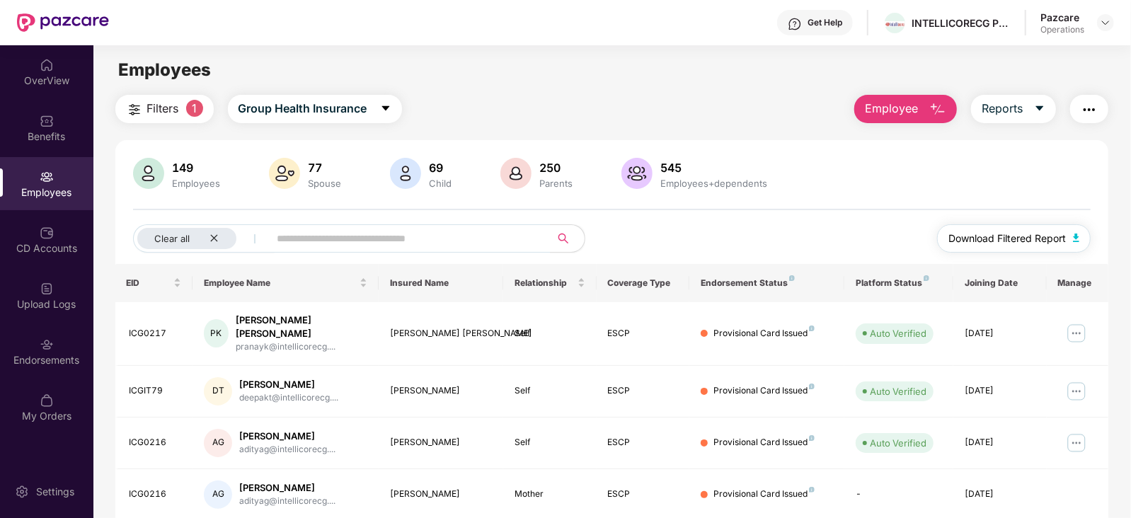
click at [1083, 241] on button "Download Filtered Report" at bounding box center [1014, 238] width 154 height 28
click at [1085, 104] on img "button" at bounding box center [1089, 109] width 17 height 17
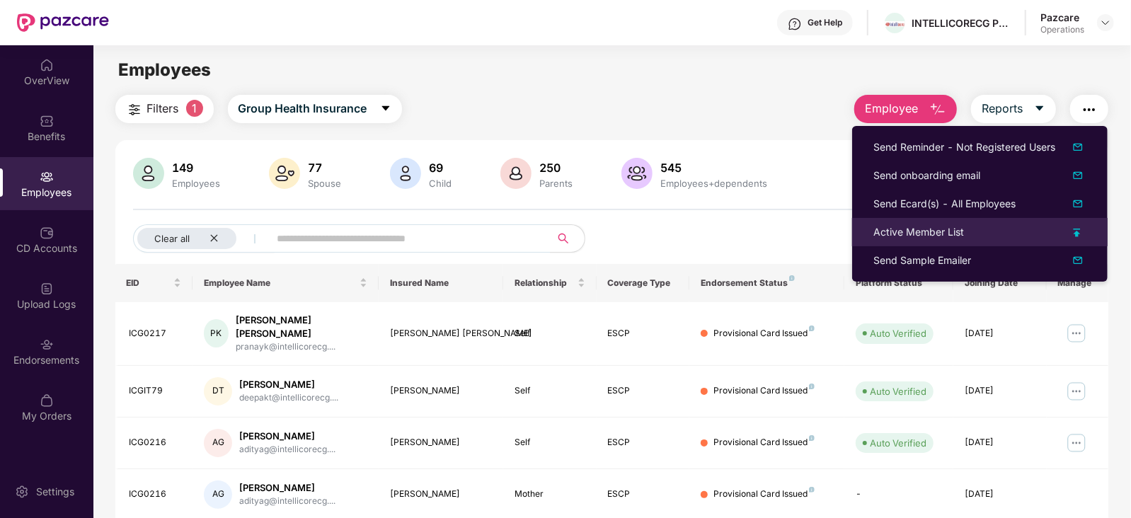
click at [915, 233] on div "Active Member List" at bounding box center [919, 232] width 91 height 16
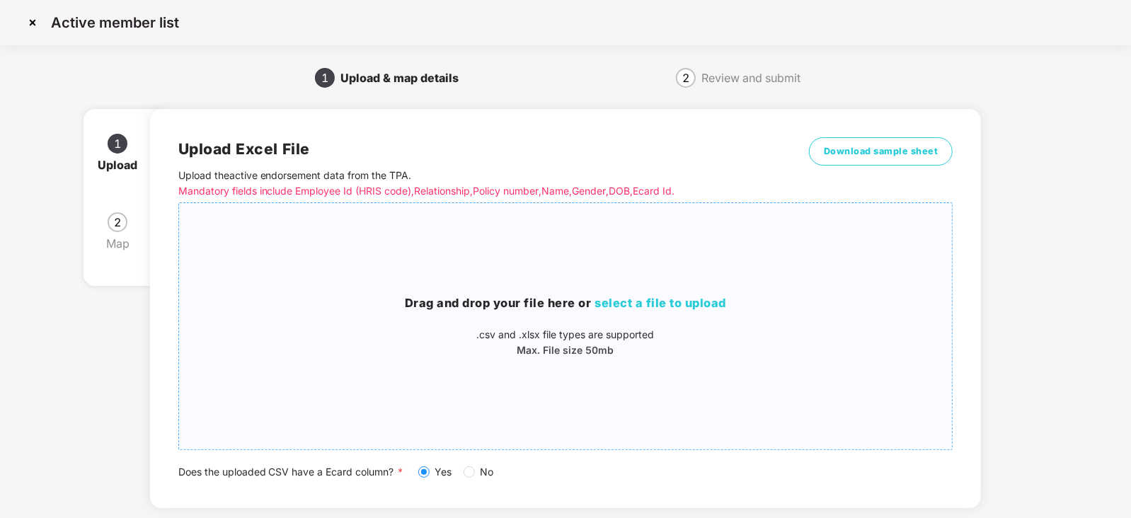
click at [627, 307] on span "select a file to upload" at bounding box center [661, 303] width 132 height 14
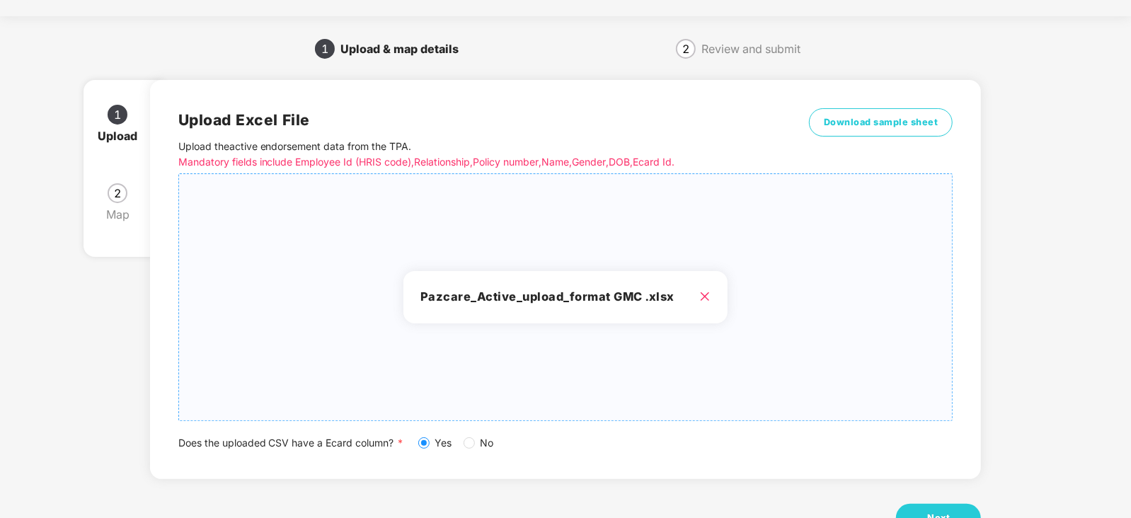
scroll to position [79, 0]
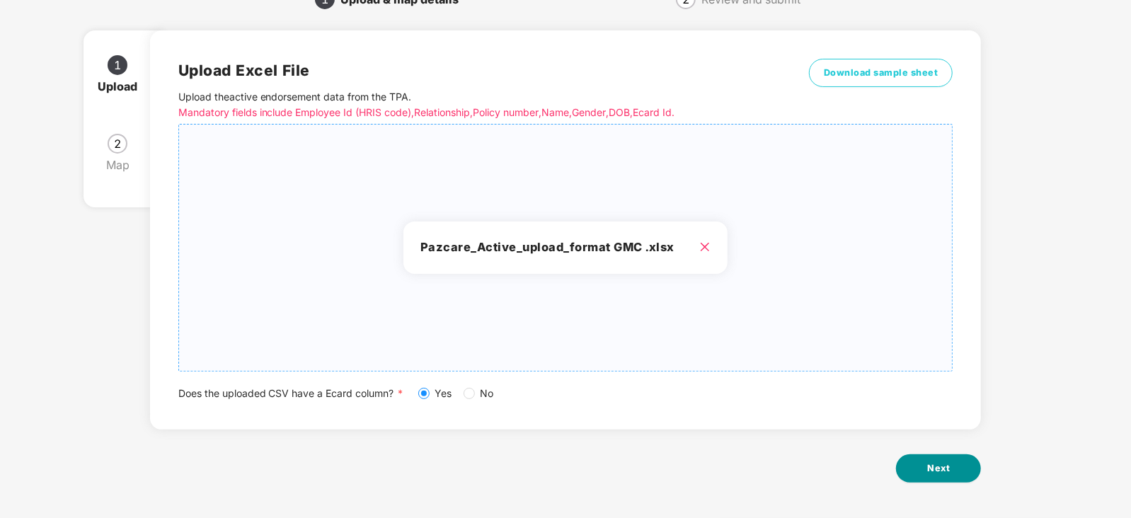
click at [947, 466] on span "Next" at bounding box center [938, 469] width 23 height 14
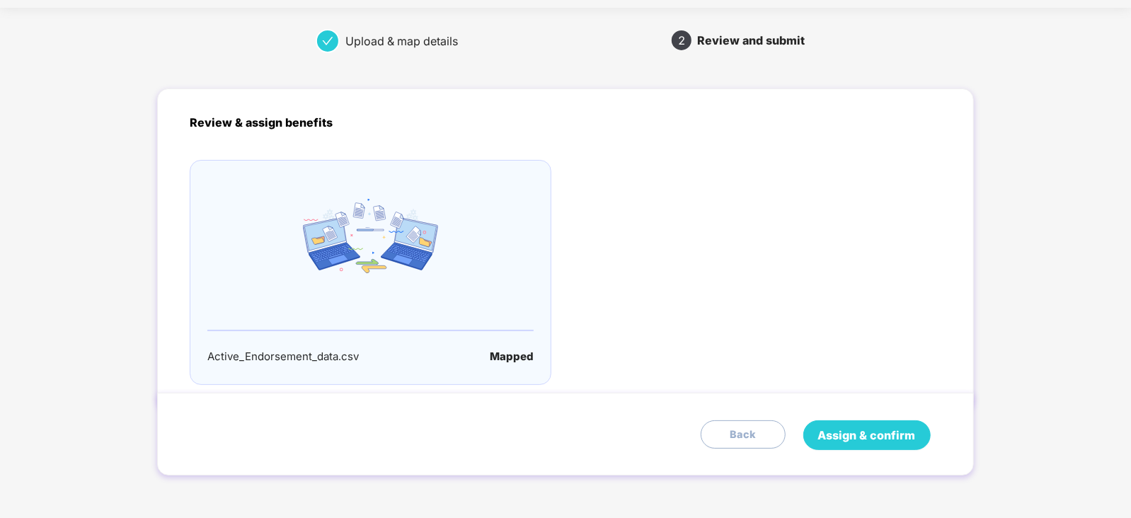
scroll to position [0, 0]
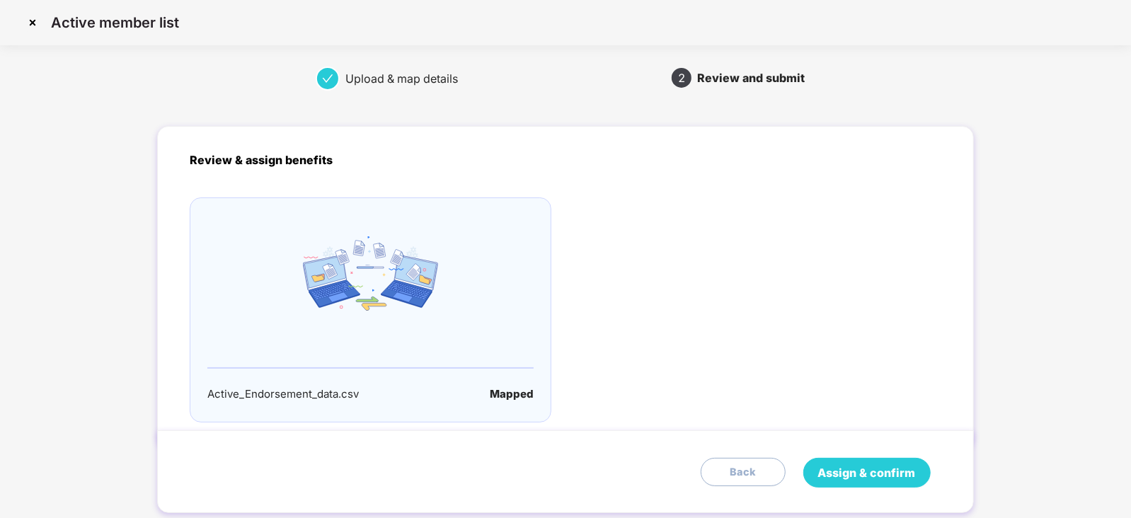
click at [869, 469] on span "Assign & confirm" at bounding box center [867, 473] width 98 height 18
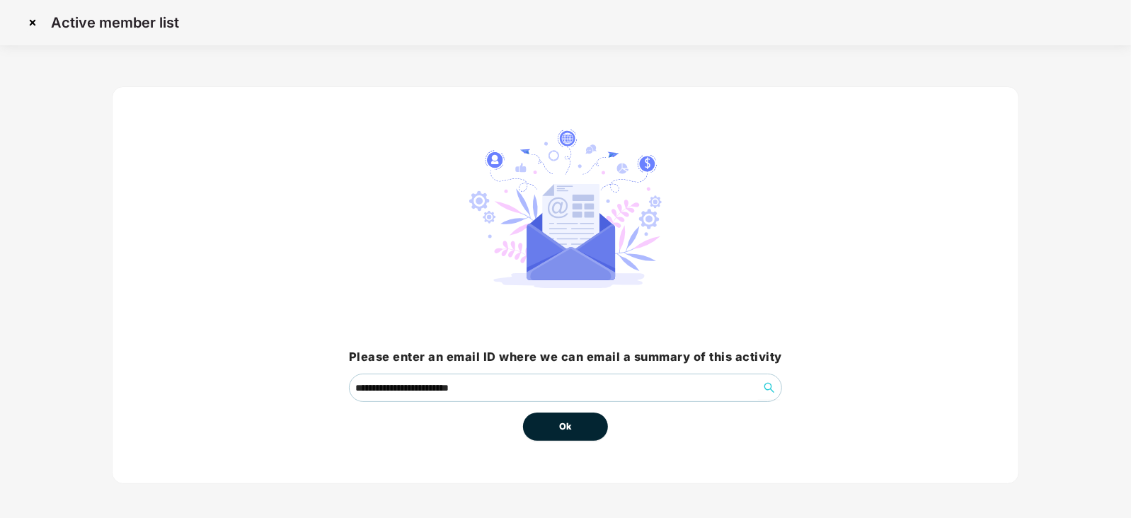
click at [554, 426] on button "Ok" at bounding box center [565, 427] width 85 height 28
click at [577, 426] on button "Ok" at bounding box center [565, 427] width 85 height 28
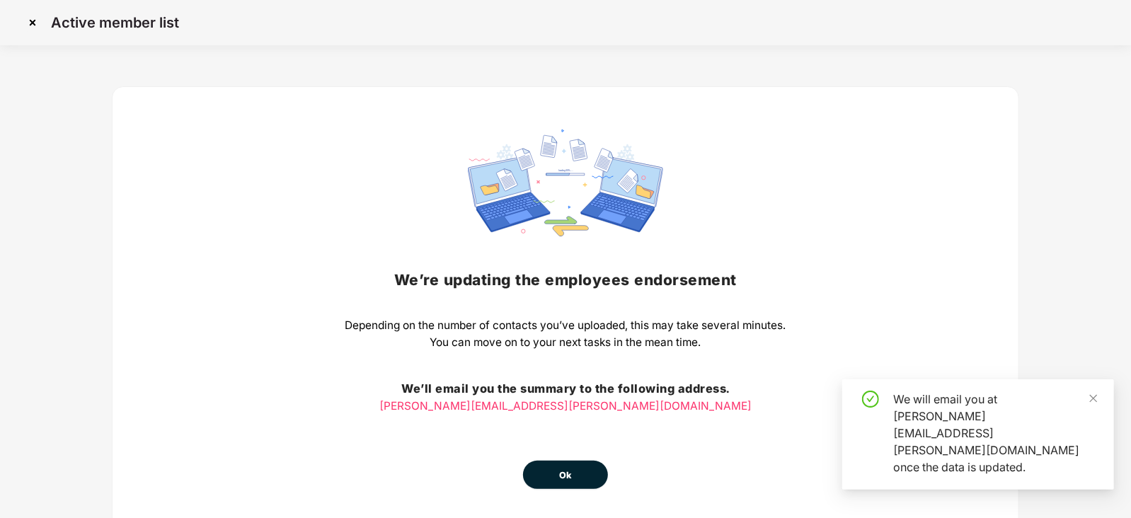
click at [568, 463] on button "Ok" at bounding box center [565, 475] width 85 height 28
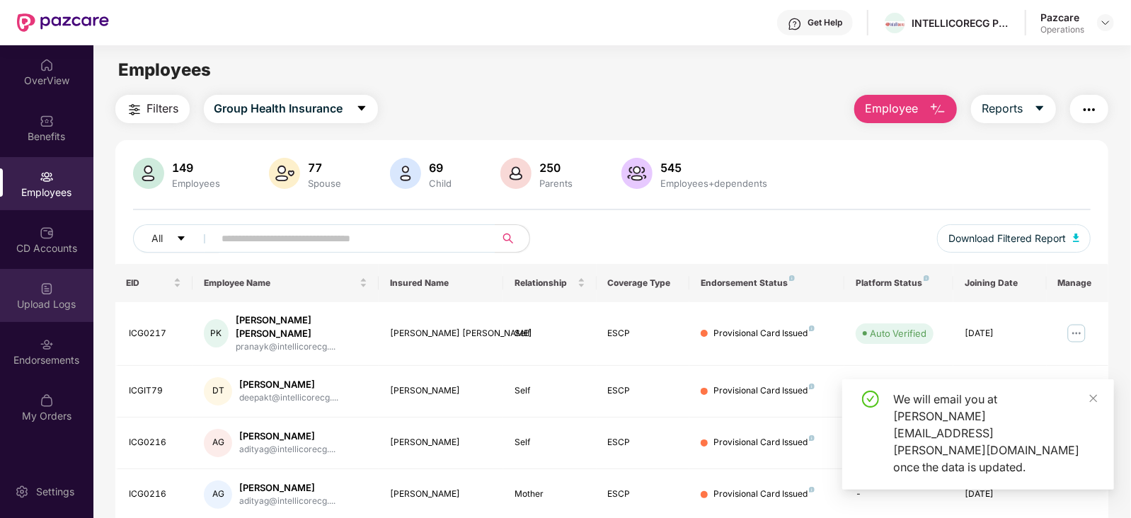
click at [28, 302] on div "Upload Logs" at bounding box center [46, 304] width 93 height 14
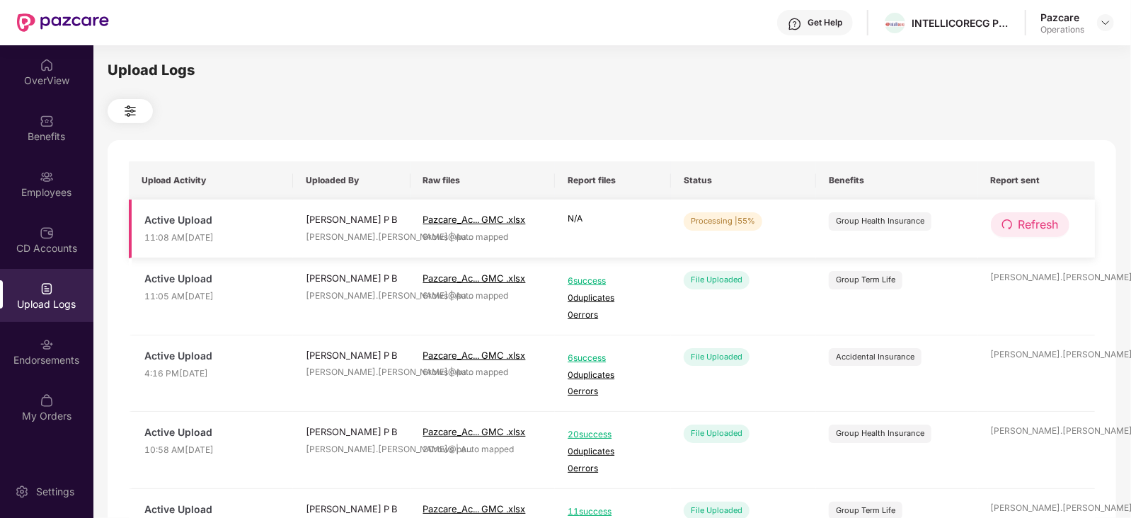
click at [1056, 222] on span "Refresh" at bounding box center [1039, 225] width 40 height 18
click at [1055, 222] on span "Refresh" at bounding box center [1039, 225] width 40 height 18
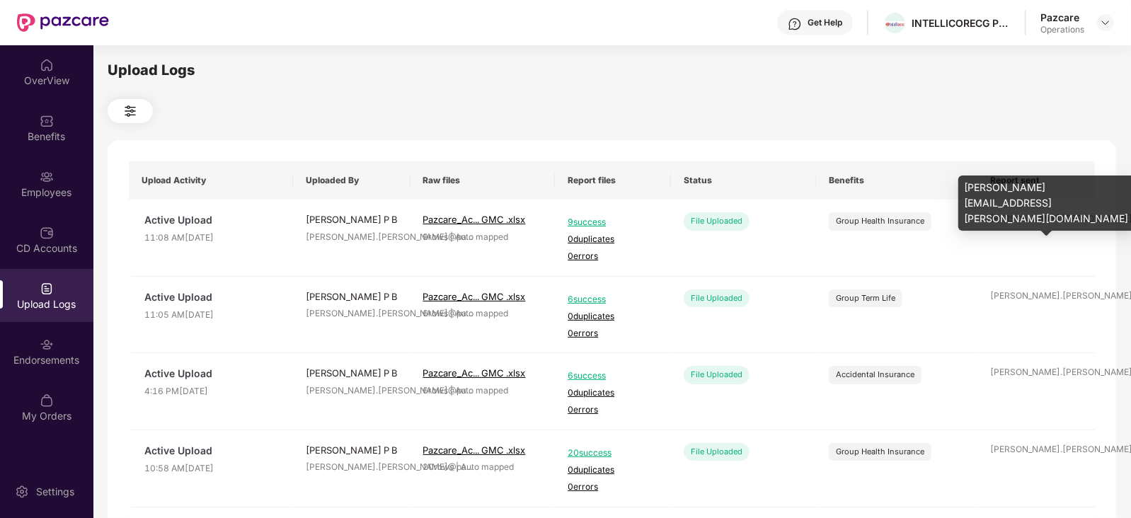
click at [1055, 222] on div "[PERSON_NAME].[PERSON_NAME]@pa ..." at bounding box center [1037, 218] width 92 height 13
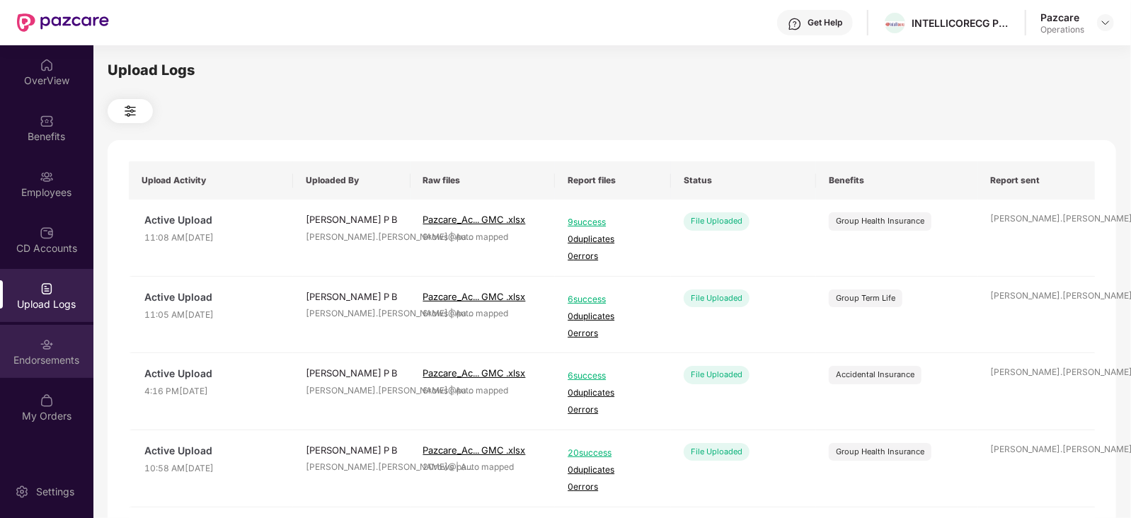
click at [32, 372] on div "Endorsements" at bounding box center [46, 351] width 93 height 53
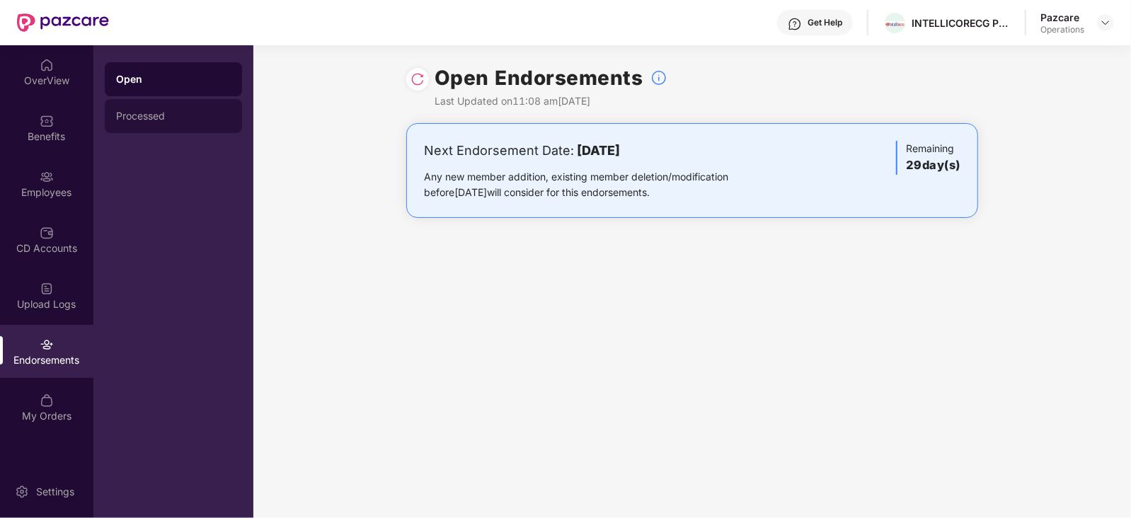
click at [138, 113] on div "Processed" at bounding box center [173, 115] width 115 height 11
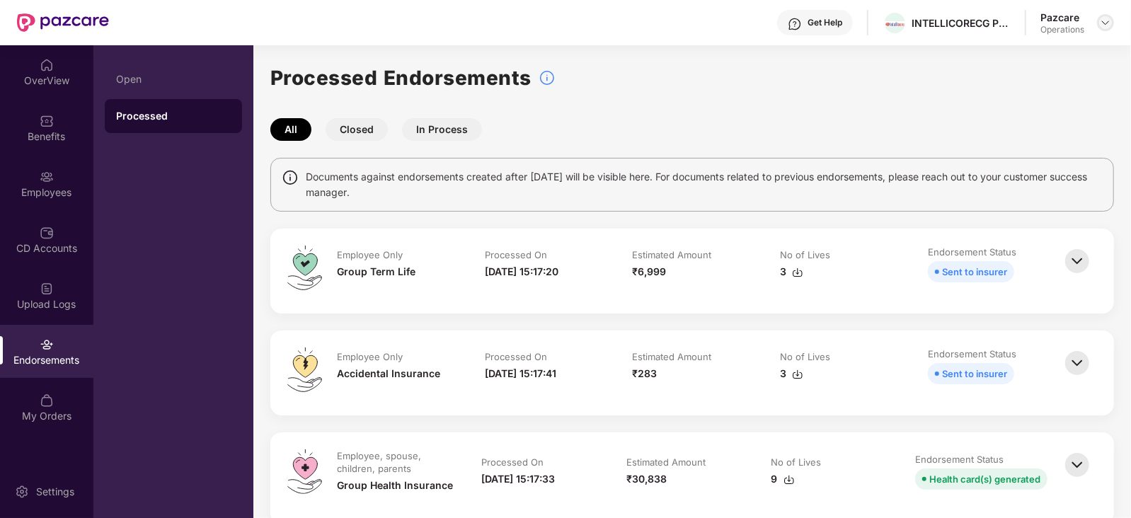
click at [1107, 21] on img at bounding box center [1105, 22] width 11 height 11
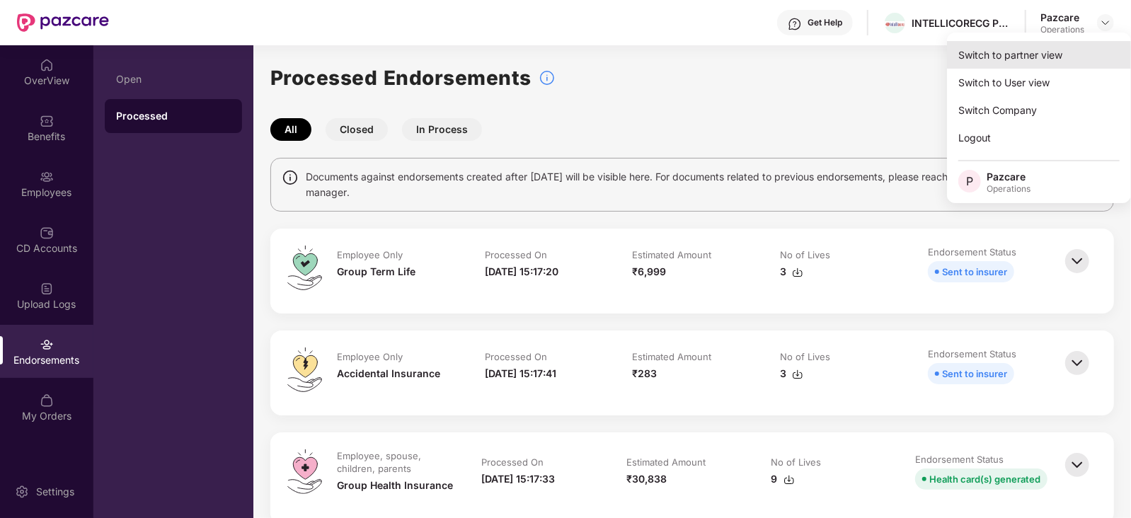
click at [1044, 60] on div "Switch to partner view" at bounding box center [1039, 55] width 184 height 28
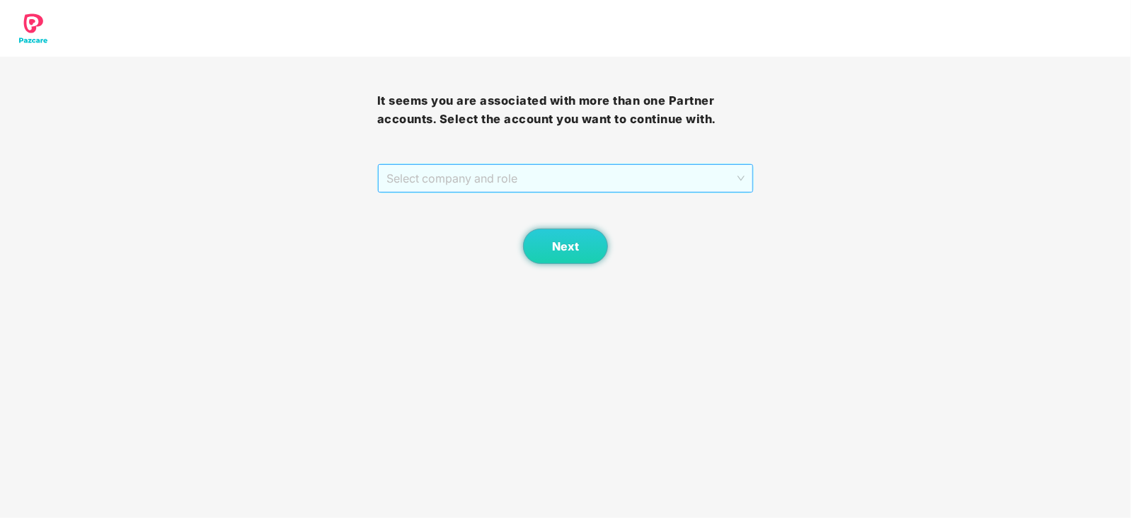
click at [431, 184] on span "Select company and role" at bounding box center [566, 178] width 359 height 27
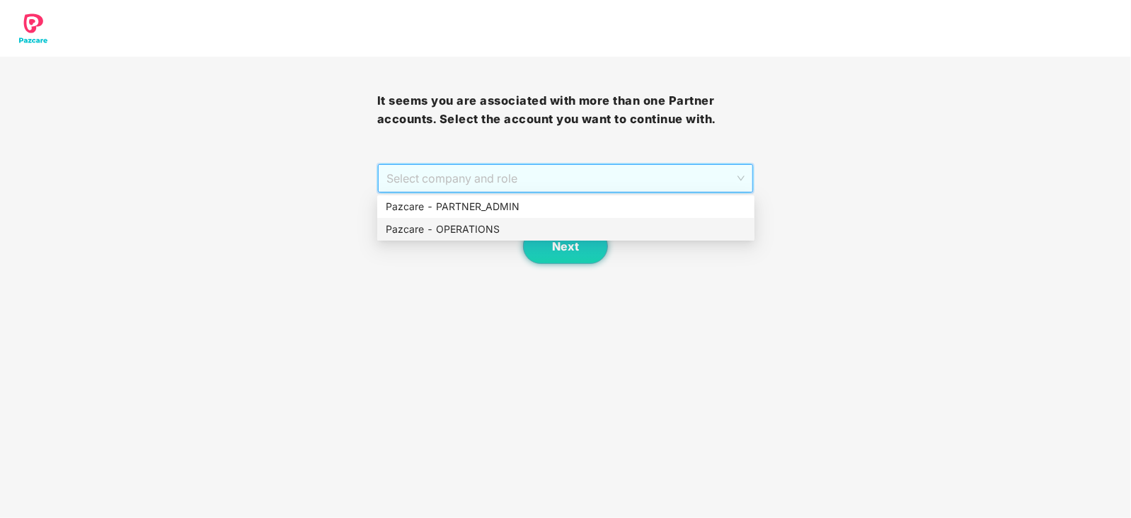
click at [428, 228] on div "Pazcare - OPERATIONS" at bounding box center [566, 230] width 360 height 16
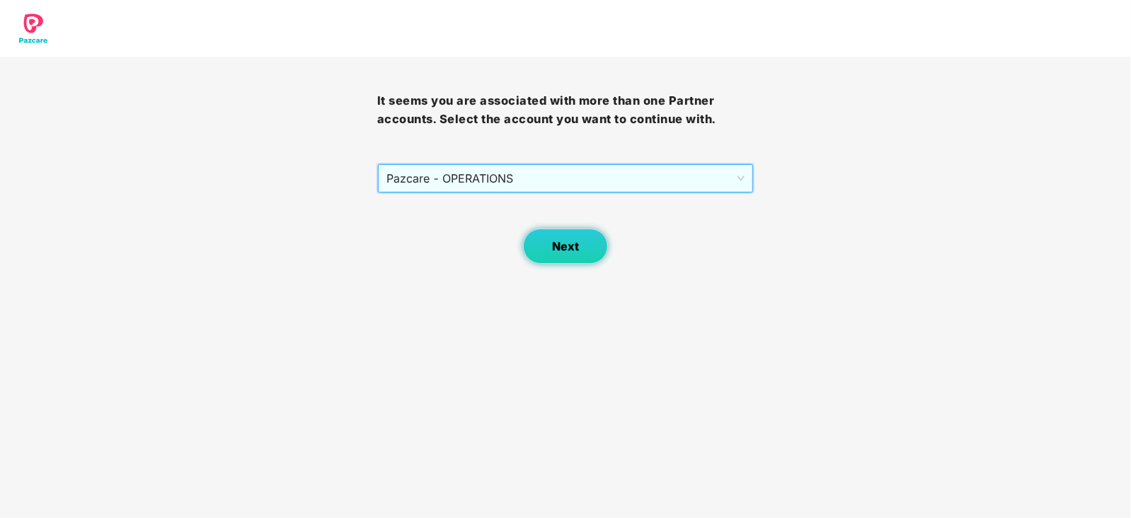
click at [552, 251] on span "Next" at bounding box center [565, 246] width 27 height 13
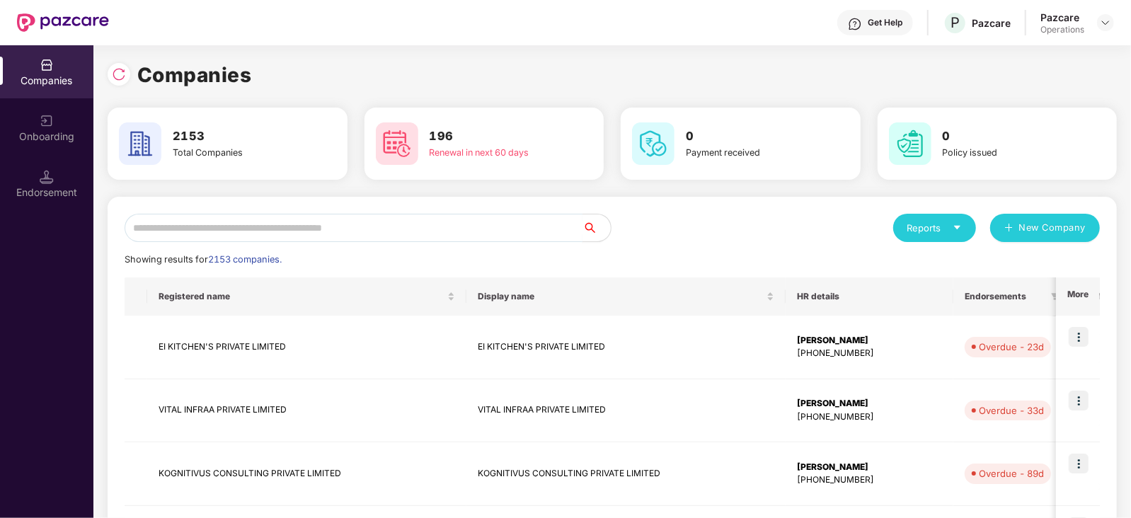
click at [353, 225] on input "text" at bounding box center [354, 228] width 458 height 28
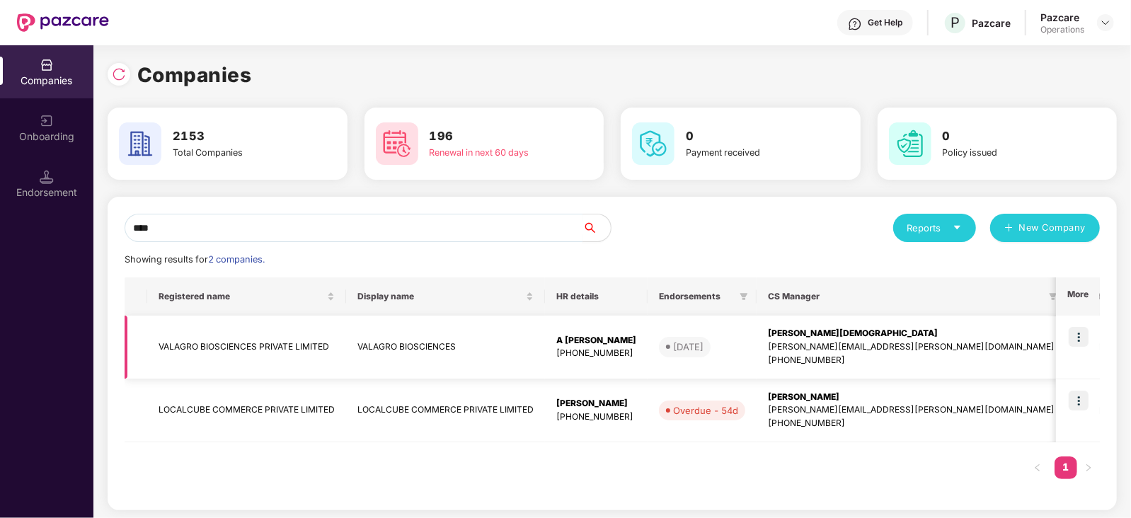
type input "****"
click at [226, 350] on td "VALAGRO BIOSCIENCES PRIVATE LIMITED" at bounding box center [246, 348] width 199 height 64
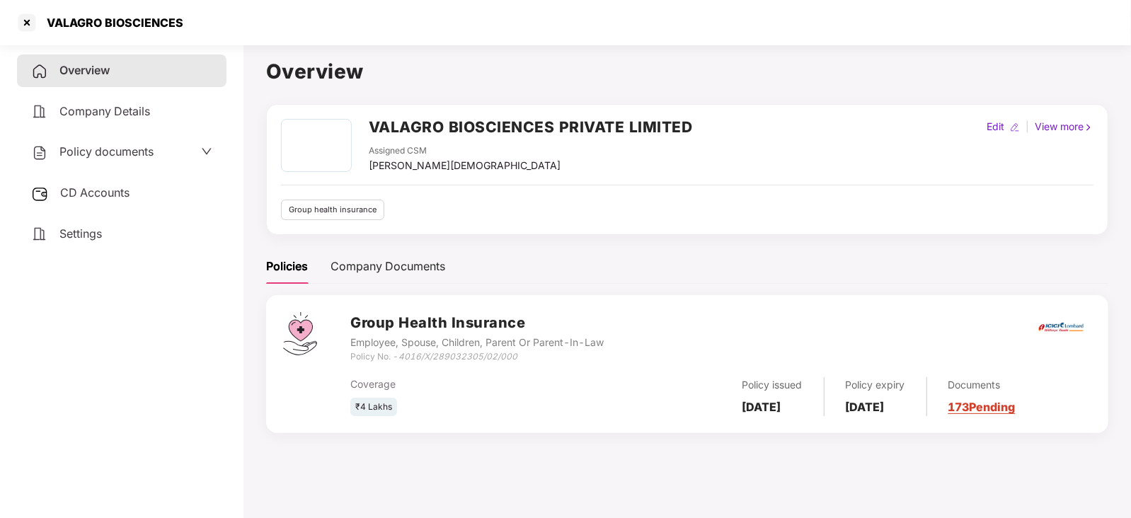
click at [98, 196] on span "CD Accounts" at bounding box center [94, 192] width 69 height 14
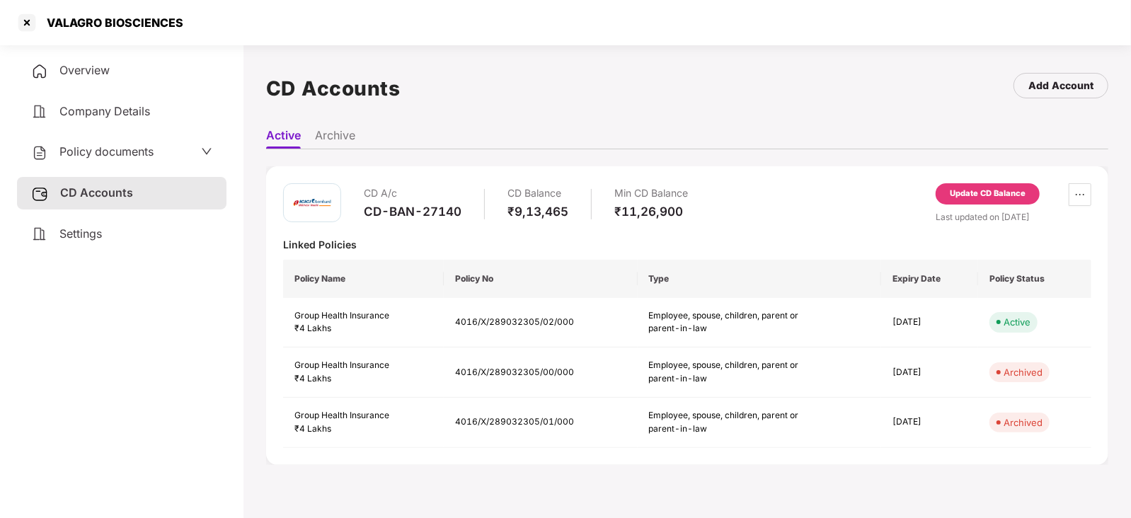
click at [978, 193] on div "Update CD Balance" at bounding box center [988, 194] width 76 height 13
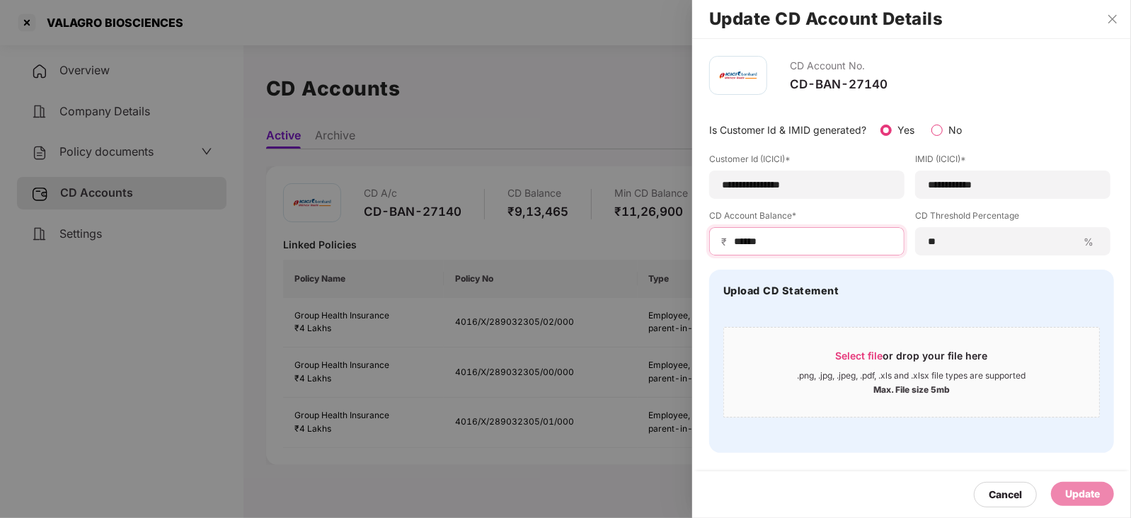
drag, startPoint x: 784, startPoint y: 241, endPoint x: 726, endPoint y: 245, distance: 58.9
click at [726, 245] on div "₹ ******" at bounding box center [806, 241] width 195 height 28
paste input
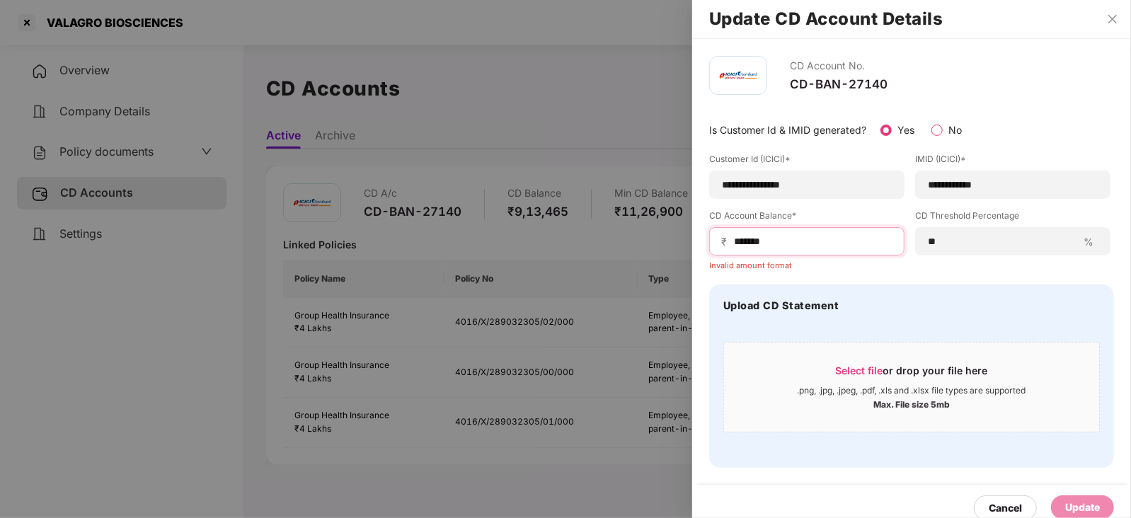
click at [733, 245] on input "******" at bounding box center [813, 241] width 160 height 15
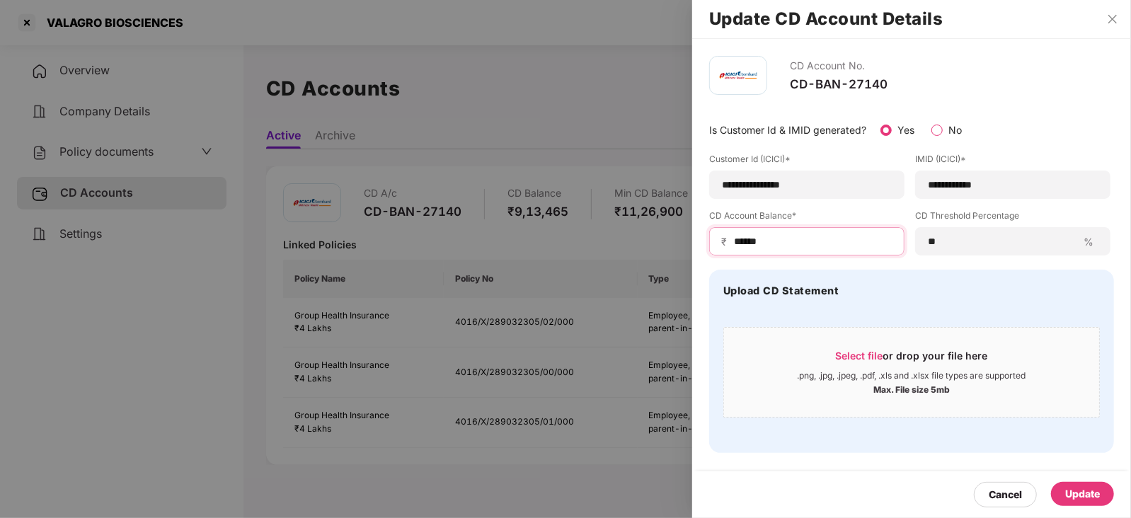
type input "******"
click at [1078, 497] on div "Update" at bounding box center [1082, 494] width 35 height 16
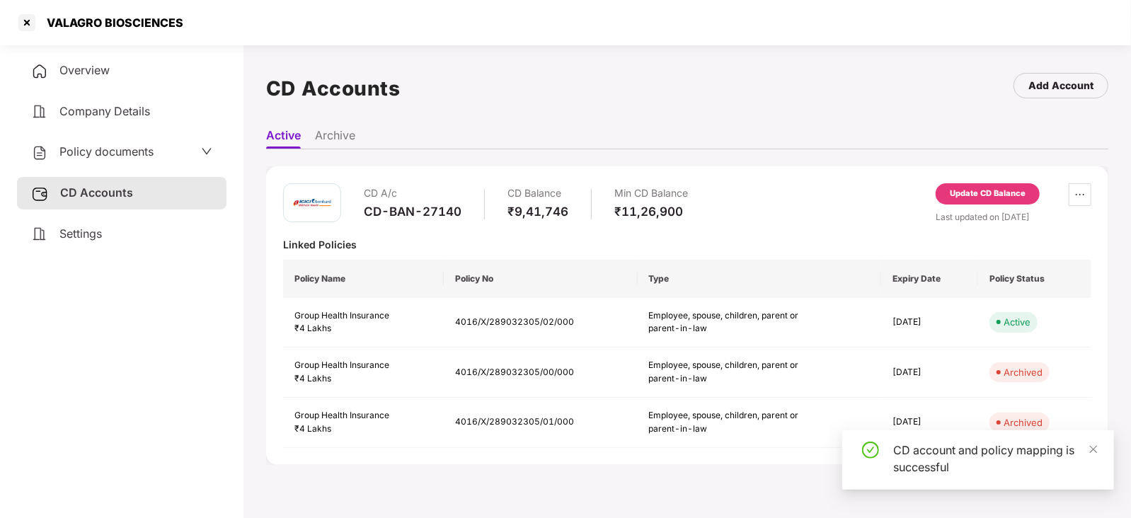
click at [130, 151] on span "Policy documents" at bounding box center [106, 151] width 94 height 14
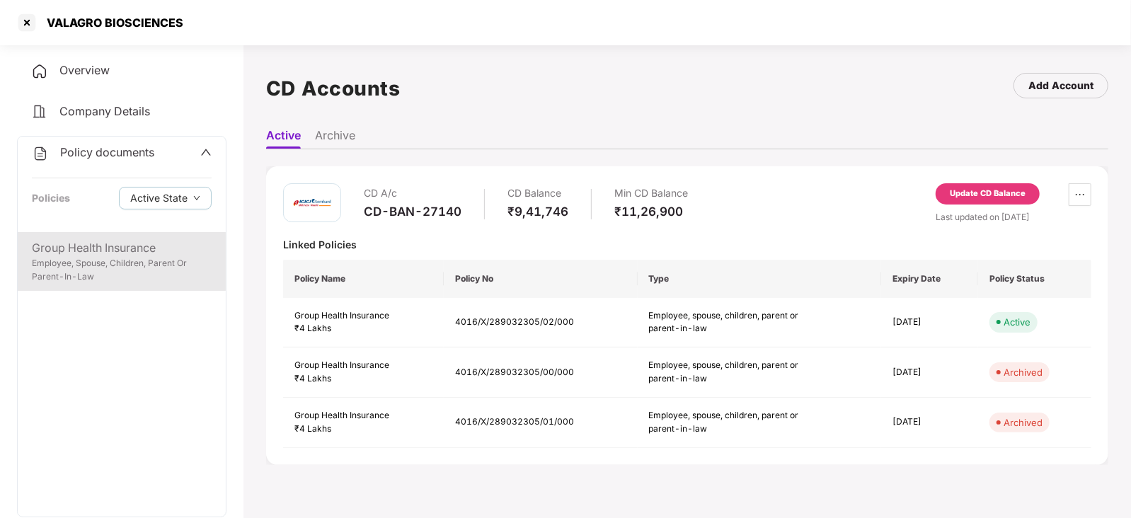
click at [143, 246] on div "Group Health Insurance" at bounding box center [122, 248] width 180 height 18
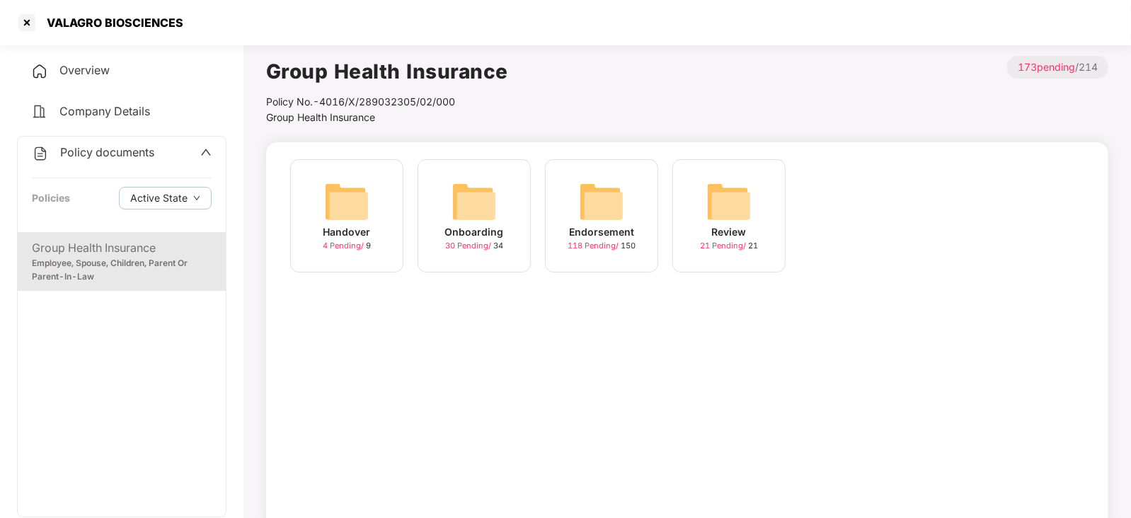
click at [594, 214] on img at bounding box center [601, 201] width 45 height 45
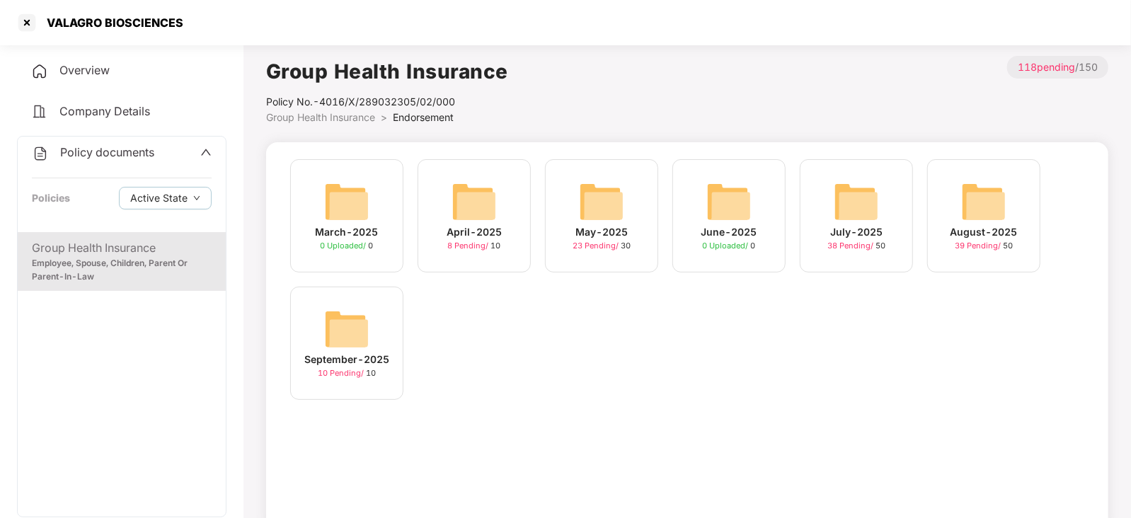
click at [333, 342] on img at bounding box center [346, 329] width 45 height 45
click at [985, 214] on img at bounding box center [983, 201] width 45 height 45
click at [337, 342] on img at bounding box center [346, 329] width 45 height 45
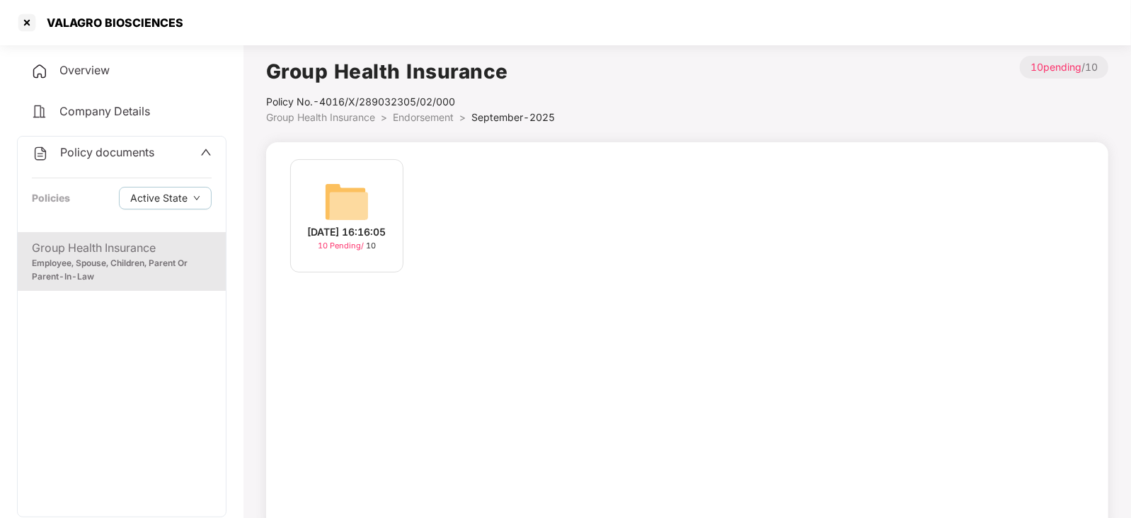
click at [340, 208] on img at bounding box center [346, 201] width 45 height 45
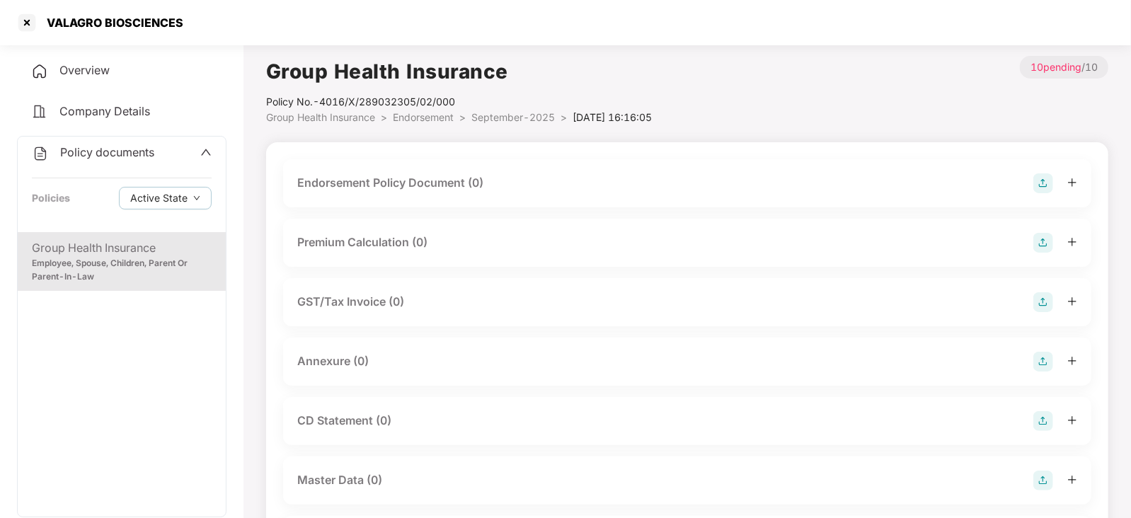
click at [1043, 181] on img at bounding box center [1044, 183] width 20 height 20
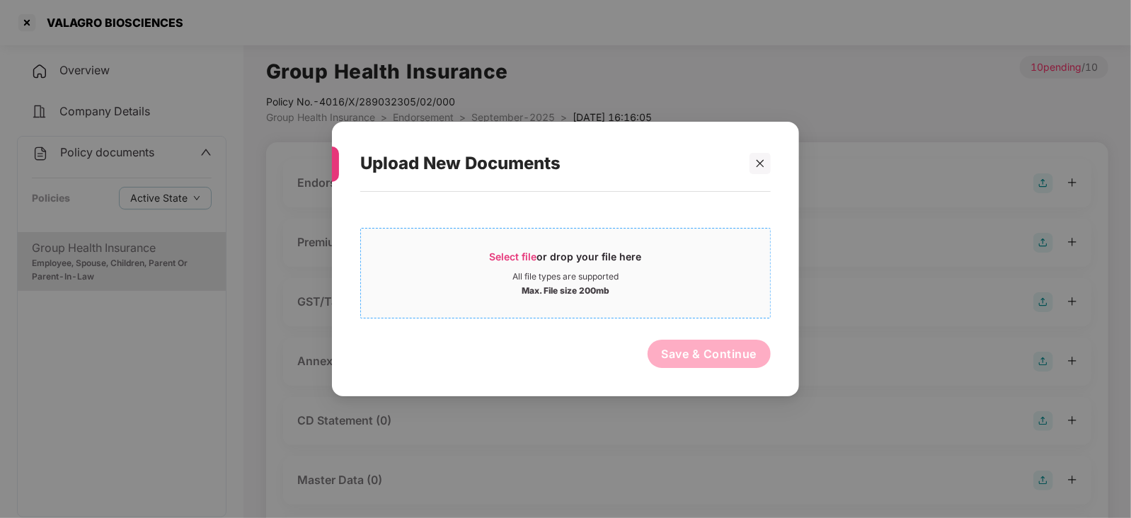
click at [521, 259] on span "Select file" at bounding box center [513, 257] width 47 height 12
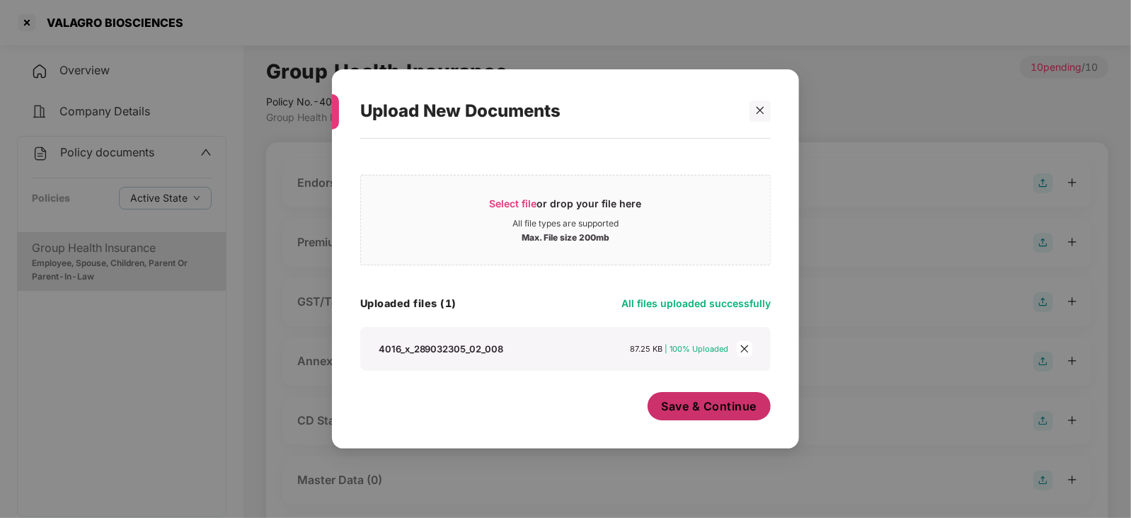
click at [721, 413] on span "Save & Continue" at bounding box center [710, 407] width 96 height 16
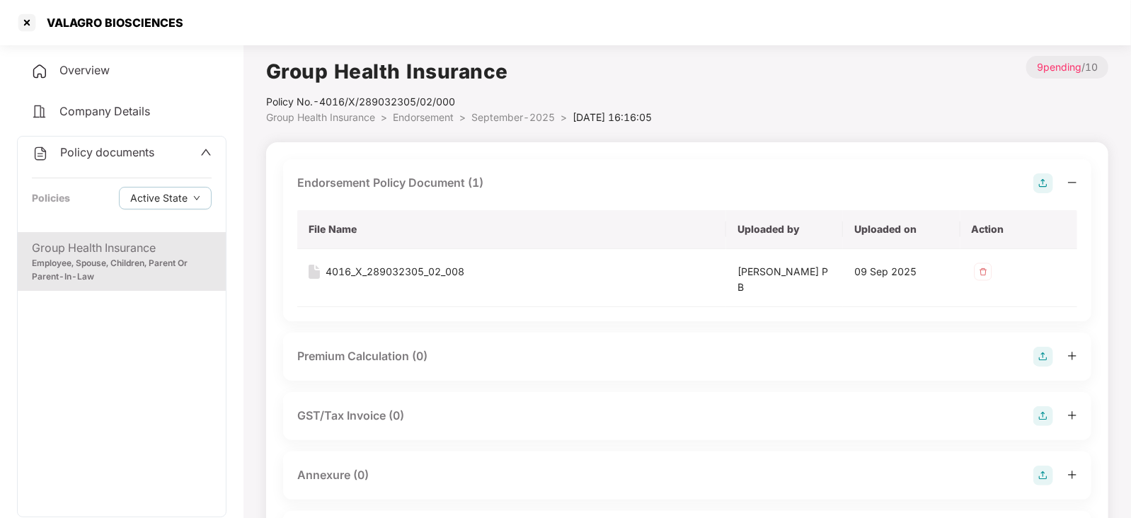
click at [1043, 354] on img at bounding box center [1044, 357] width 20 height 20
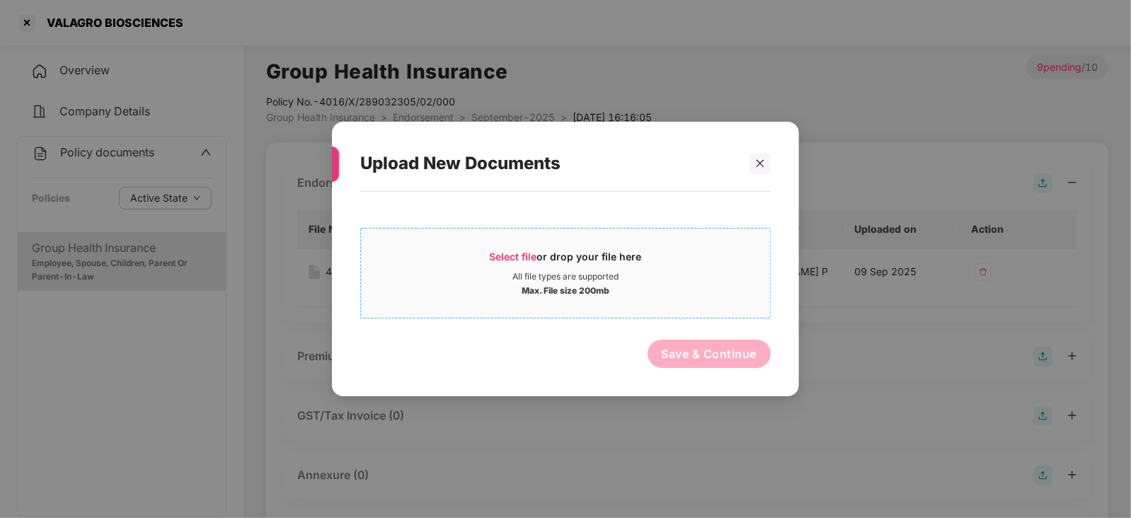
click at [508, 258] on span "Select file" at bounding box center [513, 257] width 47 height 12
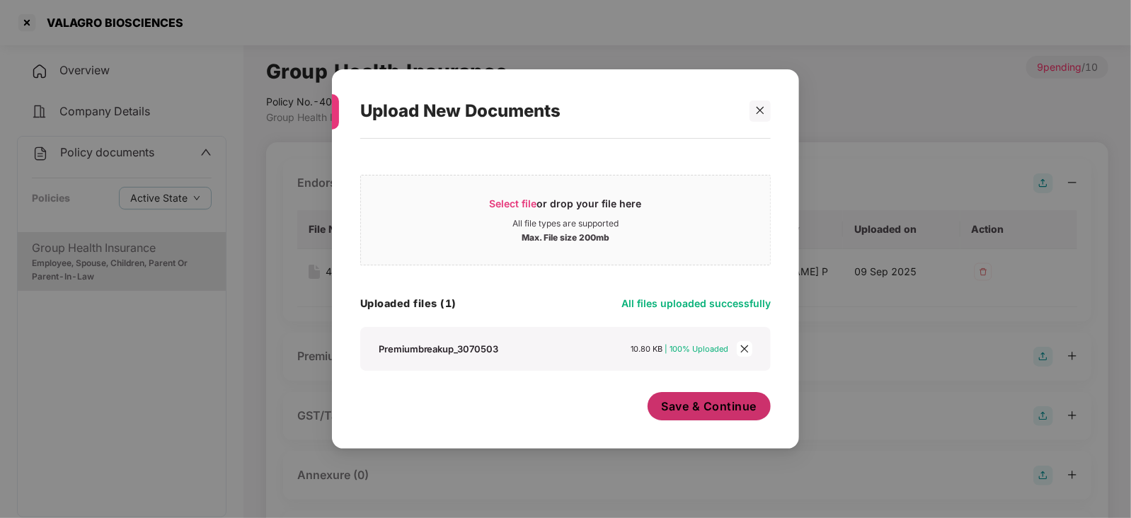
click at [704, 409] on span "Save & Continue" at bounding box center [710, 407] width 96 height 16
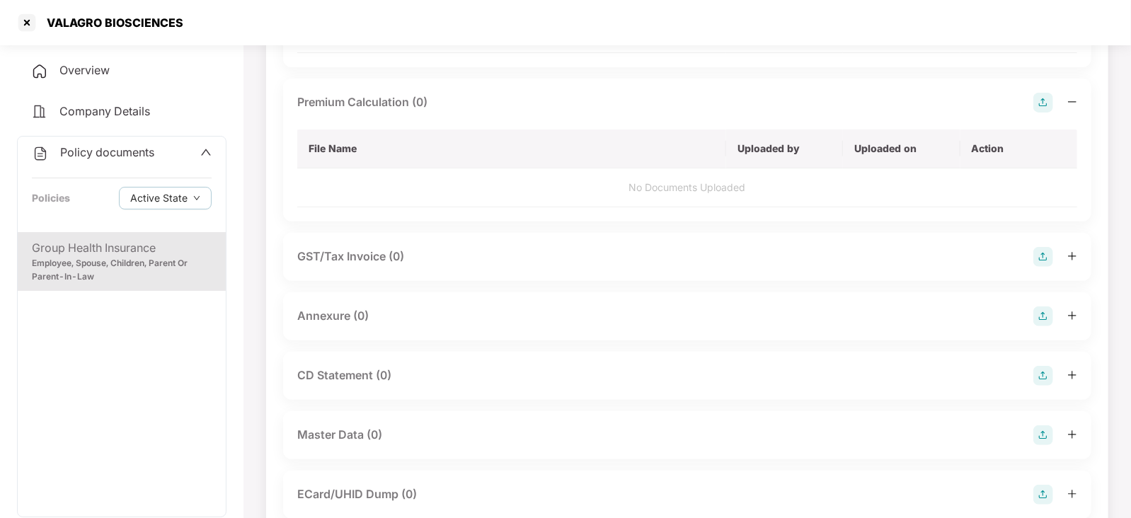
scroll to position [265, 0]
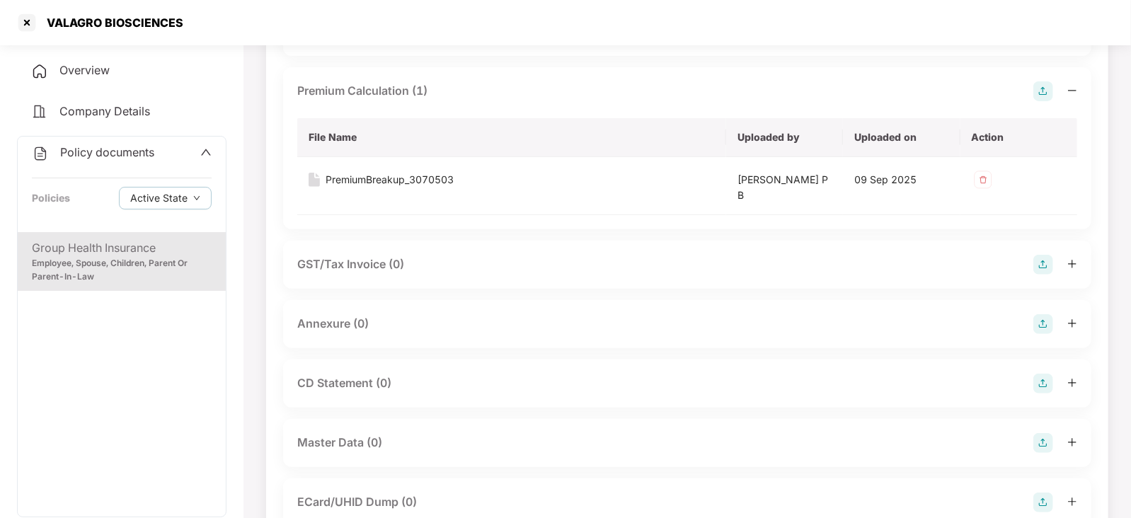
click at [1044, 321] on img at bounding box center [1044, 324] width 20 height 20
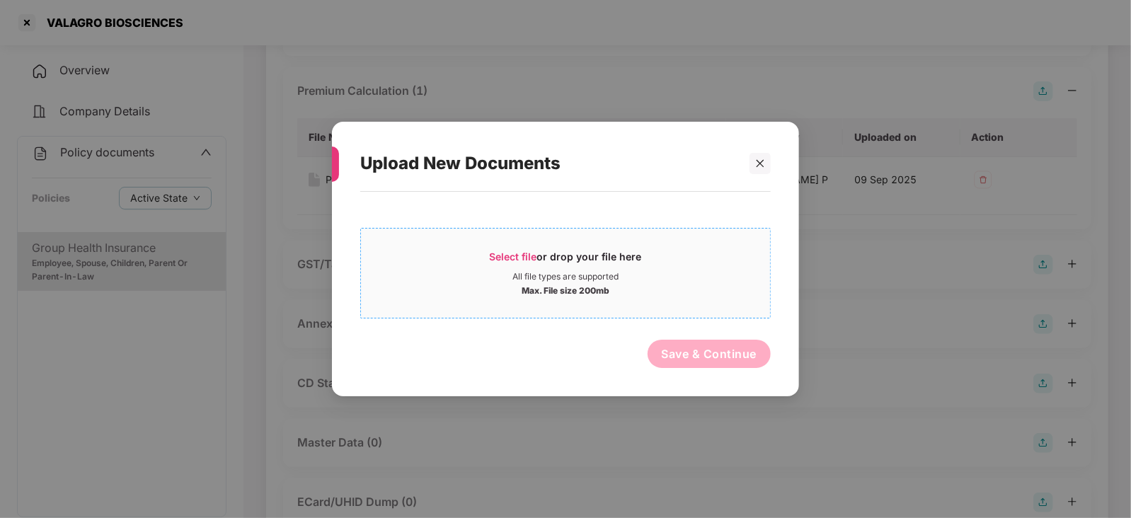
click at [483, 248] on span "Select file or drop your file here All file types are supported Max. File size …" at bounding box center [565, 273] width 409 height 68
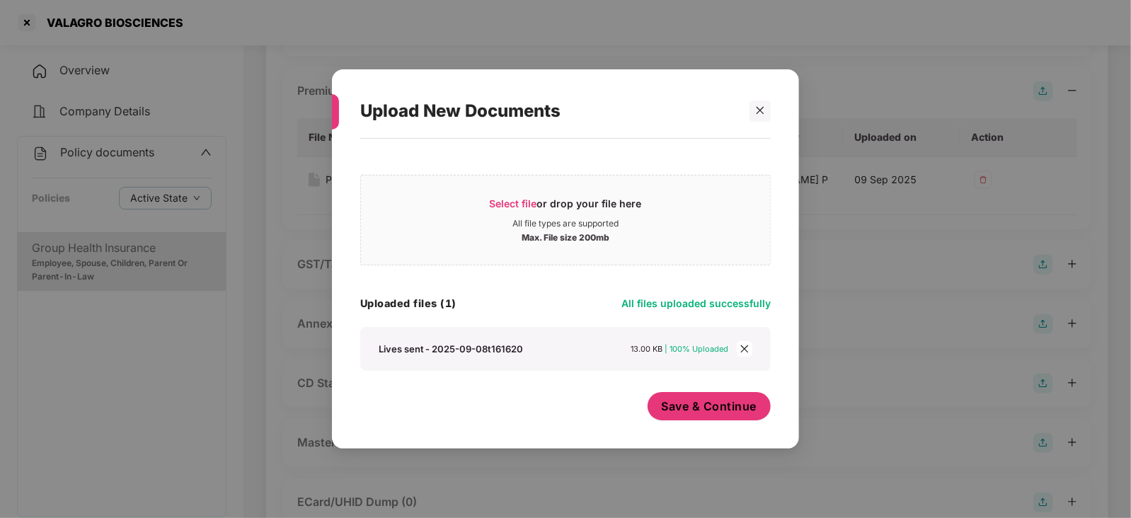
click at [705, 398] on button "Save & Continue" at bounding box center [710, 406] width 124 height 28
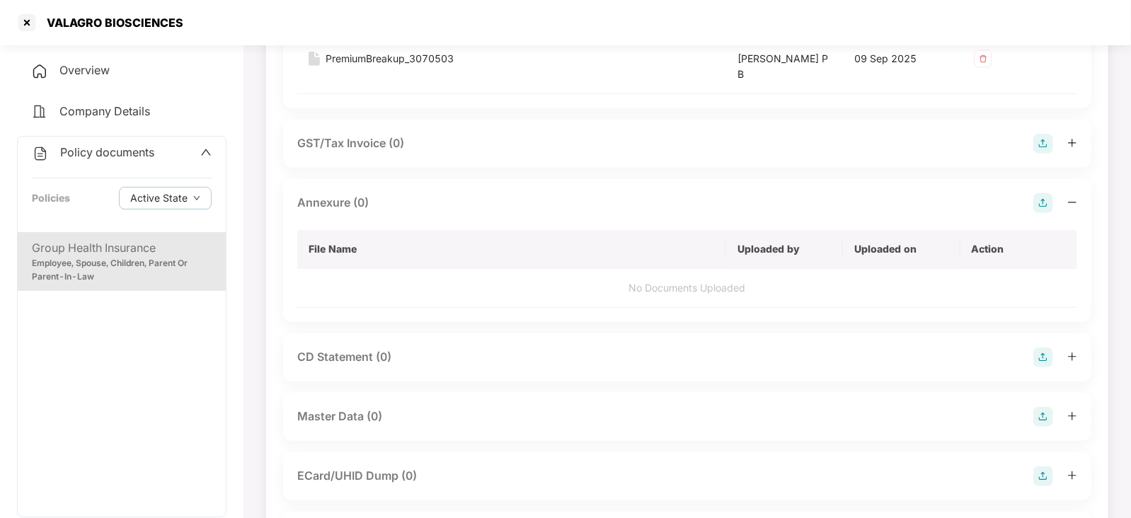
scroll to position [442, 0]
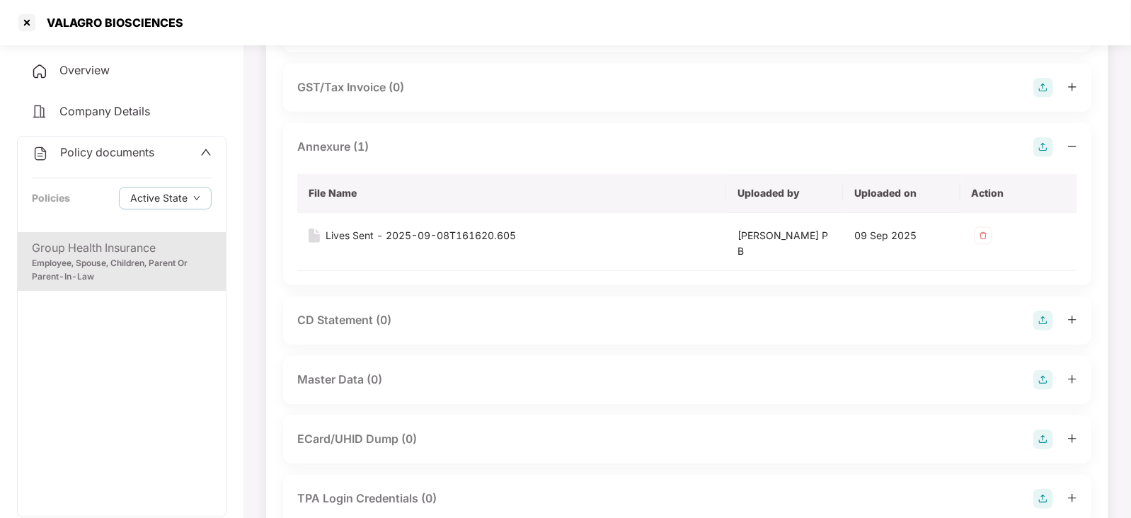
click at [1038, 381] on img at bounding box center [1044, 380] width 20 height 20
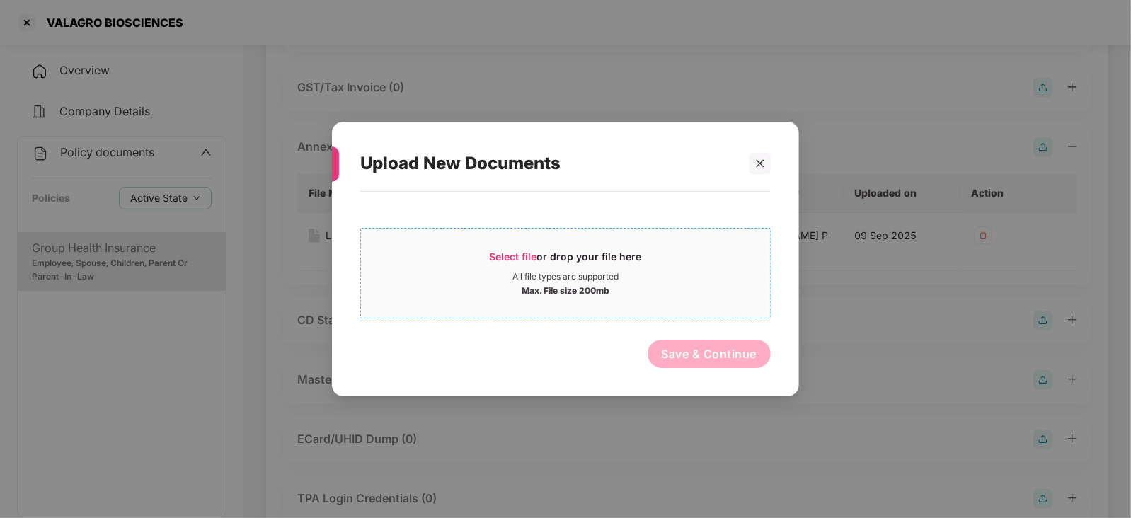
click at [493, 258] on span "Select file" at bounding box center [513, 257] width 47 height 12
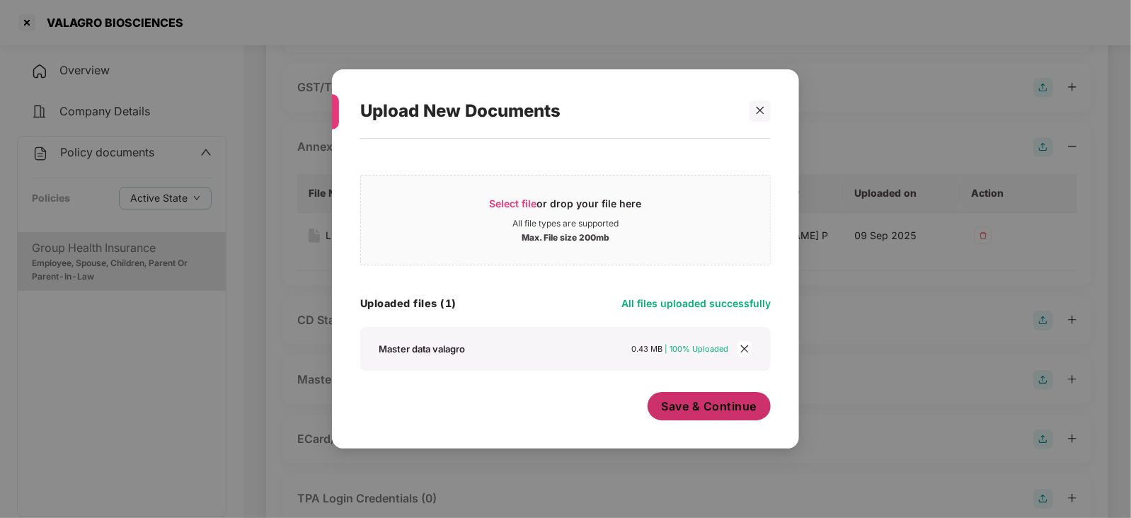
click at [707, 409] on span "Save & Continue" at bounding box center [710, 407] width 96 height 16
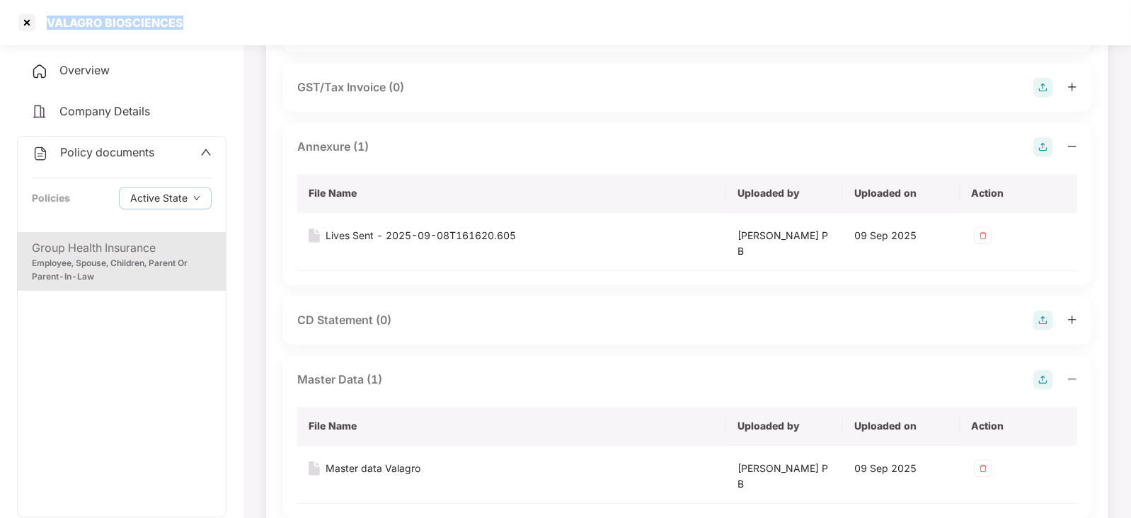
drag, startPoint x: 47, startPoint y: 21, endPoint x: 221, endPoint y: 34, distance: 173.9
click at [221, 34] on div "VALAGRO BIOSCIENCES" at bounding box center [565, 22] width 1131 height 45
copy div "VALAGRO BIOSCIENCES"
click at [27, 23] on div at bounding box center [27, 22] width 23 height 23
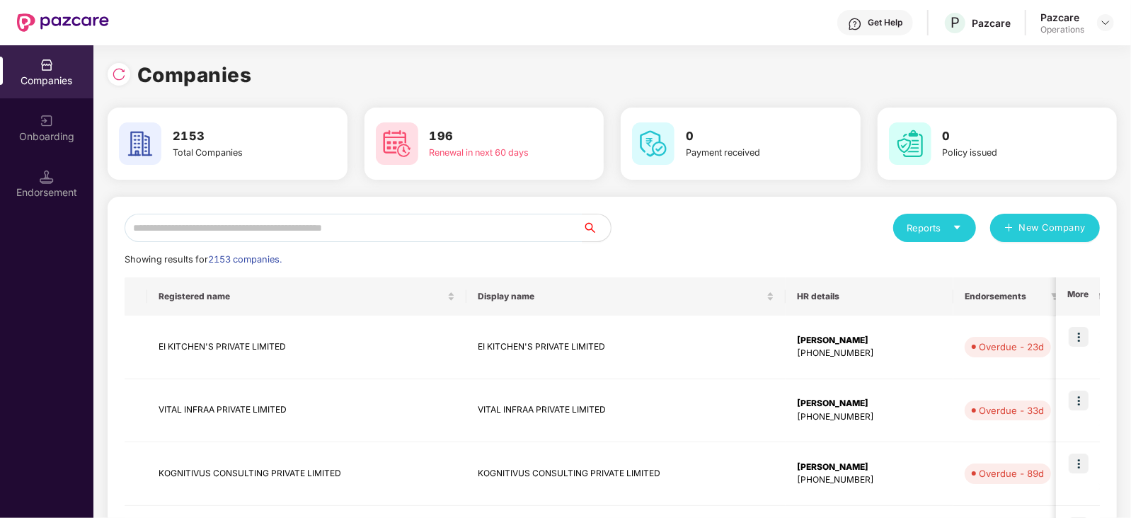
scroll to position [0, 0]
click at [319, 239] on input "text" at bounding box center [354, 228] width 458 height 28
paste input "**********"
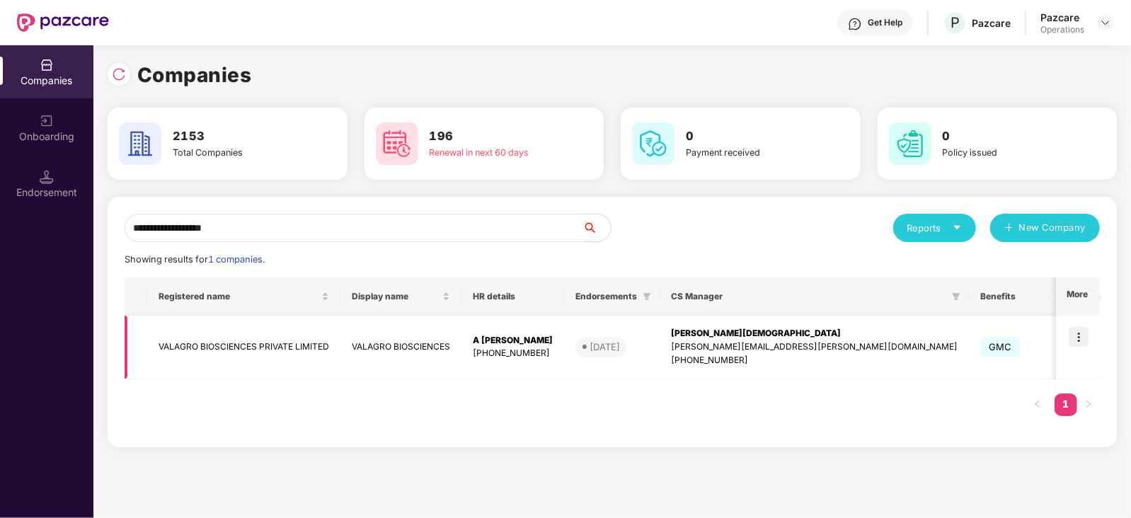
type input "**********"
click at [1080, 341] on img at bounding box center [1079, 337] width 20 height 20
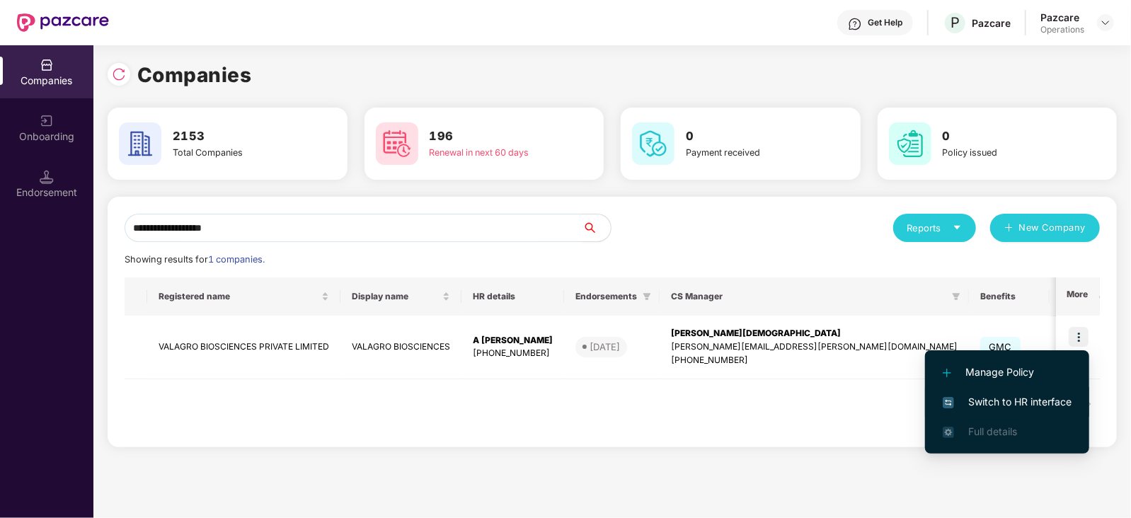
click at [1049, 406] on span "Switch to HR interface" at bounding box center [1007, 402] width 129 height 16
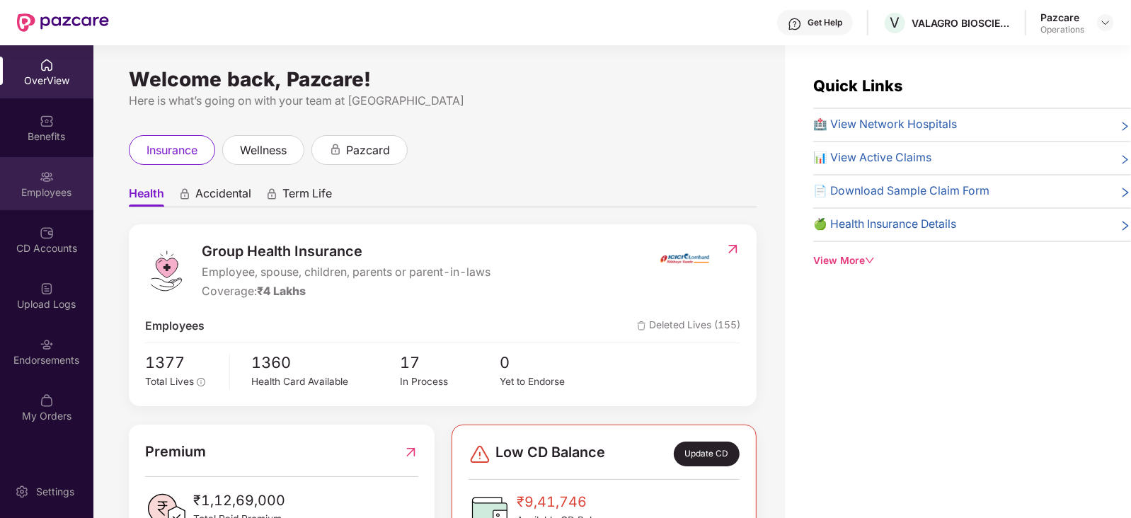
click at [28, 196] on div "Employees" at bounding box center [46, 192] width 93 height 14
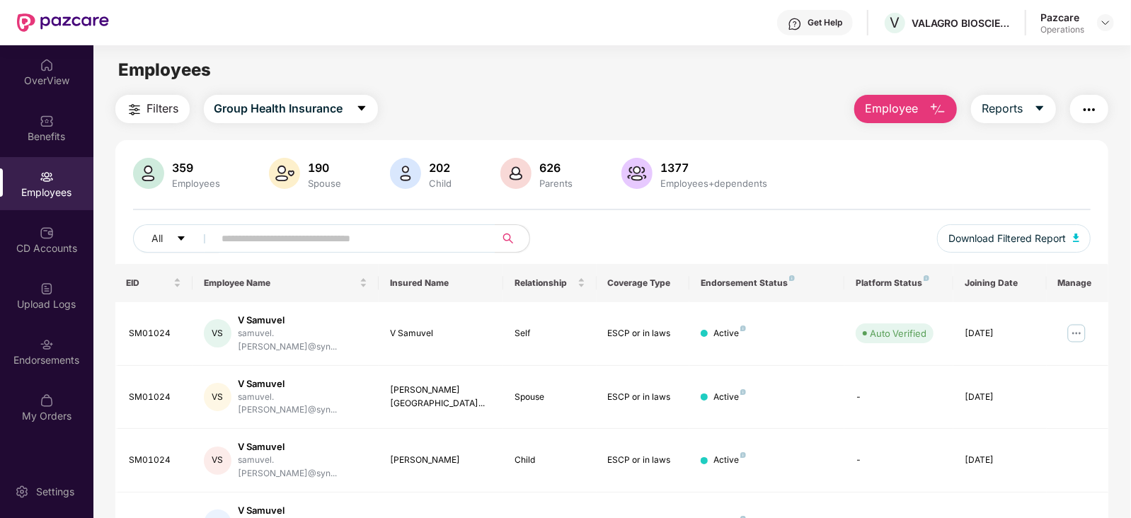
click at [170, 110] on span "Filters" at bounding box center [163, 109] width 32 height 18
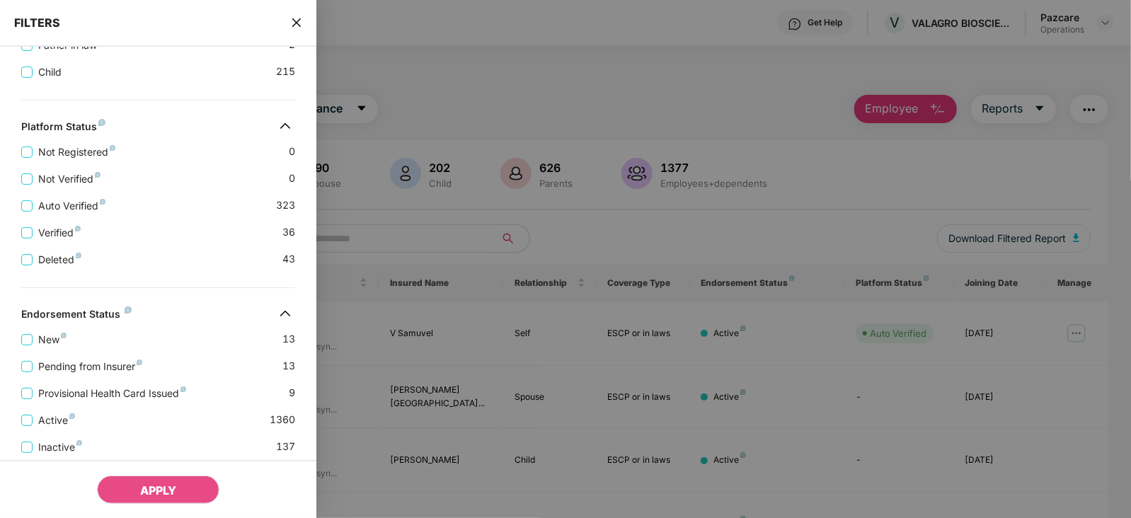
scroll to position [487, 0]
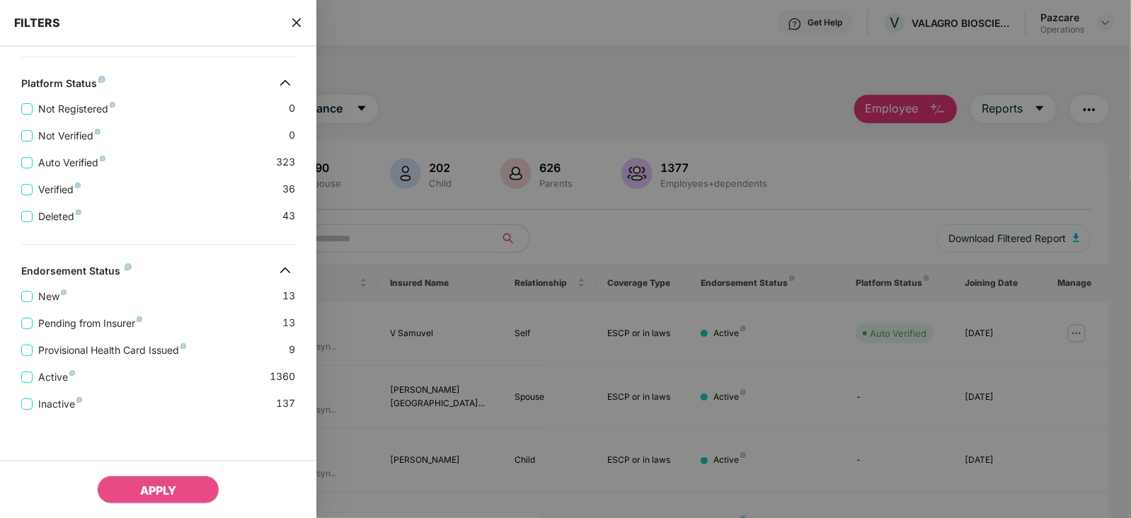
click at [295, 23] on icon "close" at bounding box center [296, 22] width 11 height 11
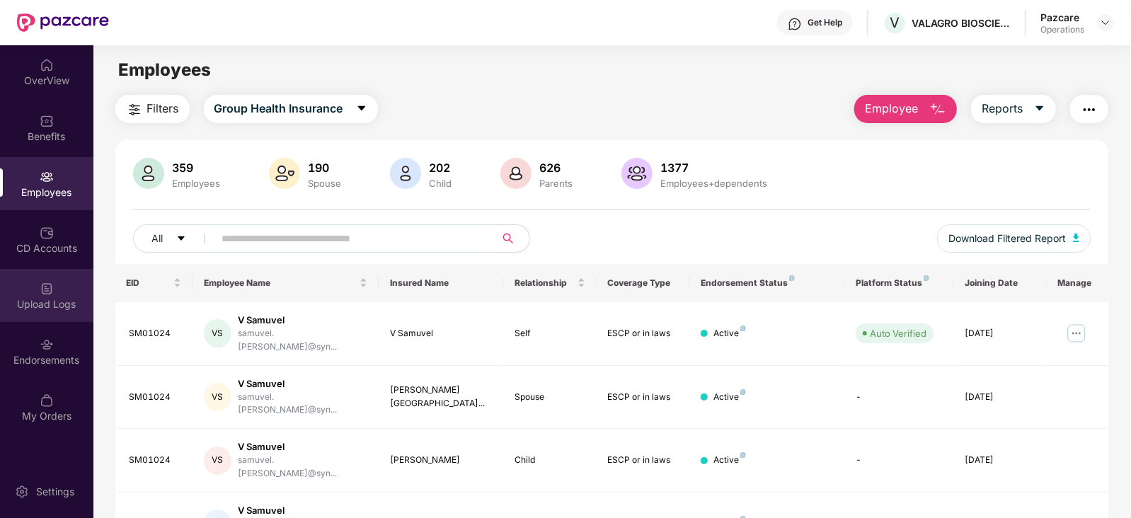
click at [28, 303] on div "Upload Logs" at bounding box center [46, 304] width 93 height 14
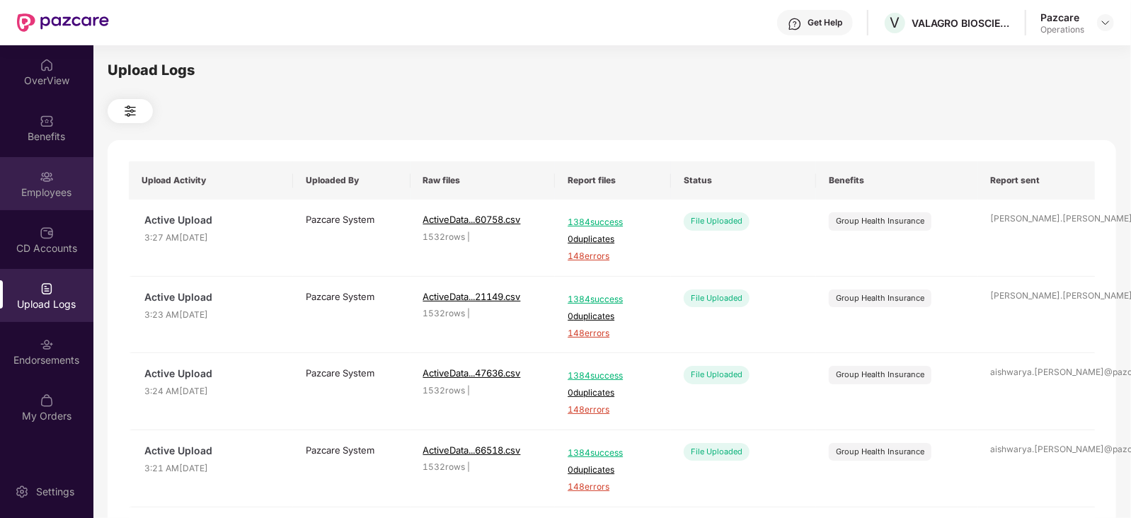
click at [38, 196] on div "Employees" at bounding box center [46, 192] width 93 height 14
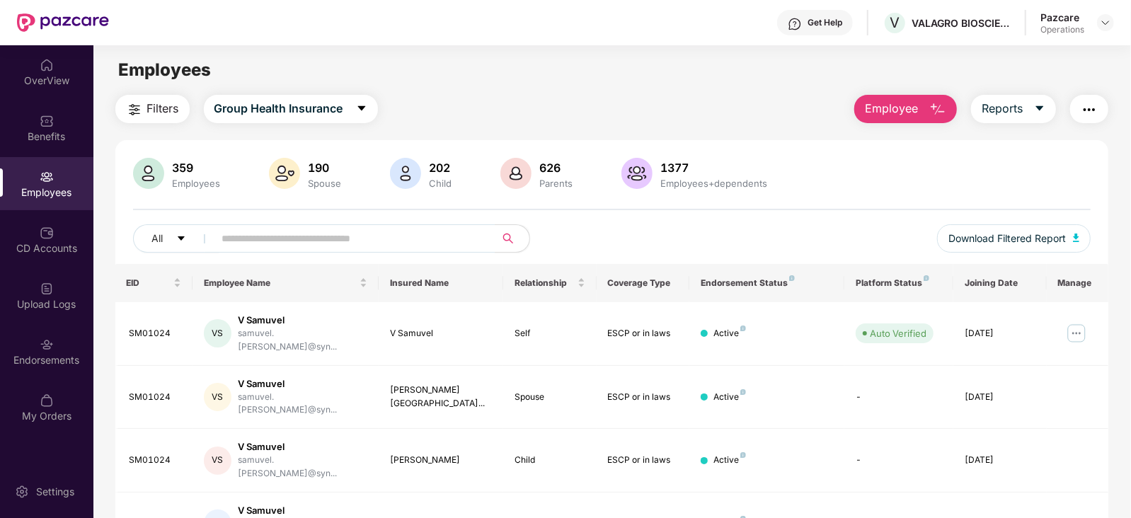
click at [1090, 117] on img "button" at bounding box center [1089, 109] width 17 height 17
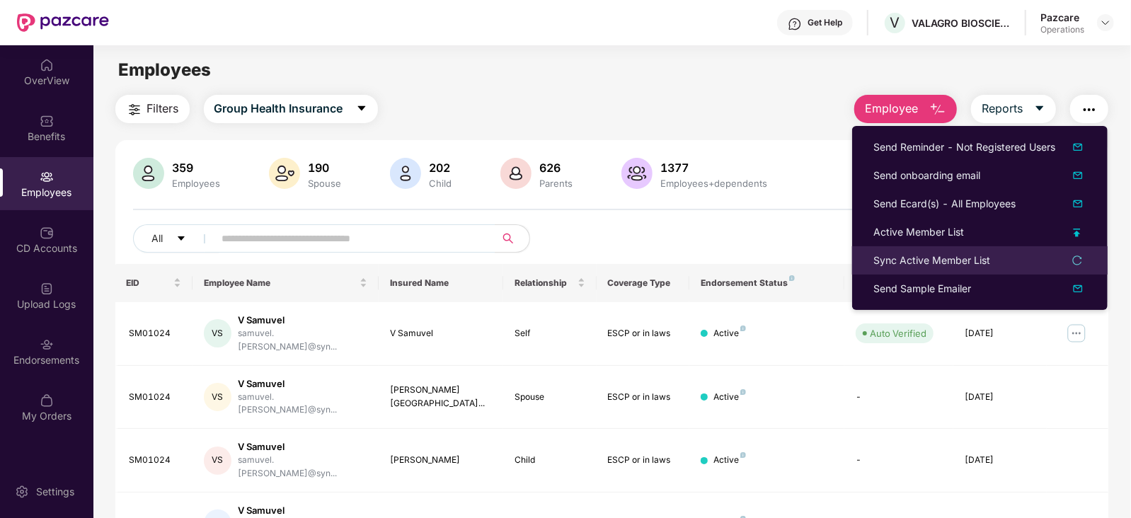
click at [945, 267] on div "Sync Active Member List" at bounding box center [932, 261] width 117 height 16
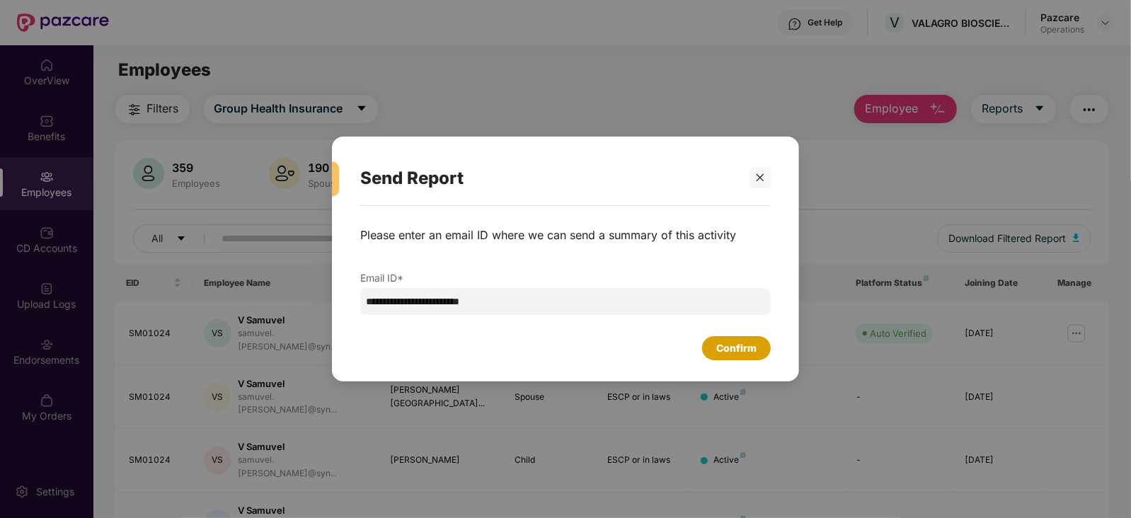
click at [724, 350] on div "Confirm" at bounding box center [736, 349] width 40 height 16
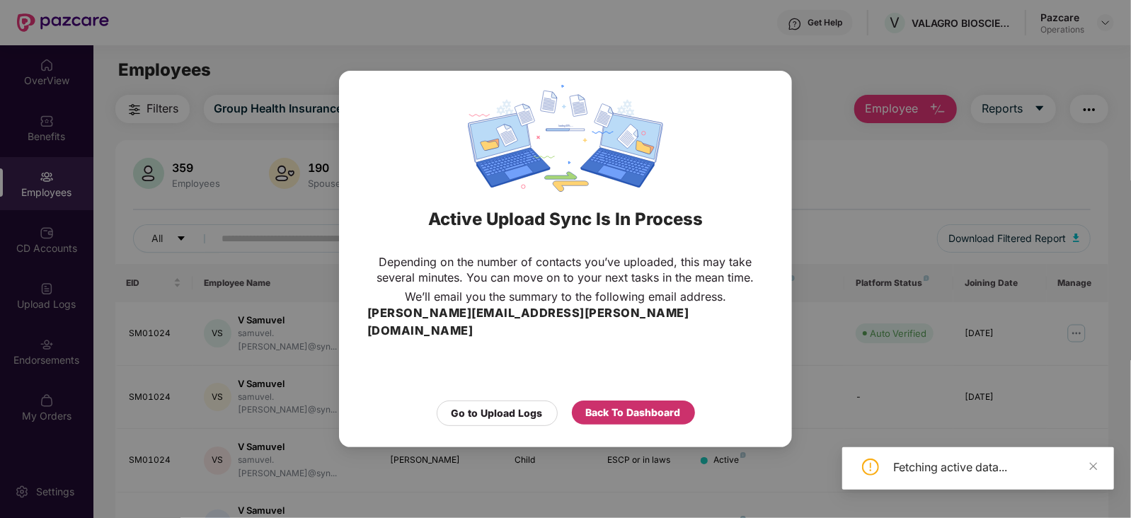
click at [653, 401] on div "Back To Dashboard" at bounding box center [633, 413] width 123 height 24
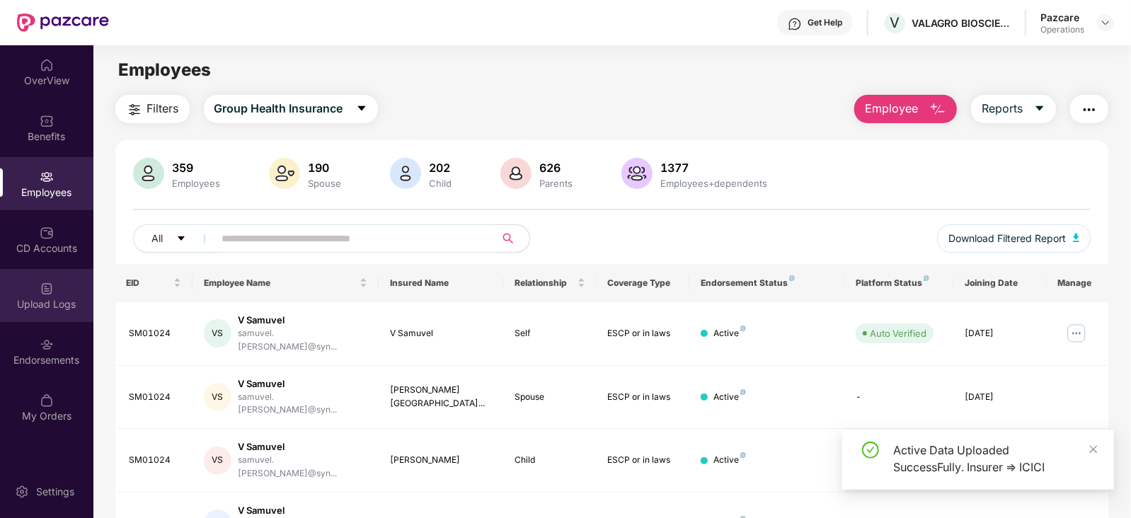
click at [53, 287] on img at bounding box center [47, 289] width 14 height 14
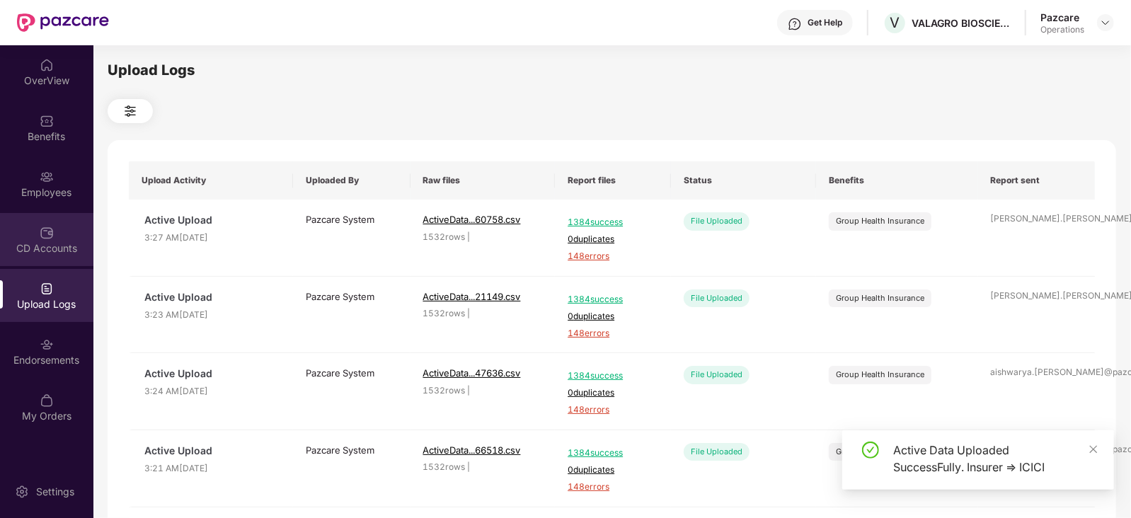
click at [50, 240] on div "CD Accounts" at bounding box center [46, 239] width 93 height 53
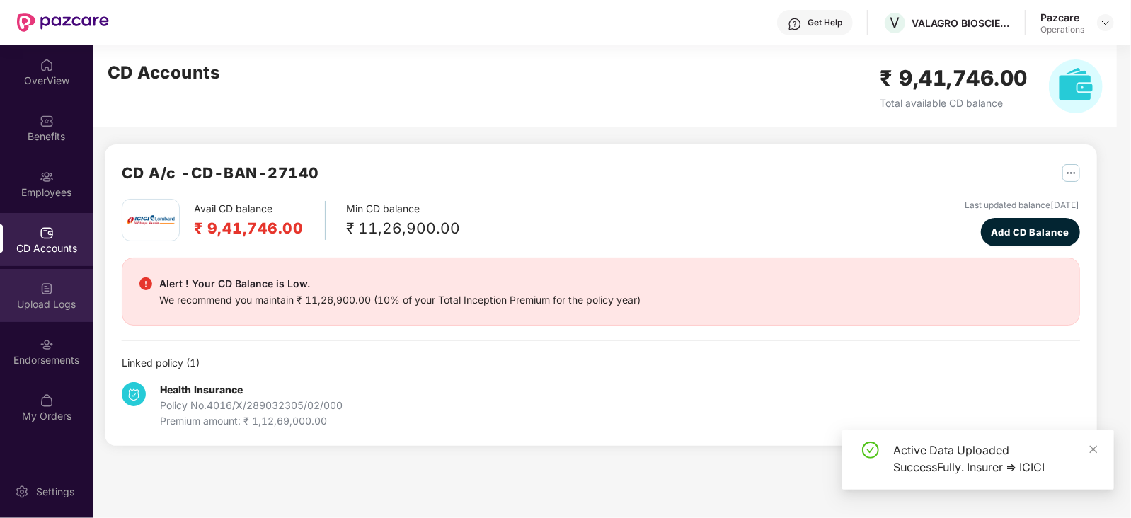
click at [62, 298] on div "Upload Logs" at bounding box center [46, 304] width 93 height 14
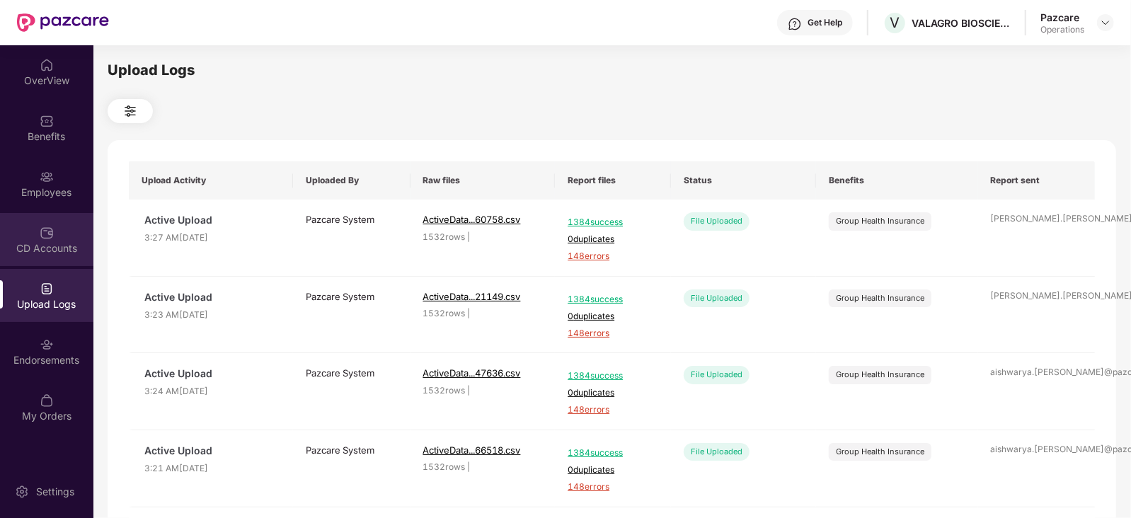
click at [51, 235] on img at bounding box center [47, 233] width 14 height 14
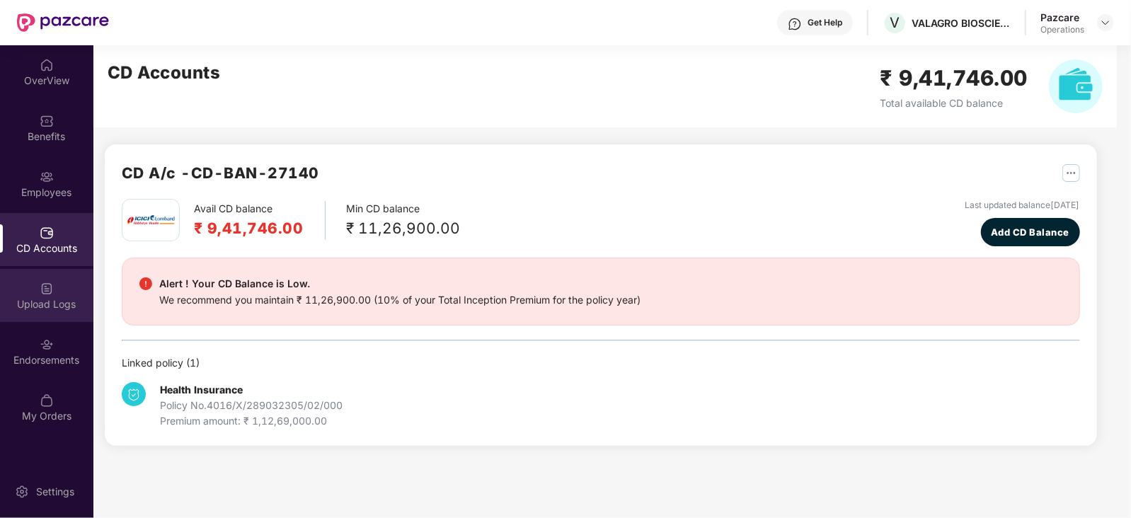
click at [67, 303] on div "Upload Logs" at bounding box center [46, 304] width 93 height 14
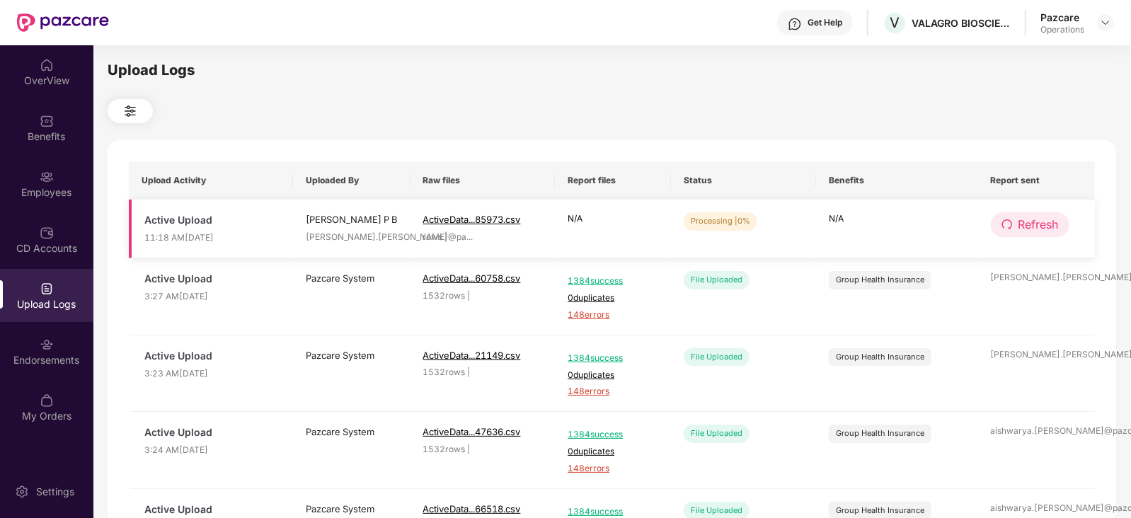
click at [1046, 224] on span "Refresh" at bounding box center [1039, 225] width 40 height 18
click at [1044, 224] on span "Refresh" at bounding box center [1039, 225] width 40 height 18
click at [1051, 214] on button "Refresh" at bounding box center [1030, 224] width 79 height 25
click at [1032, 228] on span "Refresh" at bounding box center [1039, 225] width 40 height 18
click at [1010, 232] on span "redo" at bounding box center [1007, 225] width 11 height 13
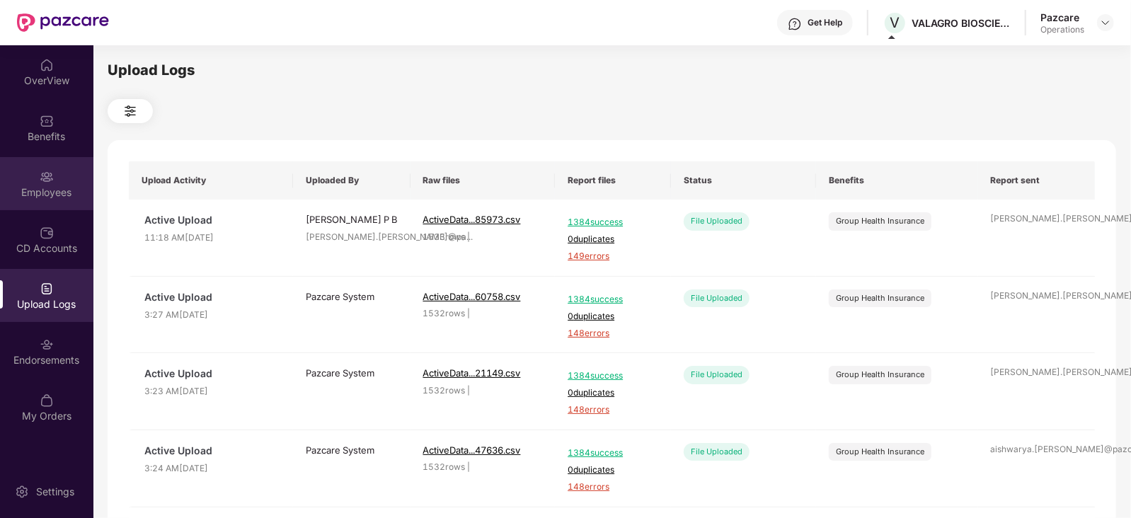
click at [61, 199] on div "Employees" at bounding box center [46, 192] width 93 height 14
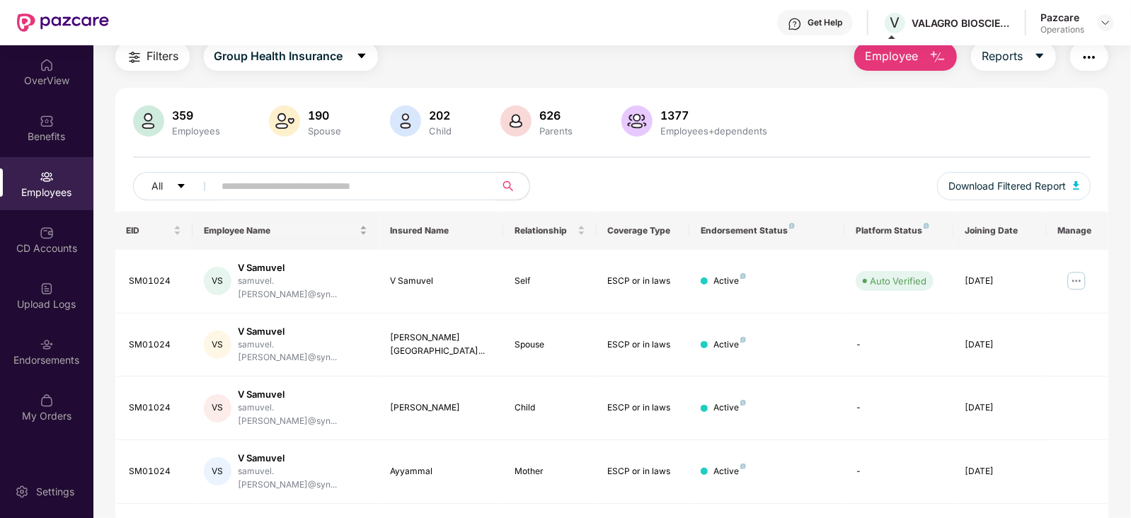
scroll to position [0, 0]
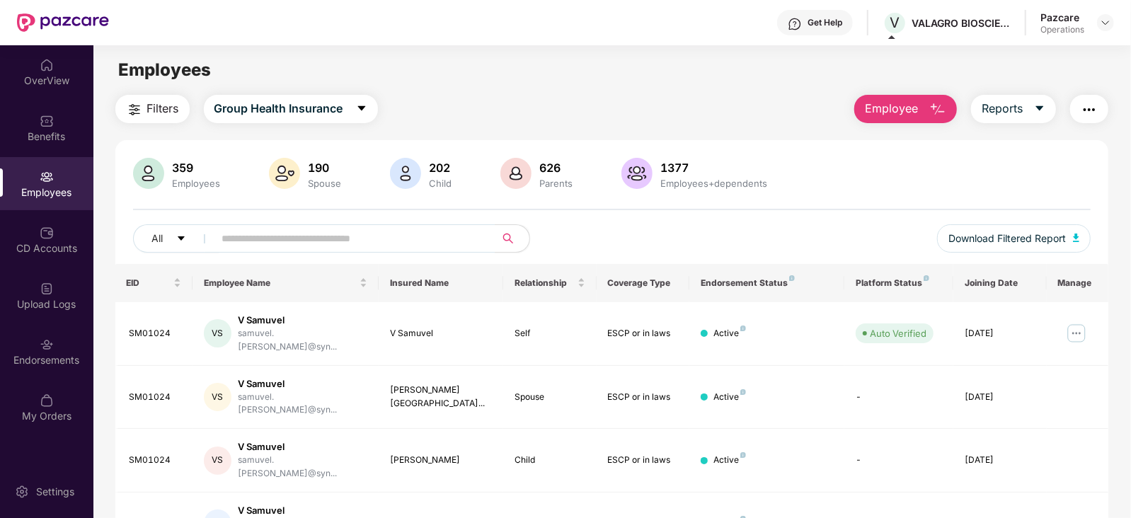
click at [151, 115] on span "Filters" at bounding box center [163, 109] width 32 height 18
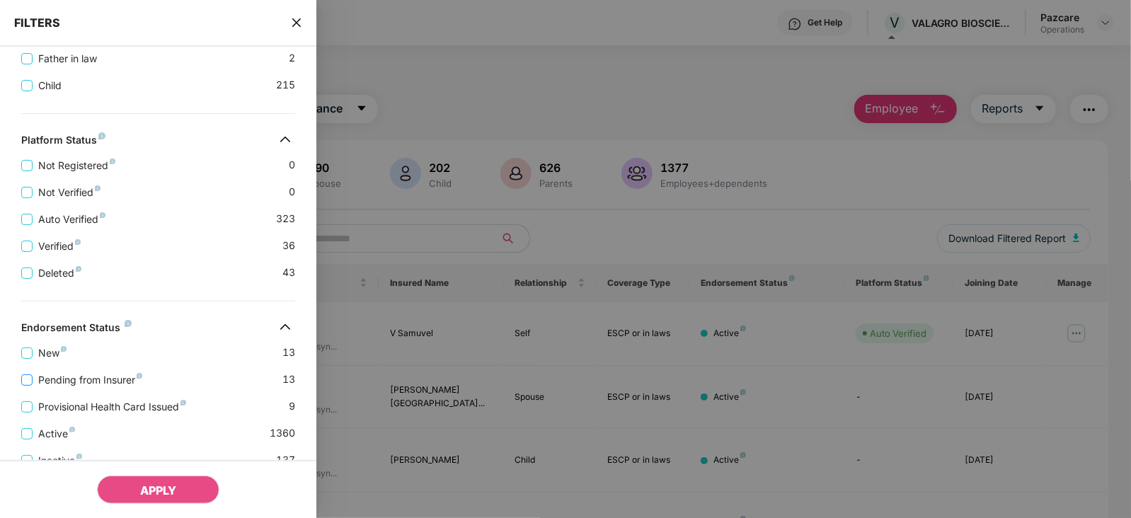
scroll to position [487, 0]
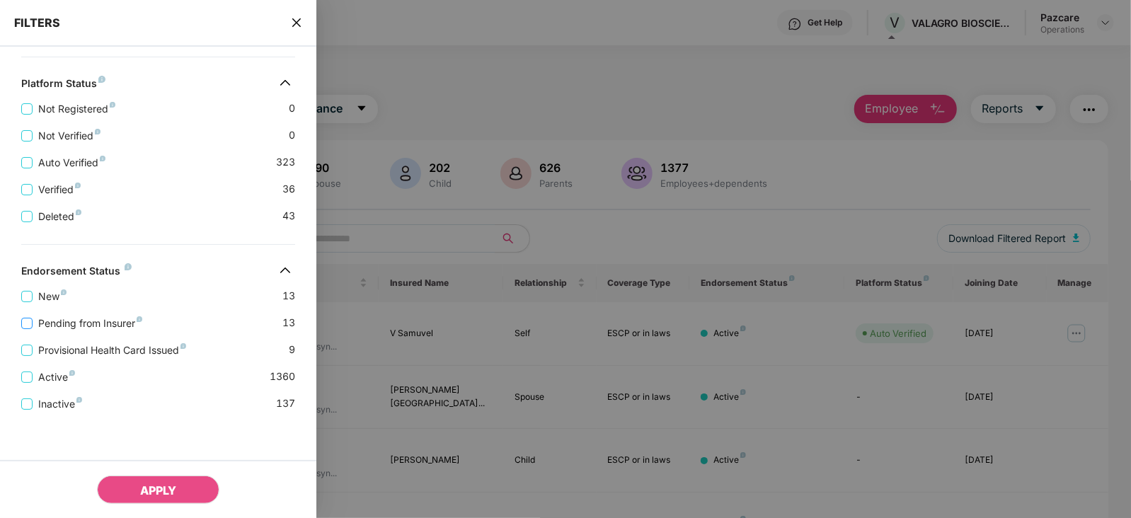
click at [108, 322] on span "Pending from Insurer" at bounding box center [90, 324] width 115 height 16
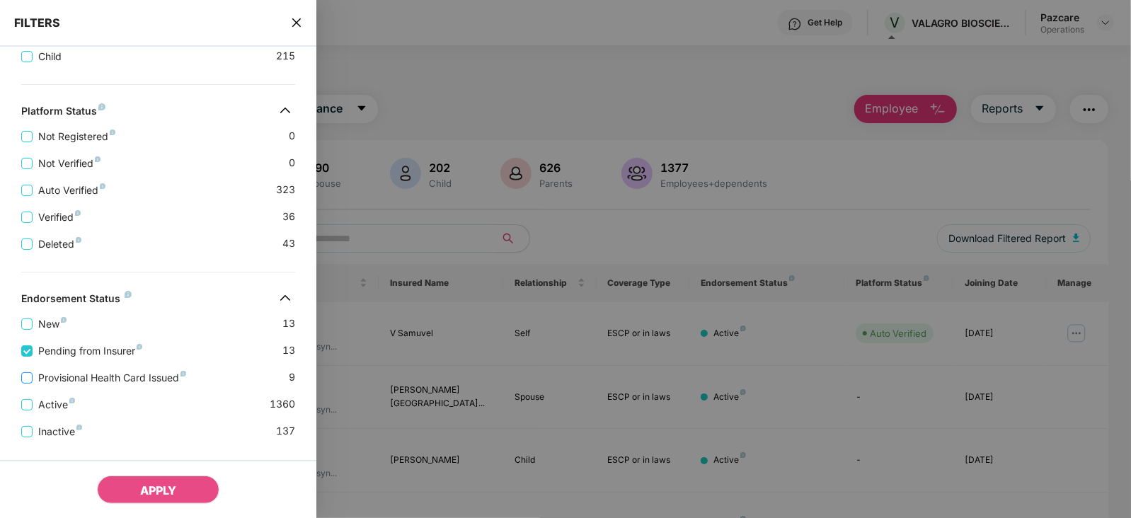
click at [124, 379] on span "Provisional Health Card Issued" at bounding box center [112, 378] width 159 height 16
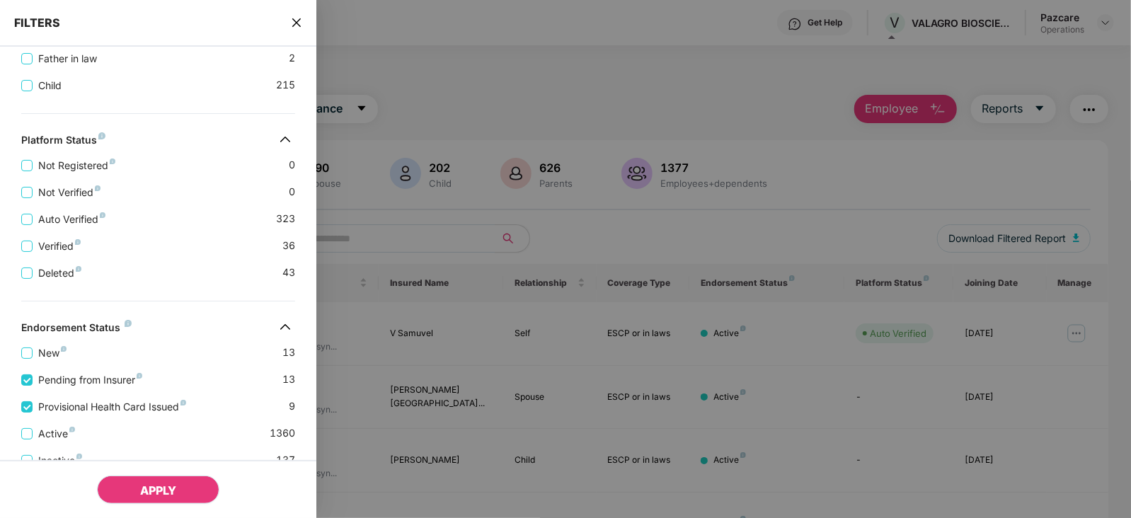
click at [158, 479] on button "APPLY" at bounding box center [158, 490] width 122 height 28
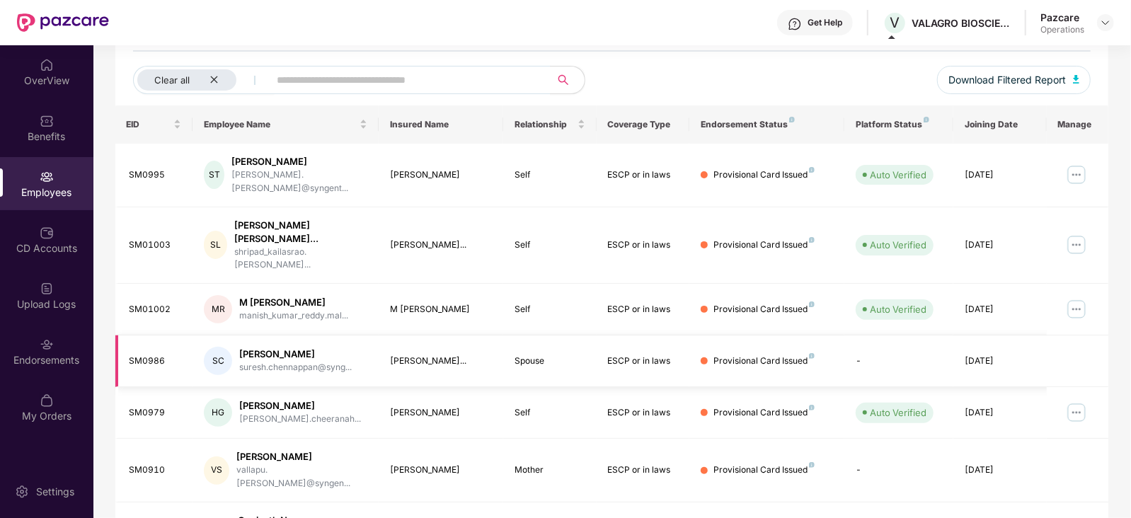
scroll to position [84, 0]
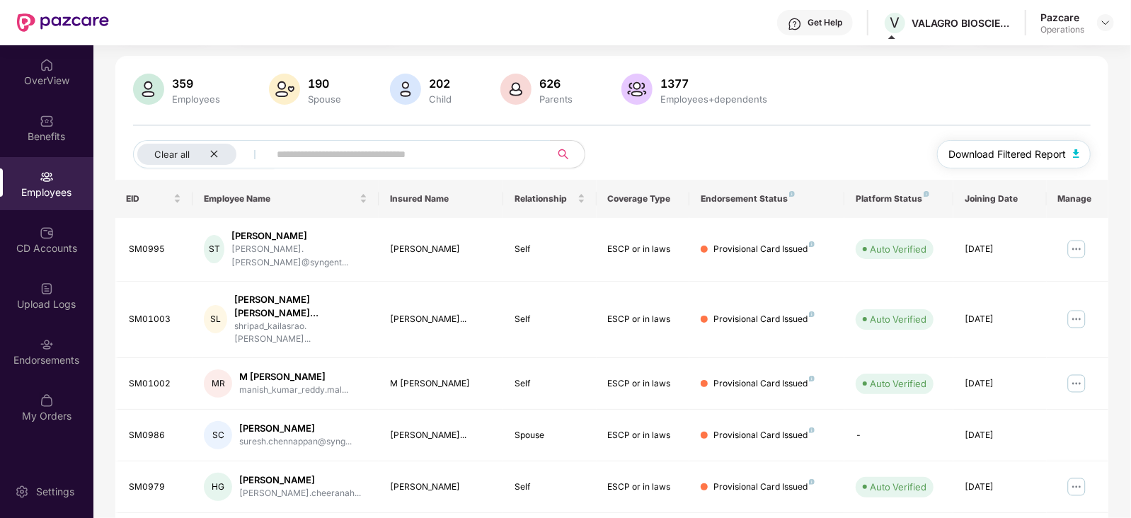
click at [1075, 153] on img "button" at bounding box center [1076, 153] width 7 height 8
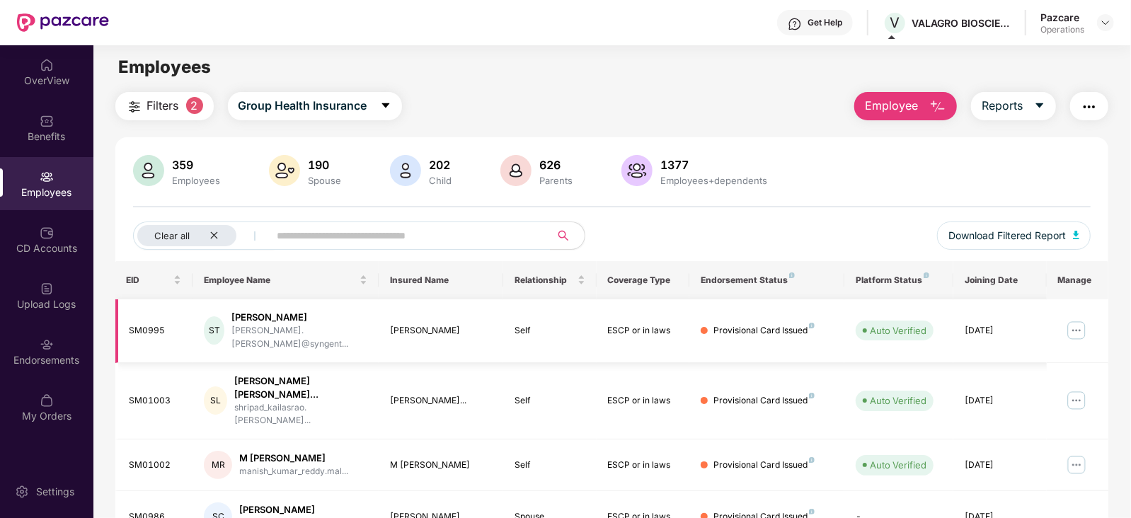
scroll to position [0, 0]
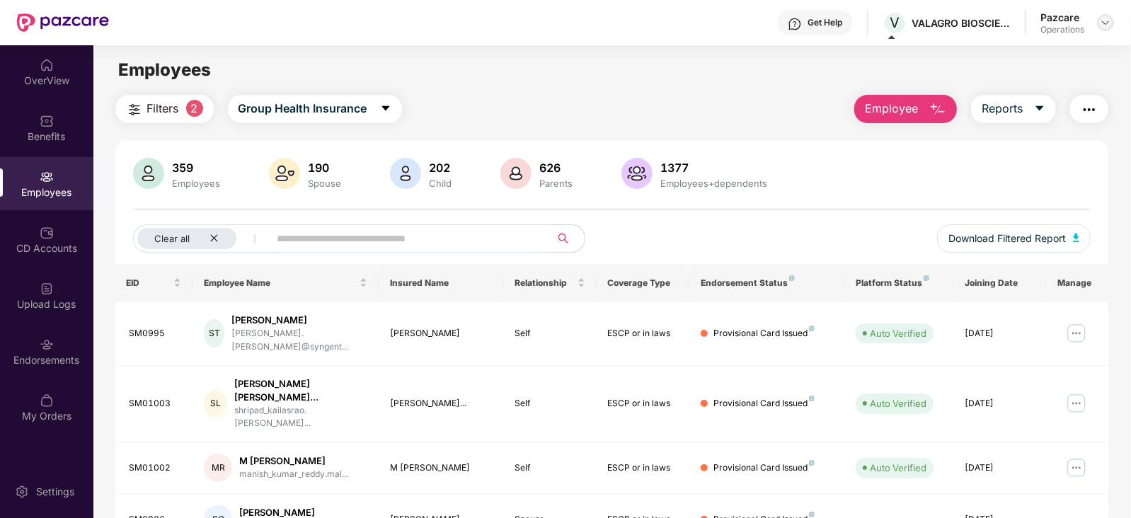
click at [1104, 23] on img at bounding box center [1105, 22] width 11 height 11
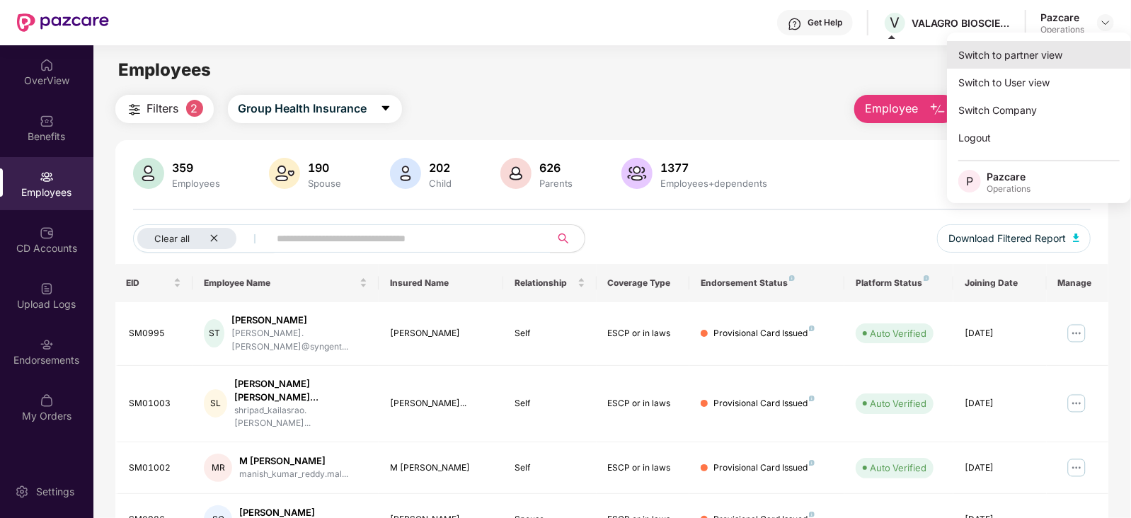
click at [1039, 57] on div "Switch to partner view" at bounding box center [1039, 55] width 184 height 28
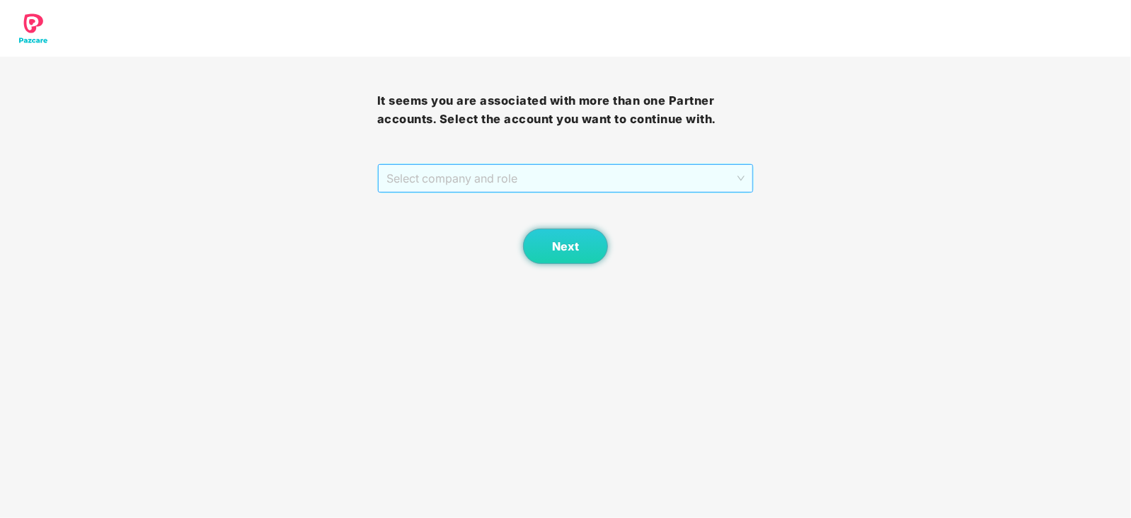
click at [464, 178] on span "Select company and role" at bounding box center [566, 178] width 359 height 27
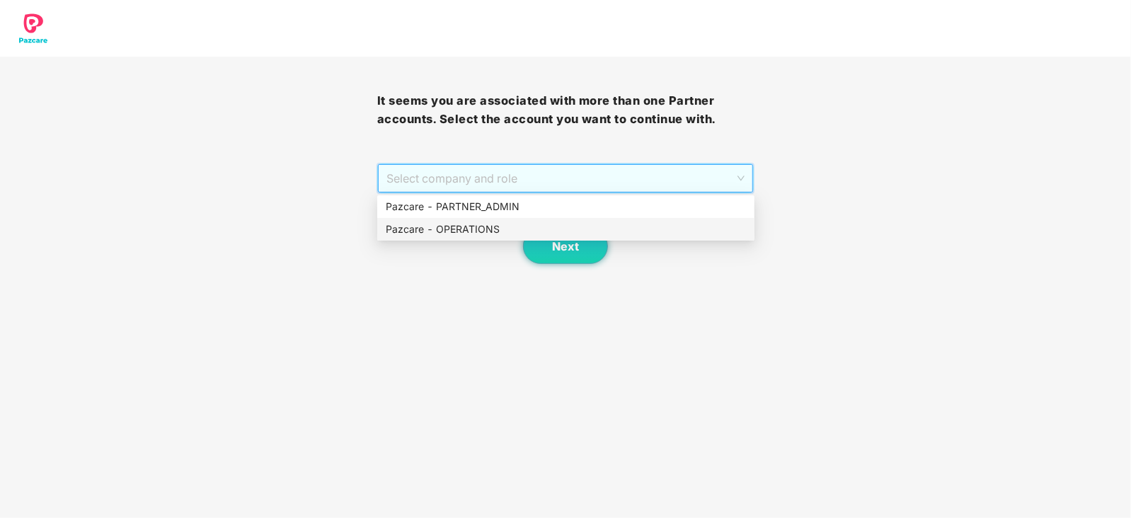
click at [462, 232] on div "Pazcare - OPERATIONS" at bounding box center [566, 230] width 360 height 16
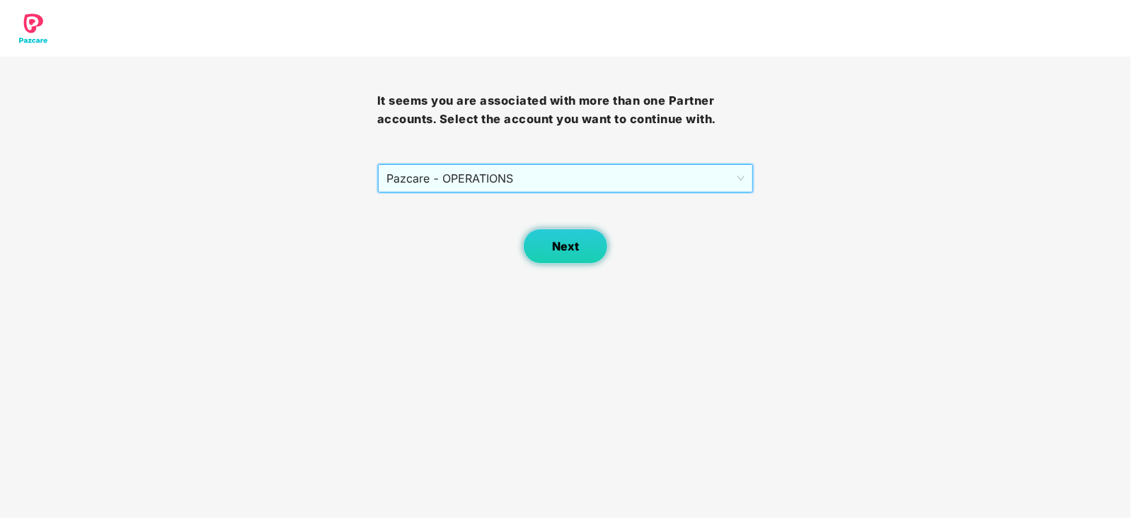
click at [565, 263] on button "Next" at bounding box center [565, 246] width 85 height 35
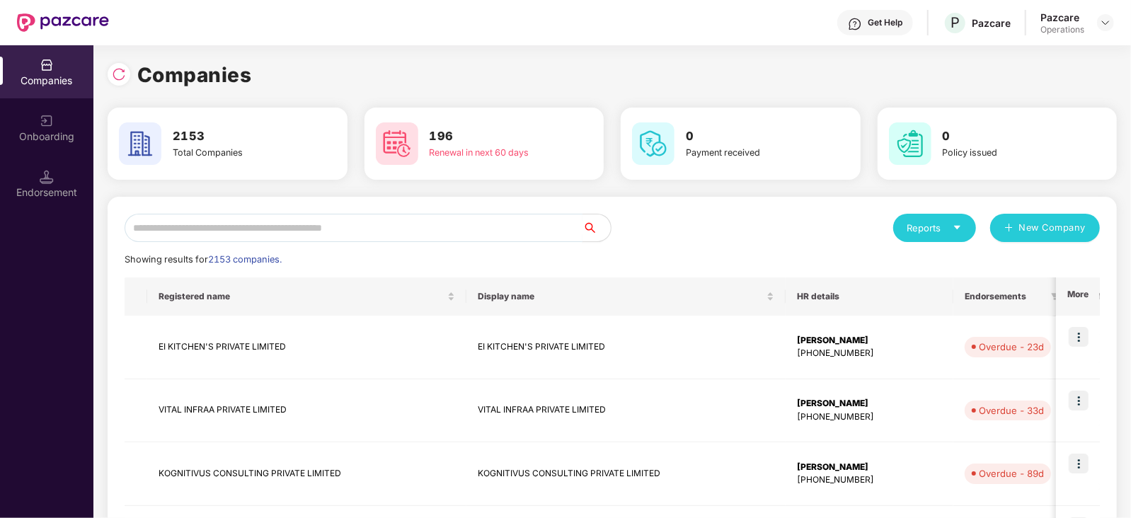
click at [292, 227] on input "text" at bounding box center [354, 228] width 458 height 28
paste input "**********"
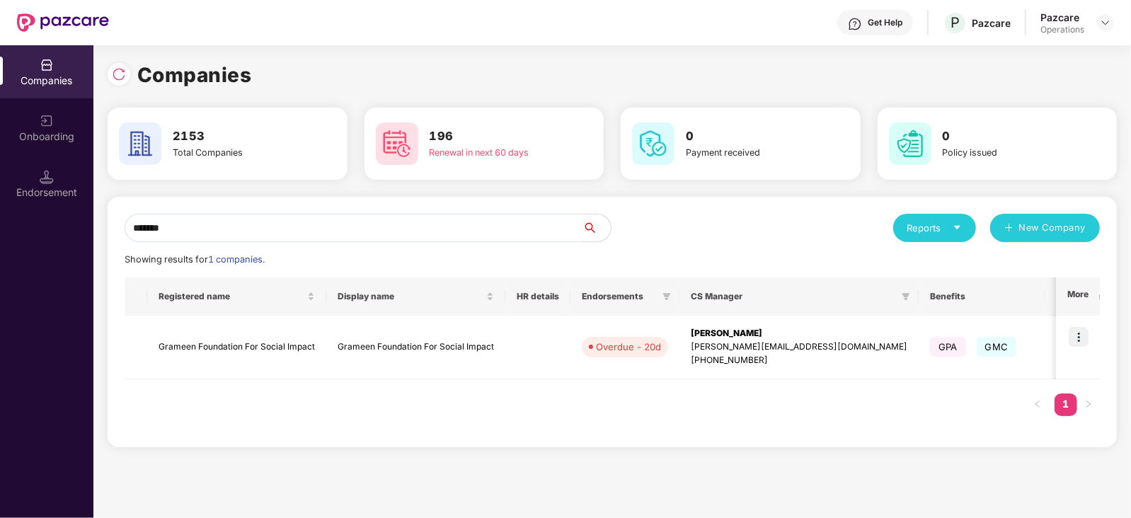
click at [129, 234] on input "******" at bounding box center [354, 228] width 458 height 28
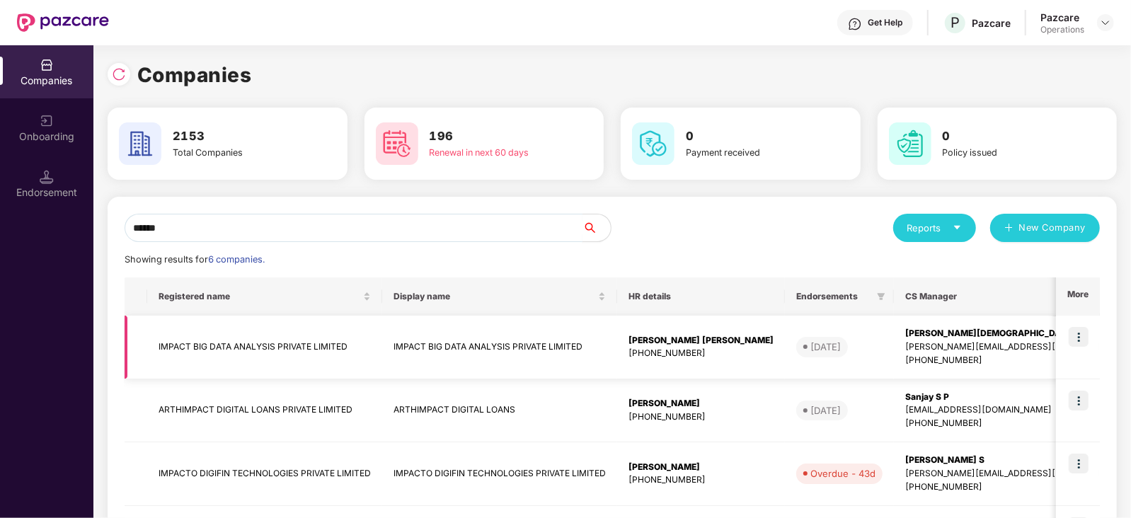
type input "******"
click at [263, 350] on td "IMPACT BIG DATA ANALYSIS PRIVATE LIMITED" at bounding box center [264, 348] width 235 height 64
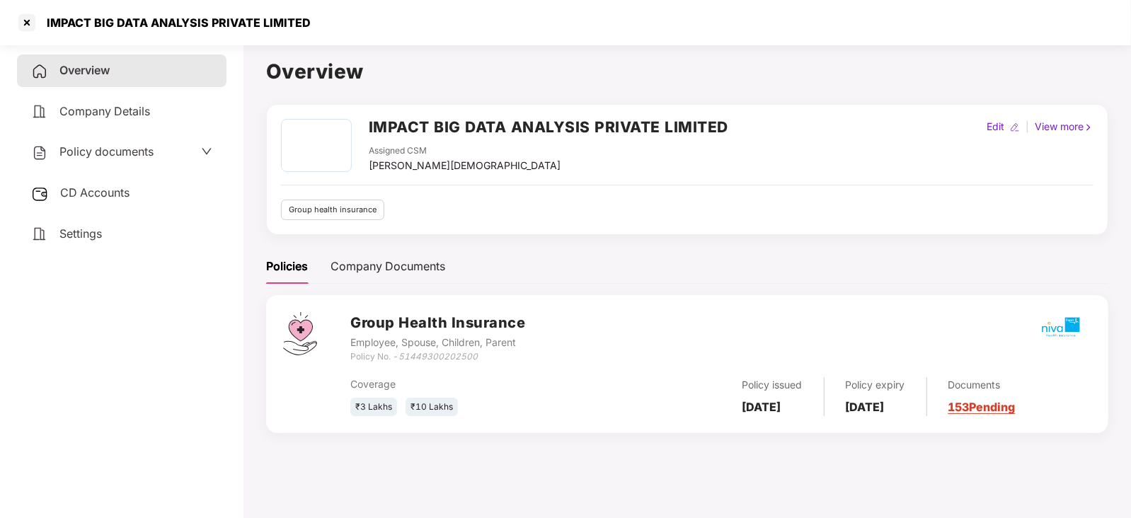
click at [96, 200] on span "CD Accounts" at bounding box center [94, 192] width 69 height 14
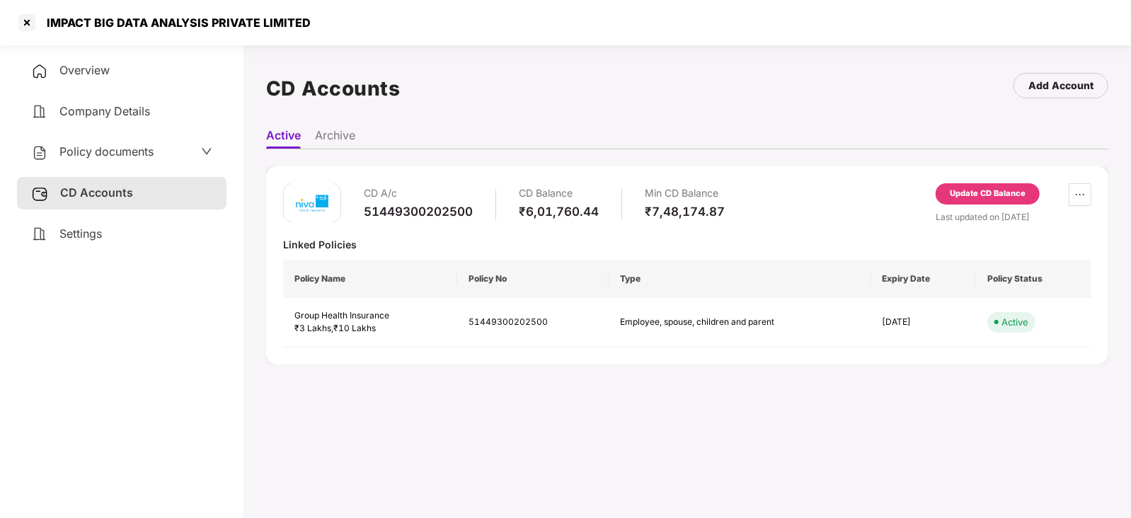
click at [964, 193] on div "Update CD Balance" at bounding box center [988, 194] width 76 height 13
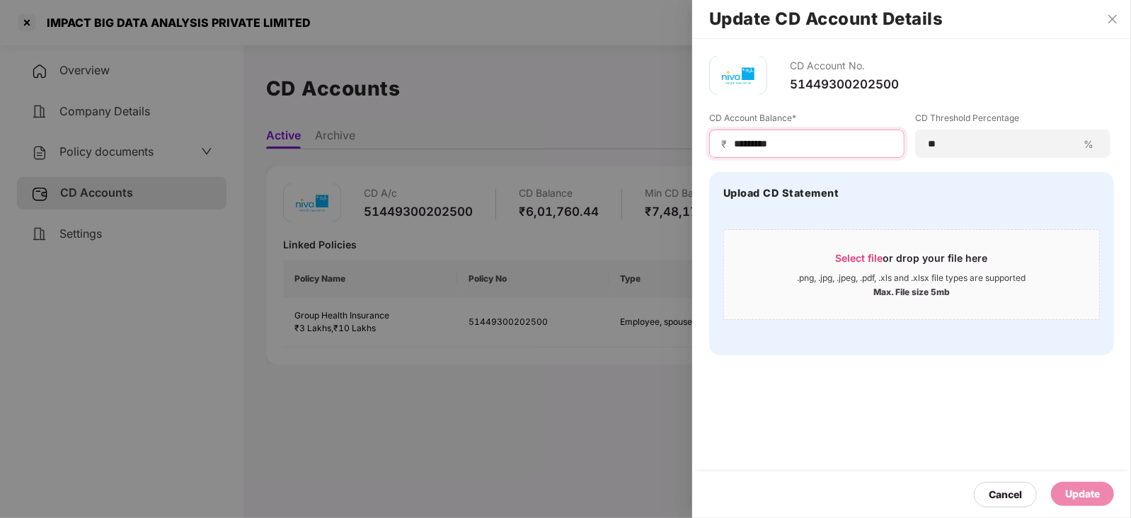
drag, startPoint x: 784, startPoint y: 147, endPoint x: 656, endPoint y: 142, distance: 127.5
click at [655, 141] on div "Update CD Account Details CD Account No. 51449300202500 CD Account Balance* ₹ *…" at bounding box center [565, 259] width 1131 height 518
click at [656, 142] on div at bounding box center [565, 259] width 1131 height 518
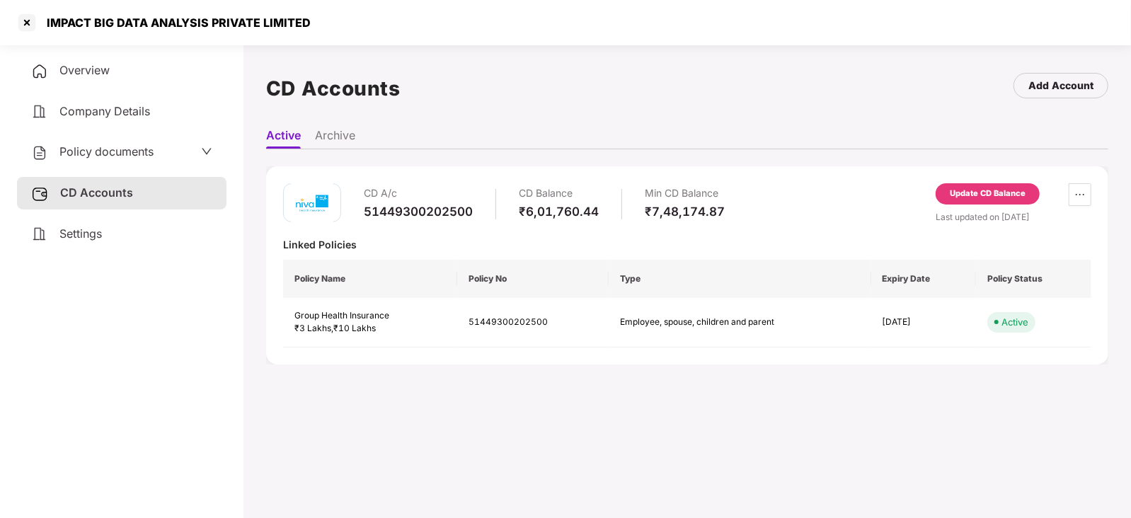
click at [971, 182] on div "CD A/c 51449300202500 CD Balance ₹6,01,760.44 Min CD Balance ₹7,48,174.87 Updat…" at bounding box center [687, 265] width 842 height 198
click at [973, 190] on div "Update CD Balance" at bounding box center [988, 194] width 76 height 13
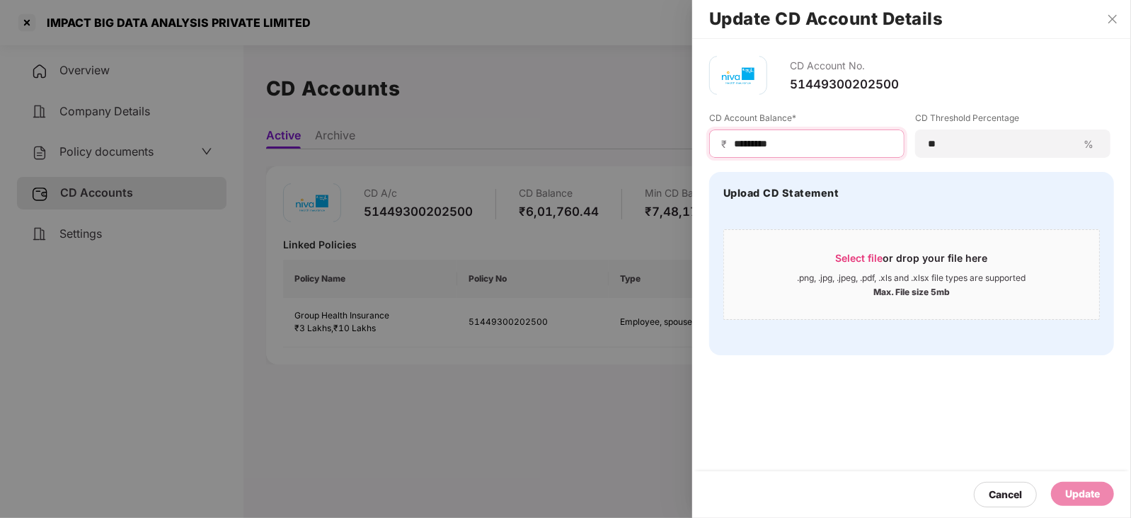
drag, startPoint x: 790, startPoint y: 143, endPoint x: 690, endPoint y: 142, distance: 99.8
click at [690, 142] on div "Update CD Account Details CD Account No. 51449300202500 CD Account Balance* ₹ *…" at bounding box center [565, 259] width 1131 height 518
paste input
type input "******"
click at [730, 141] on span "₹" at bounding box center [726, 143] width 11 height 13
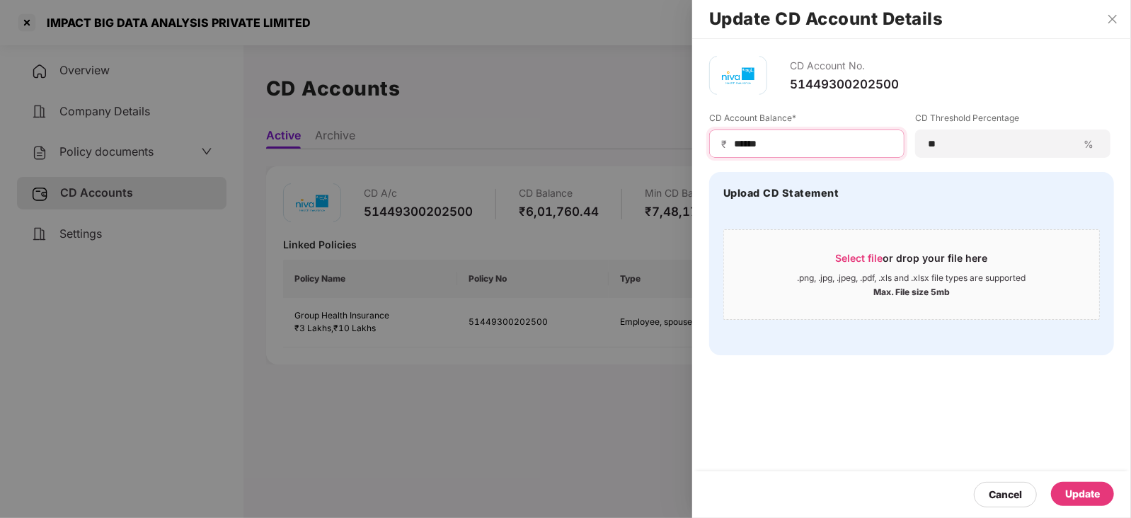
click at [733, 146] on input "******" at bounding box center [813, 144] width 160 height 15
drag, startPoint x: 1099, startPoint y: 510, endPoint x: 1089, endPoint y: 493, distance: 20.0
click at [1099, 508] on div "Cancel Update" at bounding box center [911, 495] width 439 height 47
click at [1090, 493] on div "Update" at bounding box center [1082, 494] width 35 height 16
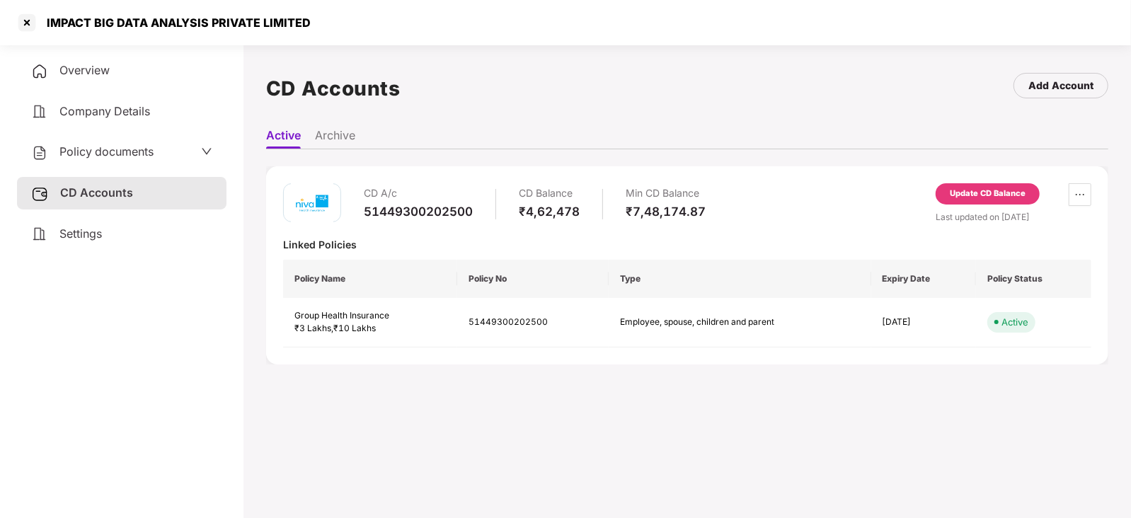
click at [152, 144] on span "Policy documents" at bounding box center [106, 151] width 94 height 14
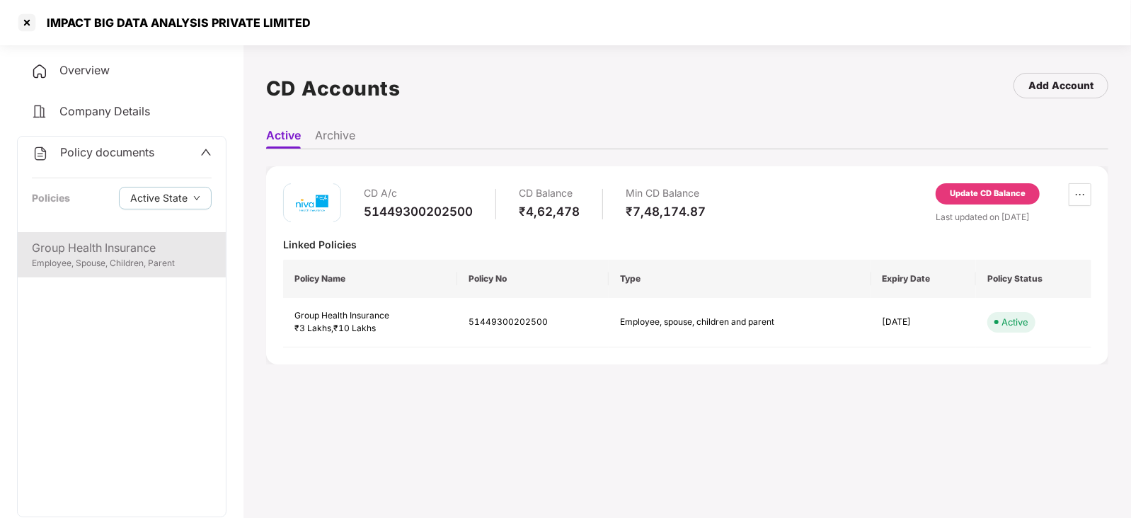
click at [117, 263] on div "Employee, Spouse, Children, Parent" at bounding box center [122, 263] width 180 height 13
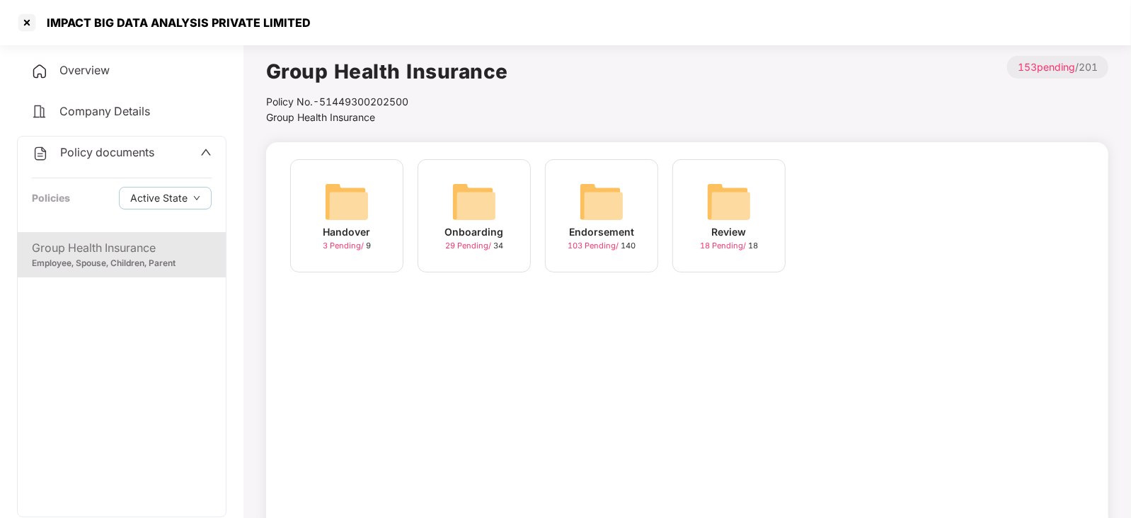
click at [607, 203] on img at bounding box center [601, 201] width 45 height 45
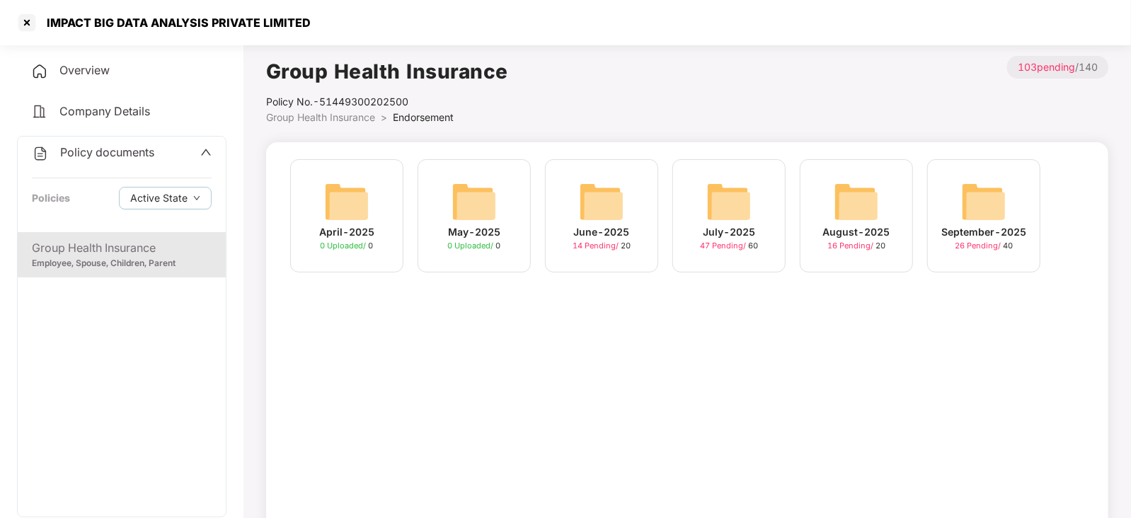
click at [869, 208] on img at bounding box center [856, 201] width 45 height 45
click at [983, 210] on img at bounding box center [983, 201] width 45 height 45
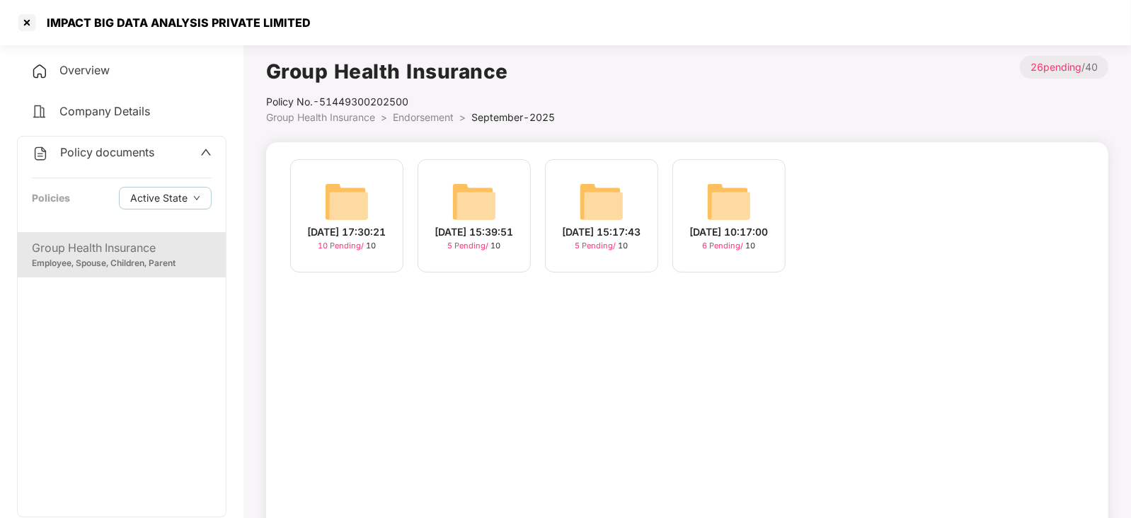
click at [349, 202] on img at bounding box center [346, 201] width 45 height 45
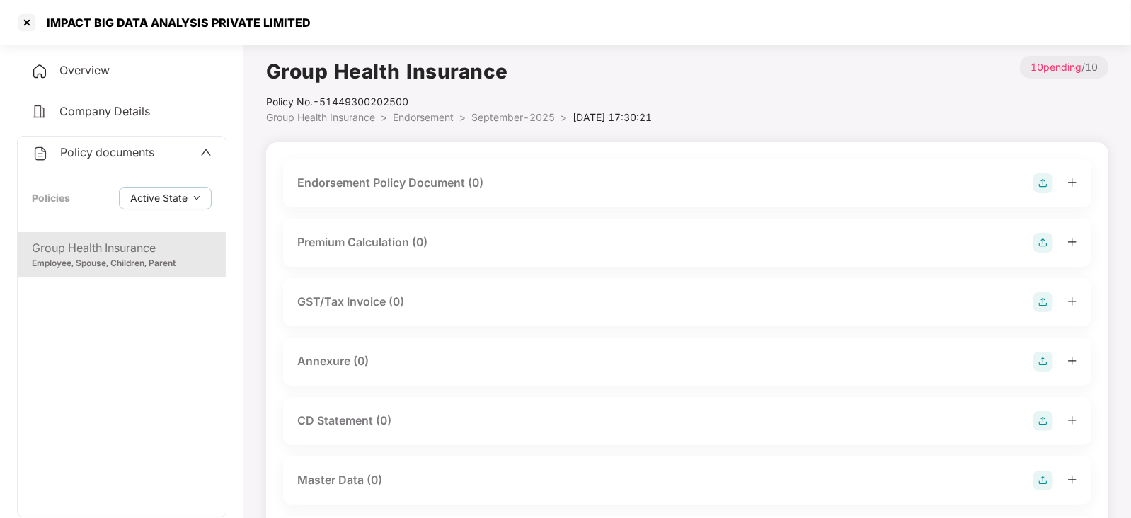
click at [1044, 185] on img at bounding box center [1044, 183] width 20 height 20
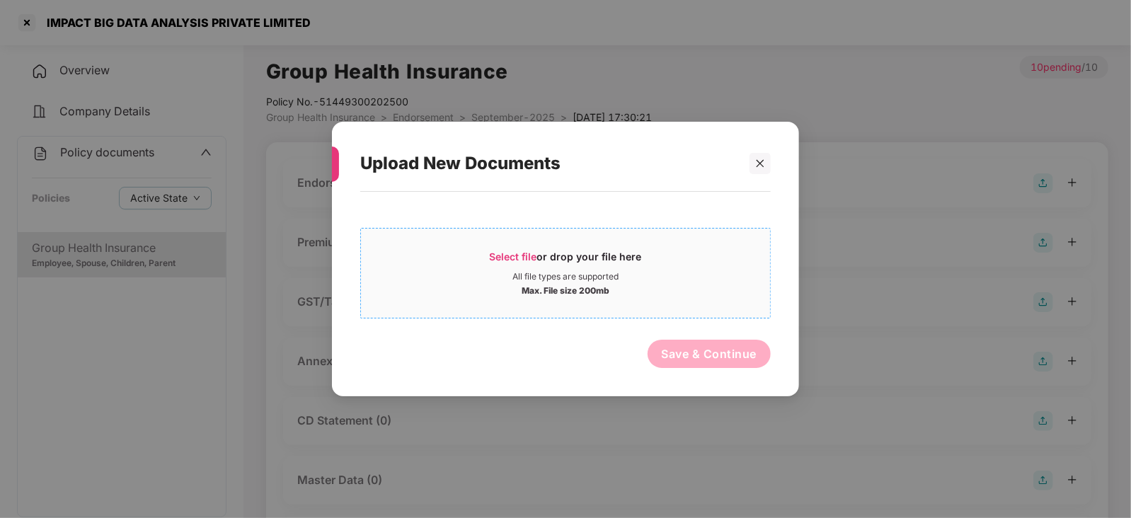
click at [523, 263] on div "Select file or drop your file here" at bounding box center [566, 260] width 152 height 21
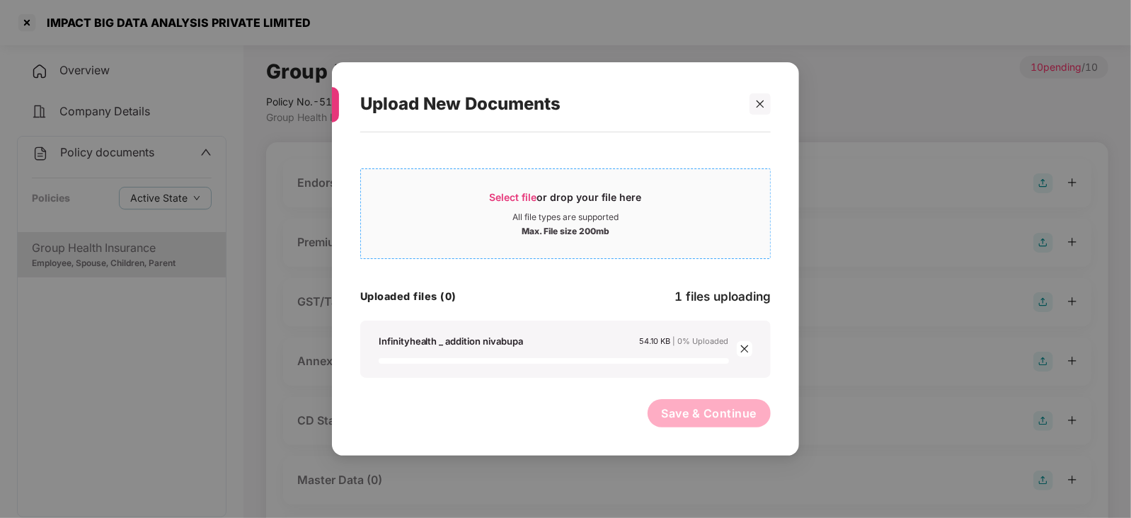
click at [517, 201] on span "Select file" at bounding box center [513, 197] width 47 height 12
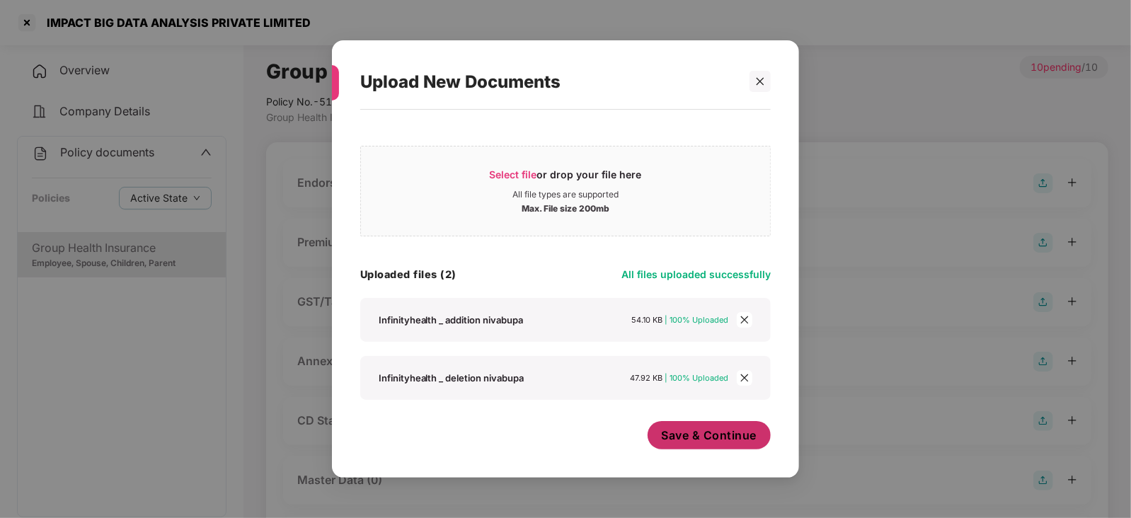
click at [699, 428] on span "Save & Continue" at bounding box center [710, 436] width 96 height 16
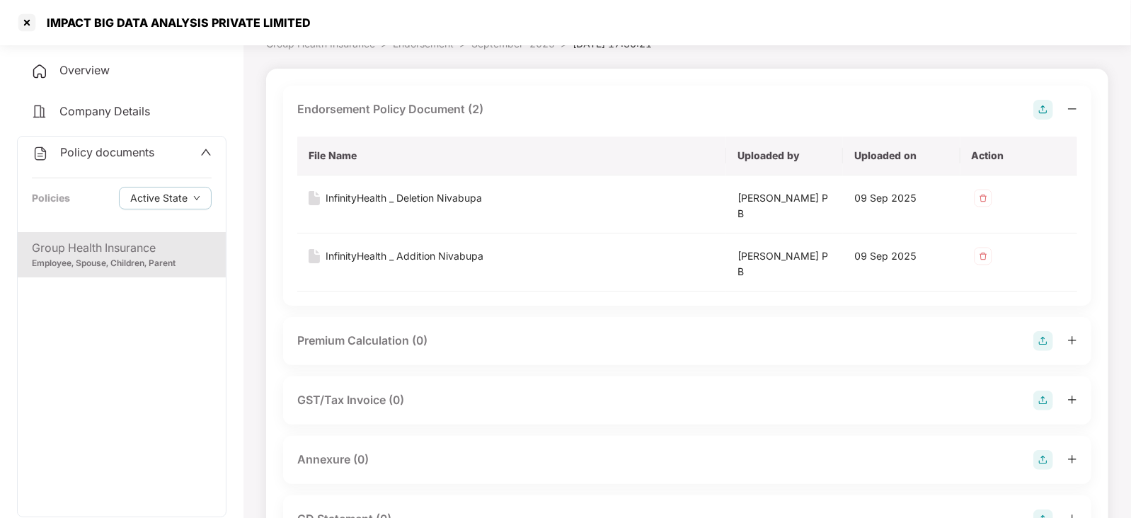
scroll to position [176, 0]
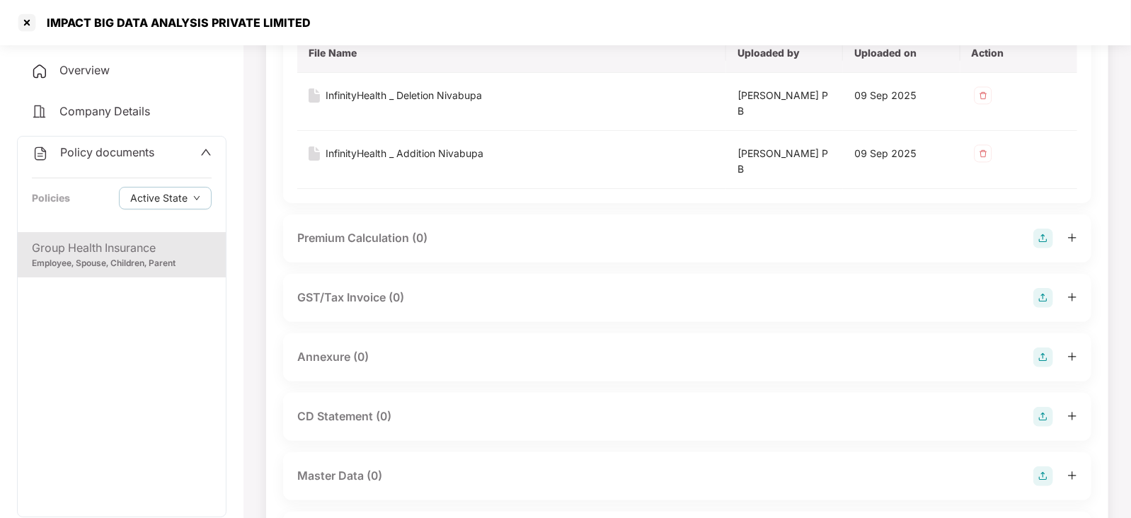
click at [1041, 231] on img at bounding box center [1044, 239] width 20 height 20
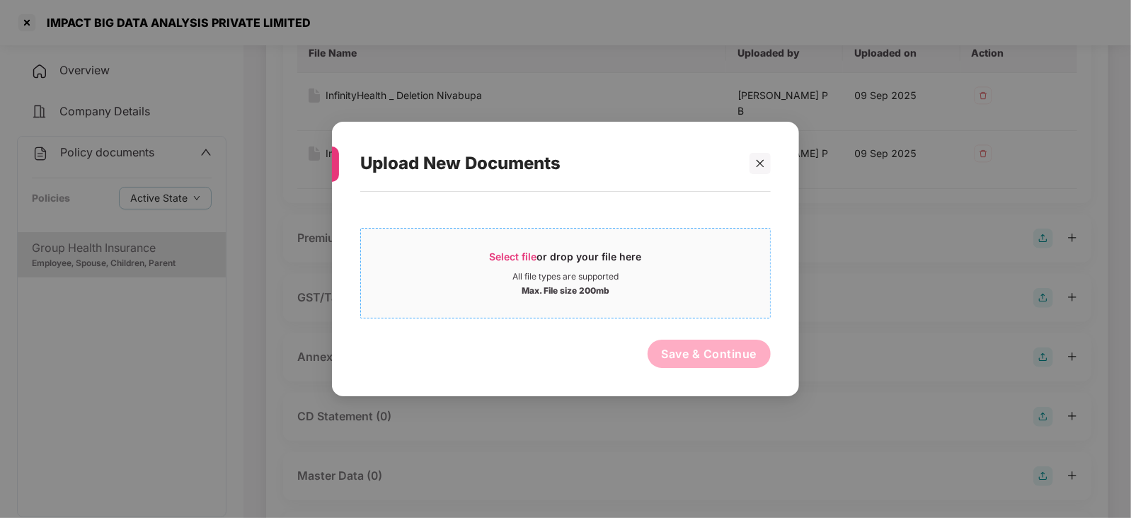
click at [480, 258] on div "Select file or drop your file here" at bounding box center [565, 260] width 409 height 21
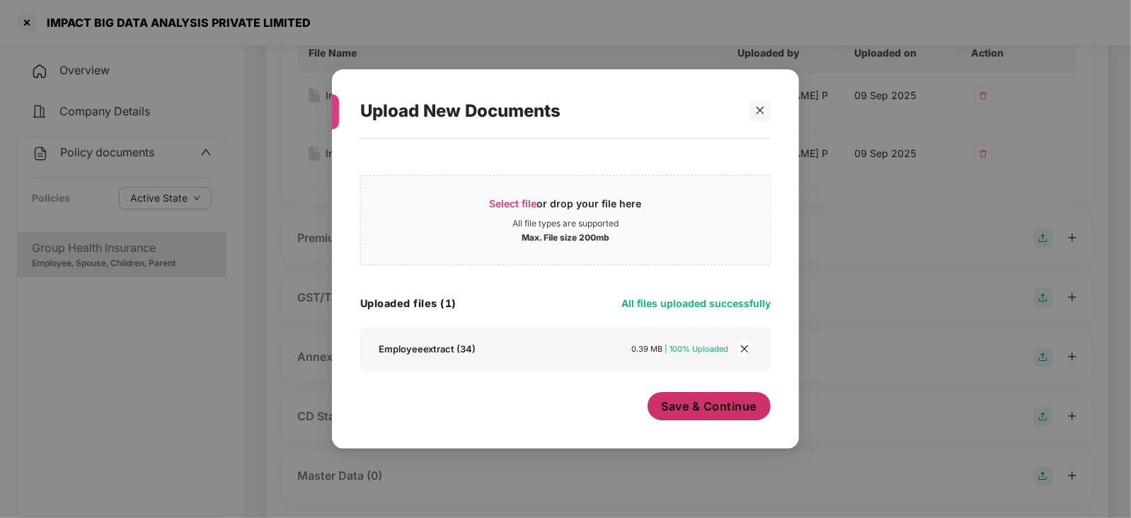
click at [698, 404] on span "Save & Continue" at bounding box center [710, 407] width 96 height 16
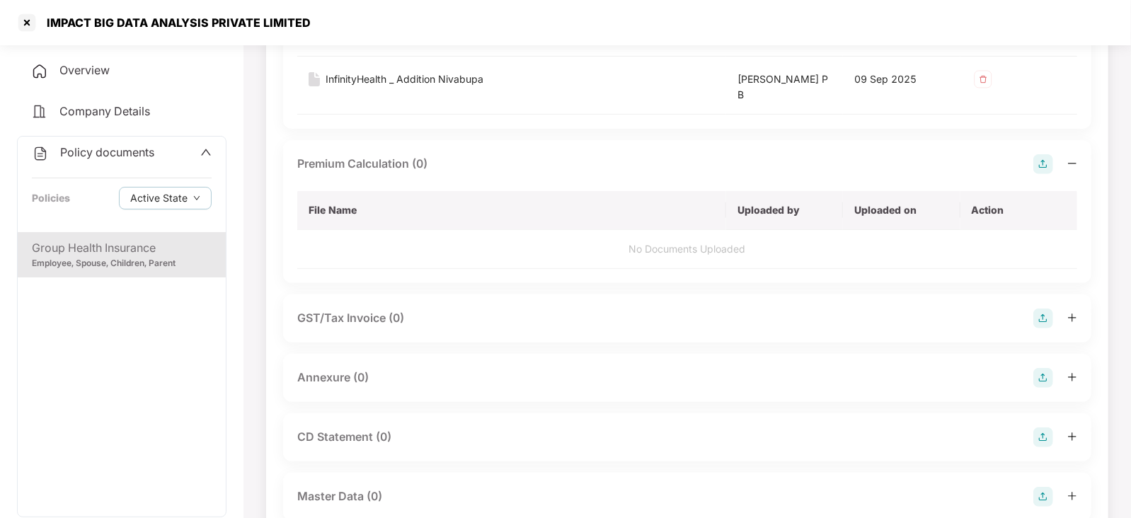
scroll to position [353, 0]
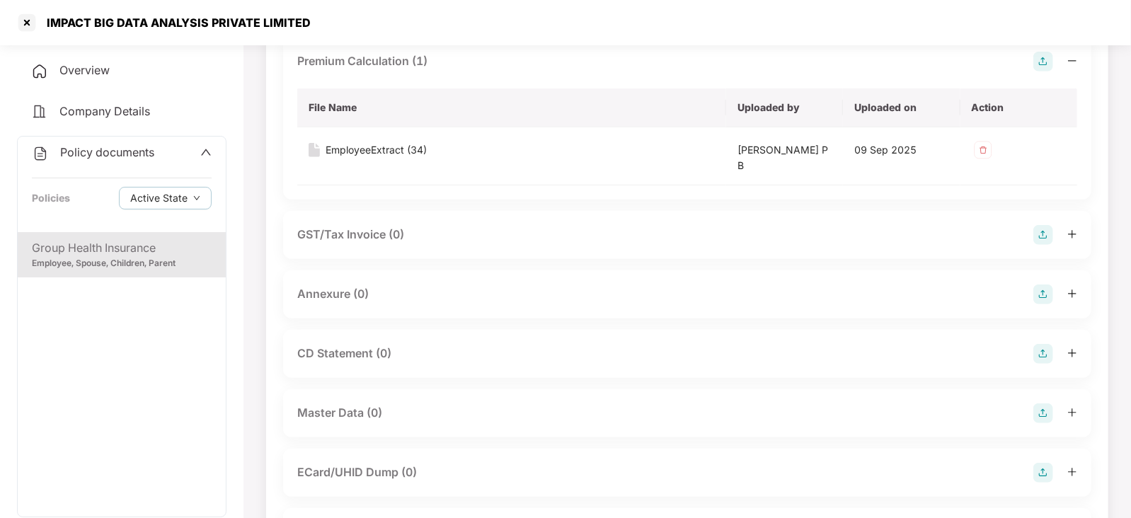
click at [1048, 295] on img at bounding box center [1044, 295] width 20 height 20
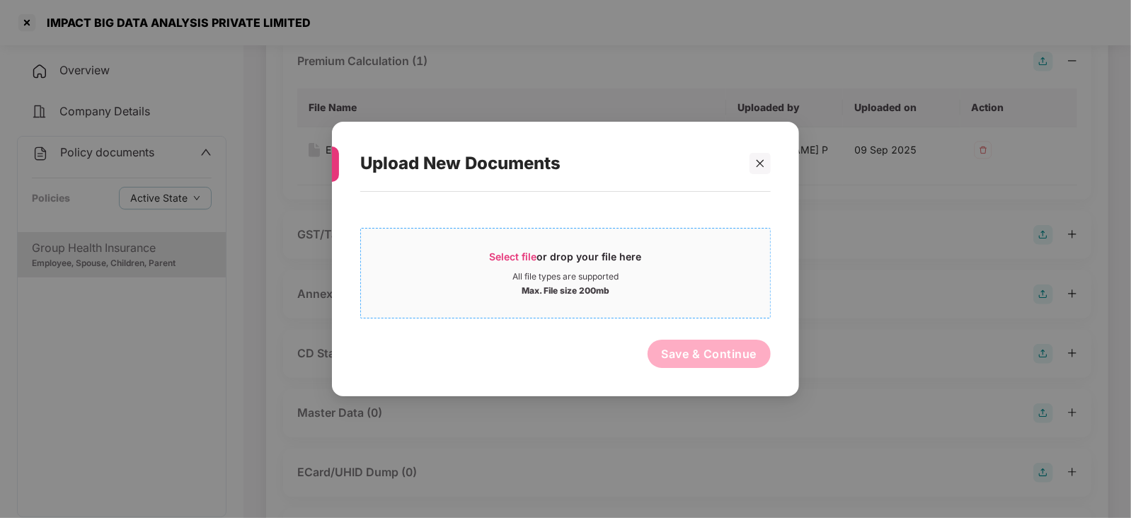
click at [516, 260] on span "Select file" at bounding box center [513, 257] width 47 height 12
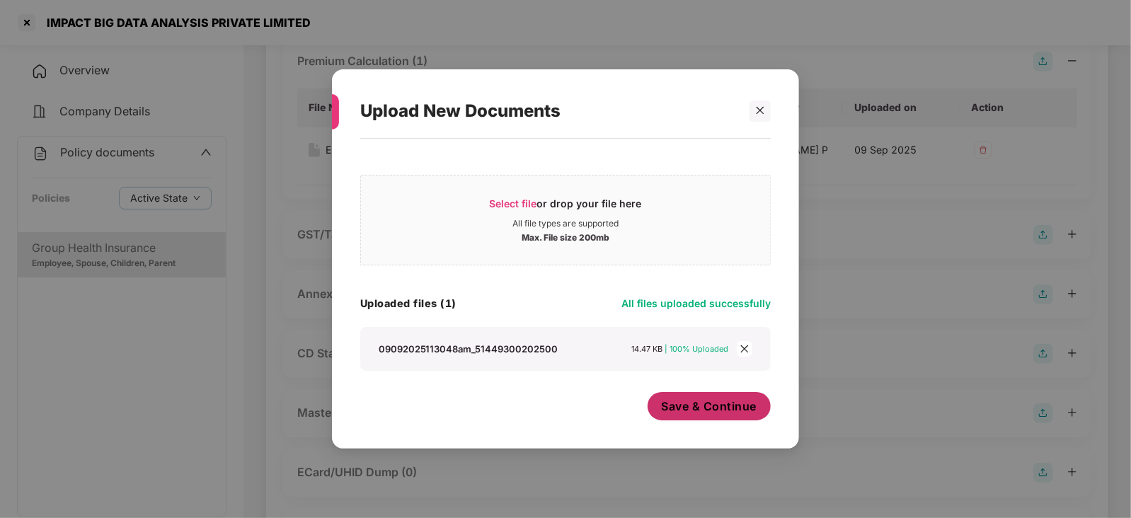
click at [722, 418] on button "Save & Continue" at bounding box center [710, 406] width 124 height 28
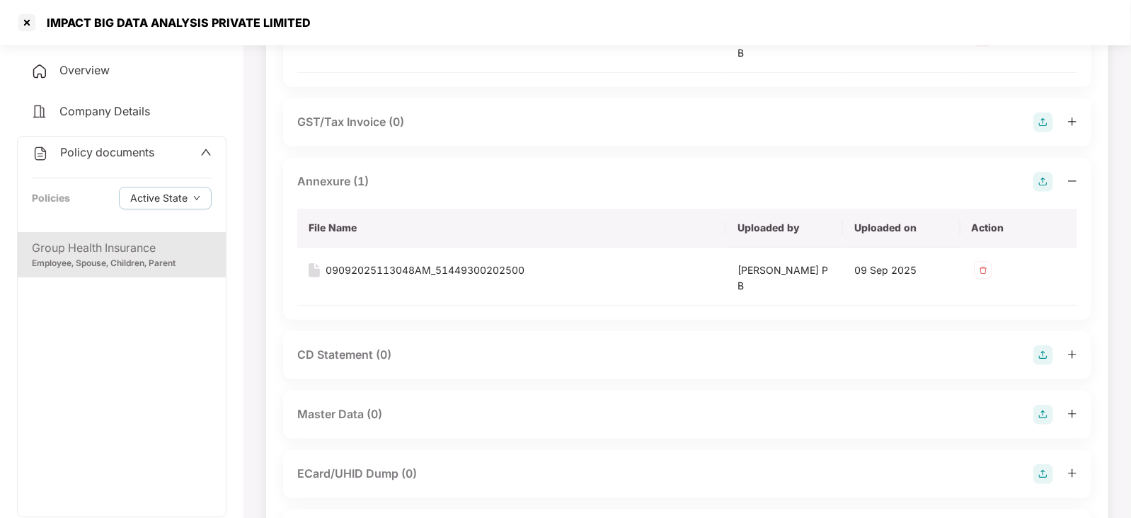
scroll to position [442, 0]
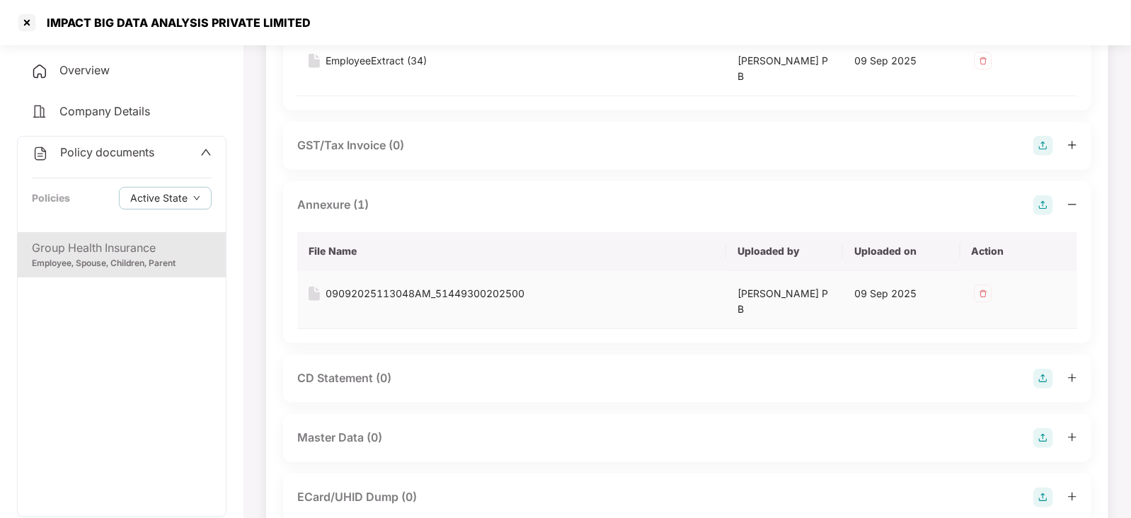
click at [984, 295] on img at bounding box center [983, 293] width 23 height 23
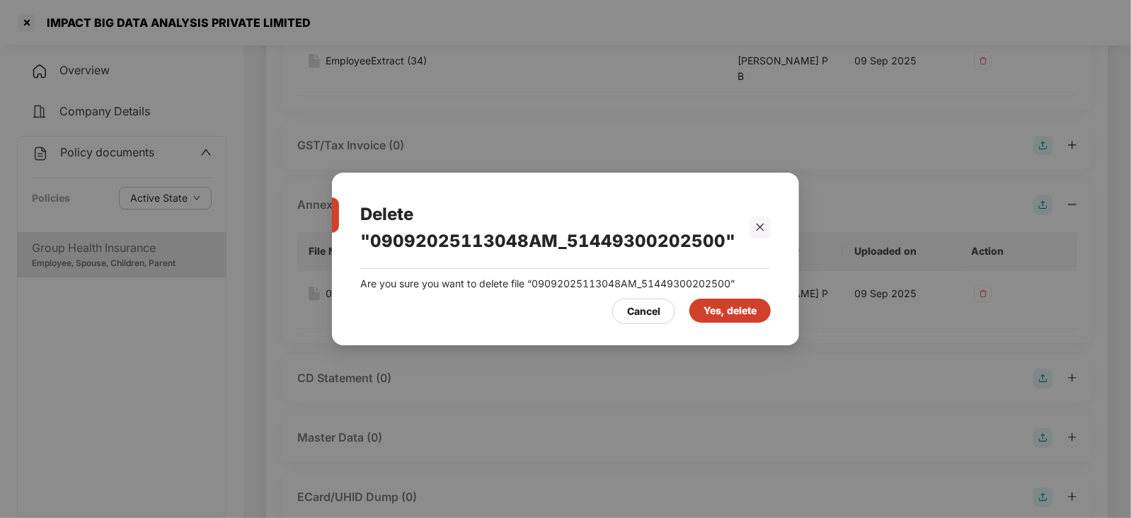
click at [729, 306] on div "Yes, delete" at bounding box center [730, 311] width 53 height 16
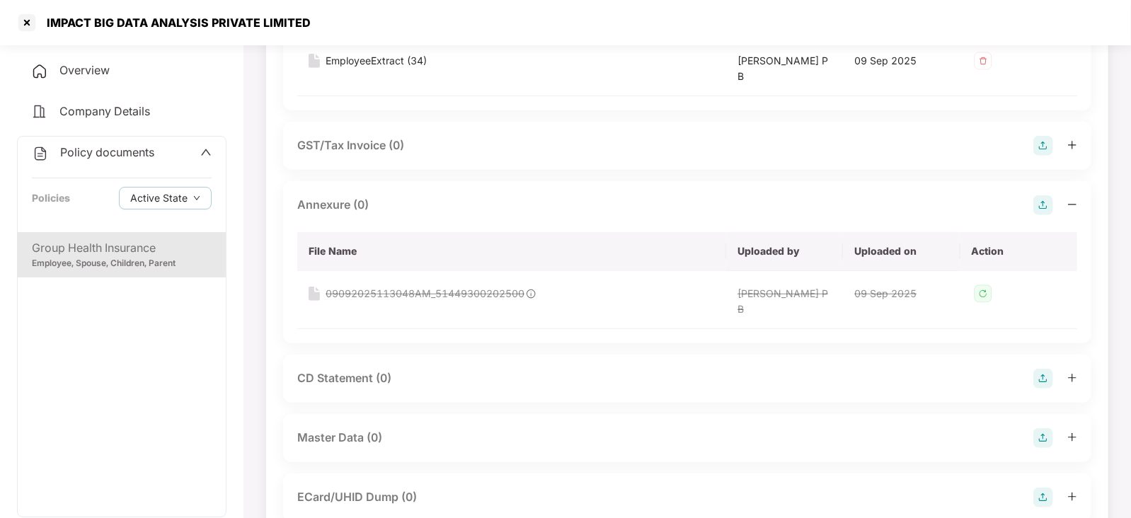
click at [1052, 200] on img at bounding box center [1044, 205] width 20 height 20
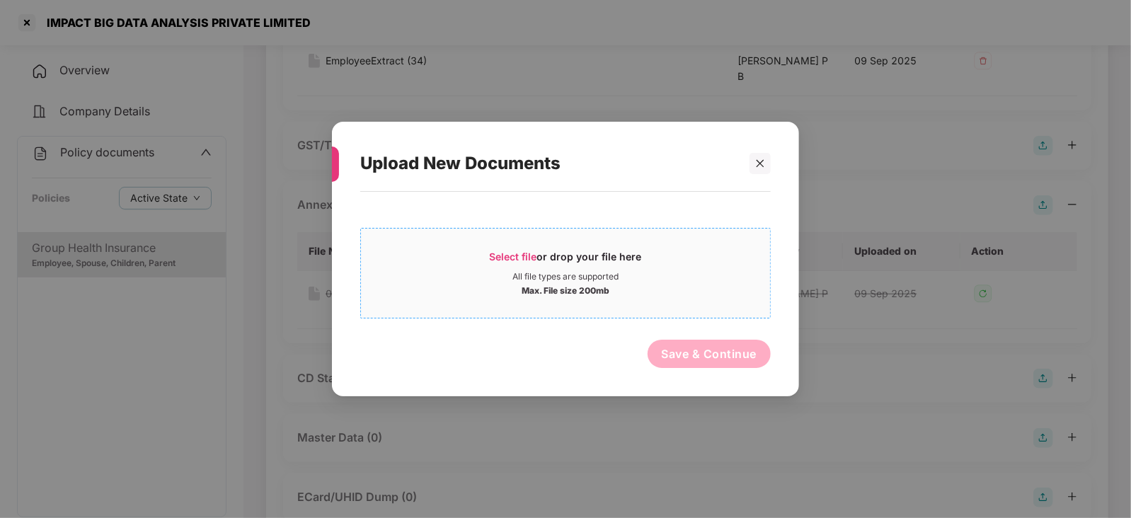
click at [524, 251] on span "Select file" at bounding box center [513, 257] width 47 height 12
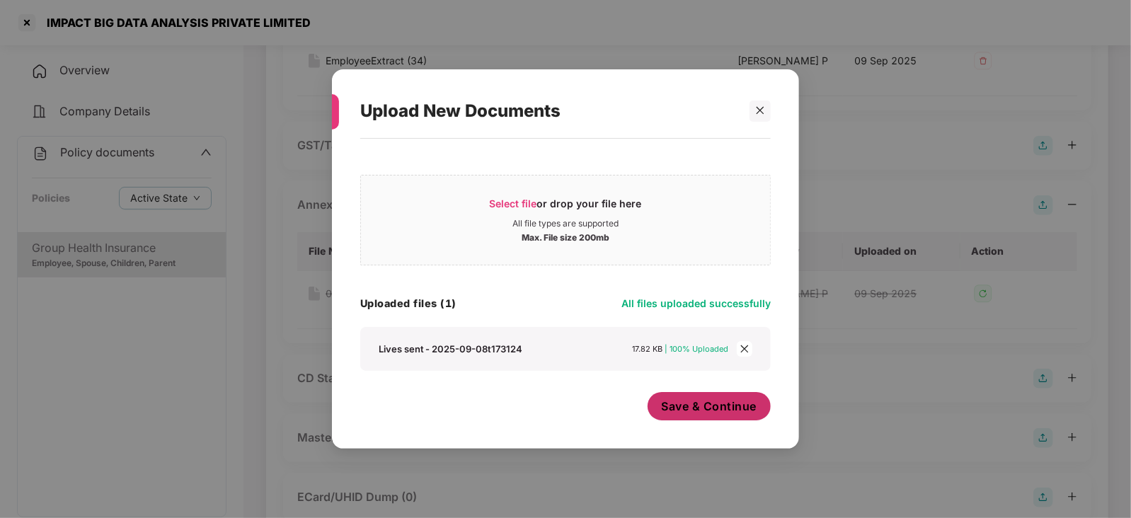
click at [679, 419] on button "Save & Continue" at bounding box center [710, 406] width 124 height 28
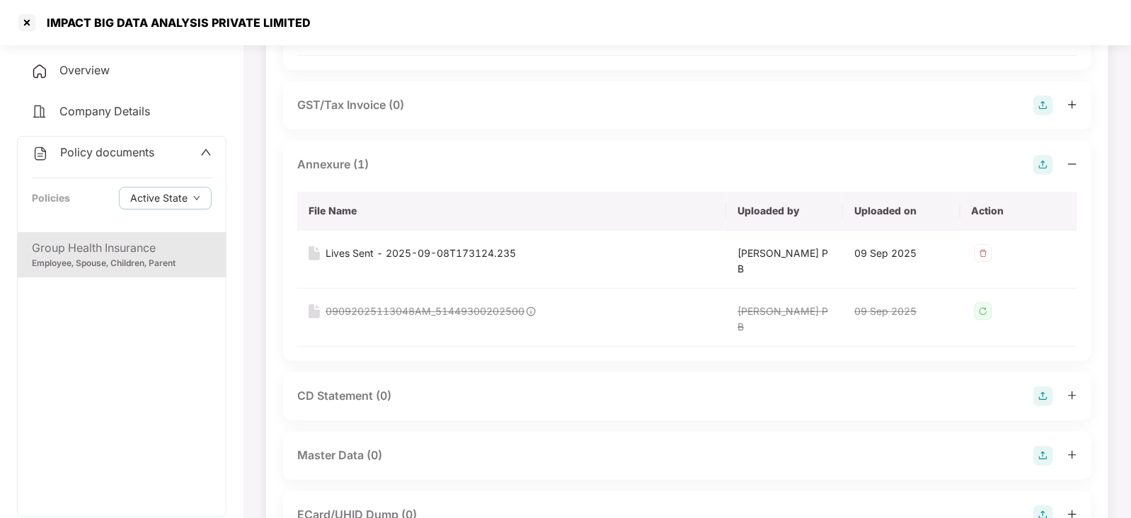
scroll to position [531, 0]
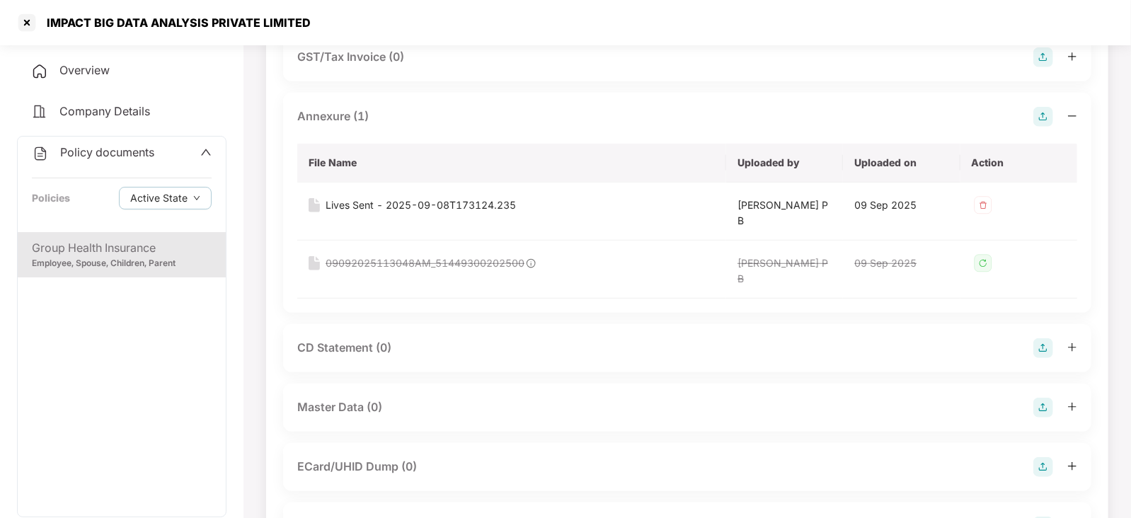
click at [1046, 353] on img at bounding box center [1044, 348] width 20 height 20
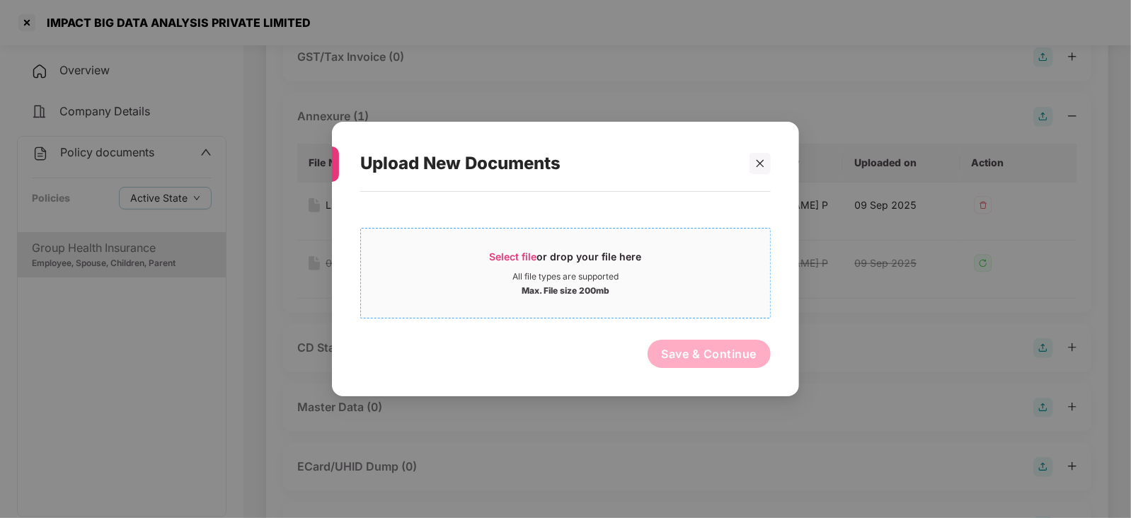
click at [542, 257] on div "Select file or drop your file here" at bounding box center [566, 260] width 152 height 21
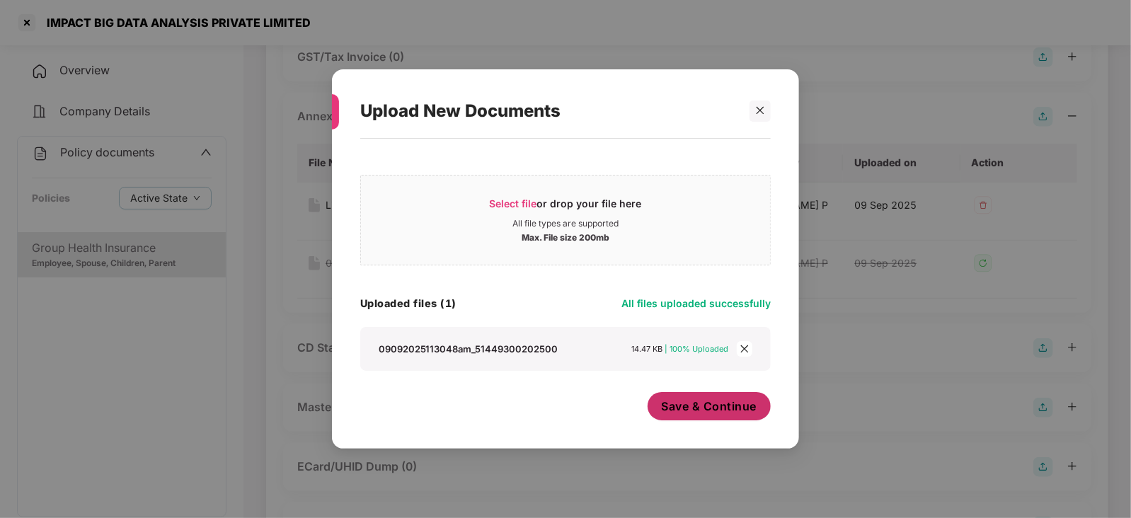
click at [685, 420] on button "Save & Continue" at bounding box center [710, 406] width 124 height 28
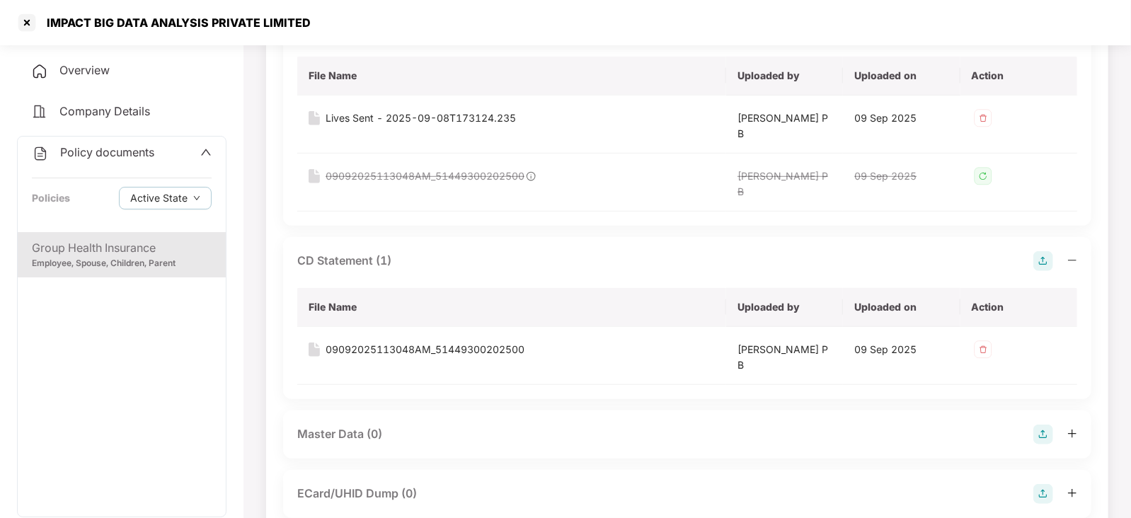
scroll to position [619, 0]
click at [1042, 427] on img at bounding box center [1044, 434] width 20 height 20
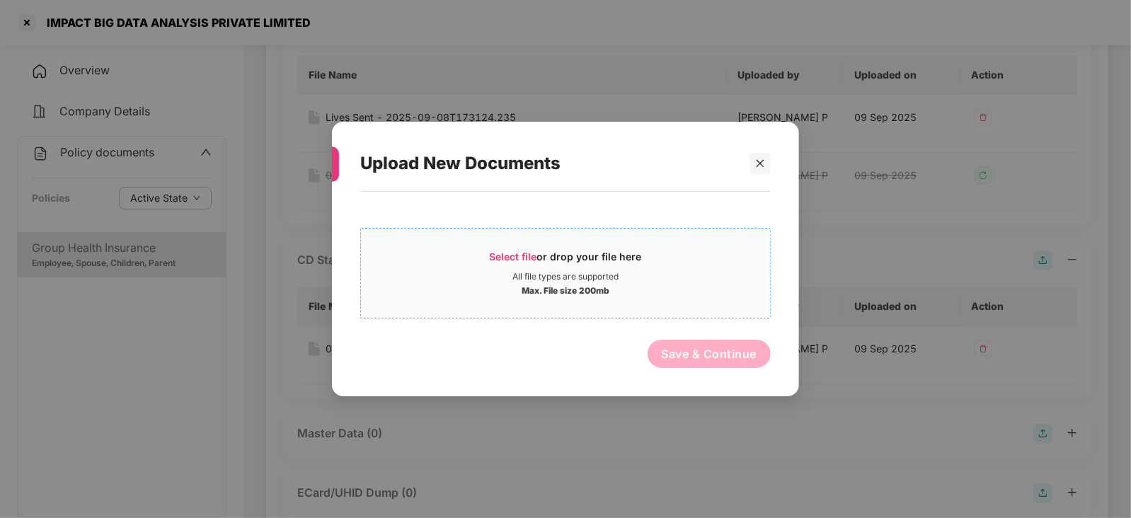
click at [527, 253] on span "Select file" at bounding box center [513, 257] width 47 height 12
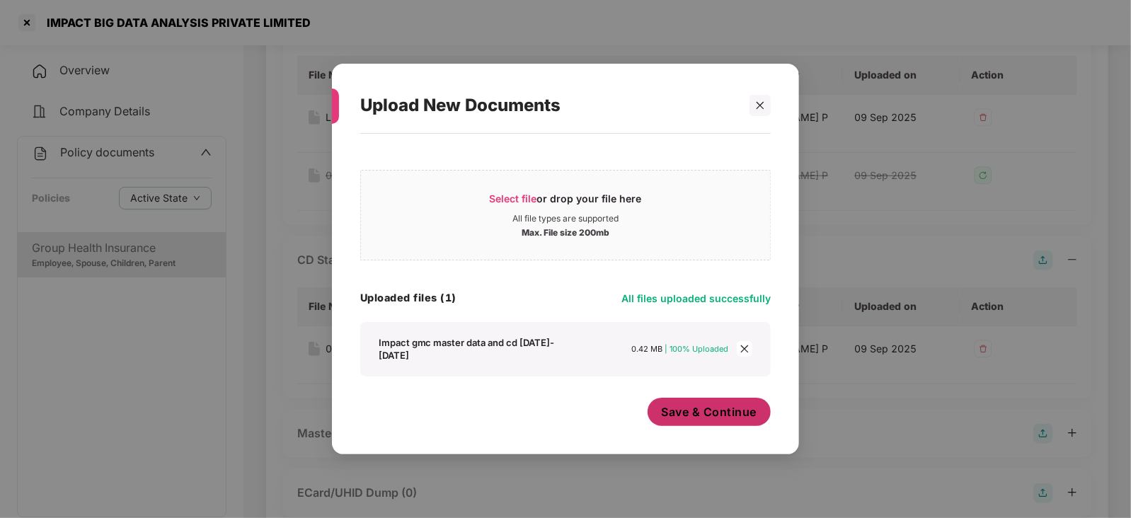
click at [680, 406] on span "Save & Continue" at bounding box center [710, 412] width 96 height 16
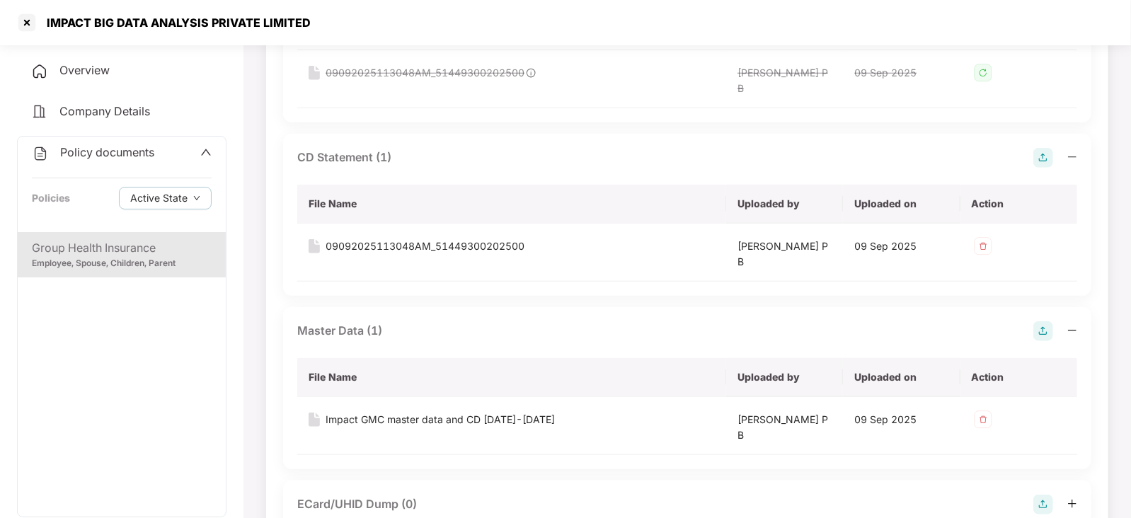
scroll to position [600, 0]
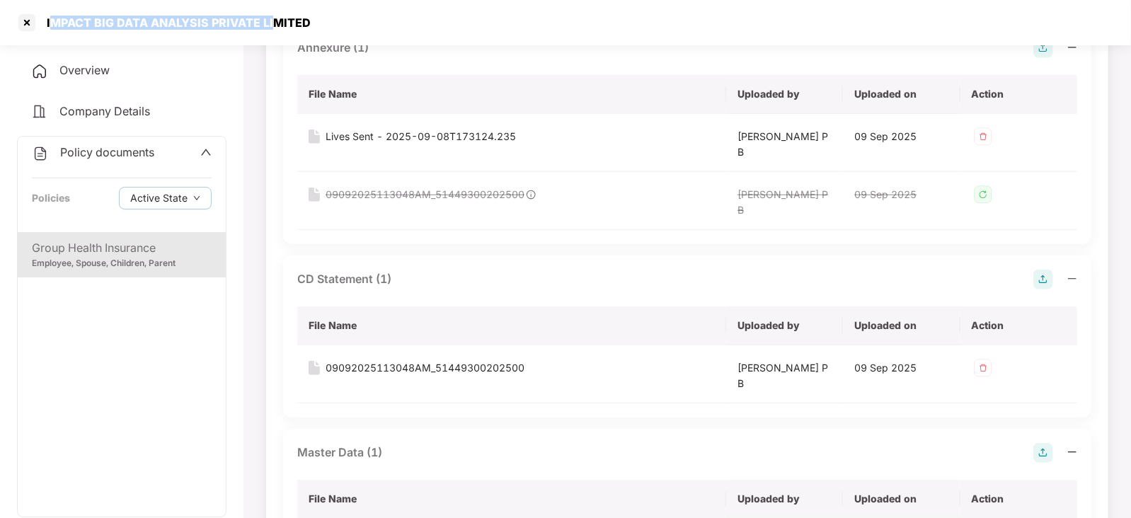
drag, startPoint x: 50, startPoint y: 21, endPoint x: 270, endPoint y: 30, distance: 220.4
click at [270, 30] on div "IMPACT BIG DATA ANALYSIS PRIVATE LIMITED" at bounding box center [163, 22] width 295 height 23
click at [56, 31] on div "IMPACT BIG DATA ANALYSIS PRIVATE LIMITED" at bounding box center [163, 22] width 295 height 23
drag, startPoint x: 46, startPoint y: 26, endPoint x: 336, endPoint y: 32, distance: 289.6
click at [336, 32] on div "IMPACT BIG DATA ANALYSIS PRIVATE LIMITED" at bounding box center [565, 22] width 1131 height 45
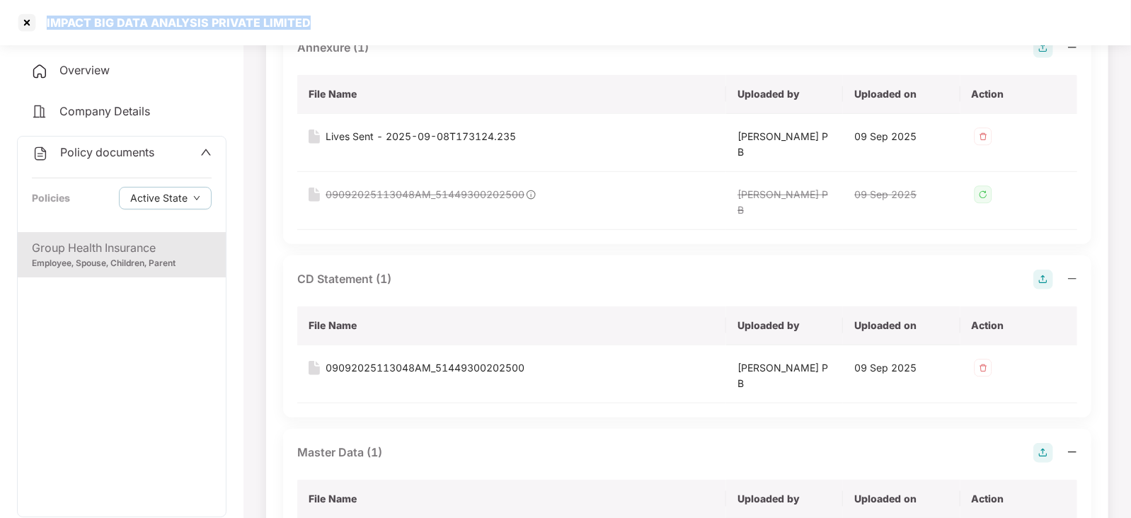
copy div "IMPACT BIG DATA ANALYSIS PRIVATE LIMITED"
click at [30, 23] on div at bounding box center [27, 22] width 23 height 23
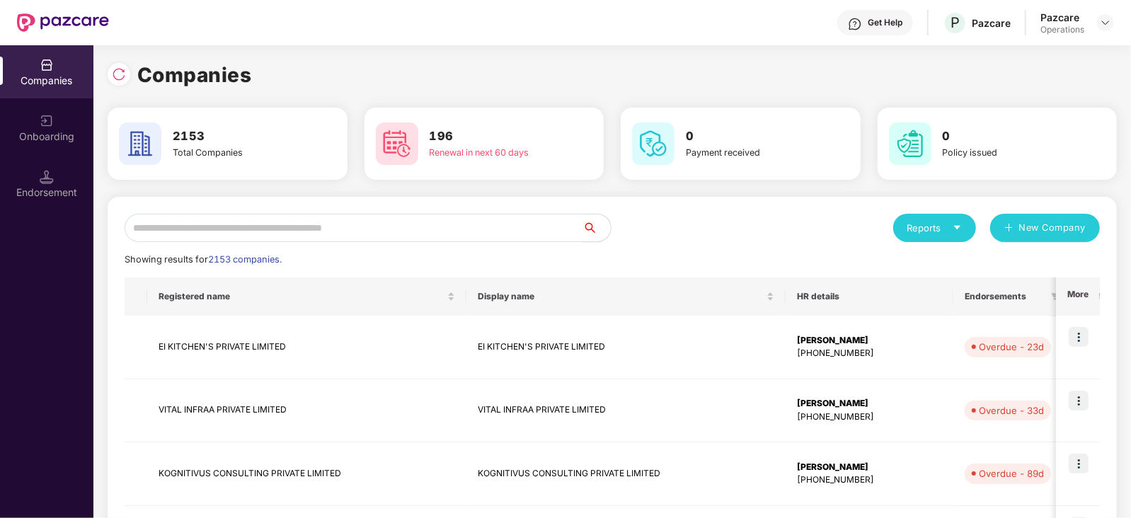
scroll to position [0, 0]
click at [313, 232] on input "text" at bounding box center [354, 228] width 458 height 28
paste input "**********"
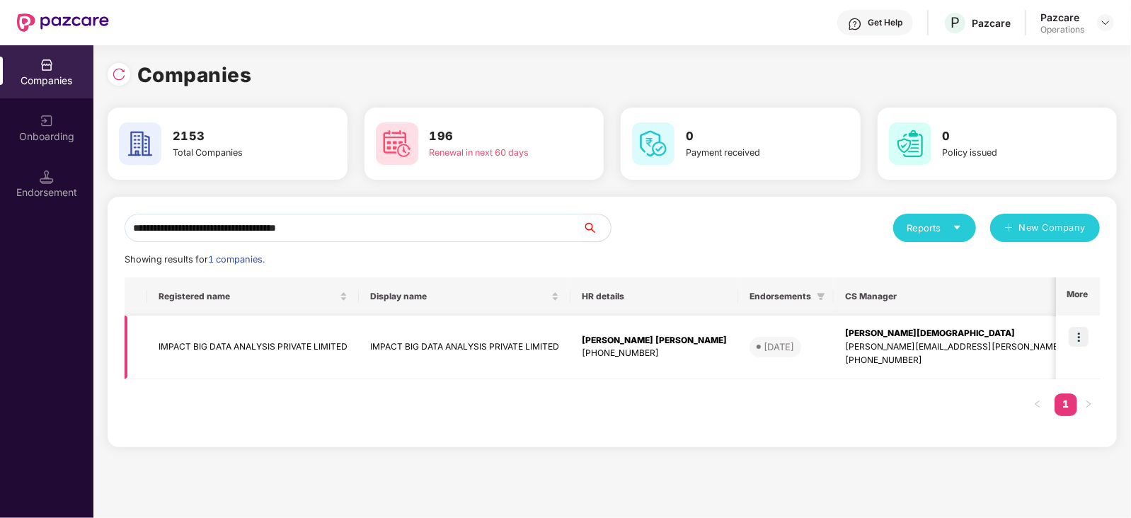
type input "**********"
click at [1081, 341] on img at bounding box center [1079, 337] width 20 height 20
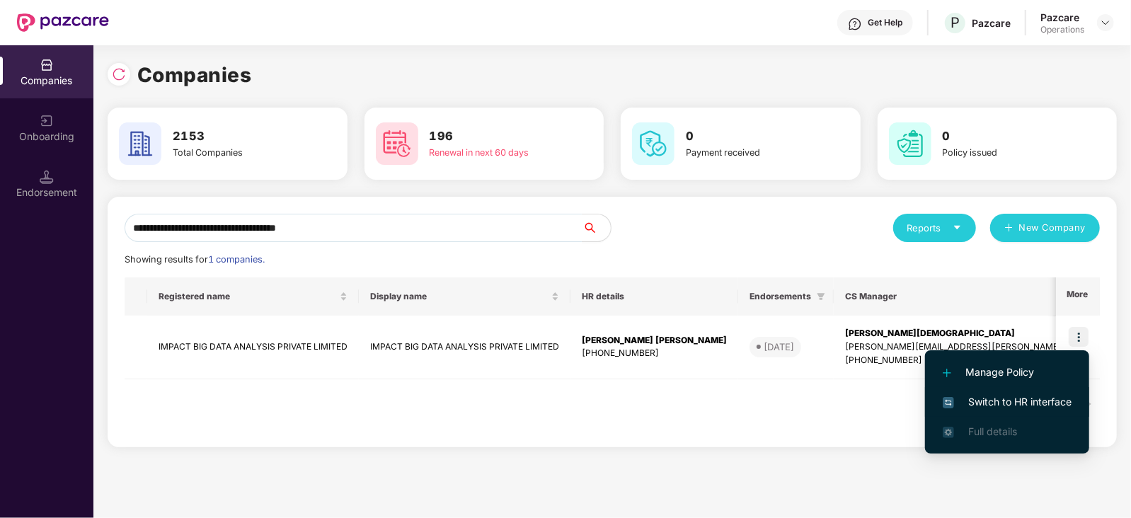
click at [1046, 389] on li "Switch to HR interface" at bounding box center [1007, 402] width 164 height 30
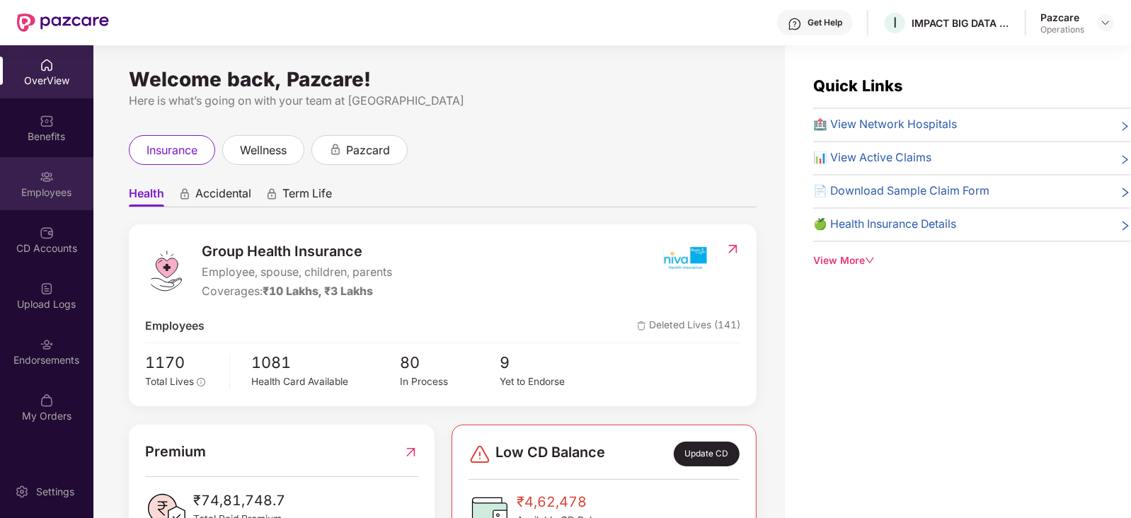
click at [55, 206] on div "Employees" at bounding box center [46, 183] width 93 height 53
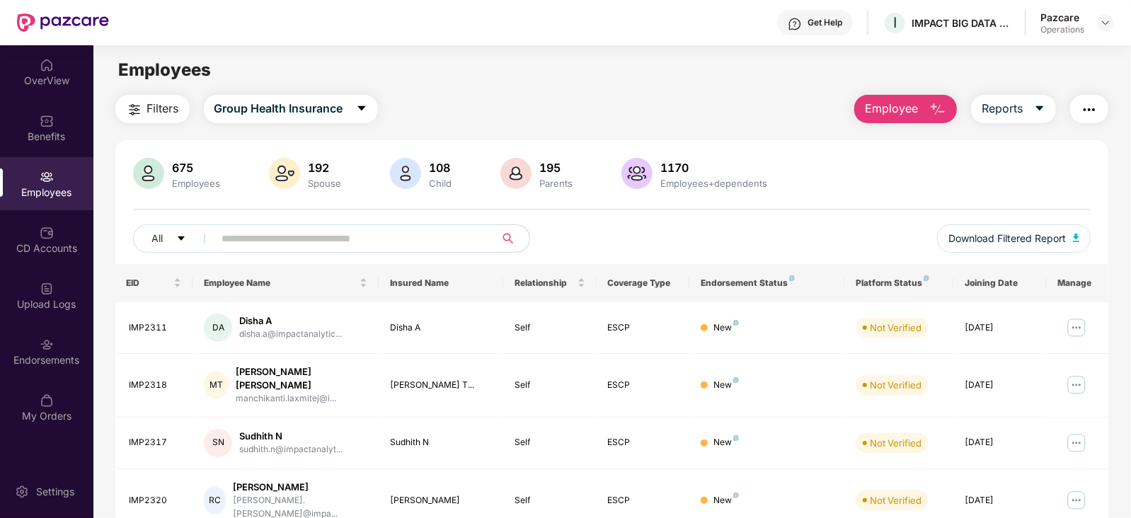
click at [150, 103] on span "Filters" at bounding box center [163, 109] width 32 height 18
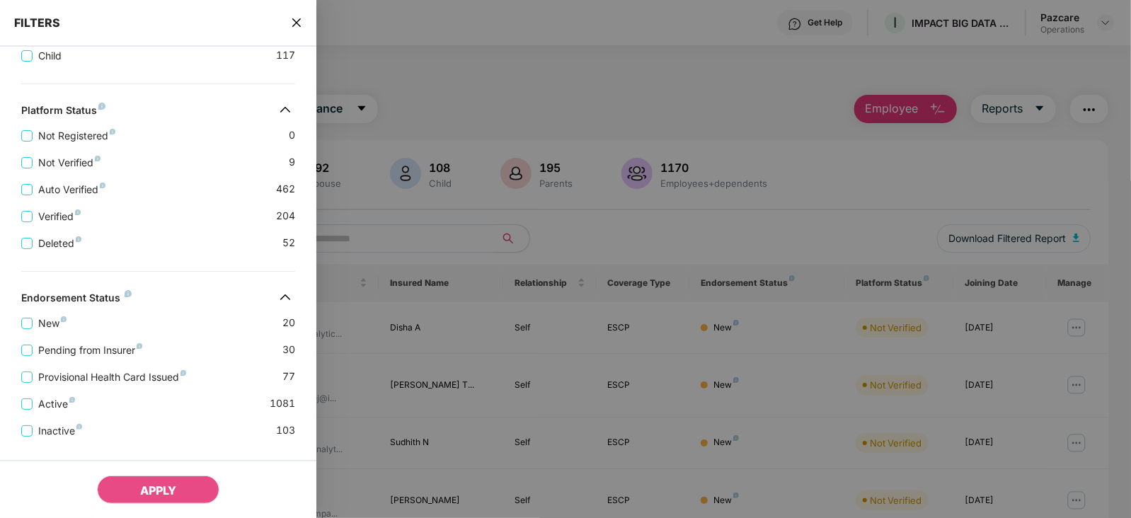
scroll to position [433, 0]
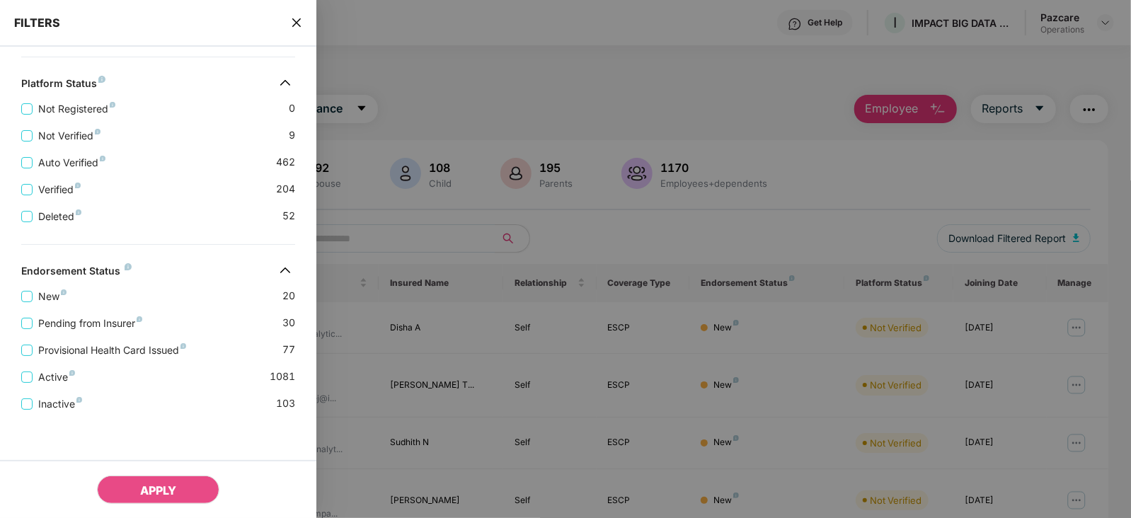
click at [134, 331] on div "Provisional Health Card Issued 77" at bounding box center [158, 344] width 274 height 27
click at [106, 326] on span "Pending from Insurer" at bounding box center [90, 324] width 115 height 16
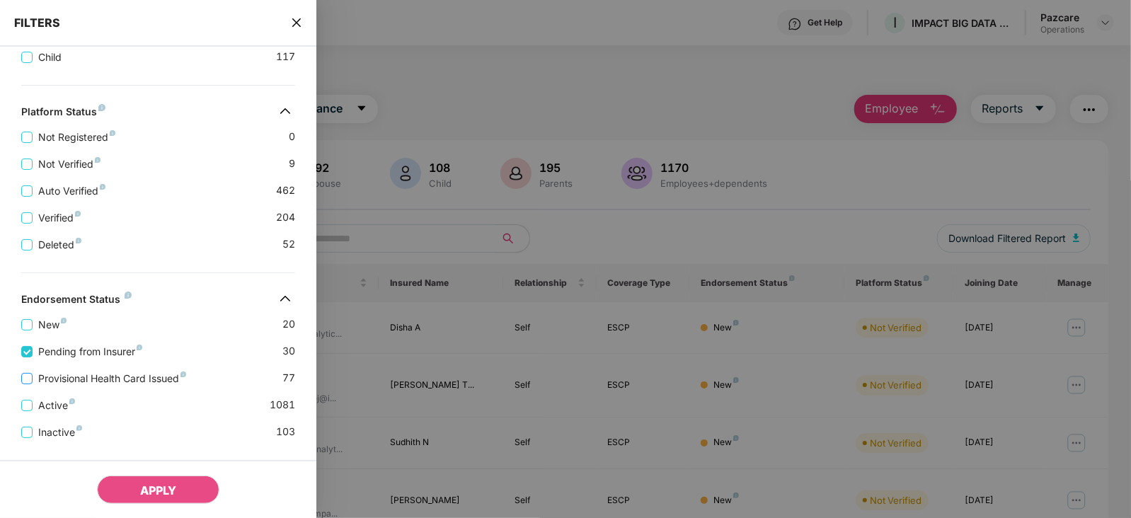
click at [108, 373] on span "Provisional Health Card Issued" at bounding box center [112, 379] width 159 height 16
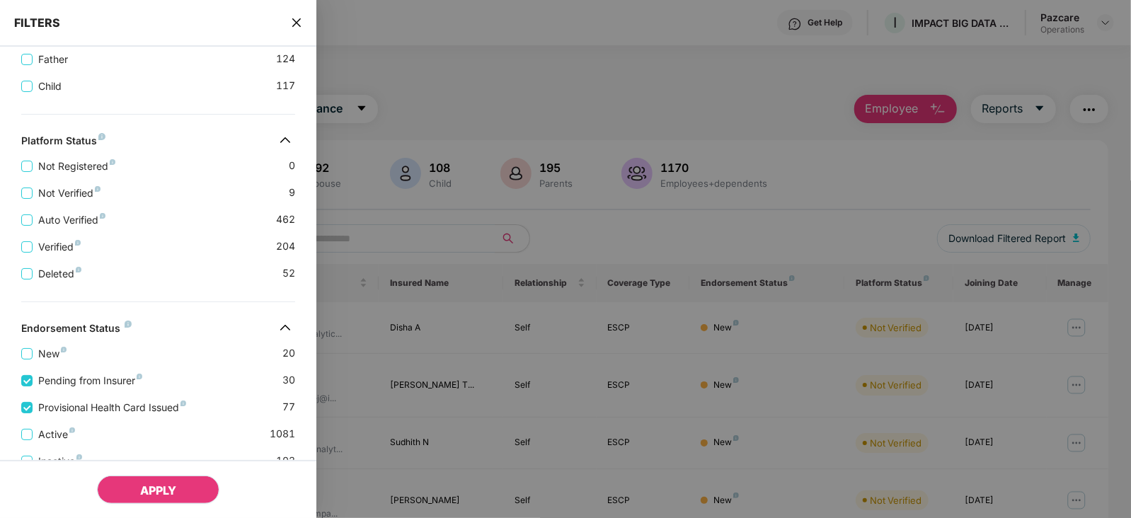
click at [145, 491] on span "APPLY" at bounding box center [158, 491] width 36 height 14
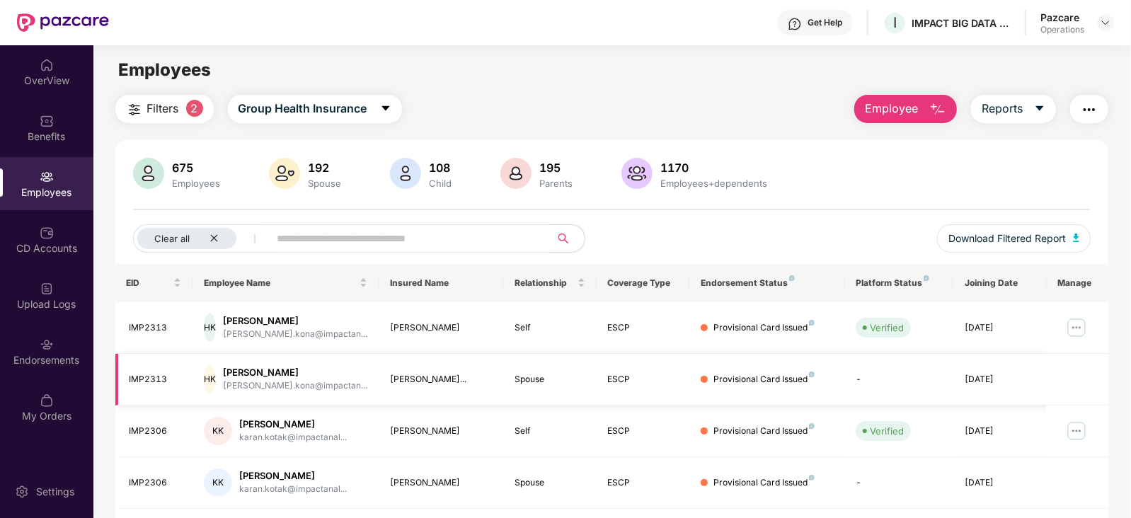
scroll to position [88, 0]
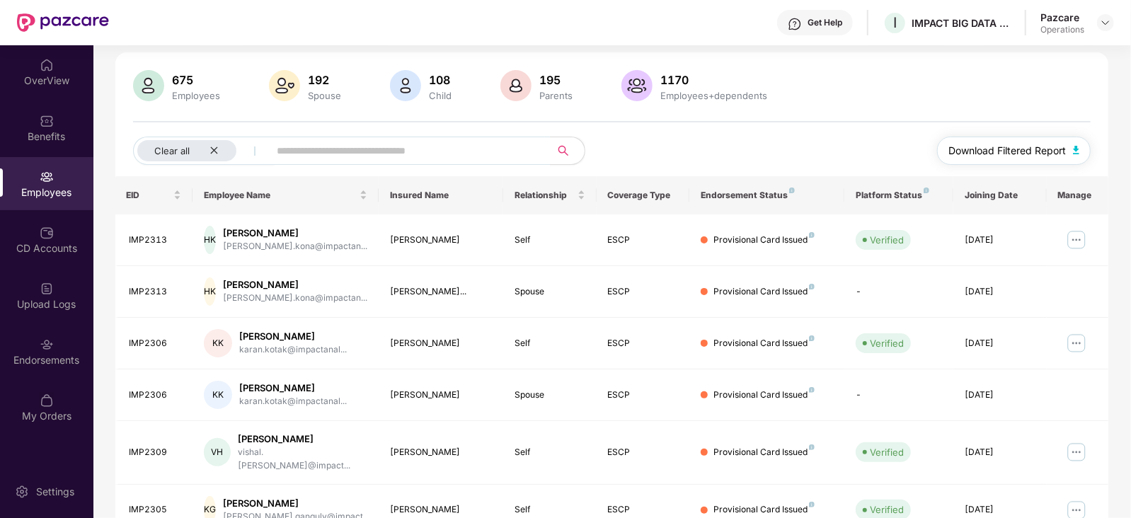
click at [1073, 150] on img "button" at bounding box center [1076, 150] width 7 height 8
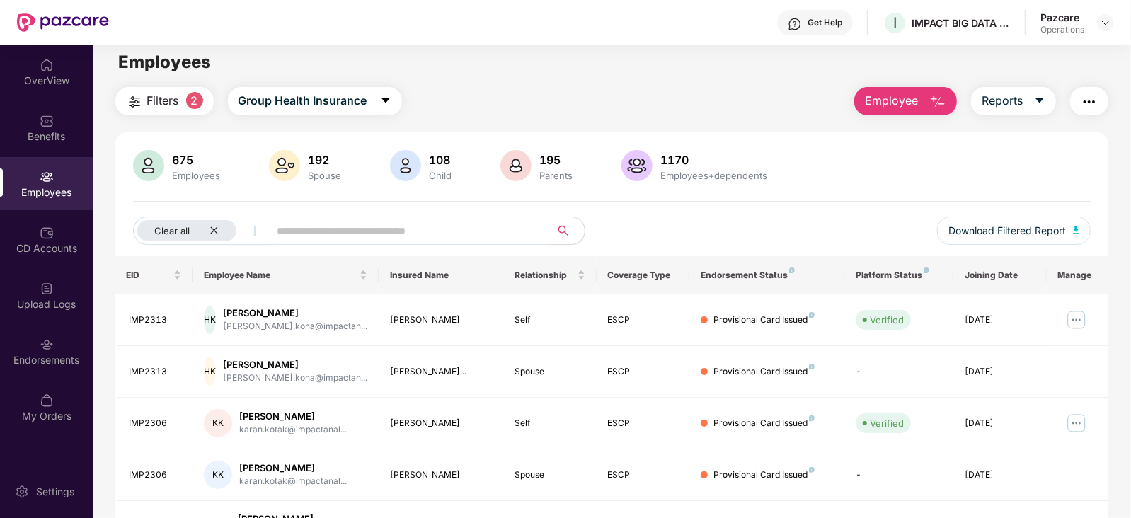
scroll to position [0, 0]
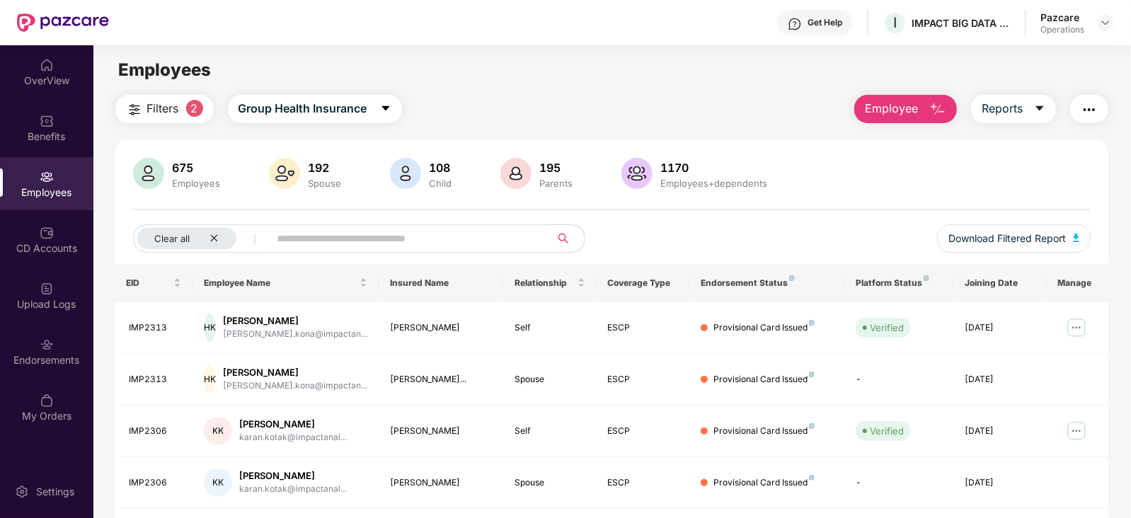
click at [1089, 104] on img "button" at bounding box center [1089, 109] width 17 height 17
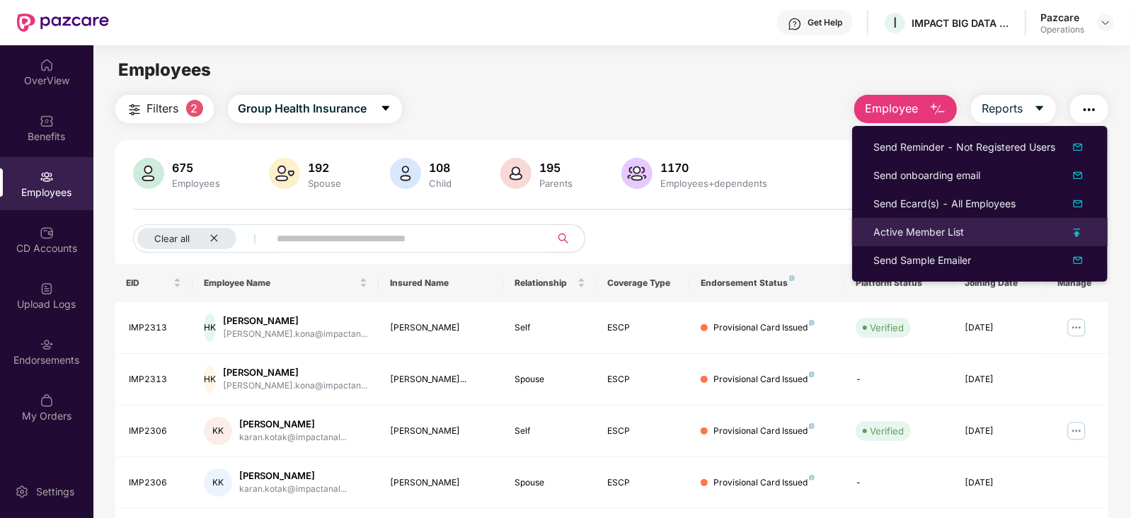
click at [916, 232] on div "Active Member List" at bounding box center [919, 232] width 91 height 16
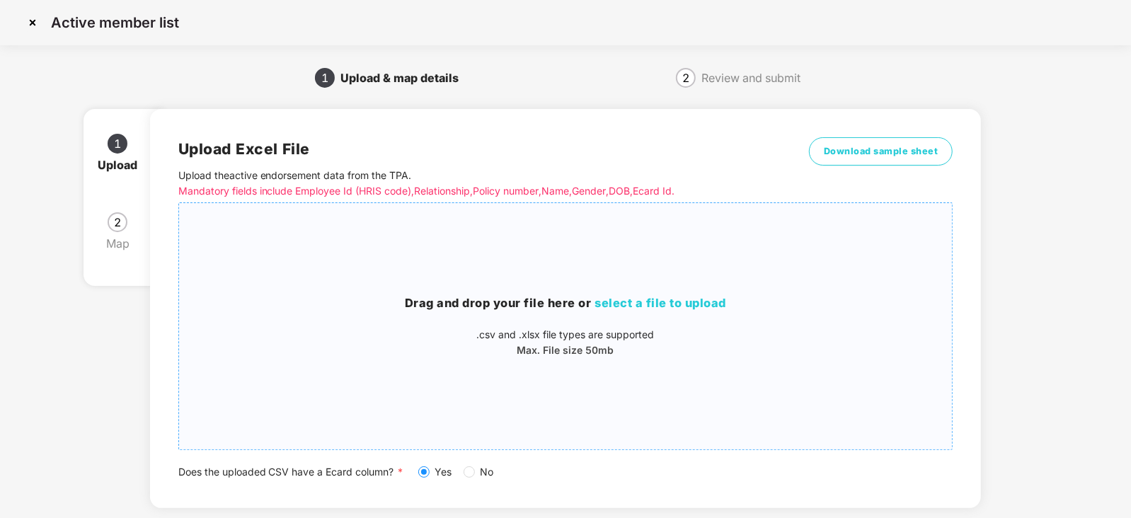
click at [618, 297] on span "select a file to upload" at bounding box center [661, 303] width 132 height 14
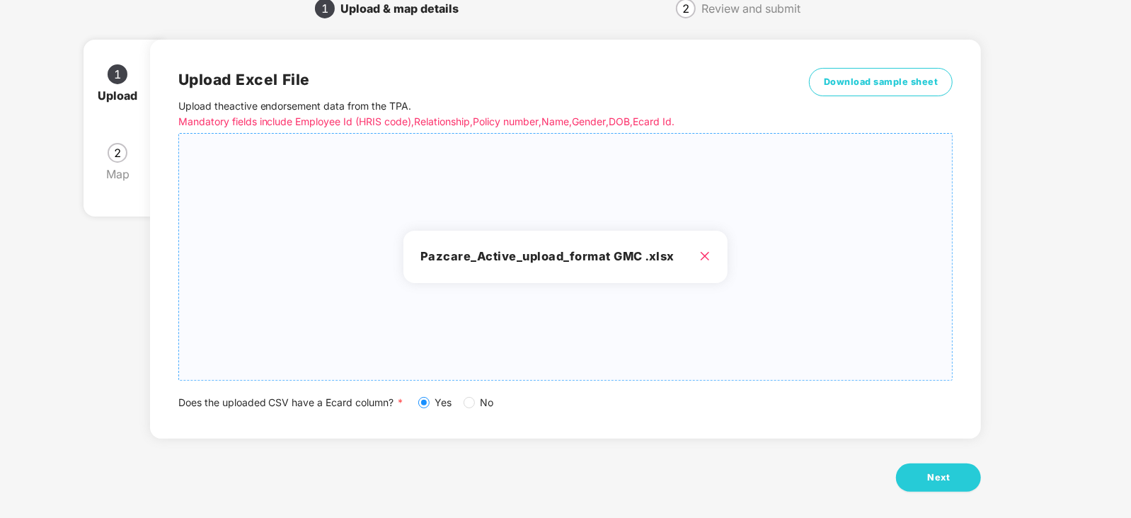
scroll to position [79, 0]
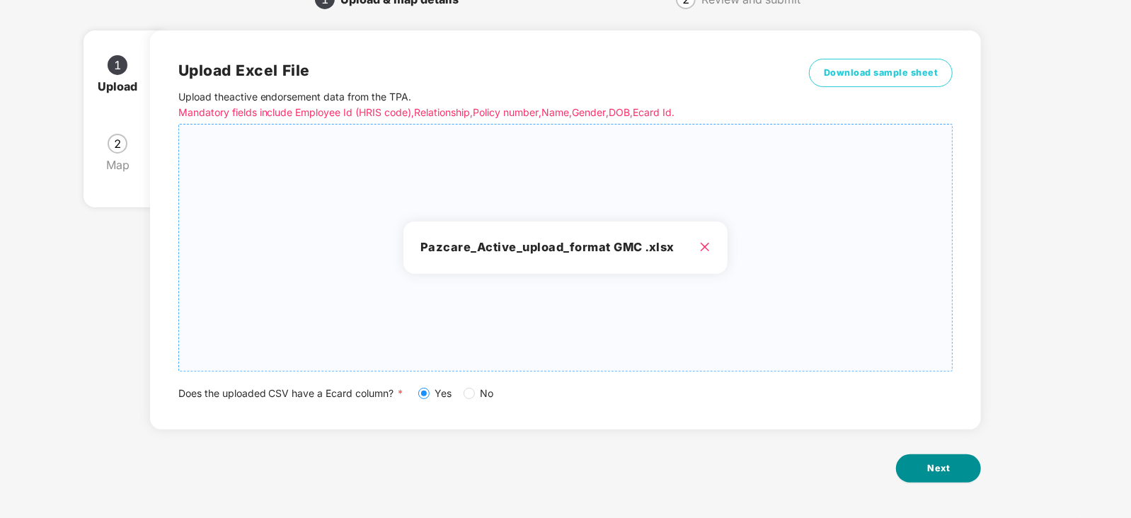
click at [927, 465] on button "Next" at bounding box center [938, 469] width 85 height 28
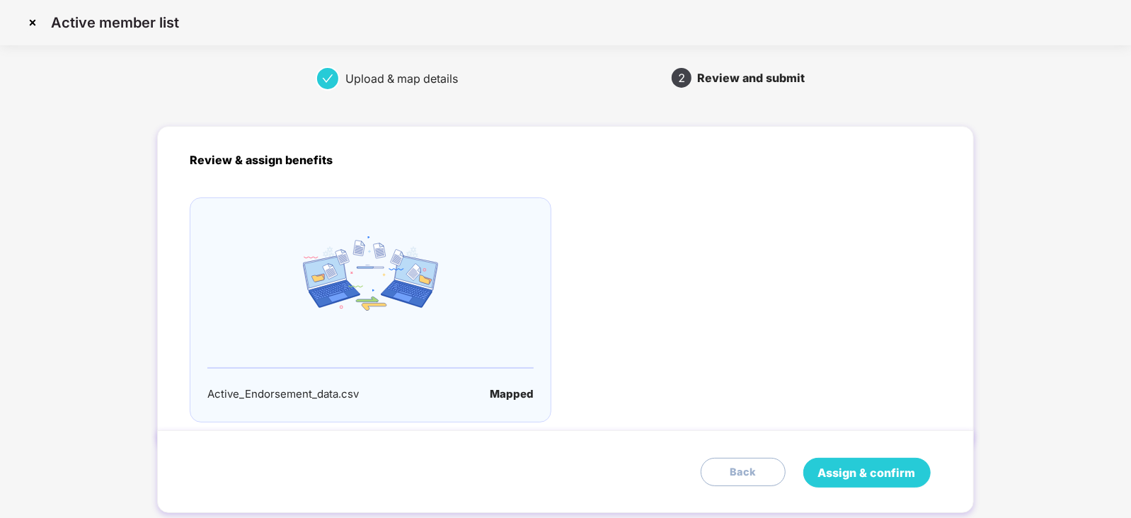
click at [874, 462] on button "Assign & confirm" at bounding box center [867, 473] width 127 height 30
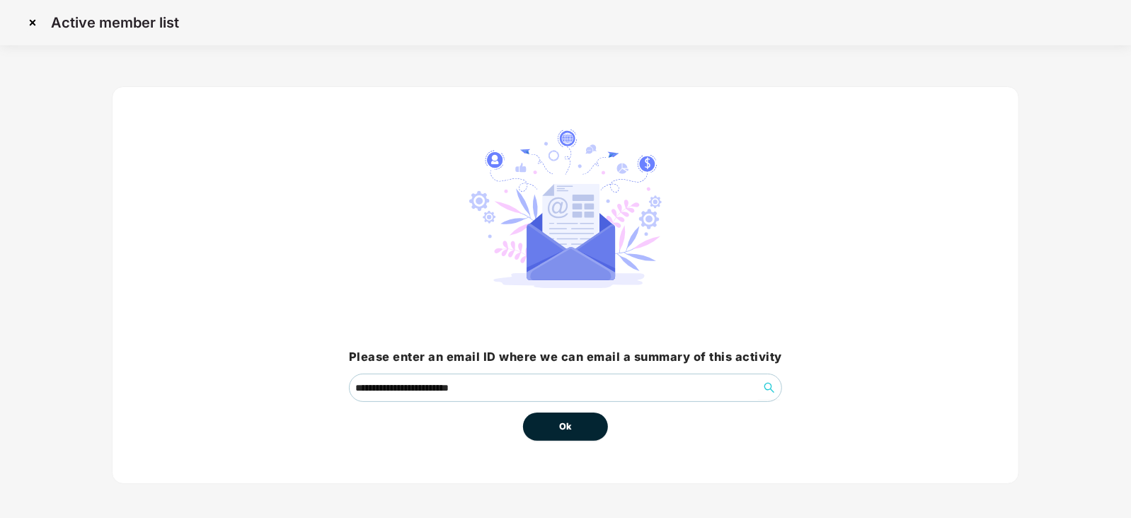
click at [544, 413] on button "Ok" at bounding box center [565, 427] width 85 height 28
drag, startPoint x: 547, startPoint y: 412, endPoint x: 562, endPoint y: 423, distance: 18.9
click at [552, 416] on button "Ok" at bounding box center [565, 427] width 85 height 28
click at [563, 423] on span "Ok" at bounding box center [565, 427] width 13 height 14
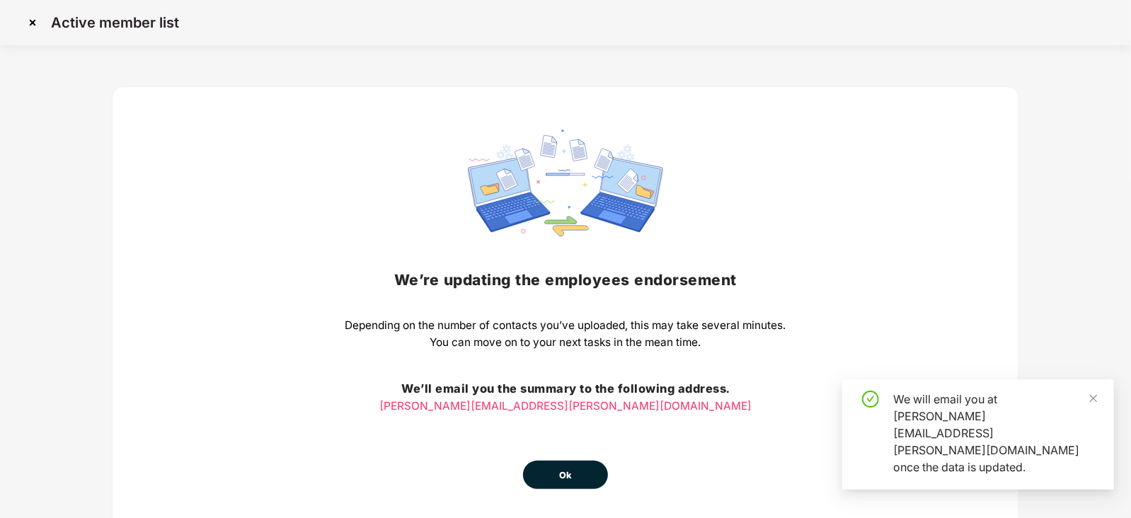
click at [579, 481] on button "Ok" at bounding box center [565, 475] width 85 height 28
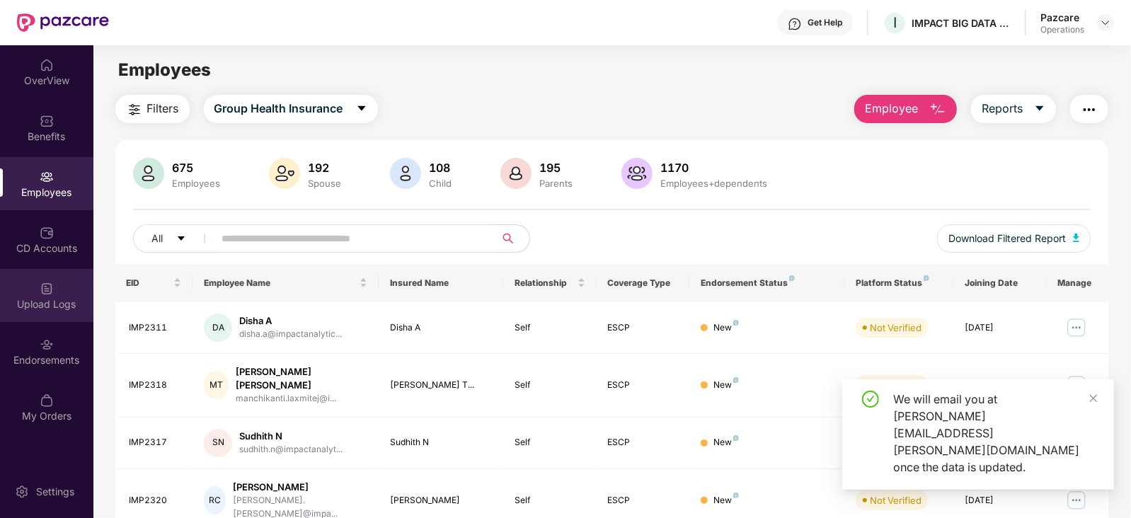
click at [33, 301] on div "Upload Logs" at bounding box center [46, 304] width 93 height 14
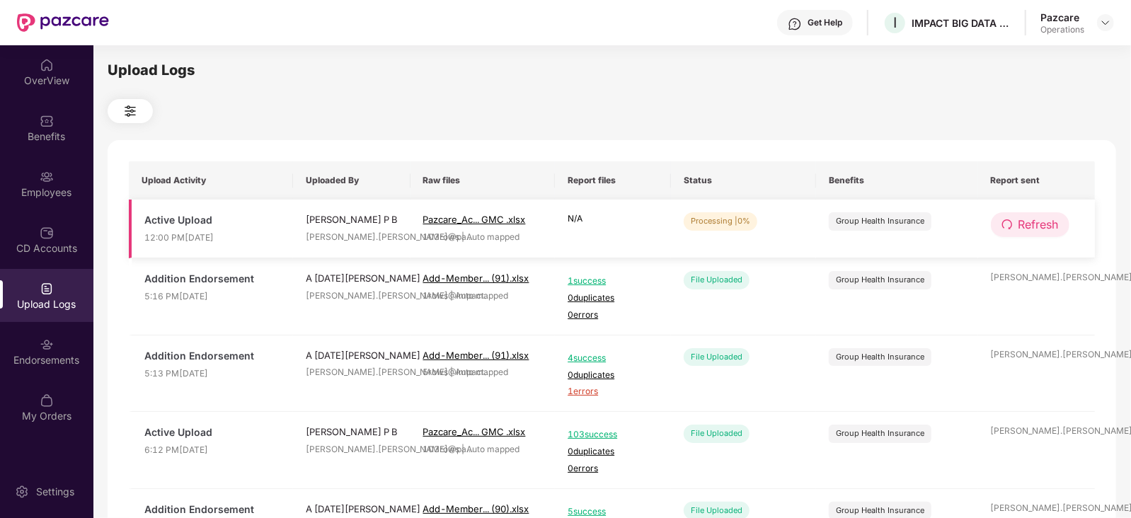
click at [1032, 230] on span "Refresh" at bounding box center [1039, 225] width 40 height 18
click at [1032, 229] on span "Refresh" at bounding box center [1039, 225] width 40 height 18
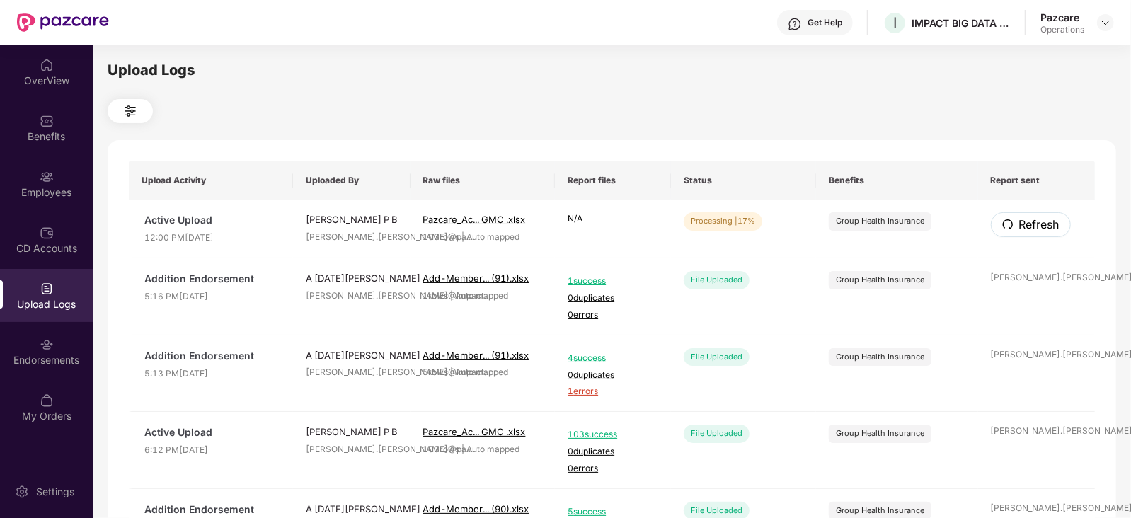
click at [1032, 229] on span "Refresh" at bounding box center [1039, 225] width 40 height 18
click at [1032, 216] on span "Refresh" at bounding box center [1039, 225] width 40 height 18
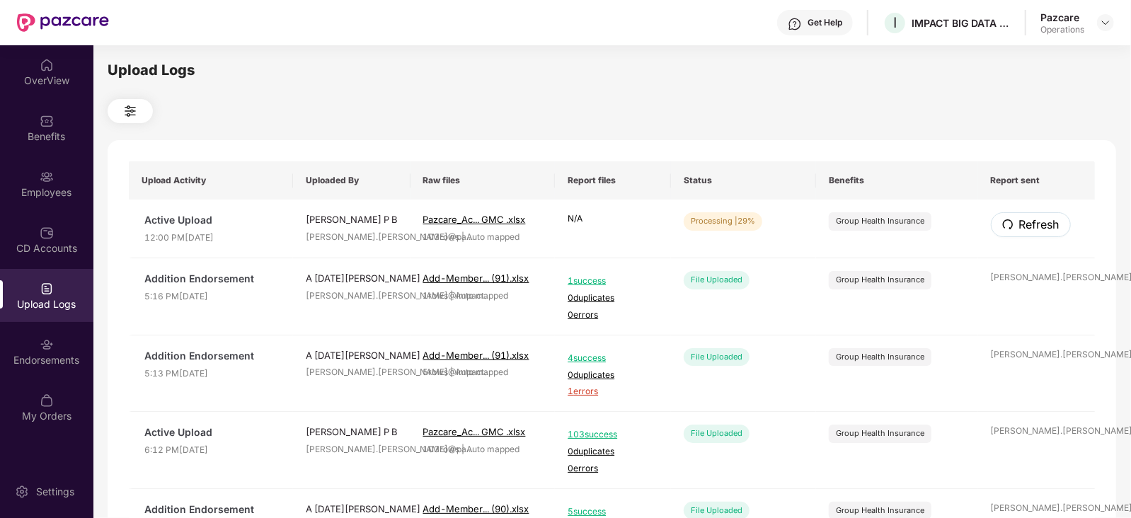
click at [1032, 216] on span "Refresh" at bounding box center [1039, 225] width 40 height 18
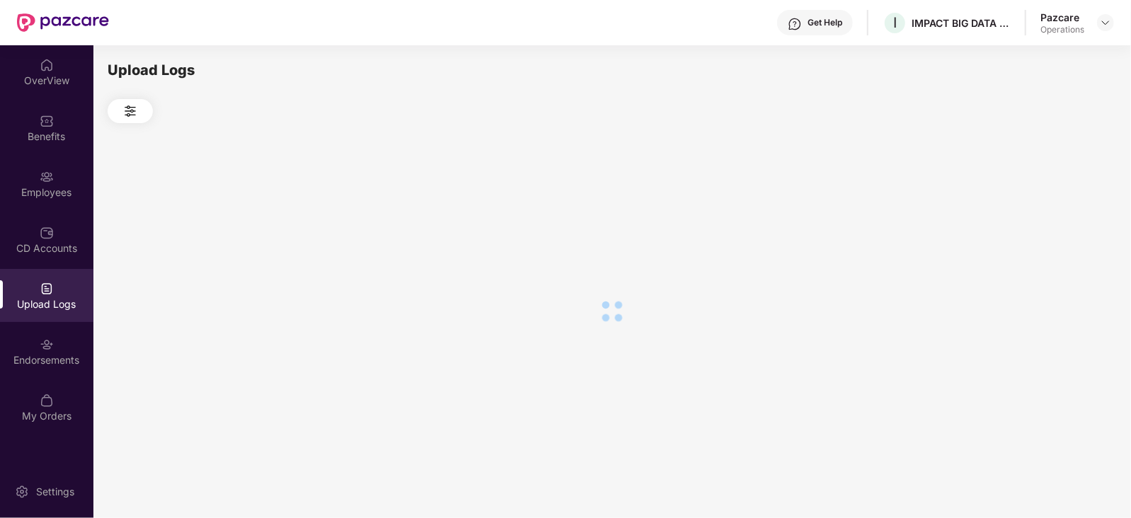
click at [1032, 216] on div at bounding box center [612, 311] width 1009 height 377
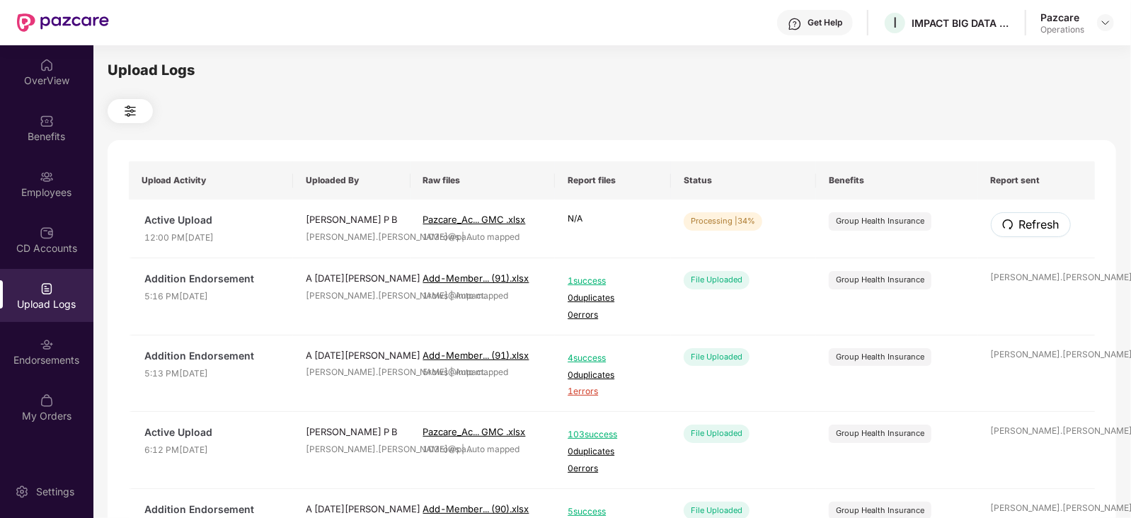
click at [1032, 216] on span "Refresh" at bounding box center [1039, 225] width 40 height 18
click at [1032, 224] on span "Refresh" at bounding box center [1039, 225] width 40 height 18
click at [1032, 223] on span "Refresh" at bounding box center [1039, 225] width 40 height 18
click at [1039, 227] on span "Refresh" at bounding box center [1039, 225] width 40 height 18
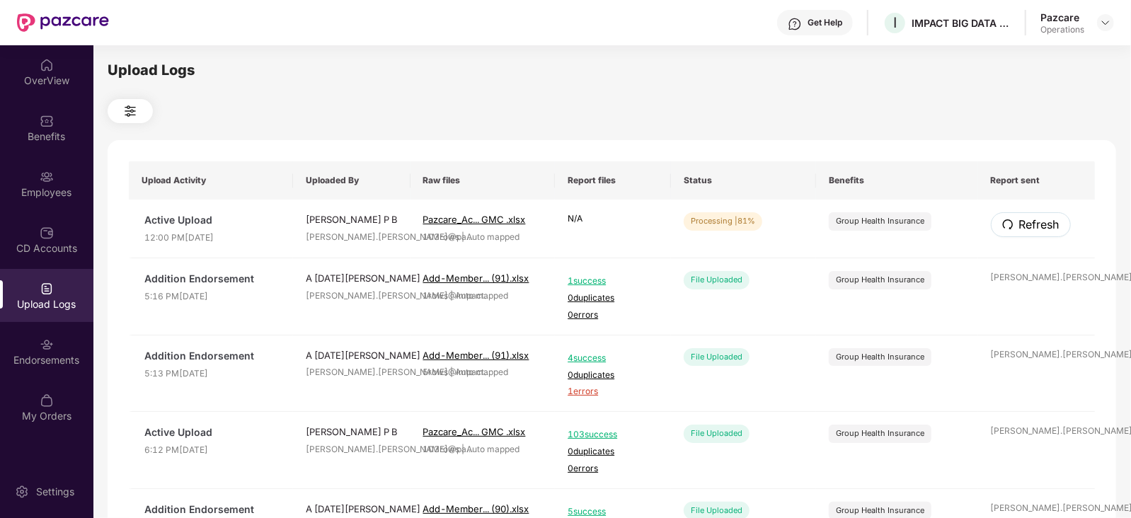
click at [1039, 227] on span "Refresh" at bounding box center [1039, 225] width 40 height 18
click at [1037, 227] on span "Refresh" at bounding box center [1039, 225] width 40 height 18
click at [1036, 224] on span "Refresh" at bounding box center [1039, 225] width 40 height 18
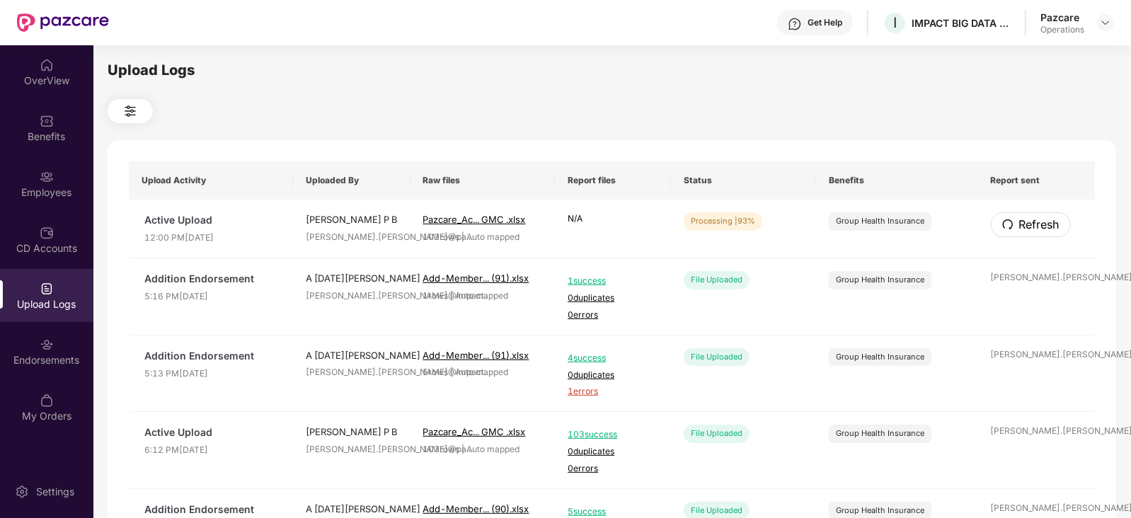
click at [1036, 224] on span "Refresh" at bounding box center [1039, 225] width 40 height 18
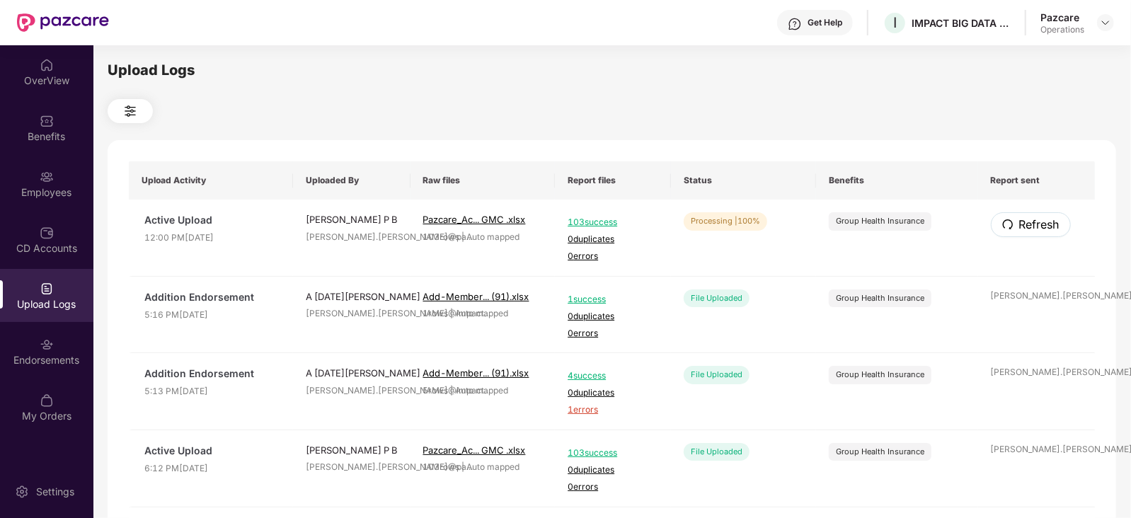
click at [1036, 224] on span "Refresh" at bounding box center [1039, 225] width 40 height 18
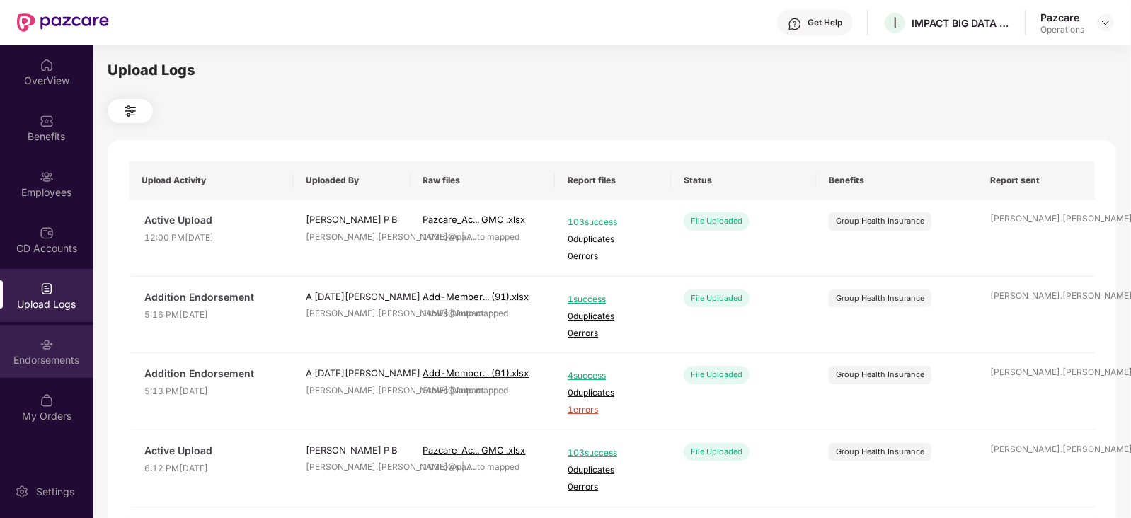
click at [39, 377] on div "Endorsements" at bounding box center [46, 351] width 93 height 53
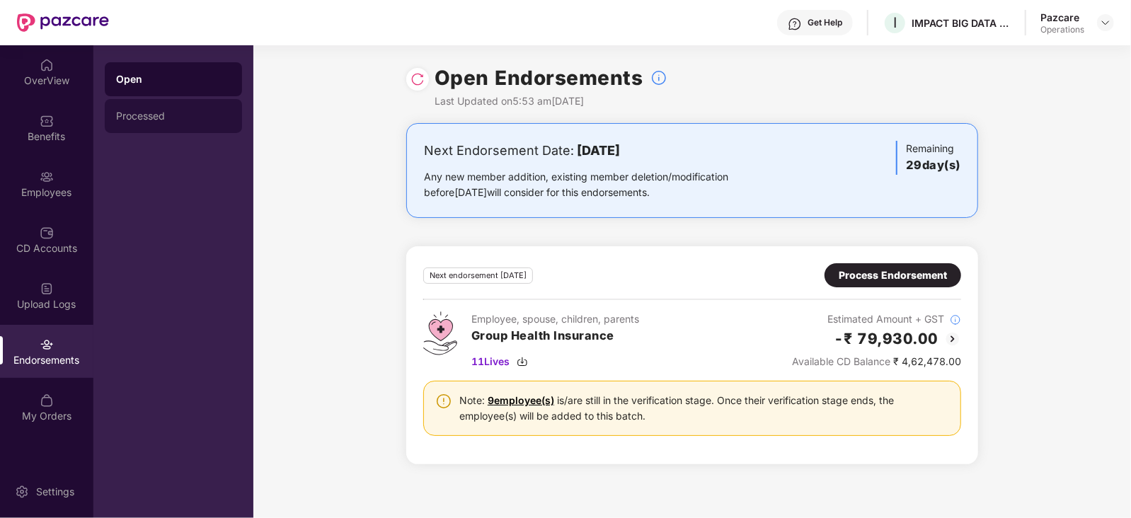
click at [141, 106] on div "Processed" at bounding box center [173, 116] width 137 height 34
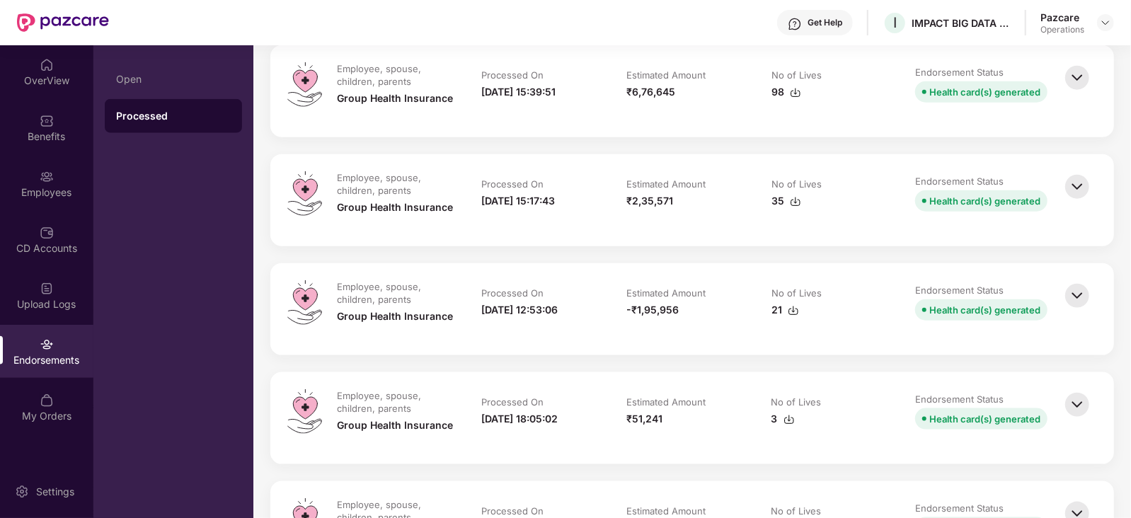
scroll to position [796, 0]
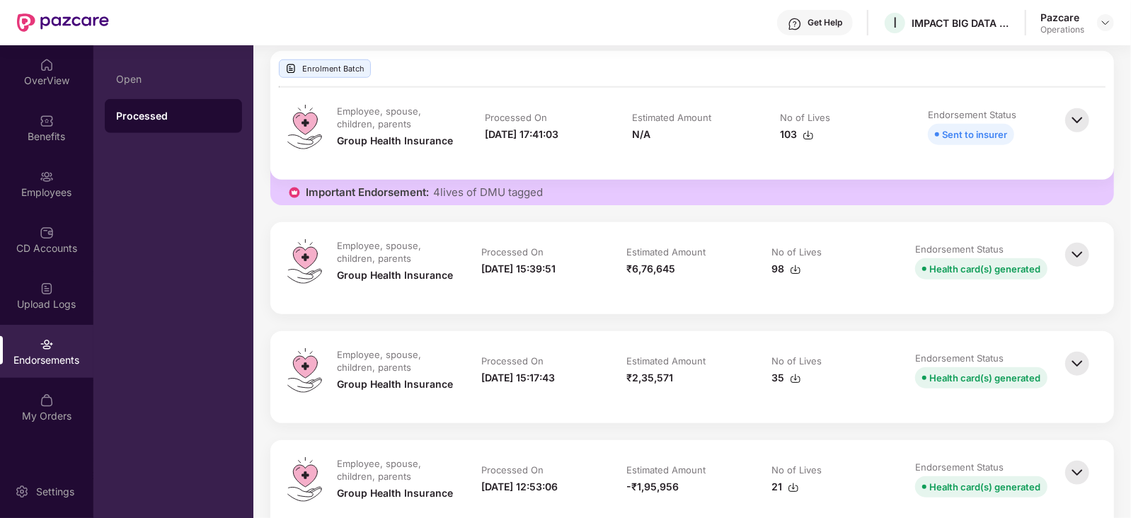
click at [1082, 263] on img at bounding box center [1077, 254] width 31 height 31
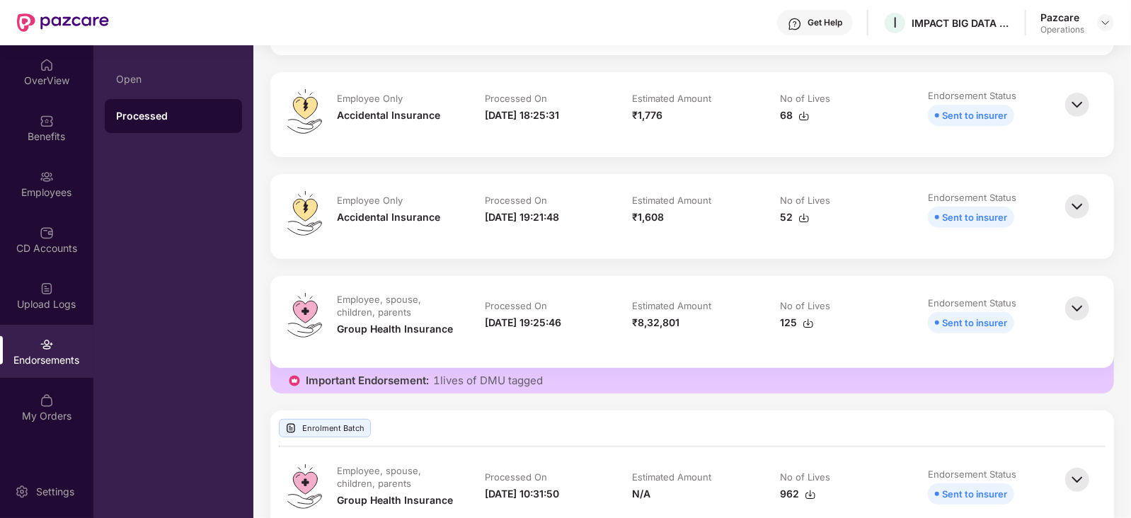
scroll to position [88, 0]
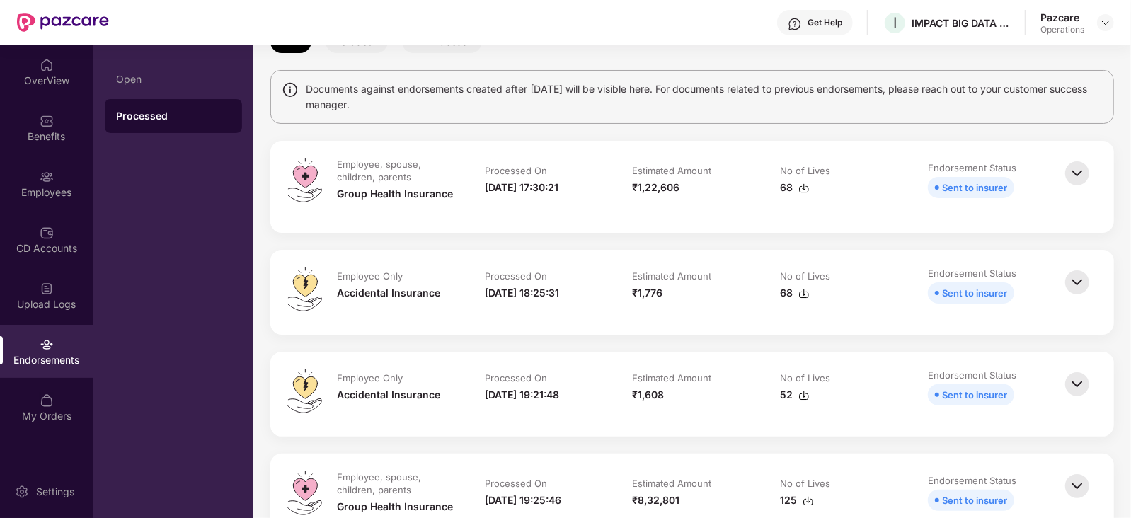
click at [1065, 176] on img at bounding box center [1077, 173] width 31 height 31
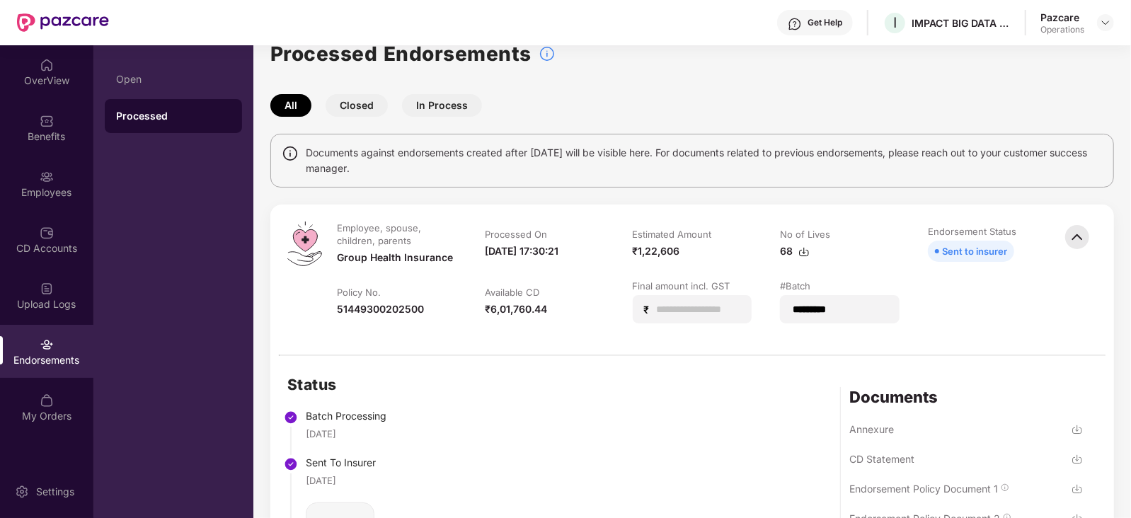
scroll to position [0, 0]
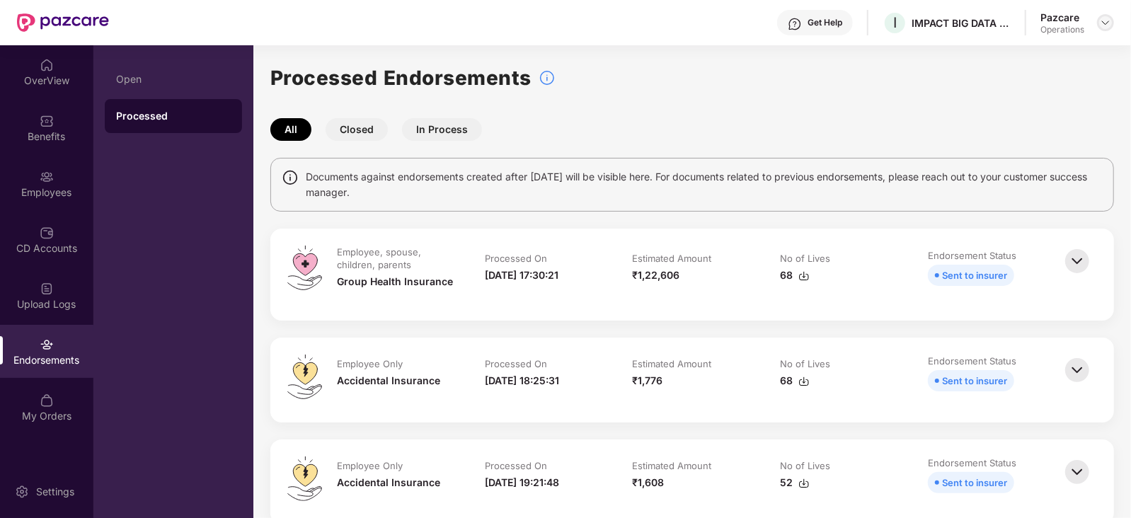
click at [1104, 19] on img at bounding box center [1105, 22] width 11 height 11
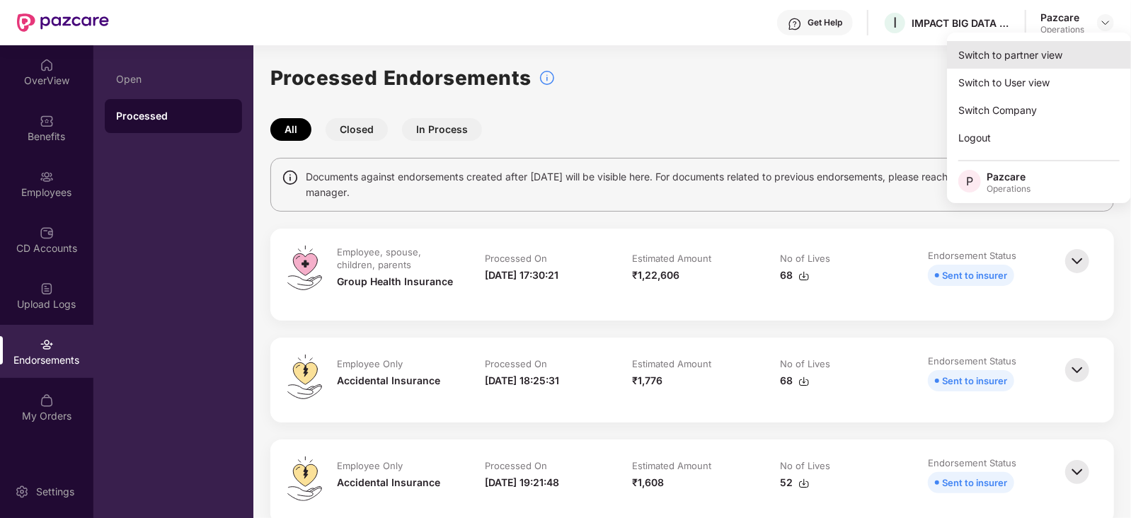
click at [1005, 55] on div "Switch to partner view" at bounding box center [1039, 55] width 184 height 28
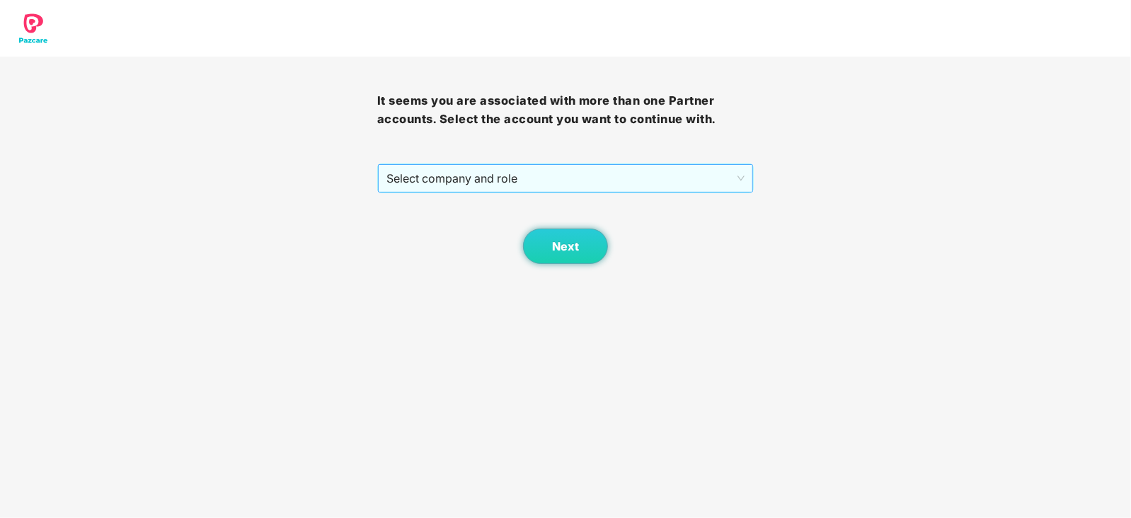
drag, startPoint x: 421, startPoint y: 176, endPoint x: 418, endPoint y: 169, distance: 7.6
click at [421, 178] on span "Select company and role" at bounding box center [566, 178] width 359 height 27
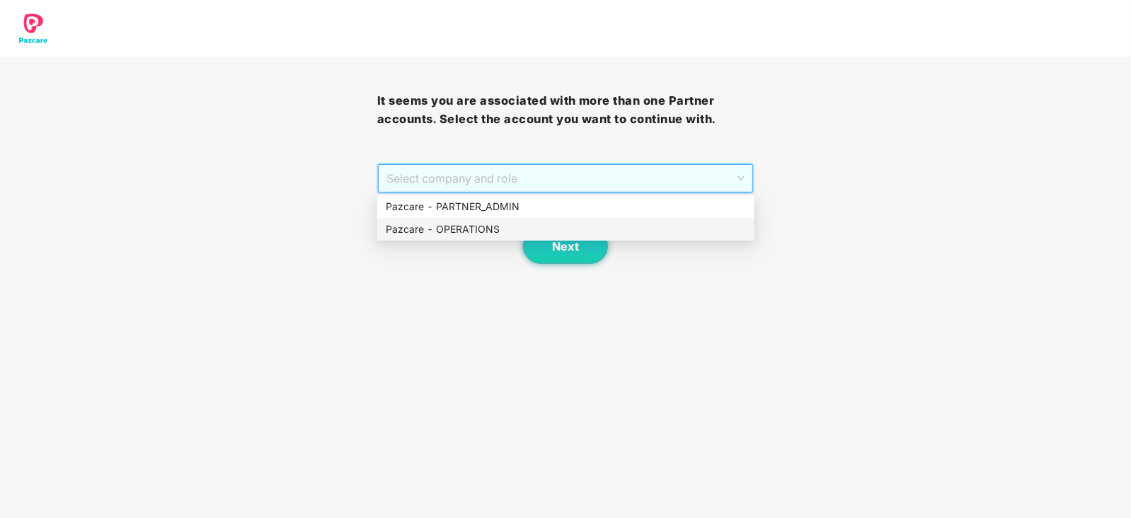
click at [416, 228] on div "Pazcare - OPERATIONS" at bounding box center [566, 230] width 360 height 16
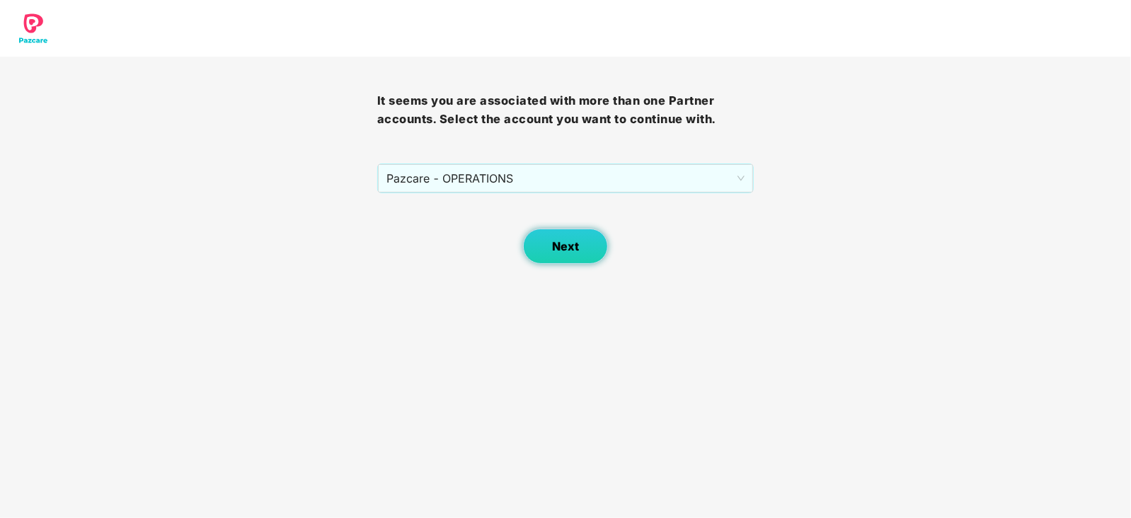
click at [552, 245] on button "Next" at bounding box center [565, 246] width 85 height 35
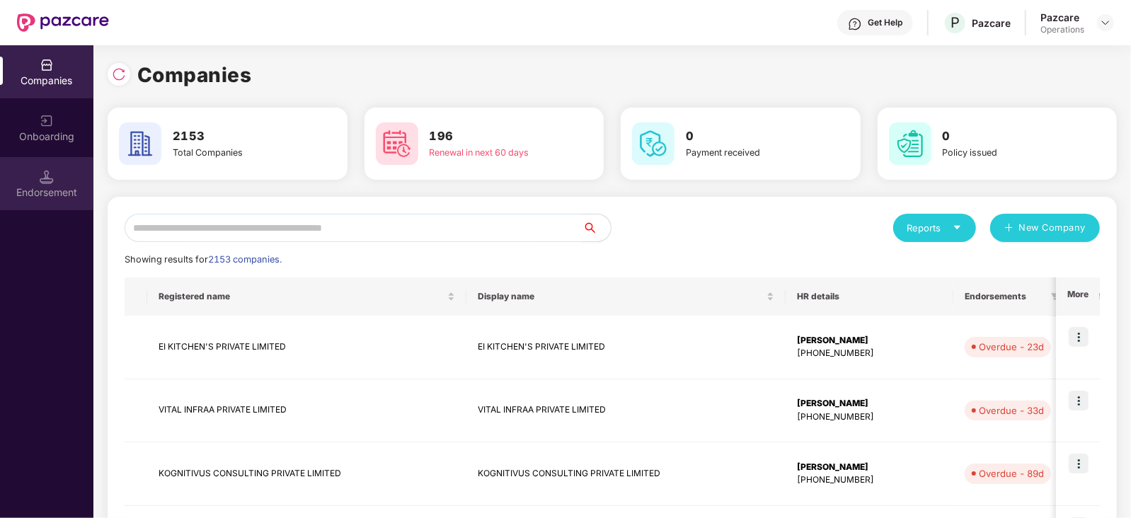
click at [62, 201] on div "Endorsement" at bounding box center [46, 183] width 93 height 53
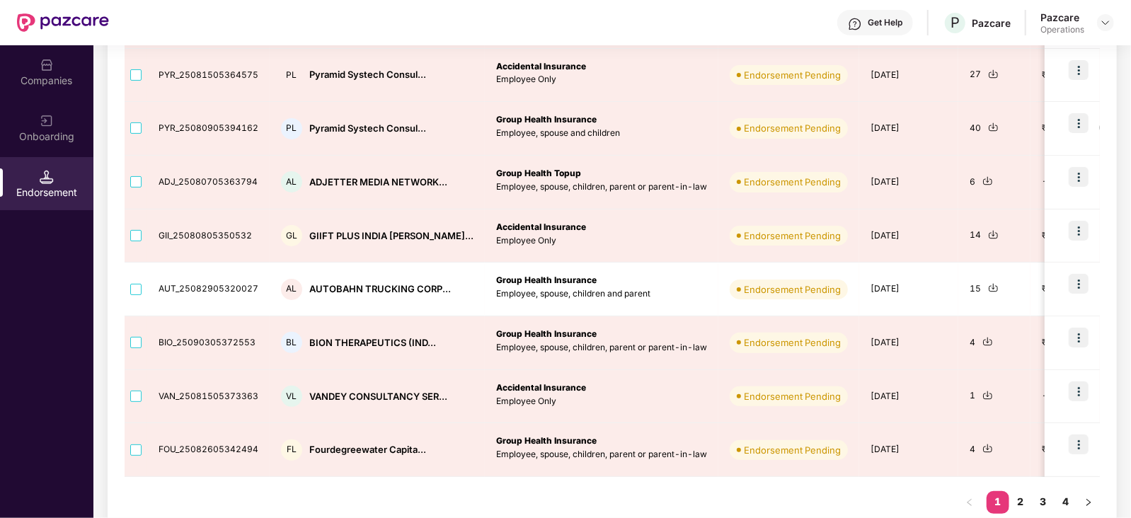
scroll to position [88, 0]
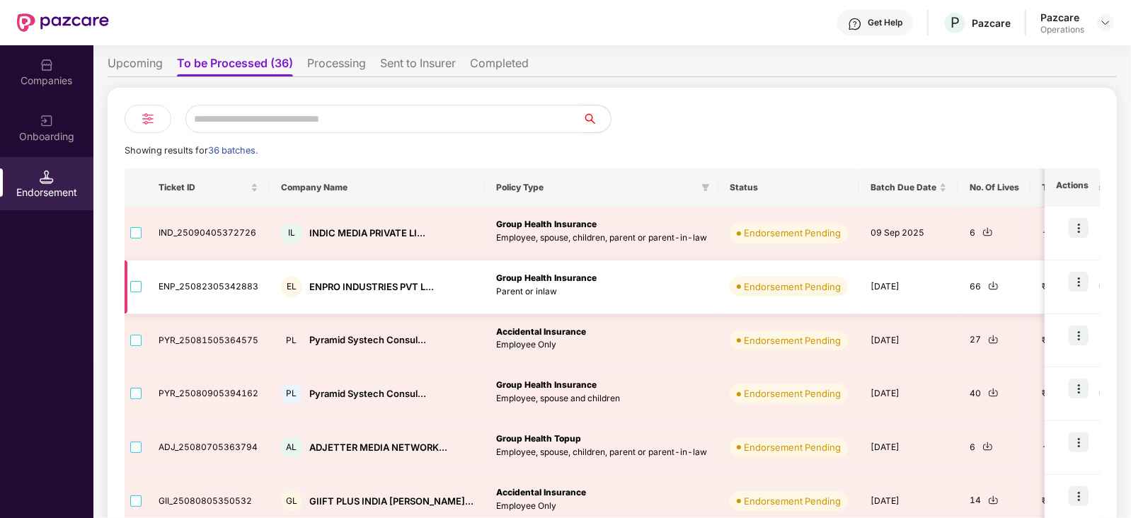
click at [1082, 286] on img at bounding box center [1079, 282] width 20 height 20
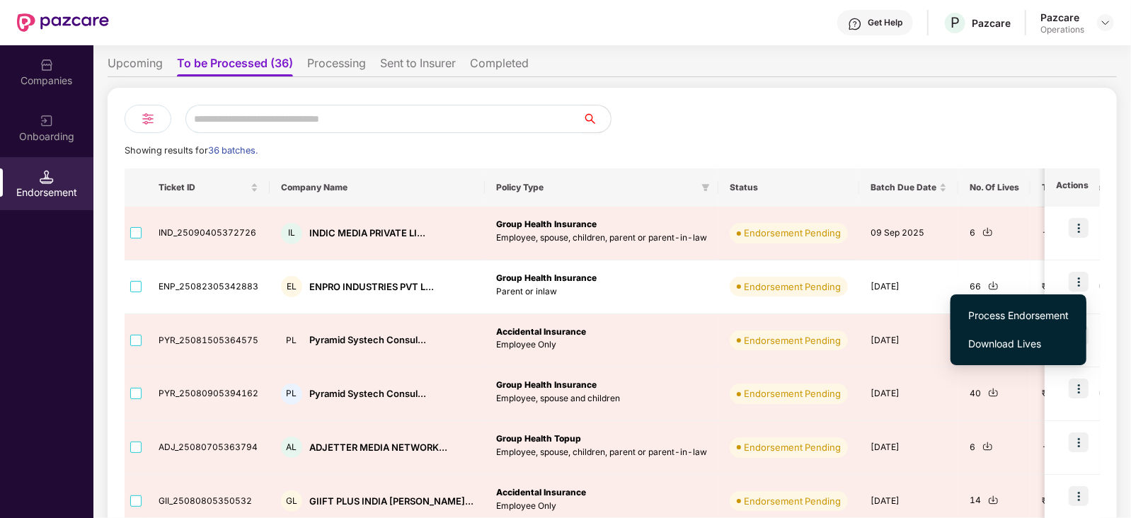
click at [1041, 316] on span "Process Endorsement" at bounding box center [1019, 316] width 101 height 16
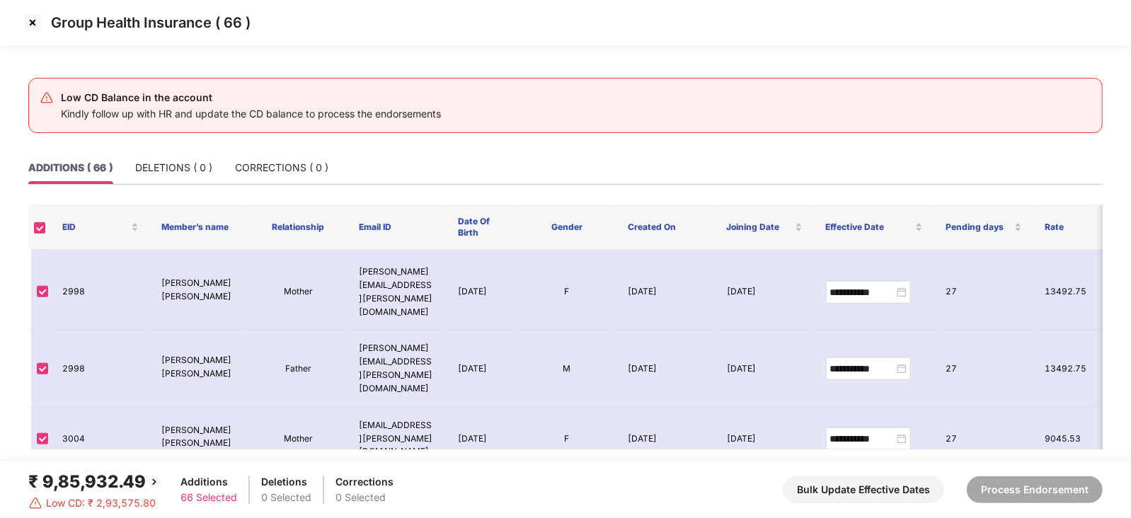
scroll to position [531, 0]
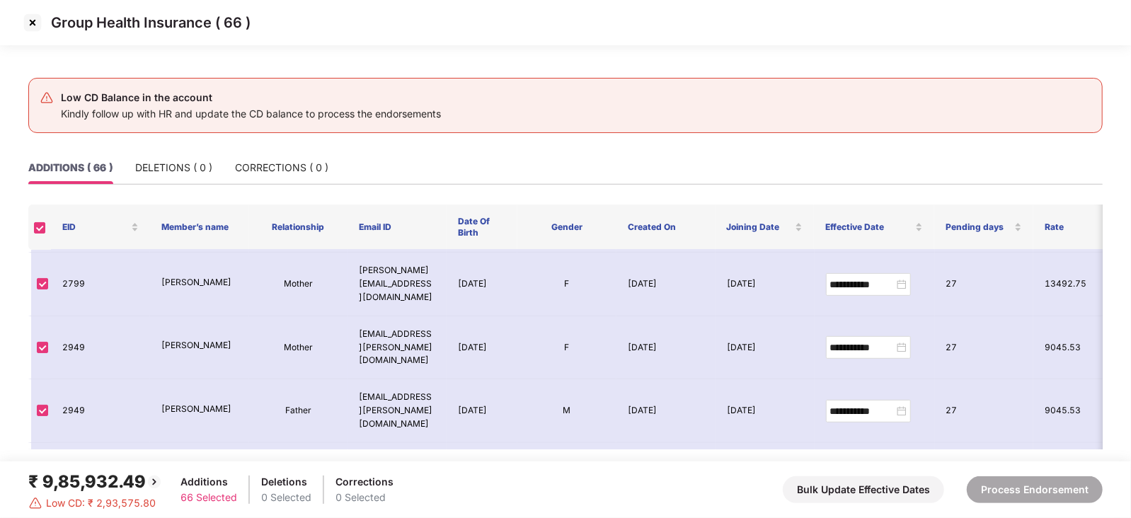
click at [33, 25] on img at bounding box center [32, 22] width 23 height 23
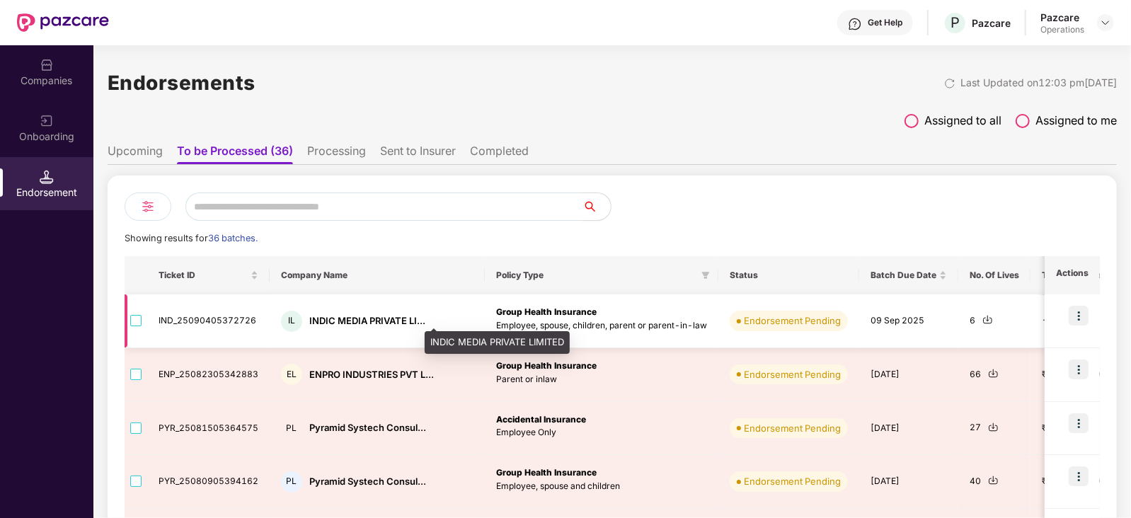
click at [324, 325] on div "INDIC MEDIA PRIVATE LI..." at bounding box center [367, 320] width 116 height 13
copy div "INDIC"
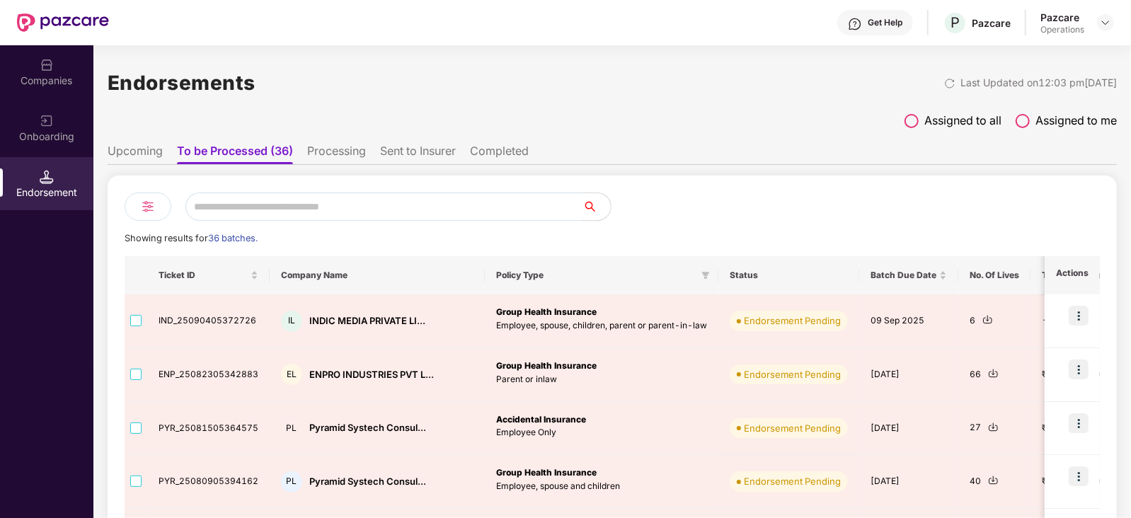
click at [56, 79] on div "Companies" at bounding box center [46, 81] width 93 height 14
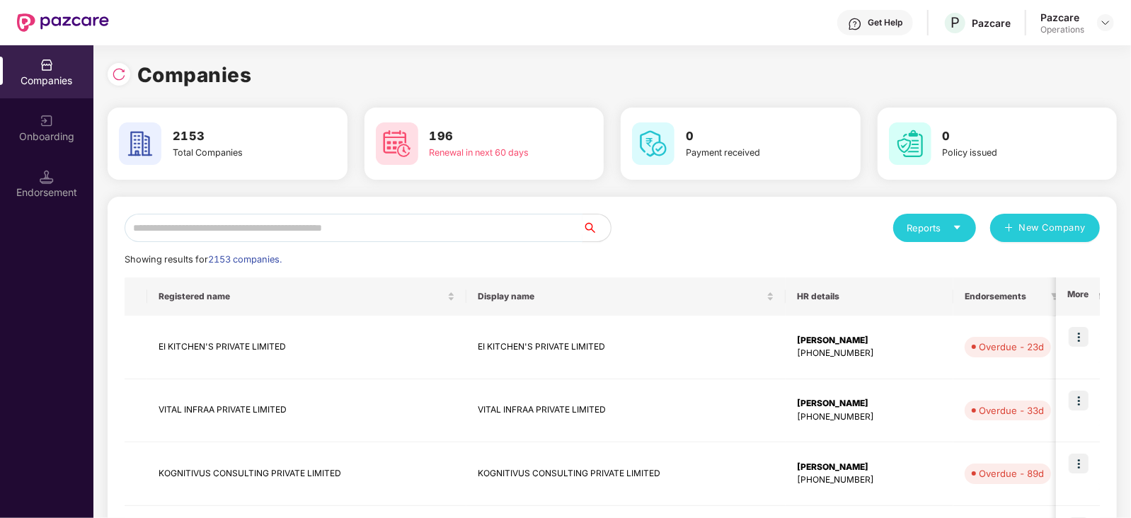
click at [262, 229] on input "text" at bounding box center [354, 228] width 458 height 28
paste input "*****"
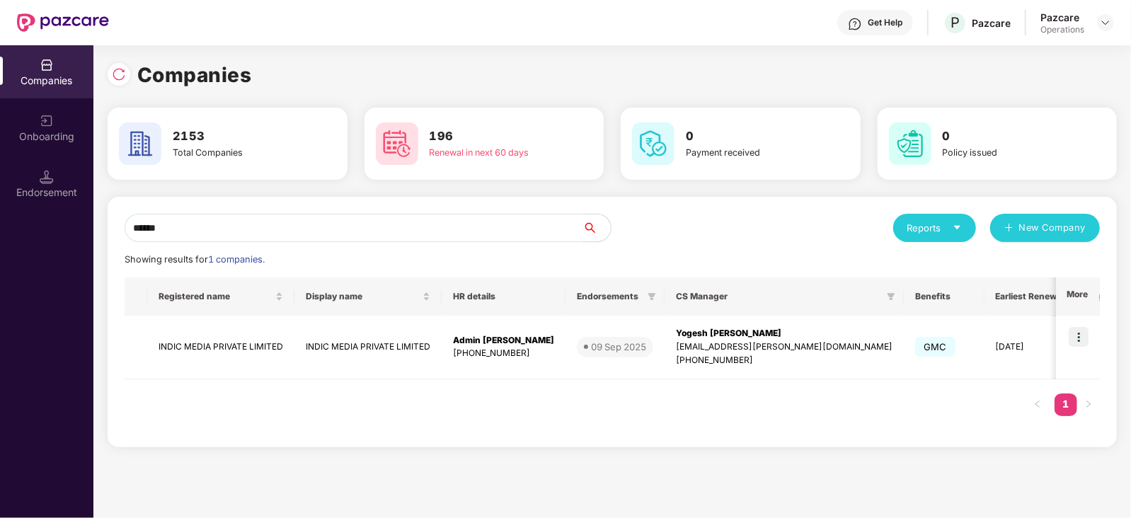
type input "*****"
drag, startPoint x: 154, startPoint y: 348, endPoint x: 281, endPoint y: 345, distance: 126.8
click at [281, 345] on td "INDIC MEDIA PRIVATE LIMITED" at bounding box center [220, 348] width 147 height 64
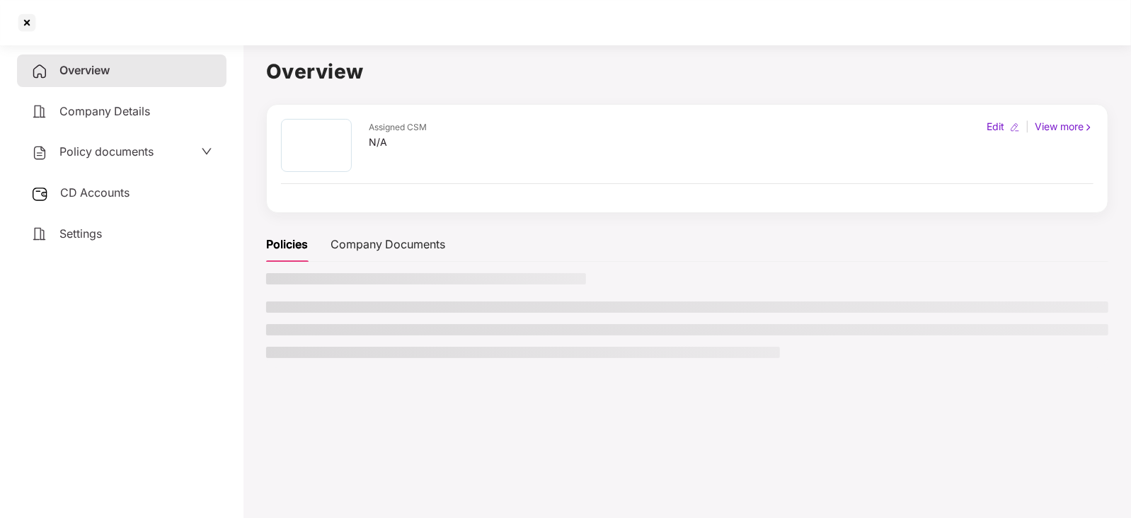
copy td "INDIC MEDIA PRIVATE LIMITED"
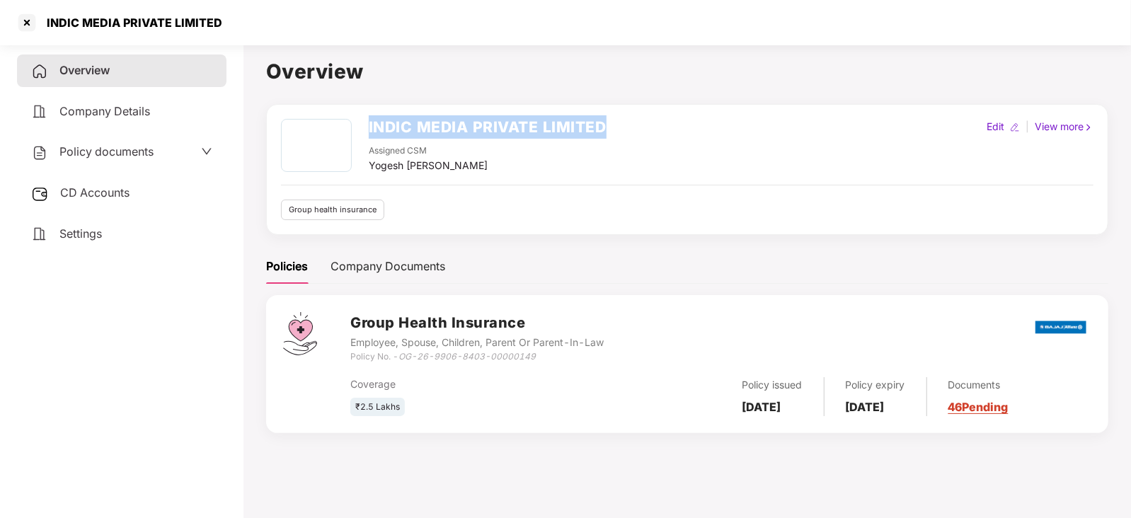
drag, startPoint x: 365, startPoint y: 127, endPoint x: 640, endPoint y: 124, distance: 274.7
click at [640, 124] on div "INDIC MEDIA PRIVATE LIMITED Assigned CSM Yogesh Subhash Suryawanshi Edit | View…" at bounding box center [687, 146] width 813 height 55
copy h2 "INDIC MEDIA PRIVATE LIMITED"
click at [28, 22] on div at bounding box center [27, 22] width 23 height 23
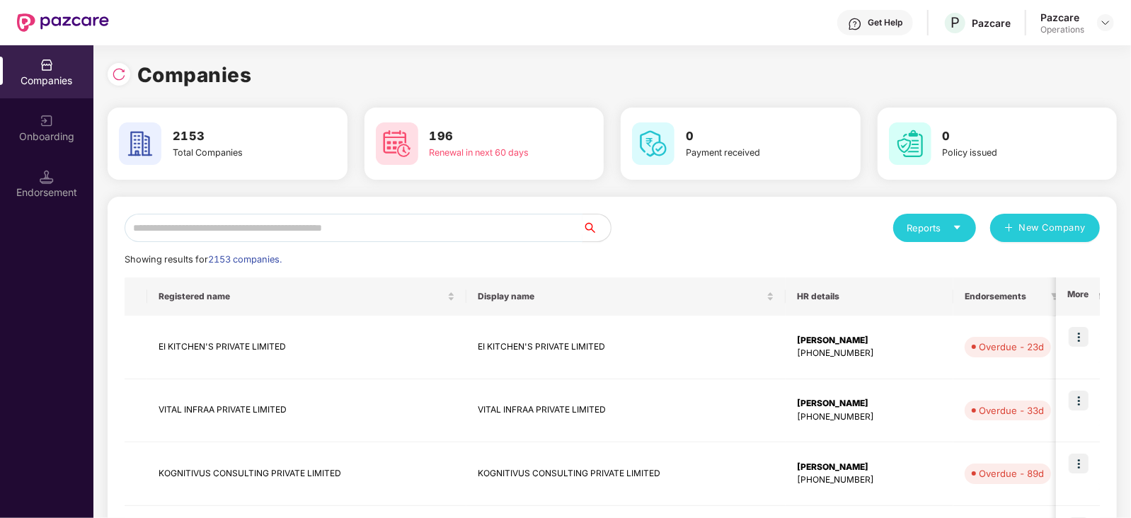
click at [207, 224] on input "text" at bounding box center [354, 228] width 458 height 28
paste input "**********"
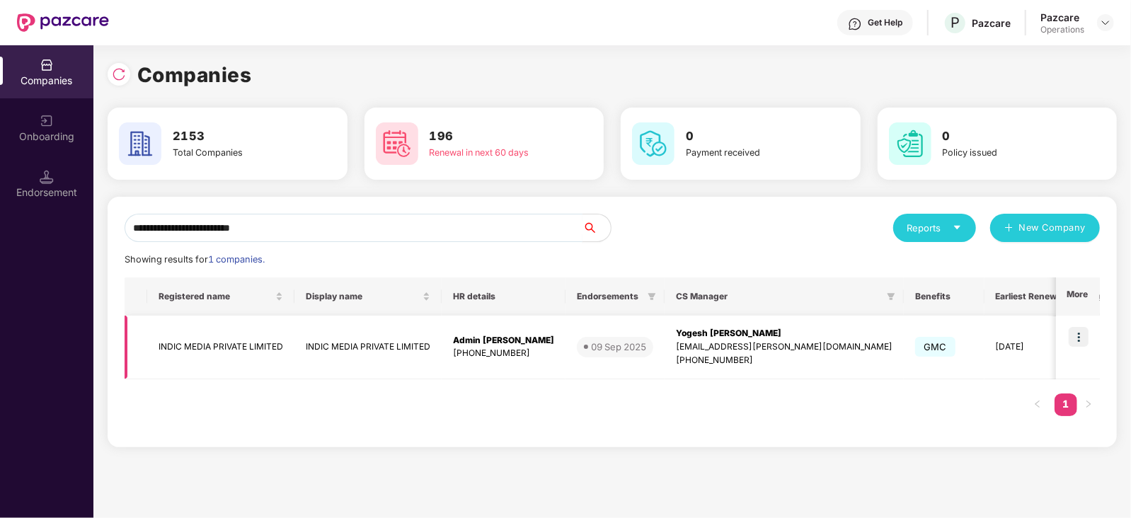
type input "**********"
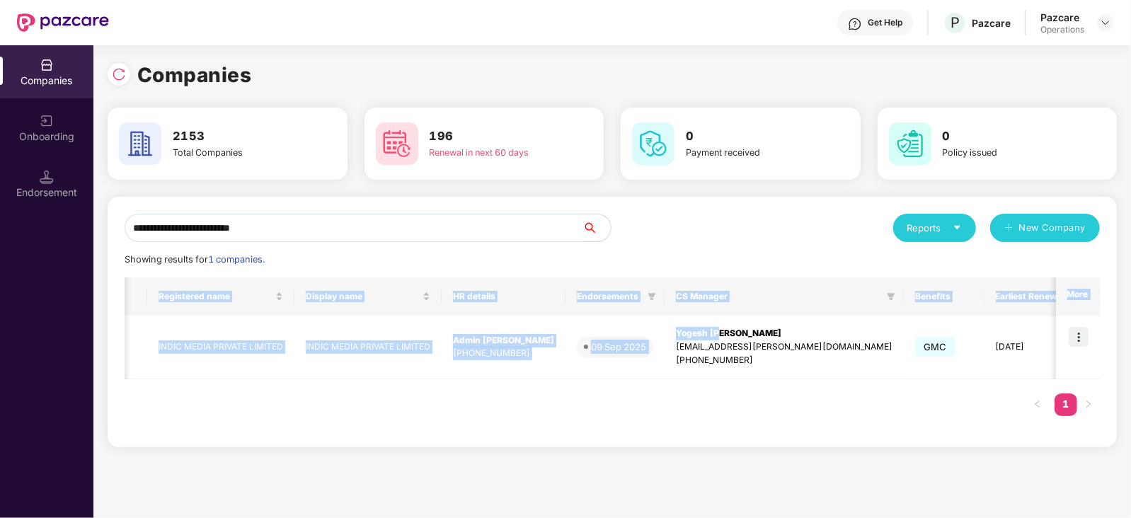
scroll to position [0, 72]
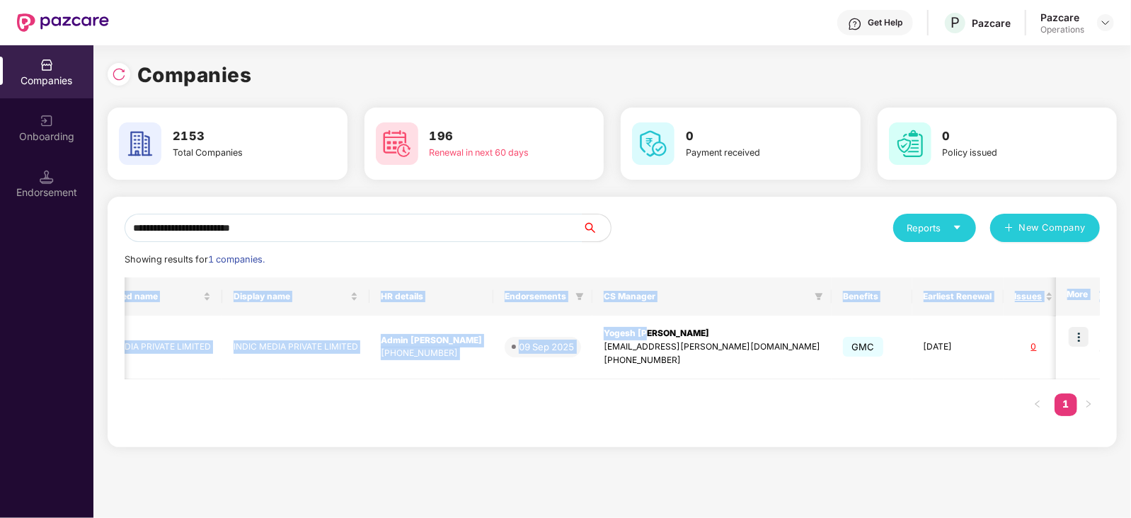
drag, startPoint x: 696, startPoint y: 338, endPoint x: 1081, endPoint y: 350, distance: 385.3
click at [1131, 336] on html "**********" at bounding box center [565, 259] width 1131 height 518
click at [935, 412] on div "Registered name Display name HR details Endorsements CS Manager Benefits Earlie…" at bounding box center [613, 354] width 976 height 153
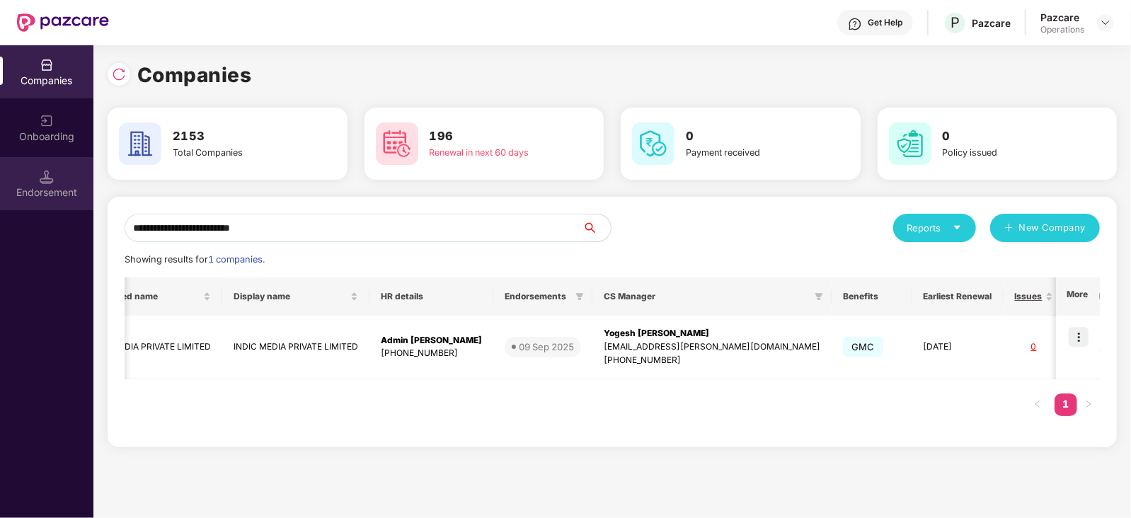
click at [76, 199] on div "Endorsement" at bounding box center [46, 192] width 93 height 14
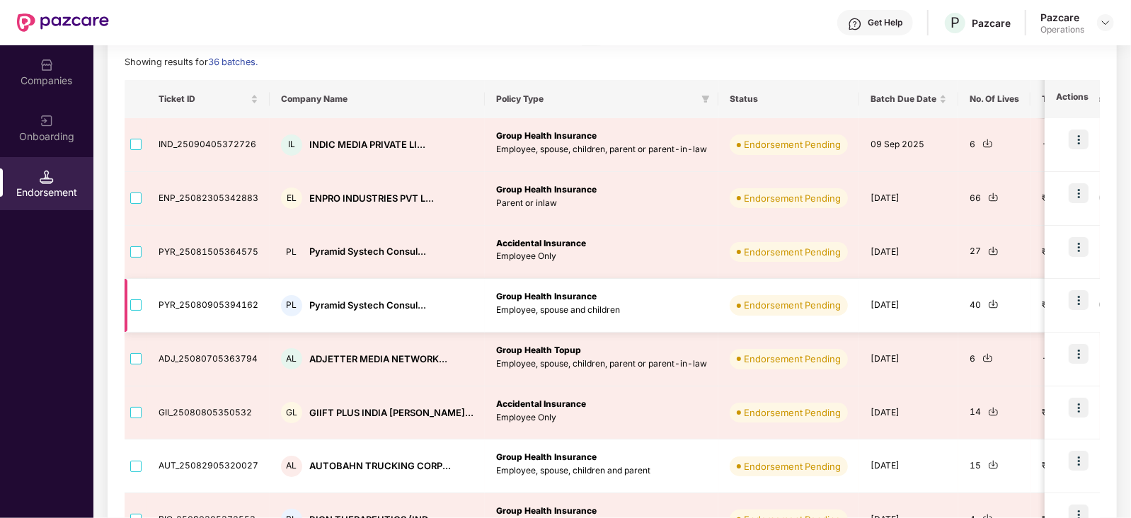
scroll to position [0, 0]
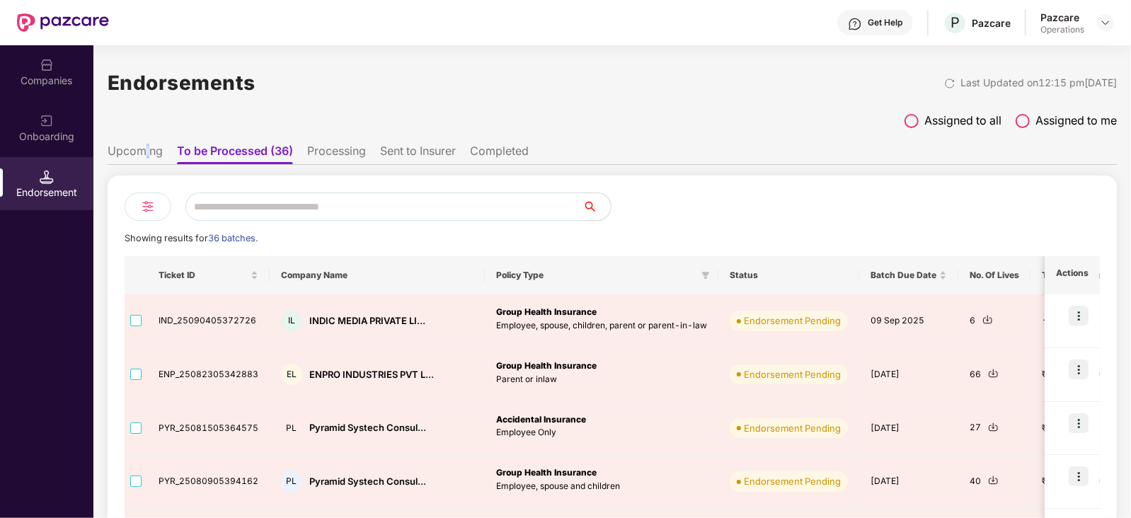
click at [146, 144] on li "Upcoming" at bounding box center [135, 154] width 55 height 21
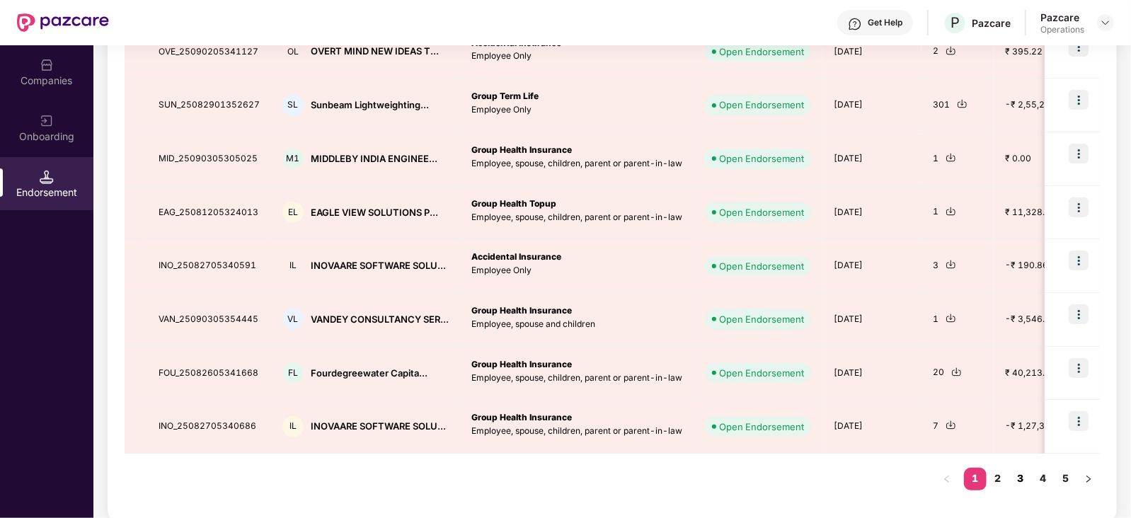
scroll to position [379, 0]
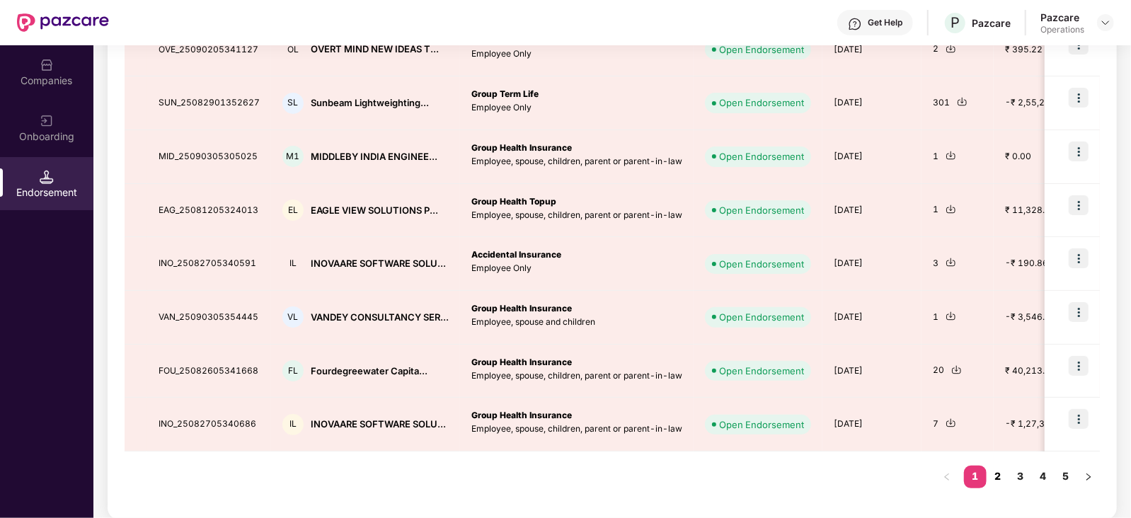
click at [1006, 476] on link "2" at bounding box center [998, 476] width 23 height 21
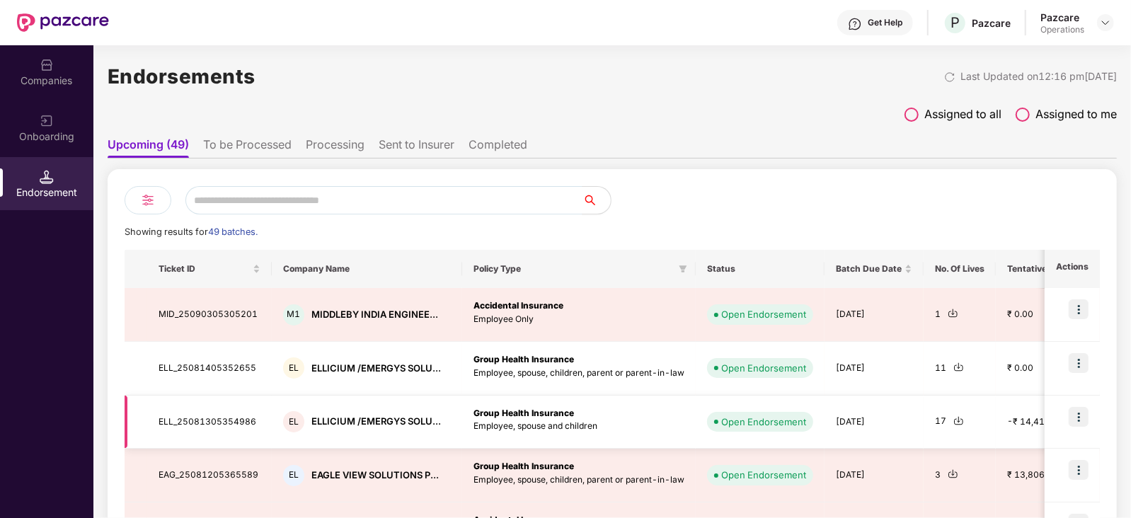
scroll to position [0, 0]
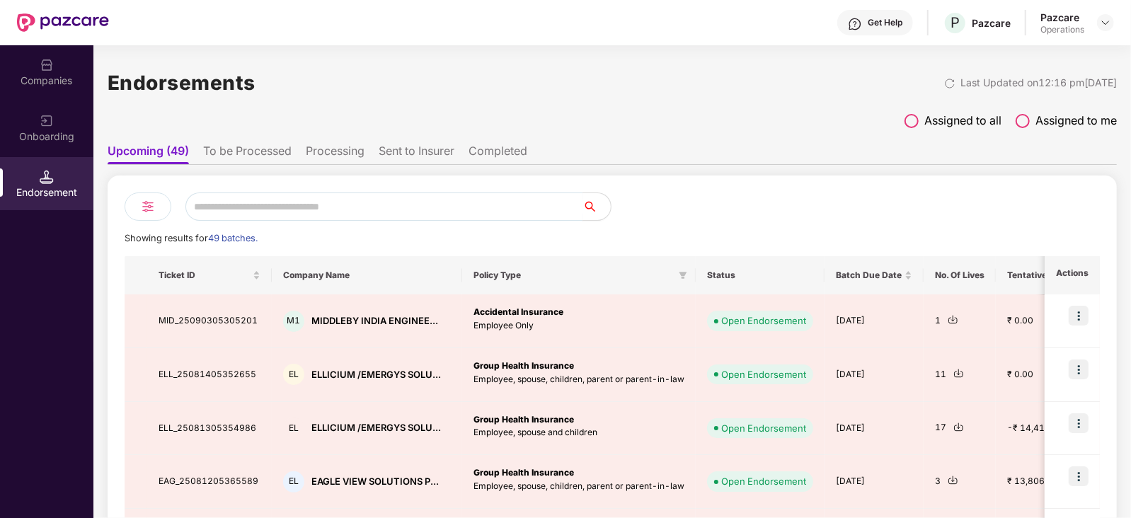
click at [268, 210] on input "text" at bounding box center [383, 207] width 397 height 28
paste input "**********"
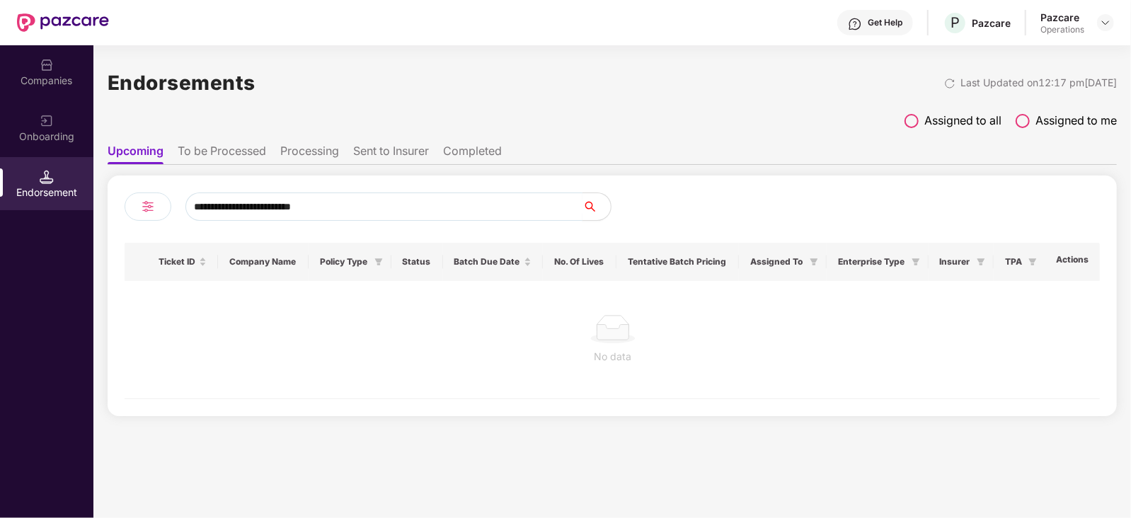
type input "**********"
click at [212, 150] on li "To be Processed" at bounding box center [222, 154] width 88 height 21
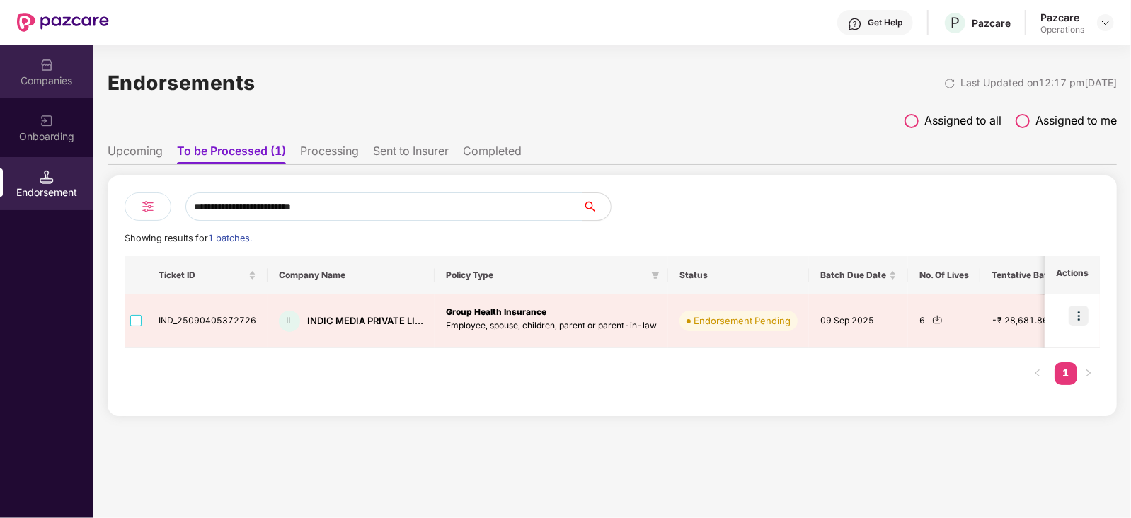
click at [59, 76] on div "Companies" at bounding box center [46, 81] width 93 height 14
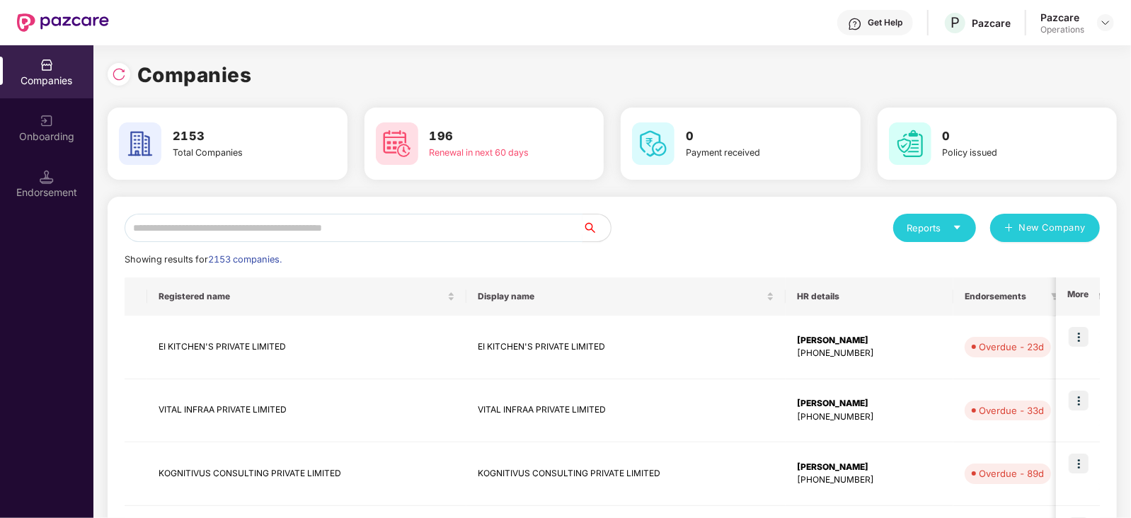
click at [263, 220] on input "text" at bounding box center [354, 228] width 458 height 28
paste input "**********"
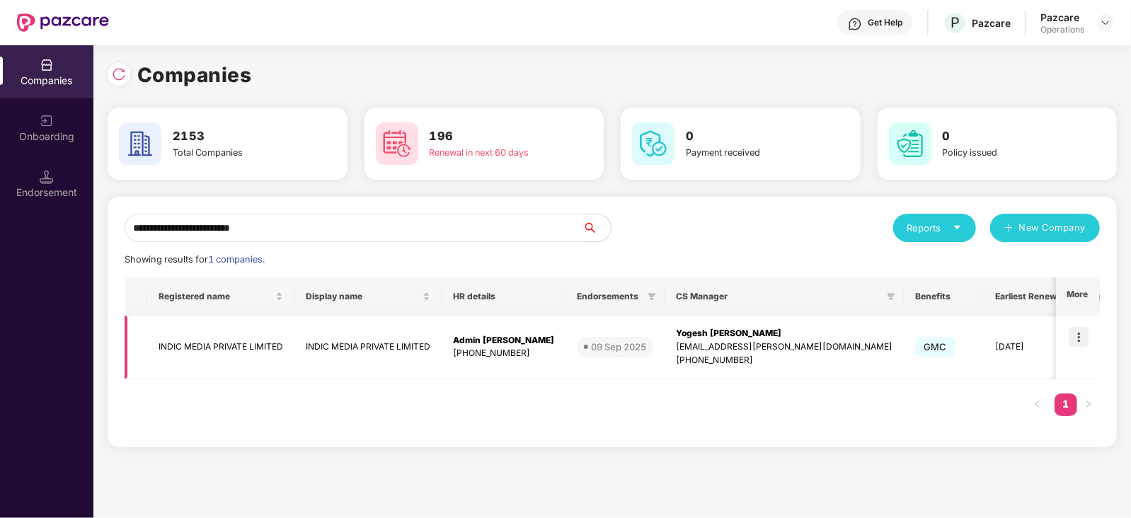
type input "**********"
click at [1069, 339] on img at bounding box center [1079, 337] width 20 height 20
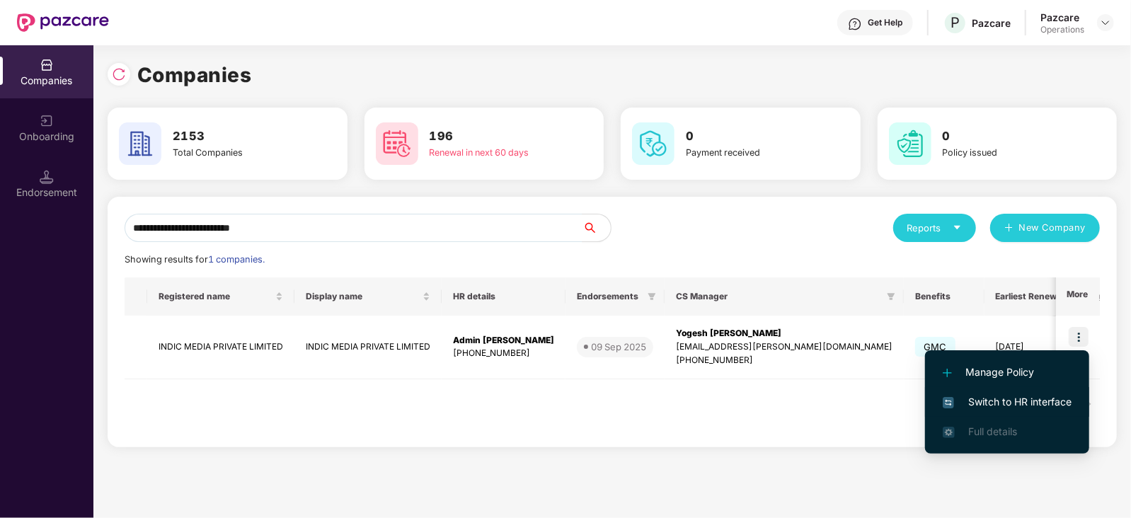
click at [1020, 395] on span "Switch to HR interface" at bounding box center [1007, 402] width 129 height 16
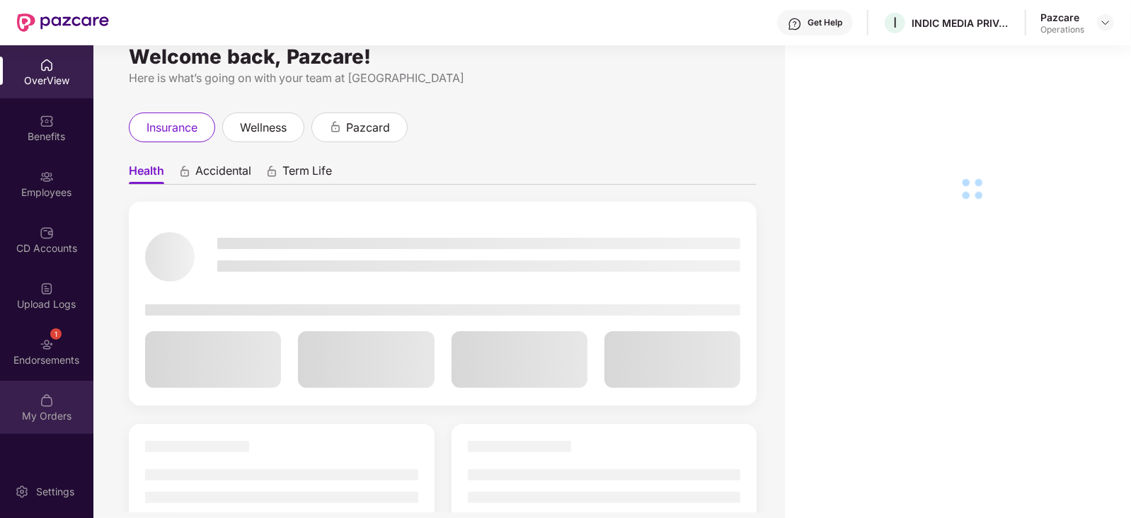
scroll to position [45, 0]
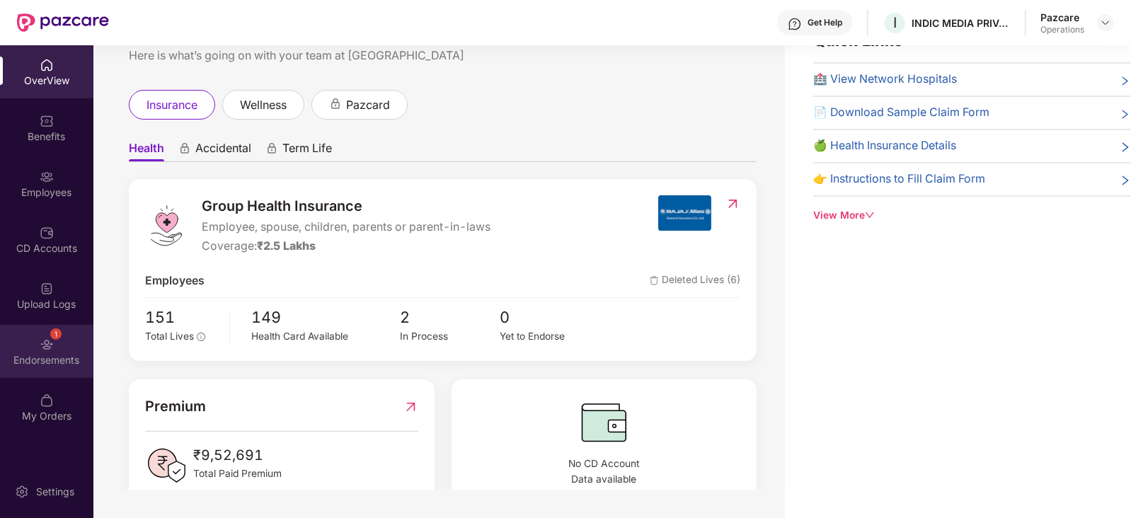
click at [36, 348] on div "1 Endorsements" at bounding box center [46, 351] width 93 height 53
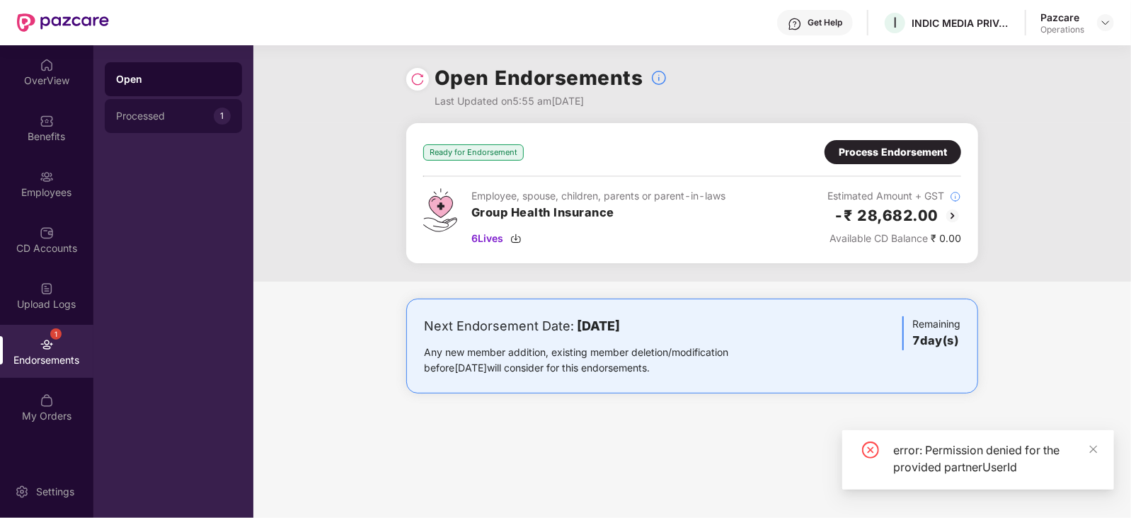
click at [159, 125] on div "Processed 1" at bounding box center [173, 116] width 137 height 34
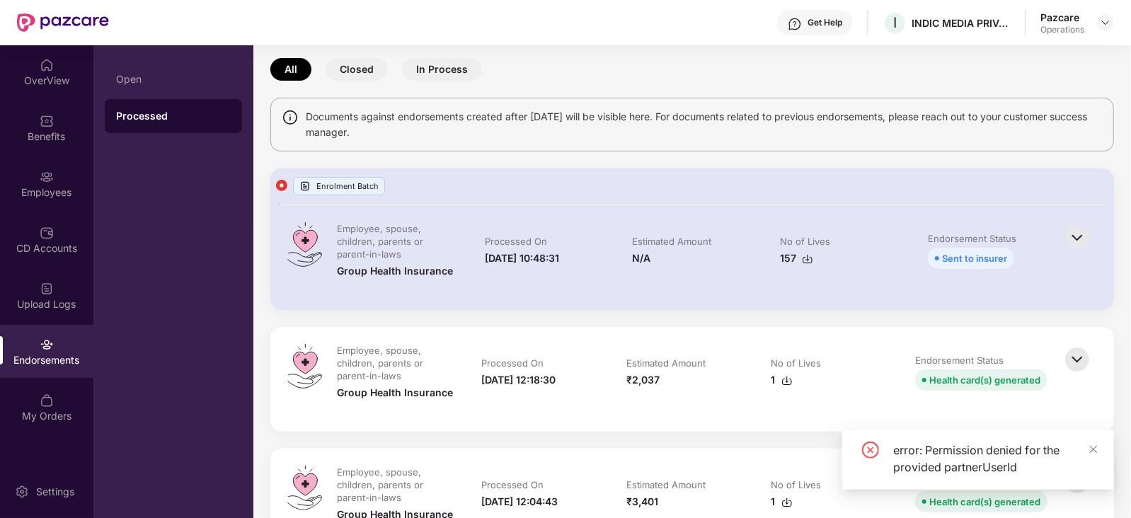
scroll to position [88, 0]
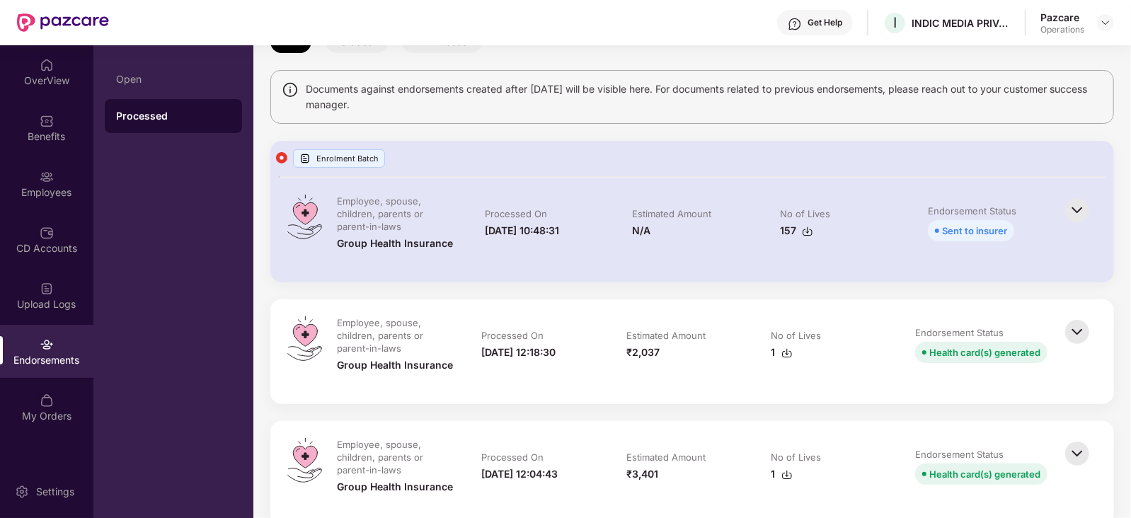
click at [1078, 331] on img at bounding box center [1077, 331] width 31 height 31
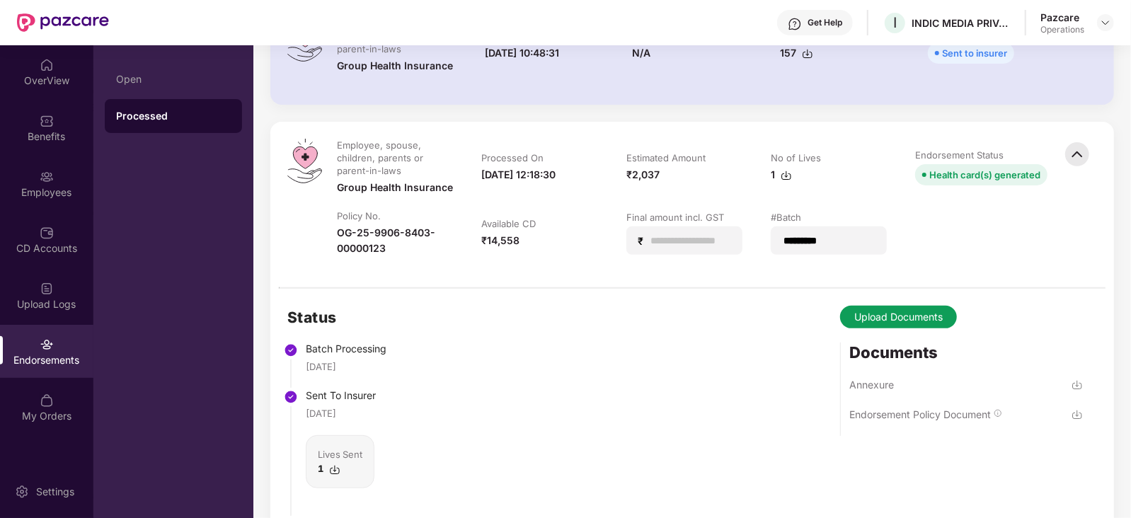
scroll to position [0, 0]
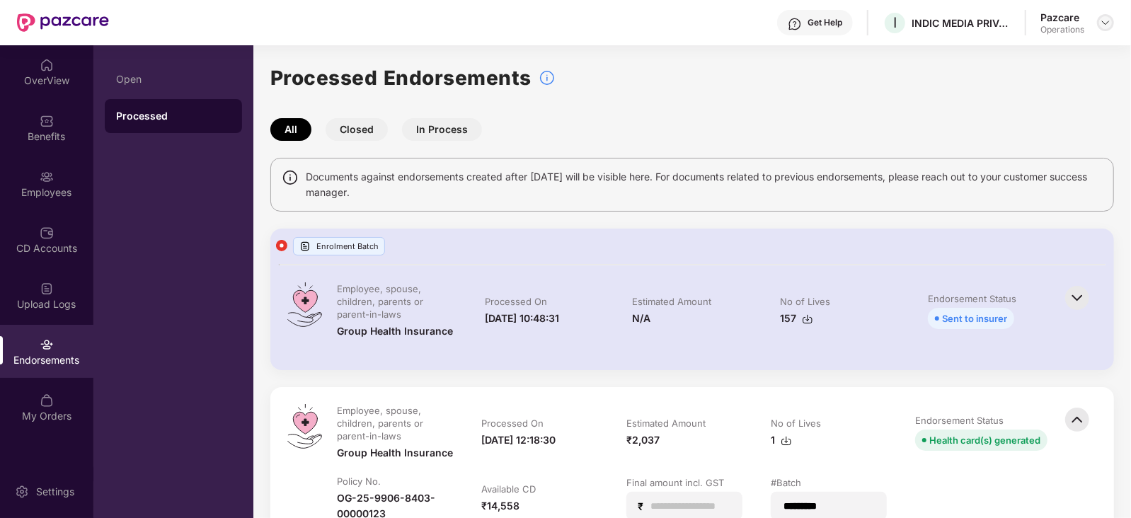
click at [1112, 25] on div at bounding box center [1105, 22] width 17 height 17
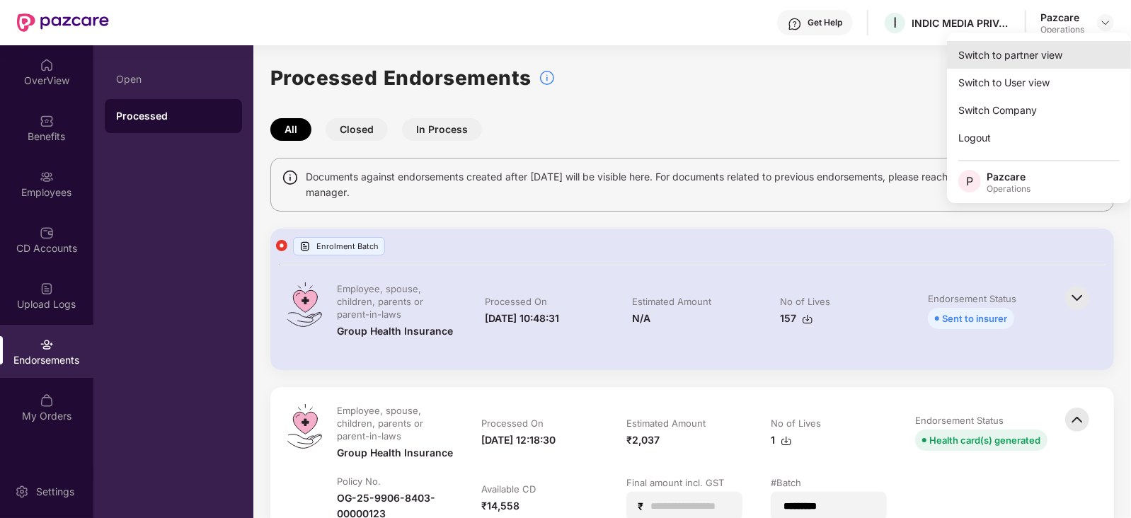
click at [1075, 41] on div "Switch to partner view" at bounding box center [1039, 55] width 184 height 28
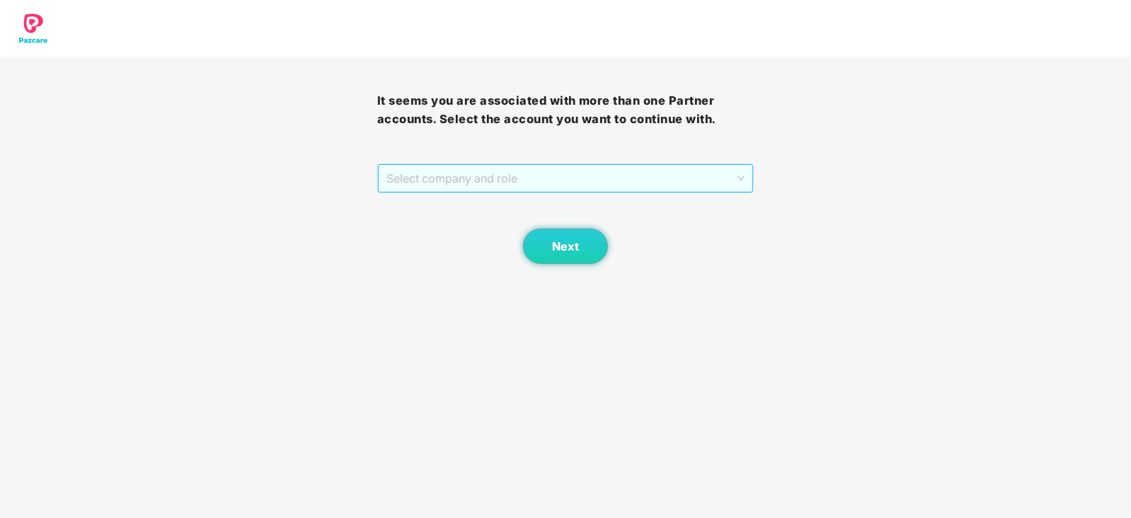
click at [467, 184] on span "Select company and role" at bounding box center [566, 178] width 359 height 27
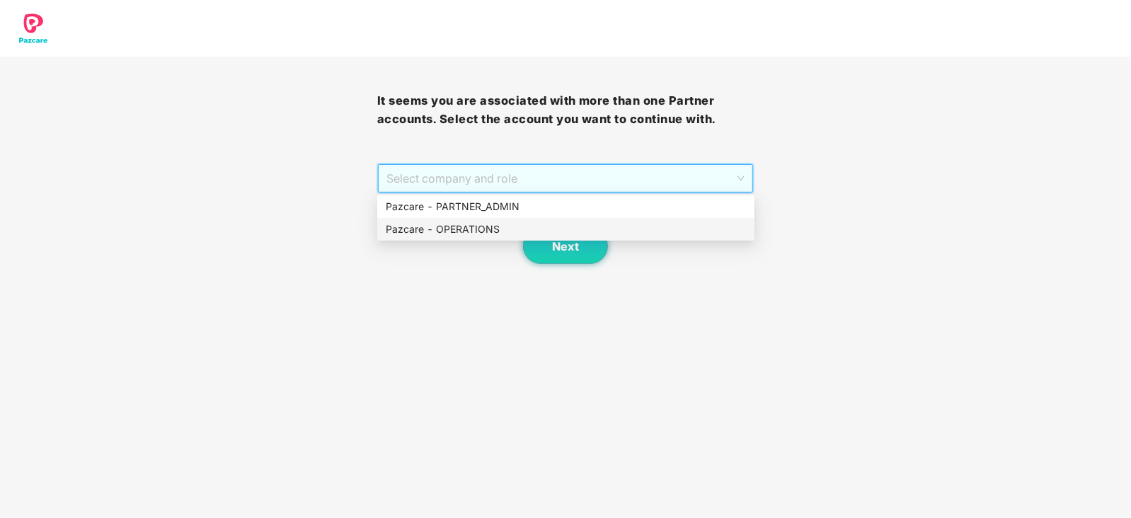
click at [447, 235] on div "Pazcare - OPERATIONS" at bounding box center [566, 230] width 360 height 16
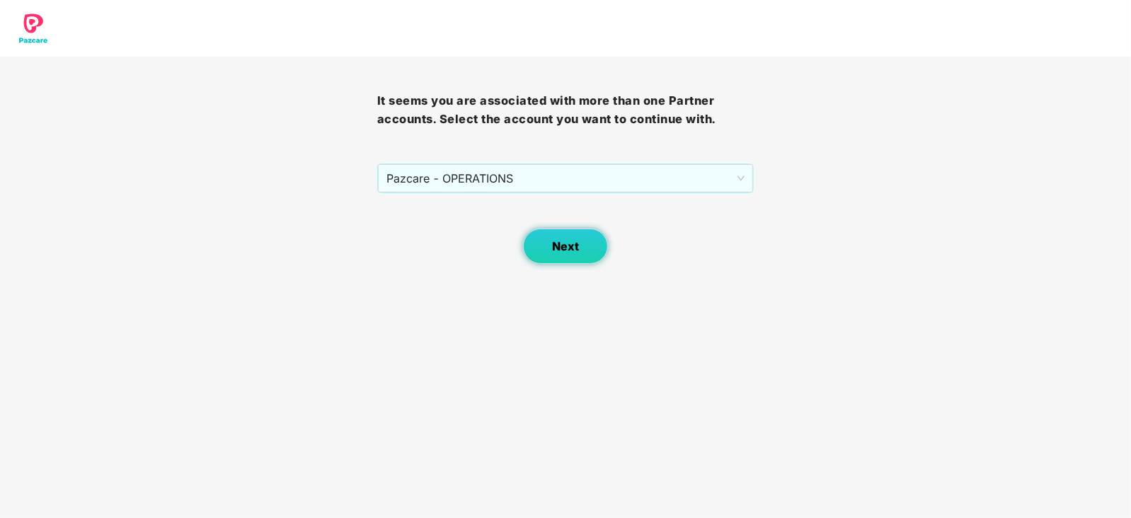
click at [559, 263] on button "Next" at bounding box center [565, 246] width 85 height 35
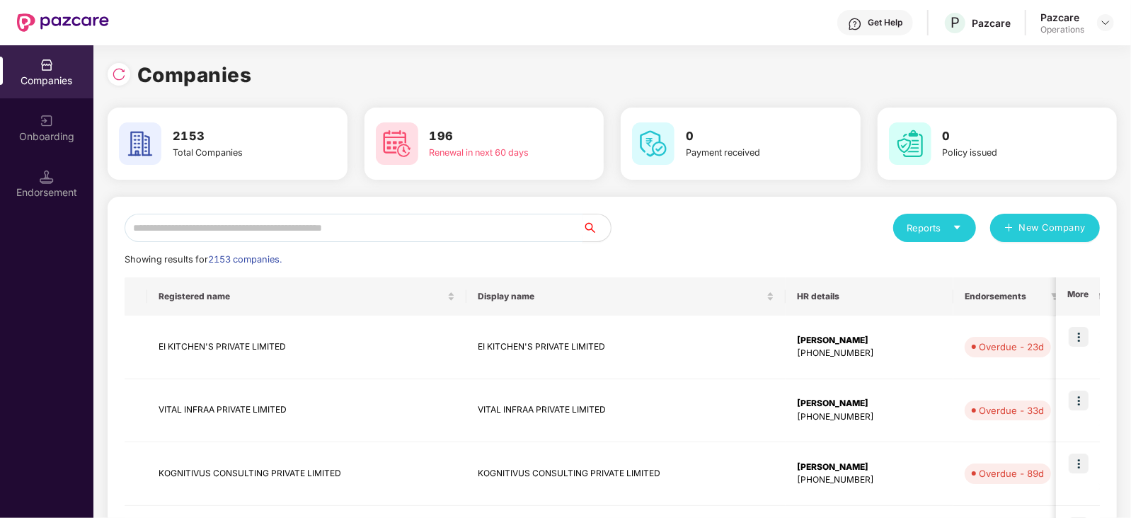
click at [428, 227] on input "text" at bounding box center [354, 228] width 458 height 28
paste input "**********"
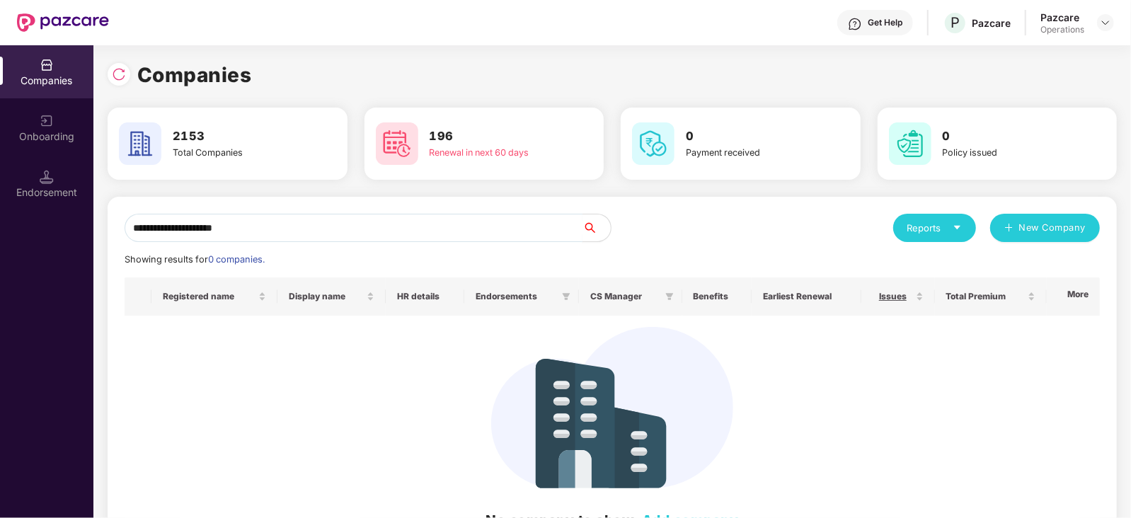
click at [127, 235] on input "**********" at bounding box center [354, 228] width 458 height 28
click at [282, 229] on input "**********" at bounding box center [354, 228] width 458 height 28
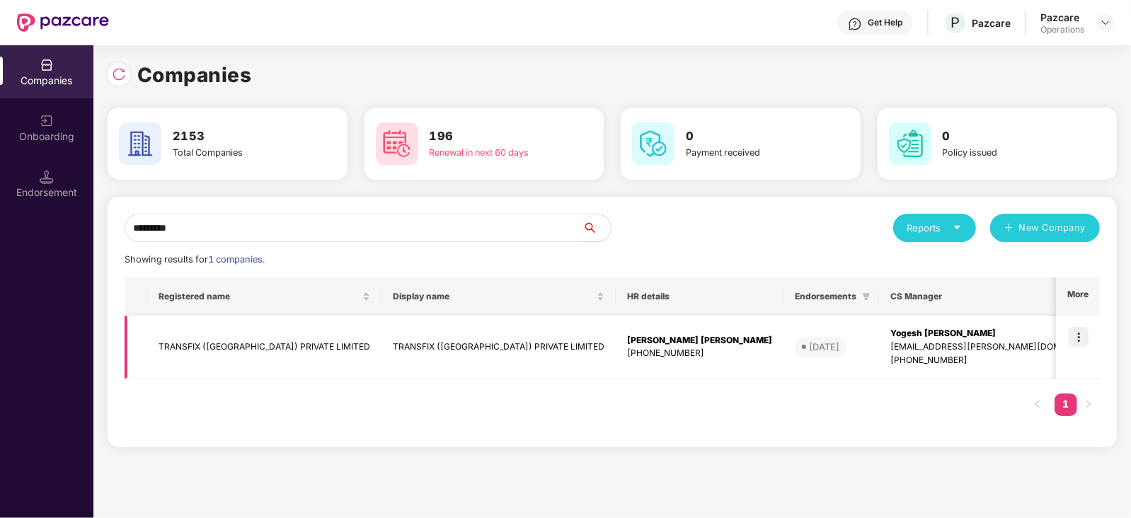
type input "********"
click at [1080, 341] on img at bounding box center [1079, 337] width 20 height 20
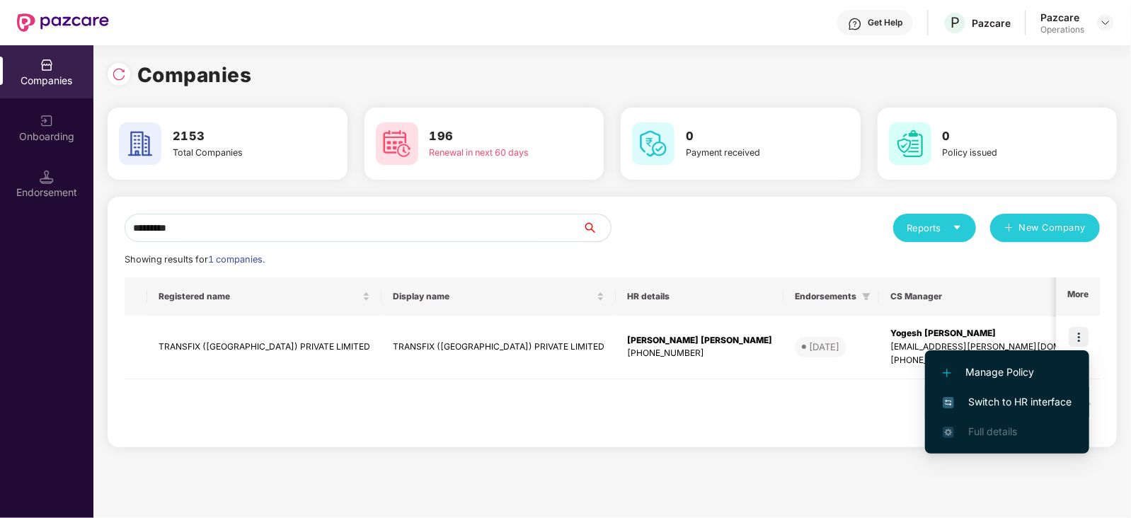
click at [1049, 406] on span "Switch to HR interface" at bounding box center [1007, 402] width 129 height 16
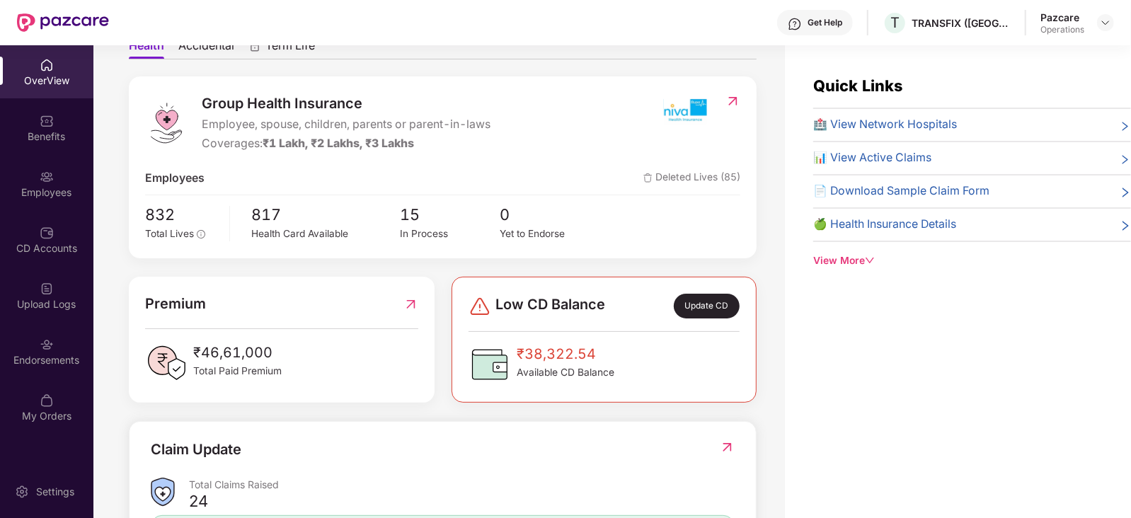
scroll to position [89, 0]
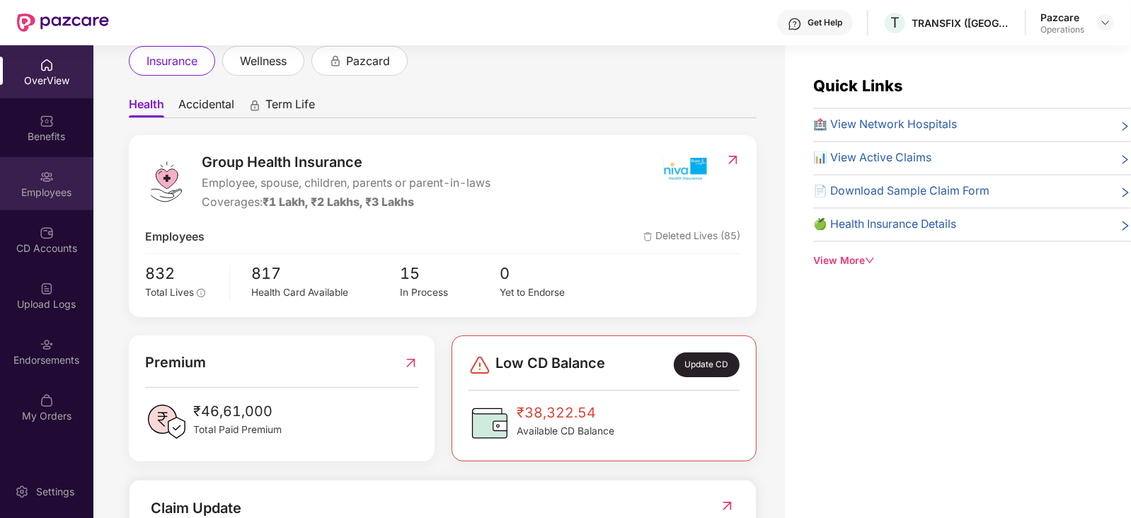
click at [62, 195] on div "Employees" at bounding box center [46, 192] width 93 height 14
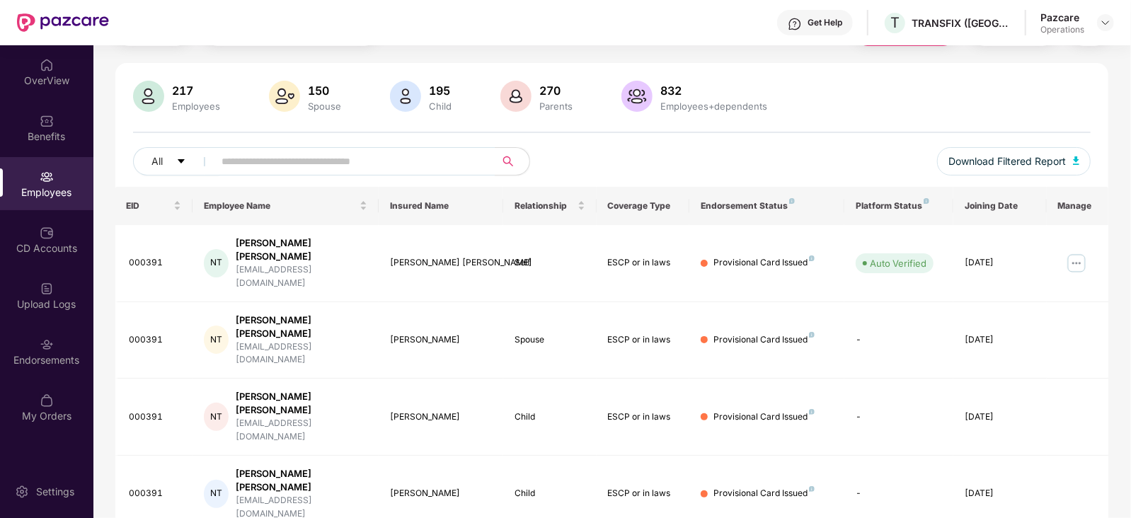
scroll to position [0, 0]
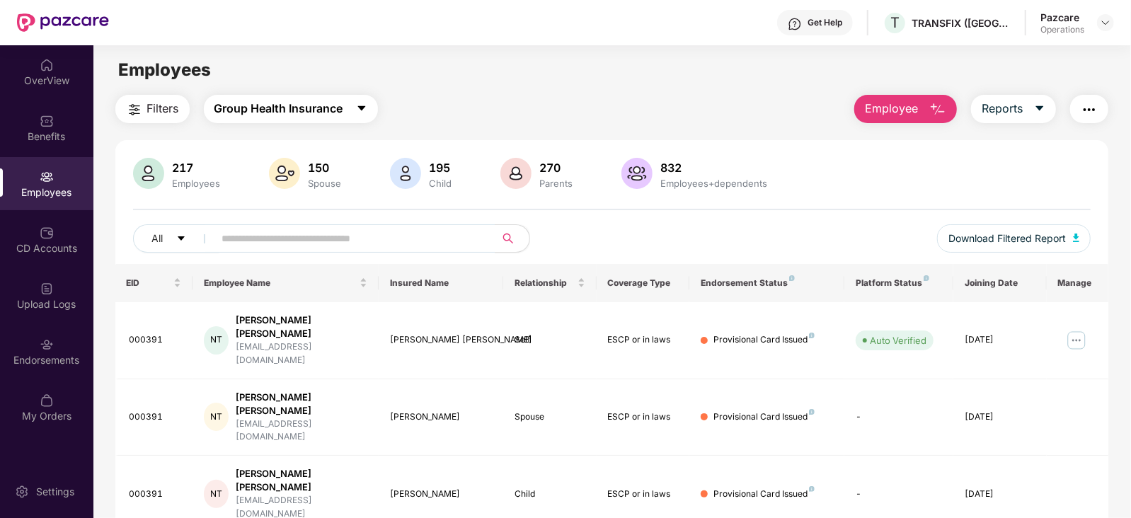
click at [230, 111] on span "Group Health Insurance" at bounding box center [279, 109] width 129 height 18
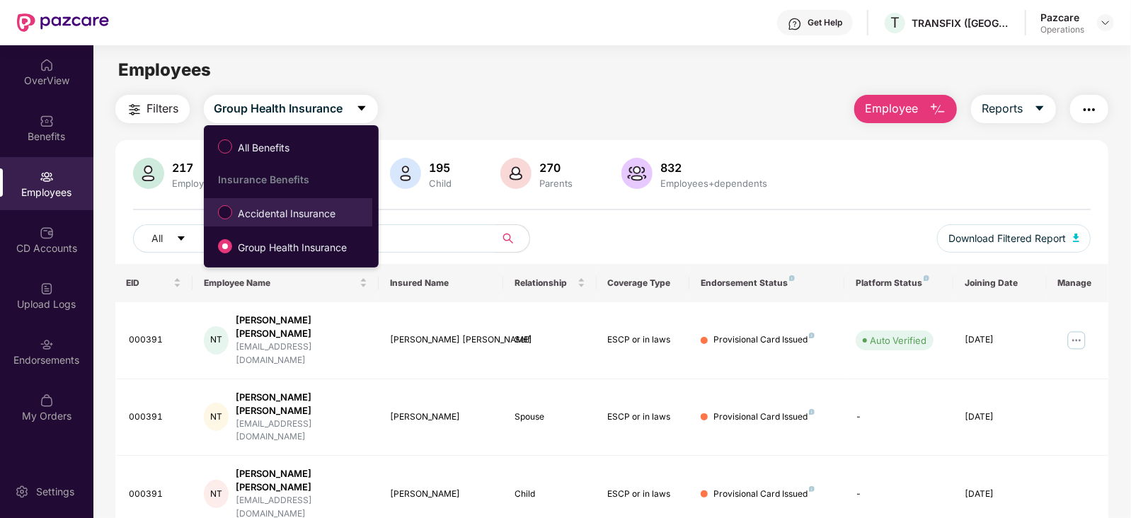
click at [297, 211] on span "Accidental Insurance" at bounding box center [286, 214] width 109 height 16
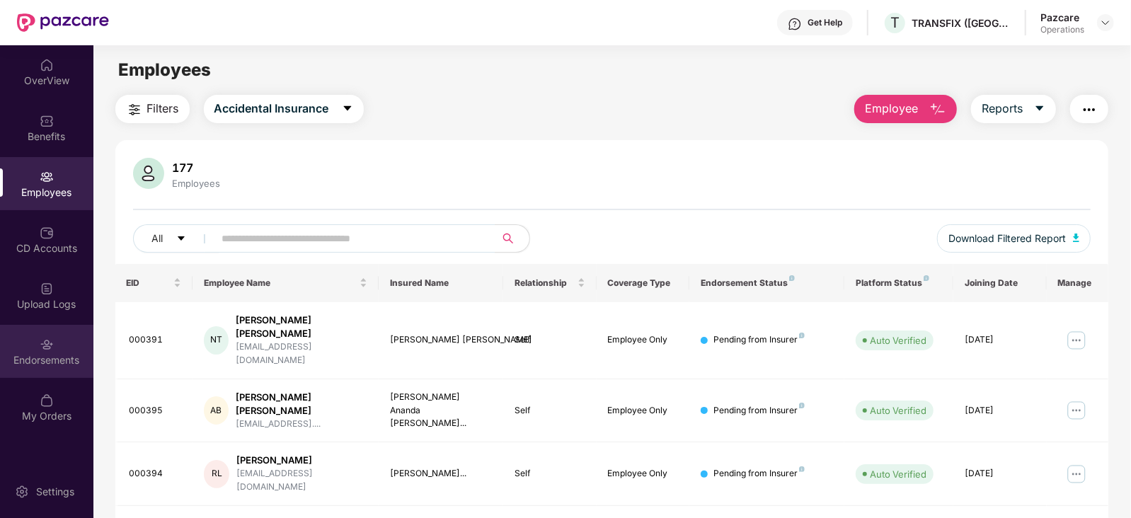
click at [38, 341] on div "Endorsements" at bounding box center [46, 351] width 93 height 53
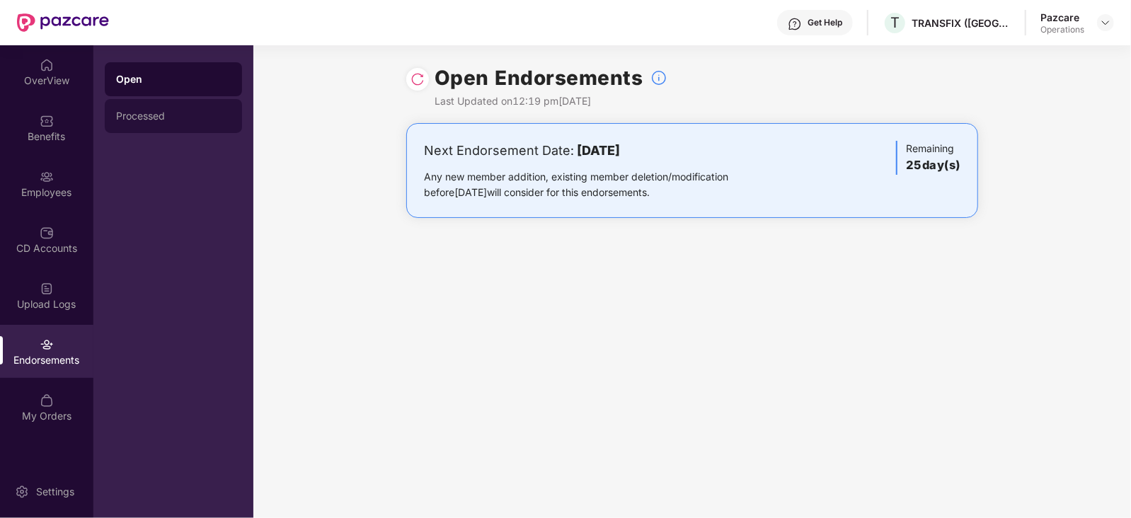
click at [166, 121] on div "Processed" at bounding box center [173, 115] width 115 height 11
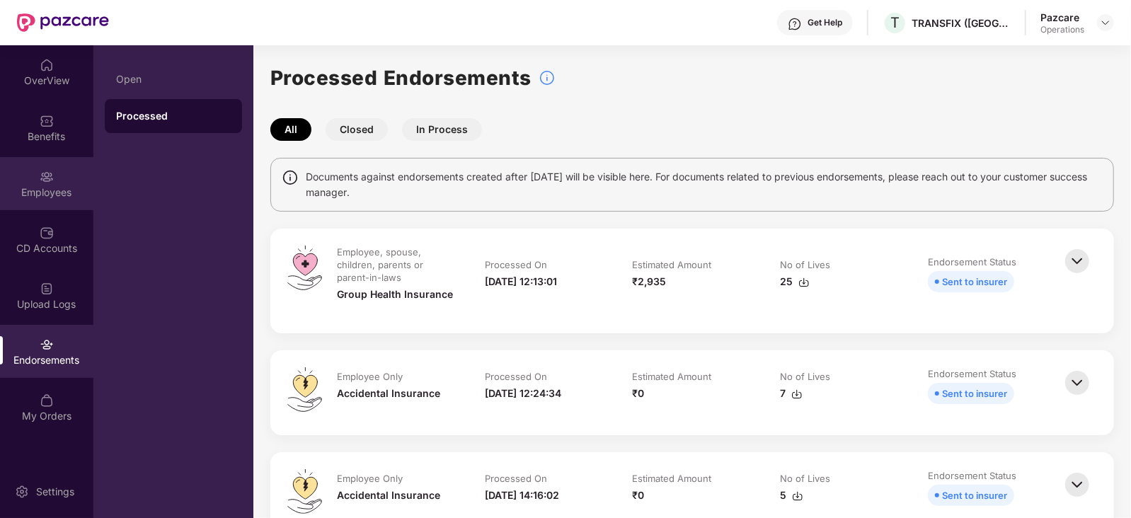
click at [63, 190] on div "Employees" at bounding box center [46, 192] width 93 height 14
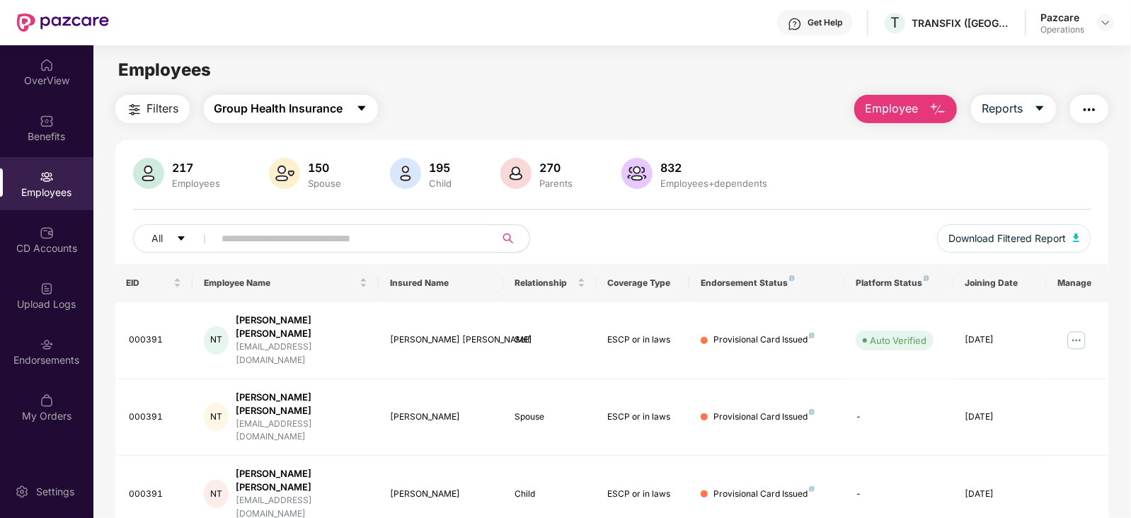
click at [312, 101] on span "Group Health Insurance" at bounding box center [279, 109] width 129 height 18
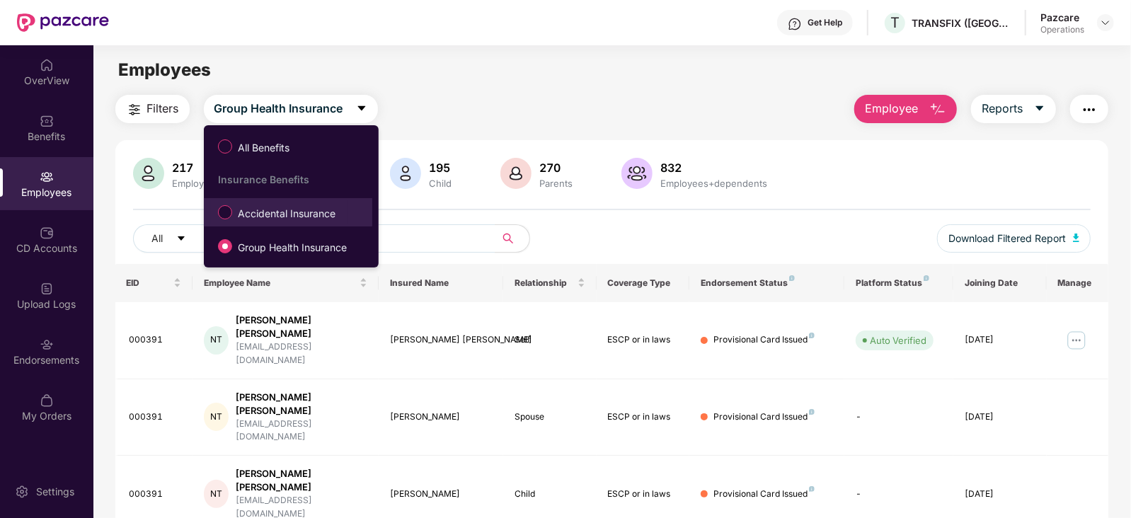
click at [292, 208] on span "Accidental Insurance" at bounding box center [286, 214] width 109 height 16
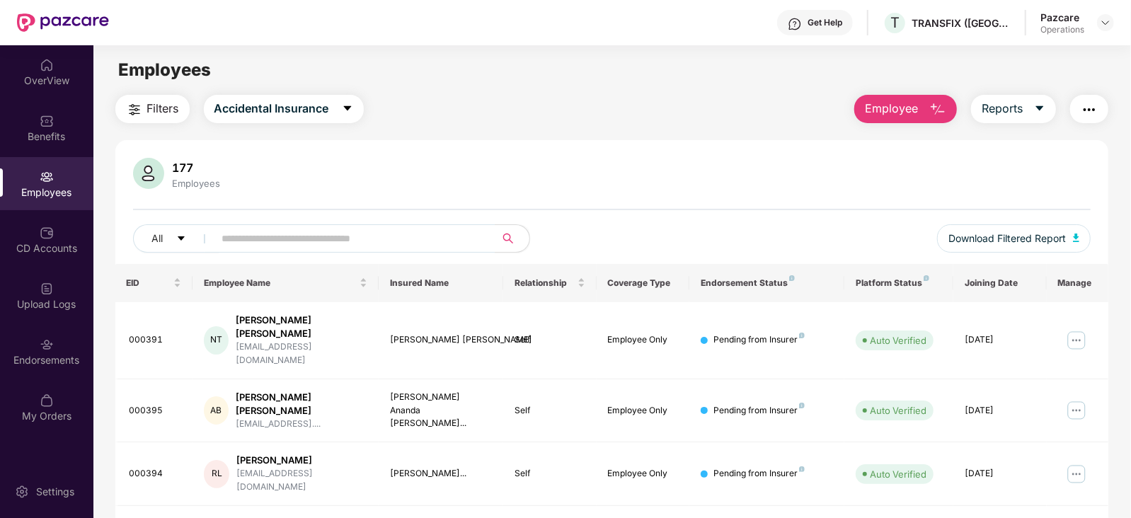
click at [160, 112] on span "Filters" at bounding box center [163, 109] width 32 height 18
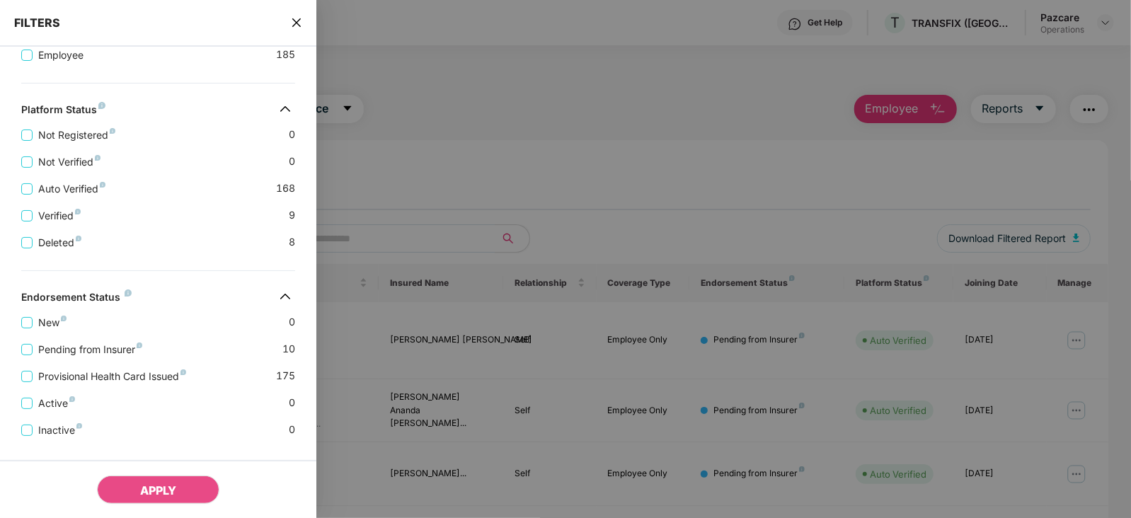
scroll to position [346, 0]
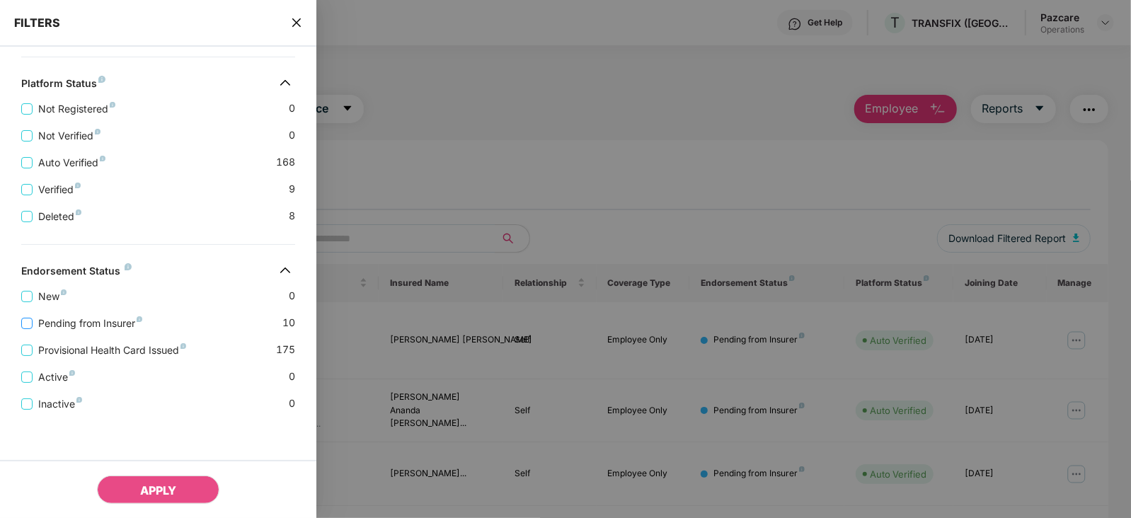
click at [110, 327] on span "Pending from Insurer" at bounding box center [90, 324] width 115 height 16
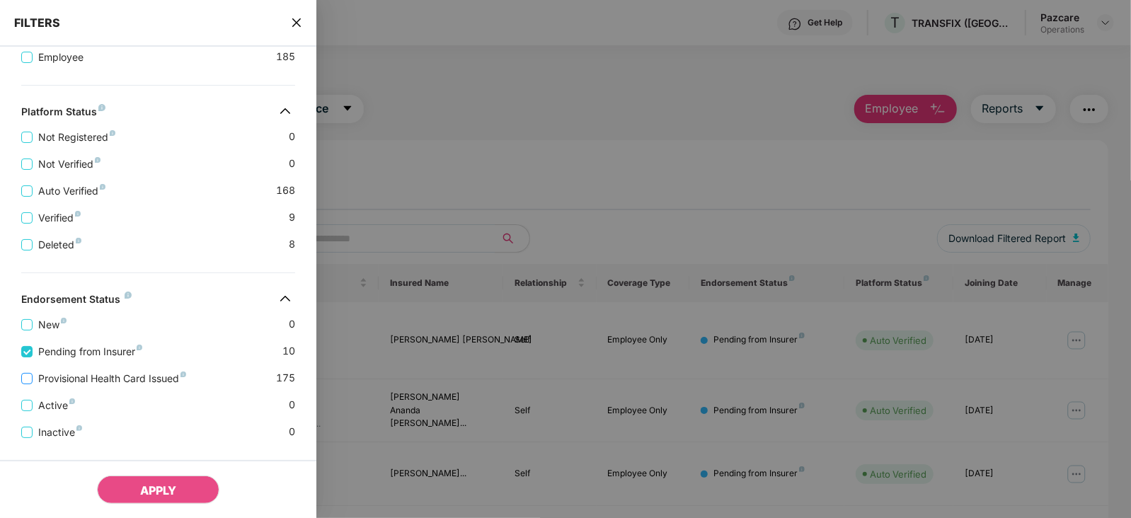
click at [107, 380] on span "Provisional Health Card Issued" at bounding box center [112, 379] width 159 height 16
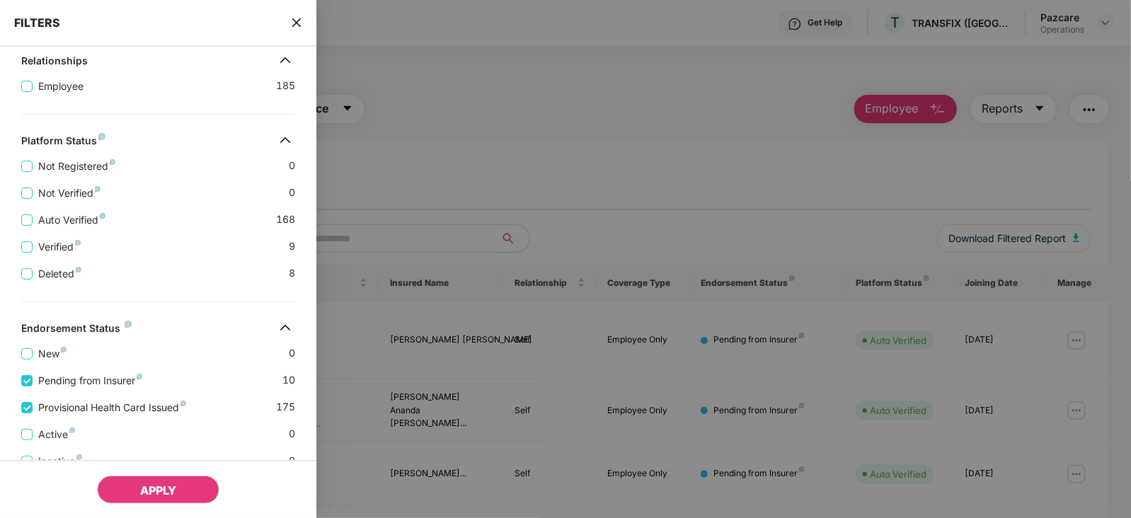
click at [149, 491] on span "APPLY" at bounding box center [158, 491] width 36 height 14
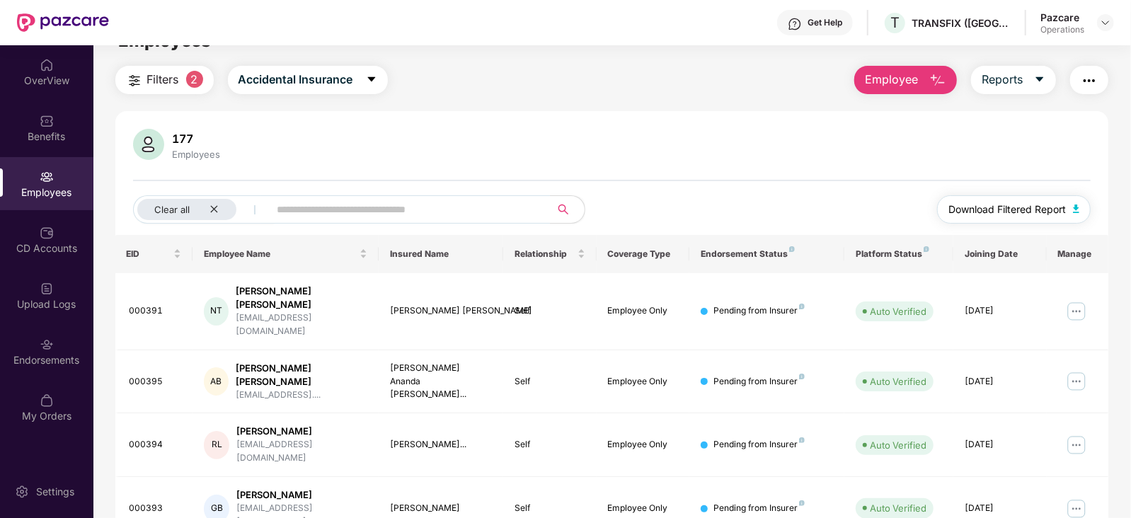
scroll to position [0, 0]
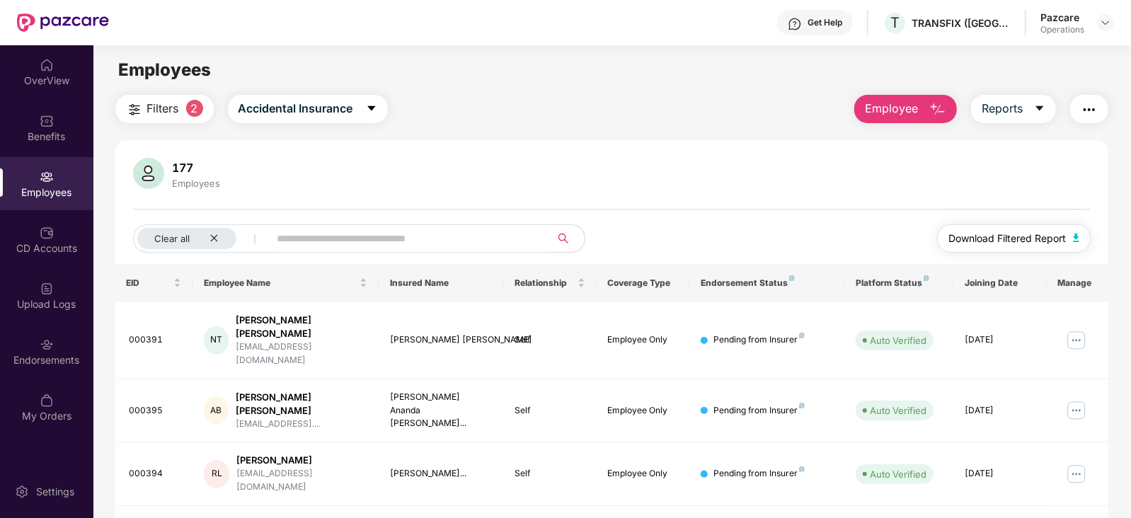
click at [1080, 246] on button "Download Filtered Report" at bounding box center [1014, 238] width 154 height 28
drag, startPoint x: 218, startPoint y: 243, endPoint x: 277, endPoint y: 243, distance: 58.8
click at [217, 243] on div "Clear all" at bounding box center [186, 238] width 99 height 21
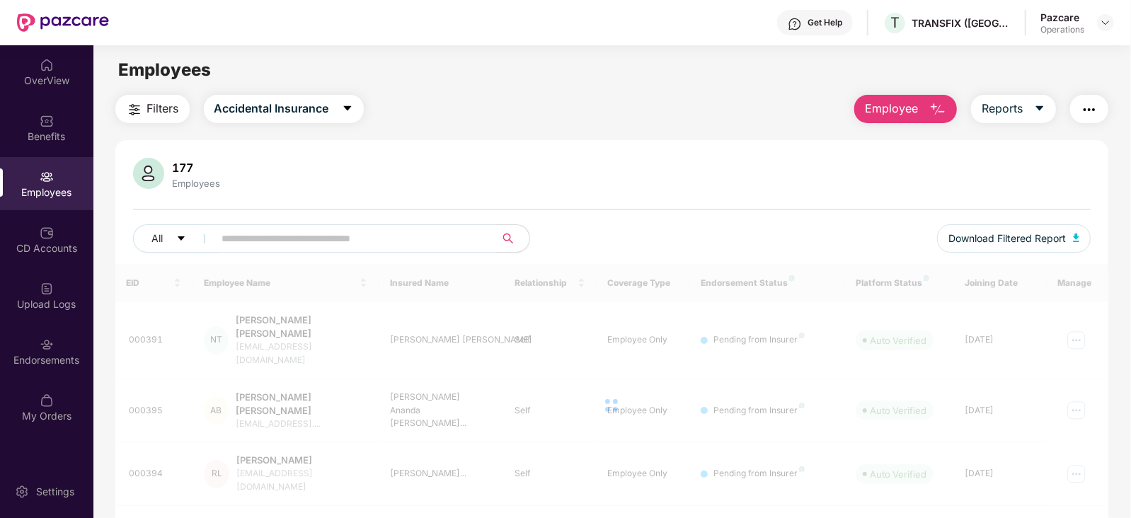
click at [290, 244] on input "text" at bounding box center [349, 238] width 254 height 21
paste input "***"
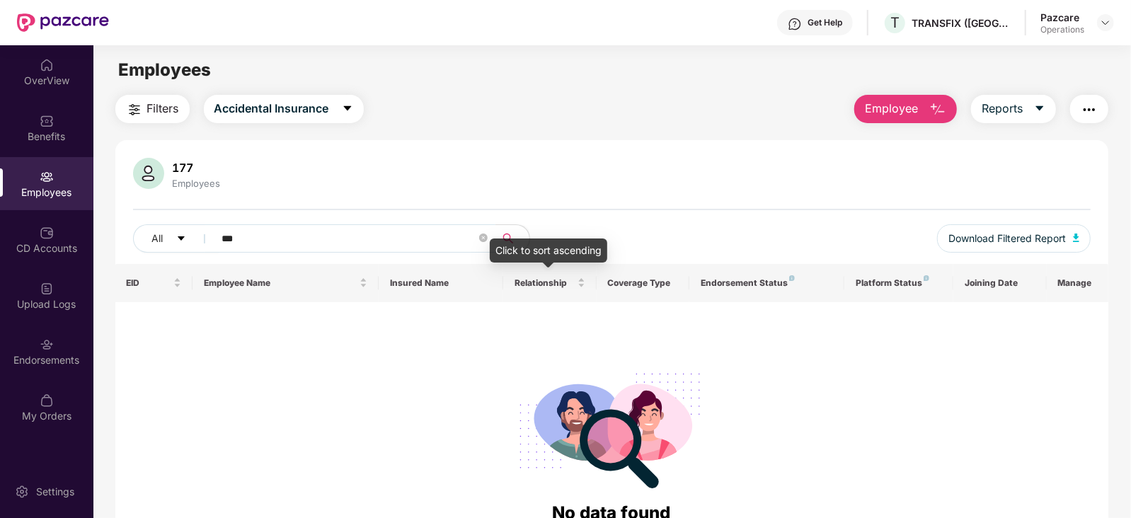
type input "***"
